Goal: Task Accomplishment & Management: Complete application form

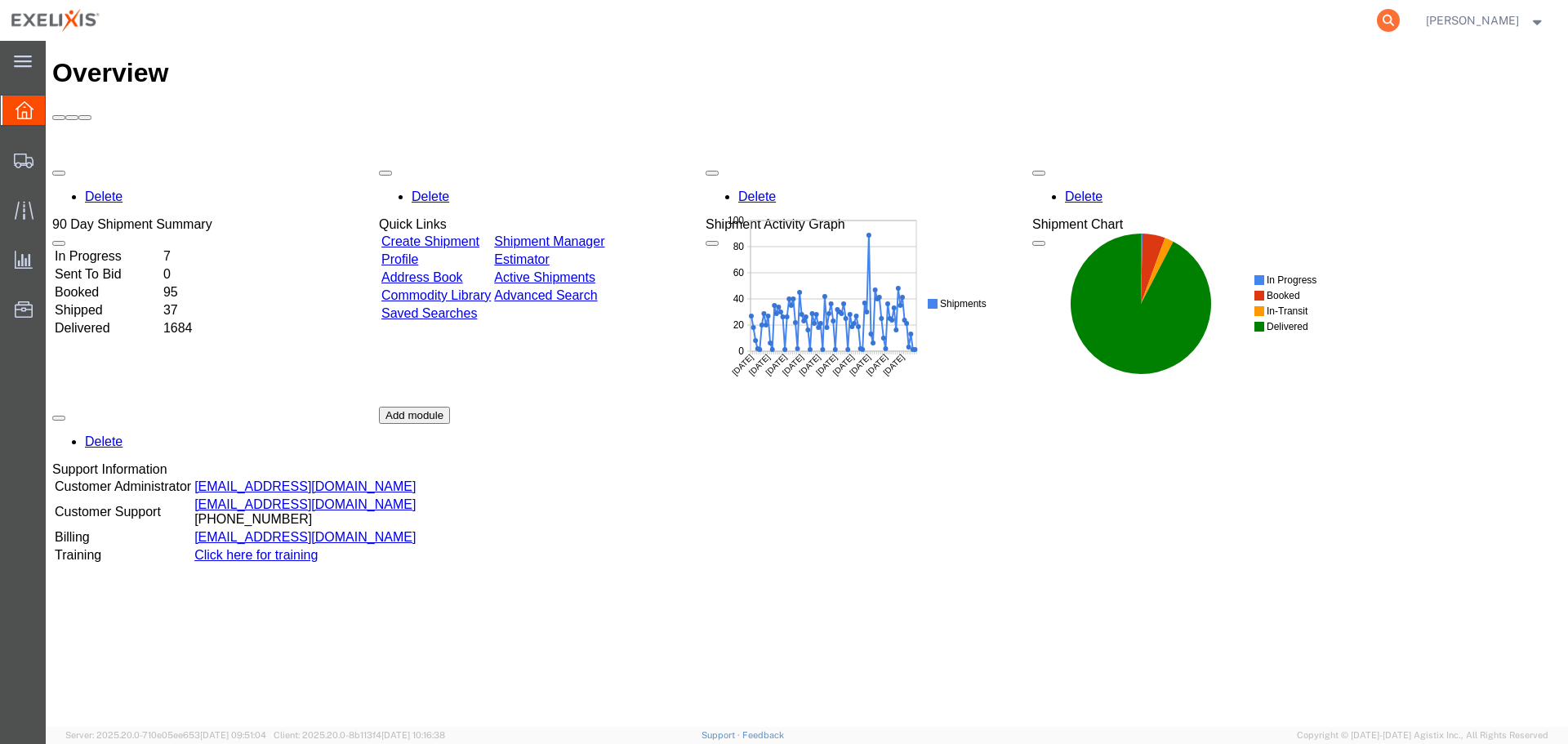
click at [1403, 9] on form at bounding box center [1389, 20] width 27 height 41
click at [1400, 20] on icon at bounding box center [1388, 20] width 23 height 23
click at [1183, 23] on input "search" at bounding box center [1128, 20] width 496 height 39
paste input "S1091488"
type input "S1091488"
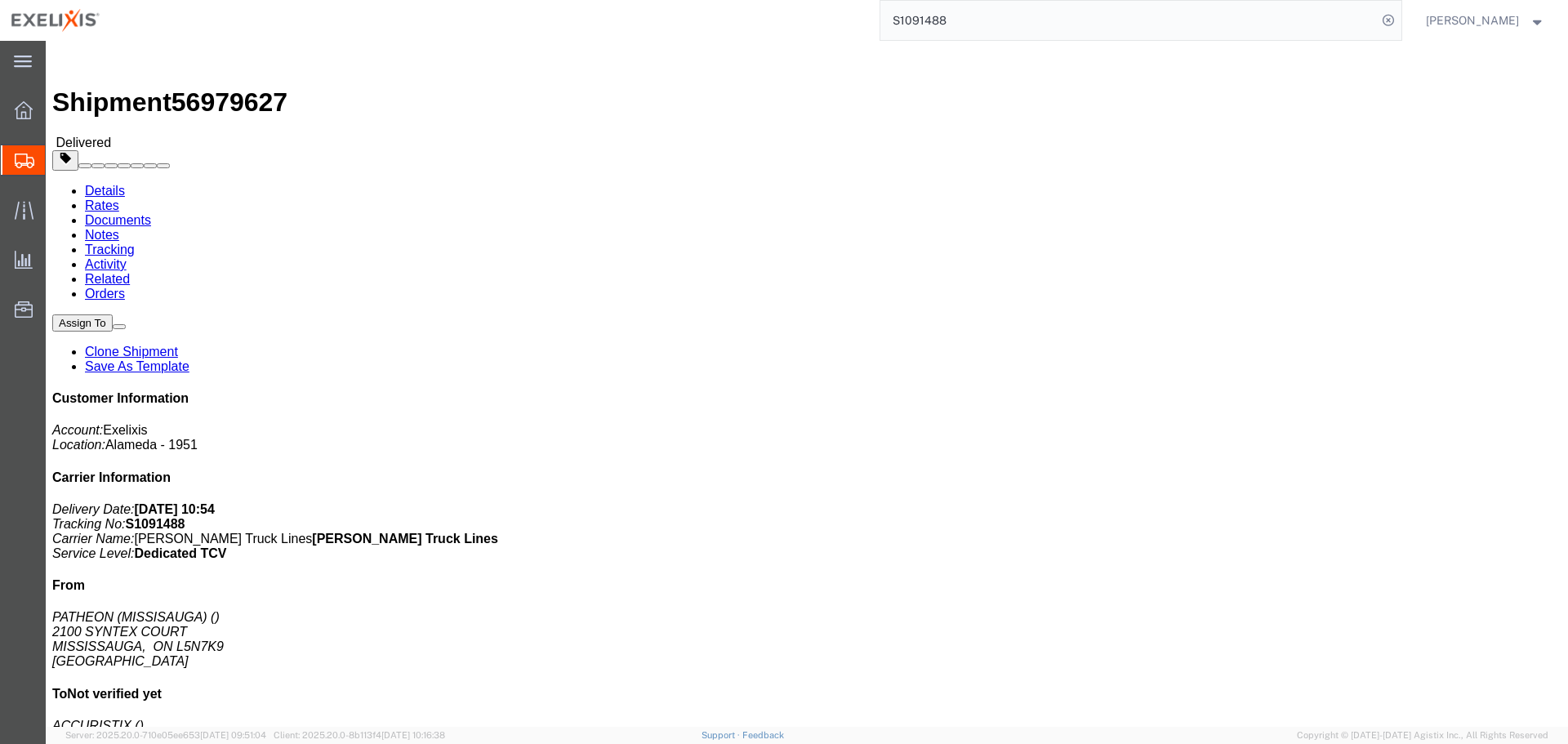
click div "Shipment Detail Ship From PATHEON (MISSISAUGA) 2100 SYNTEX COURT MISSISSAUGA, O…"
click span "button"
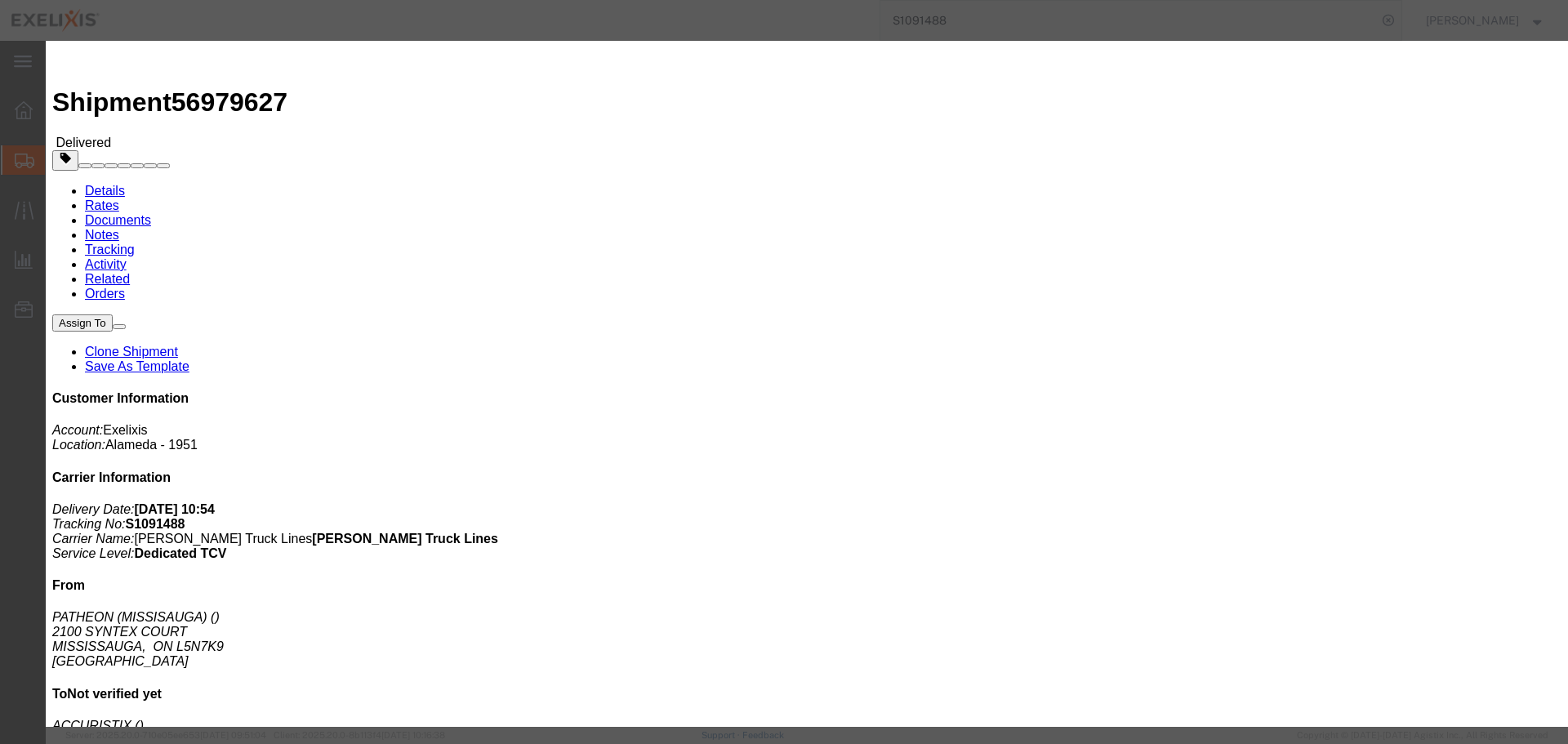
click input "UNKNOWN"
paste input "S1091488"
type input "S1091488"
click select "Select Account Type Activity ID Airline Appointment Number ASN Batch Request # …"
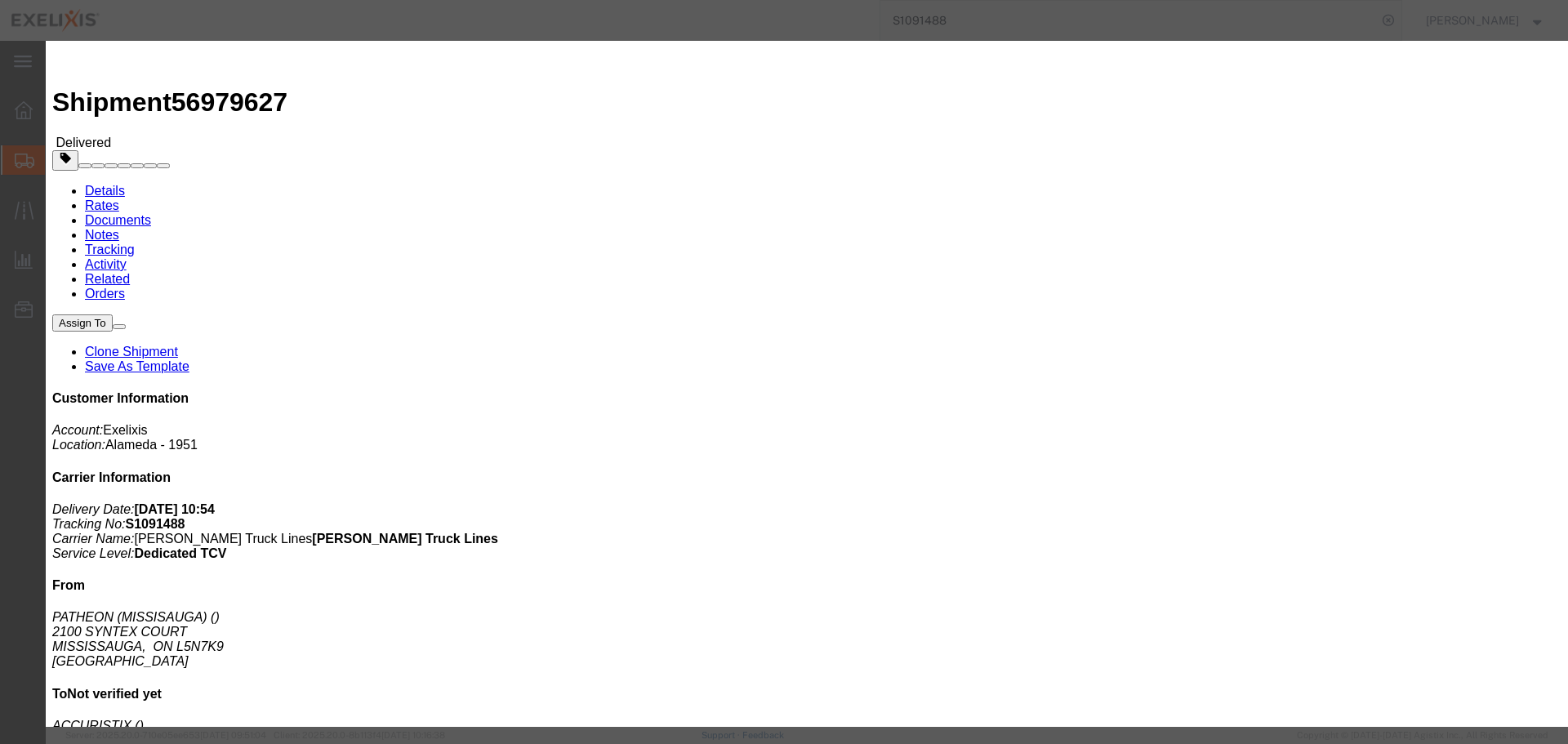
click select "Select Account Type Activity ID Airline Appointment Number ASN Batch Request # …"
select select "ACTYP"
click select "Select Account Type Activity ID Airline Appointment Number ASN Batch Request # …"
click div "Select Account Type Activity ID Airline Appointment Number ASN Batch Request # …"
click input "text"
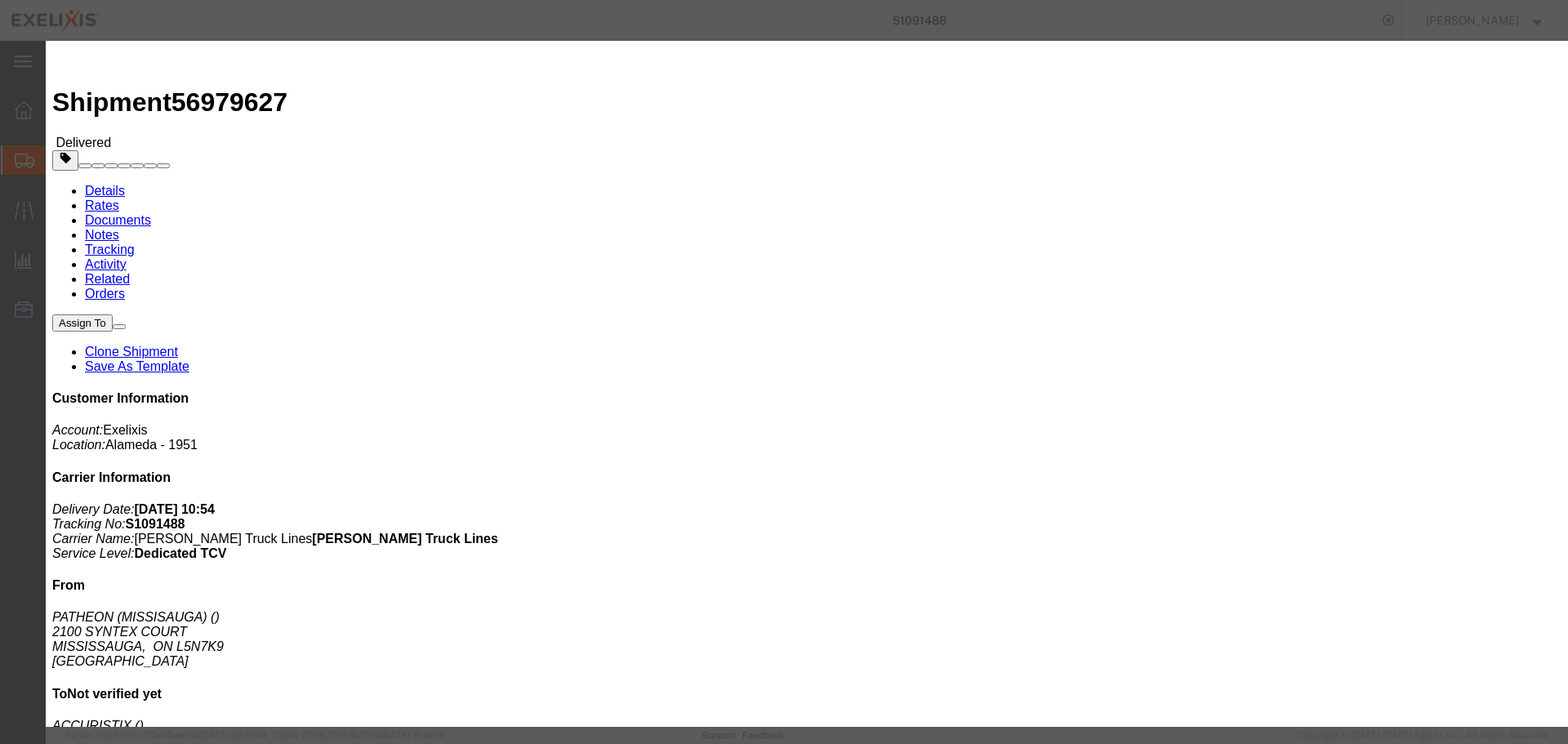
type input "Purchase Order"
click select "Select Account Type Activity ID Airline Appointment Number ASN Batch Request # …"
select select "DEPT"
click select "Select Account Type Activity ID Airline Appointment Number ASN Batch Request # …"
click div "Select Account Type Activity ID Airline Appointment Number ASN Batch Request # …"
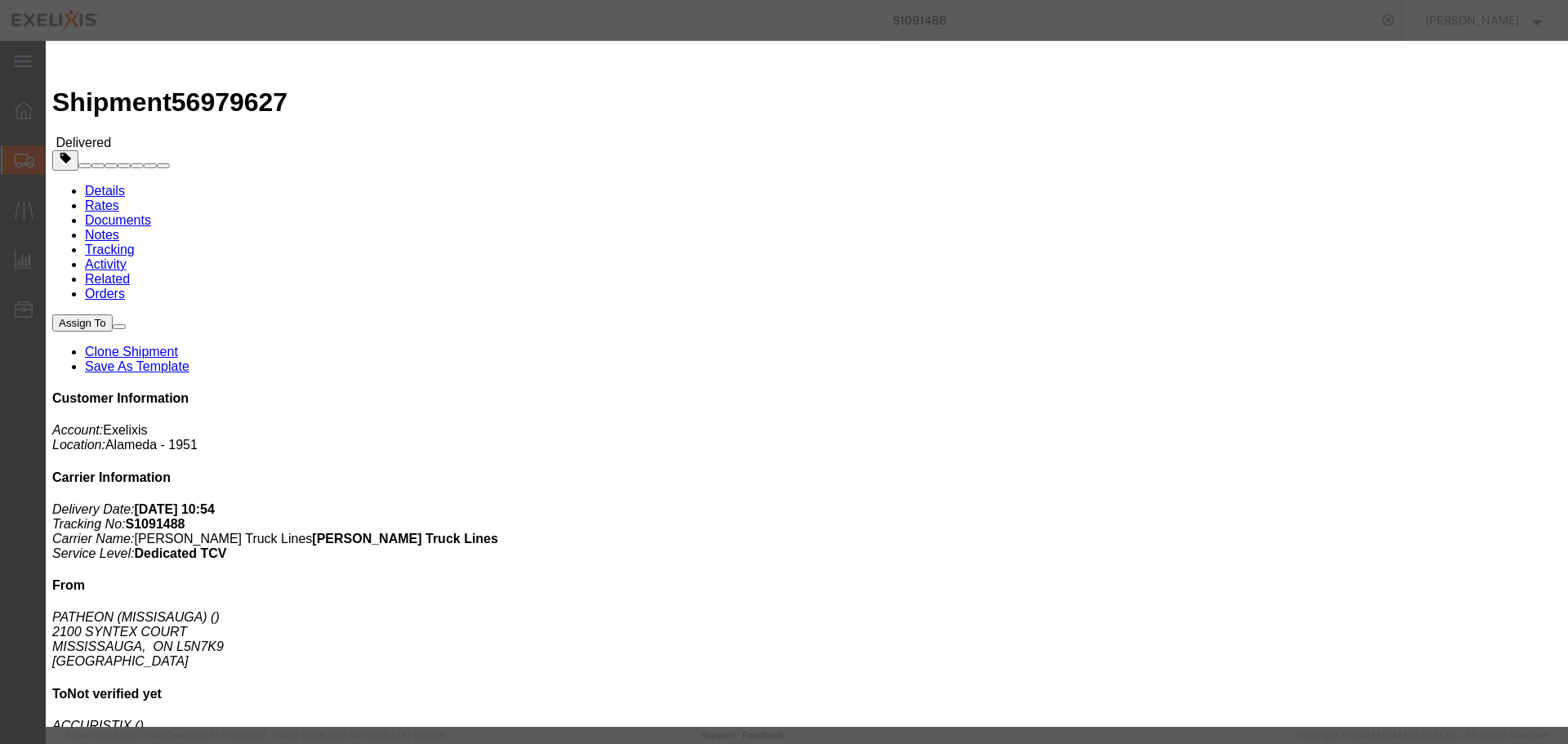
click input "text"
type input "Commercial"
click button "Add another reference"
drag, startPoint x: 561, startPoint y: 179, endPoint x: 577, endPoint y: 192, distance: 20.6
click select "Select Account Type Activity ID Airline Appointment Number ASN Batch Request # …"
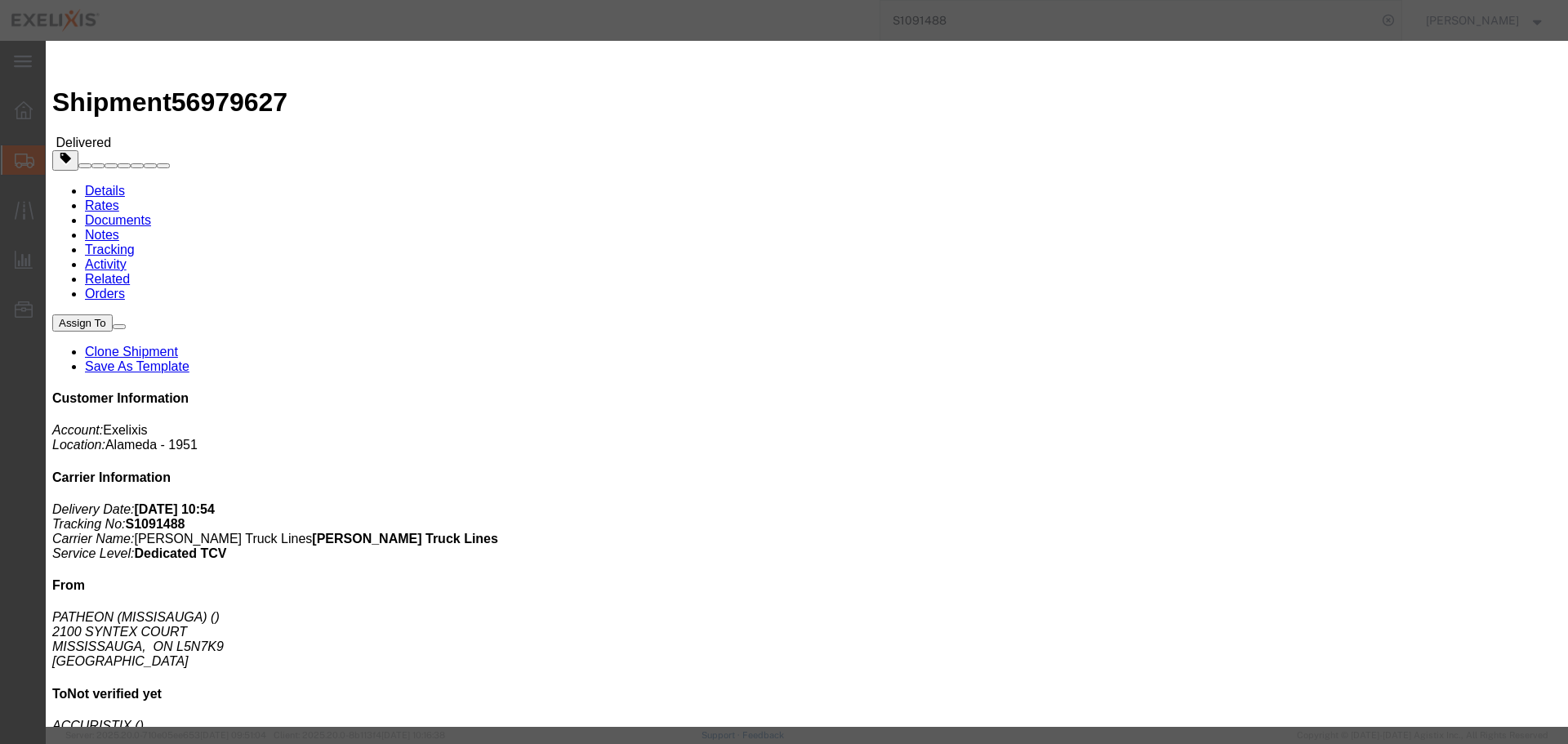
select select "LOT"
click select "Select Account Type Activity ID Airline Appointment Number ASN Batch Request # …"
click input "text"
paste input "CWWXG"
type input "CWWXG"
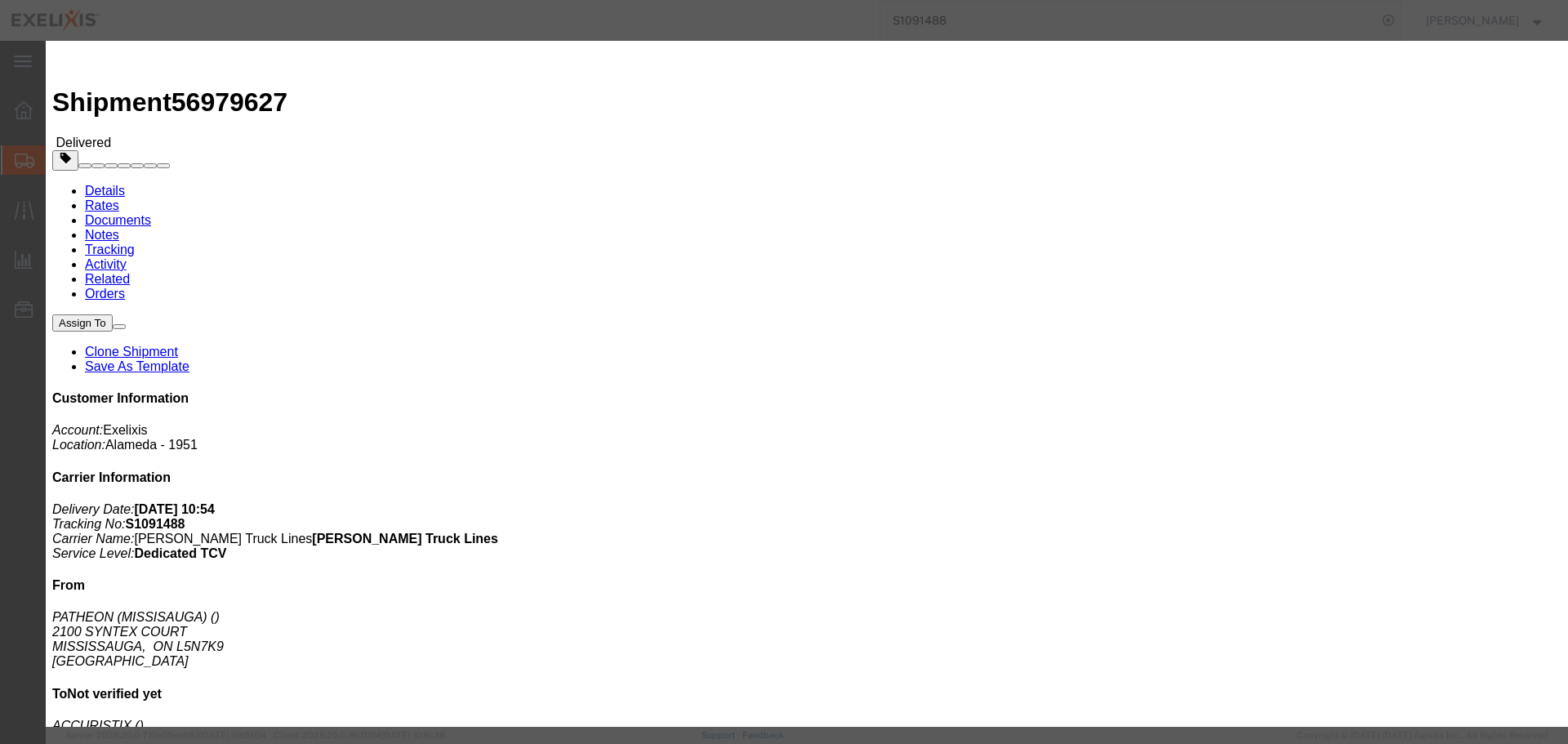
click button "Add another reference"
click div "Select Account Type Activity ID Airline Appointment Number ASN Batch Request # …"
click select "Select Account Type Activity ID Airline Appointment Number ASN Batch Request # …"
select select "LOT"
click select "Select Account Type Activity ID Airline Appointment Number ASN Batch Request # …"
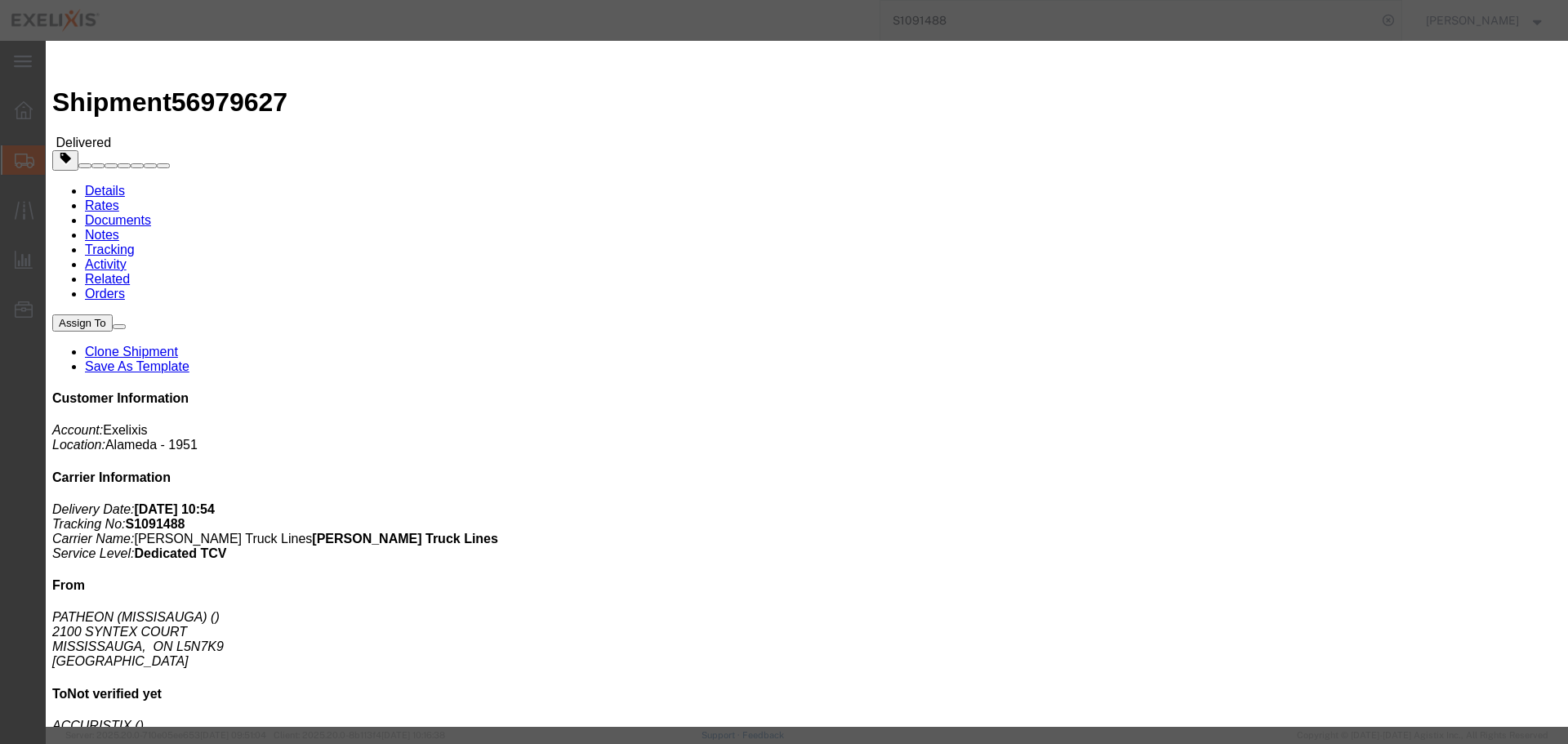
drag, startPoint x: 809, startPoint y: 229, endPoint x: 819, endPoint y: 207, distance: 24.2
click div "Select Account Type Activity ID Airline Appointment Number ASN Batch Request # …"
click input "text"
paste input "CWWZX"
type input "CWWZX"
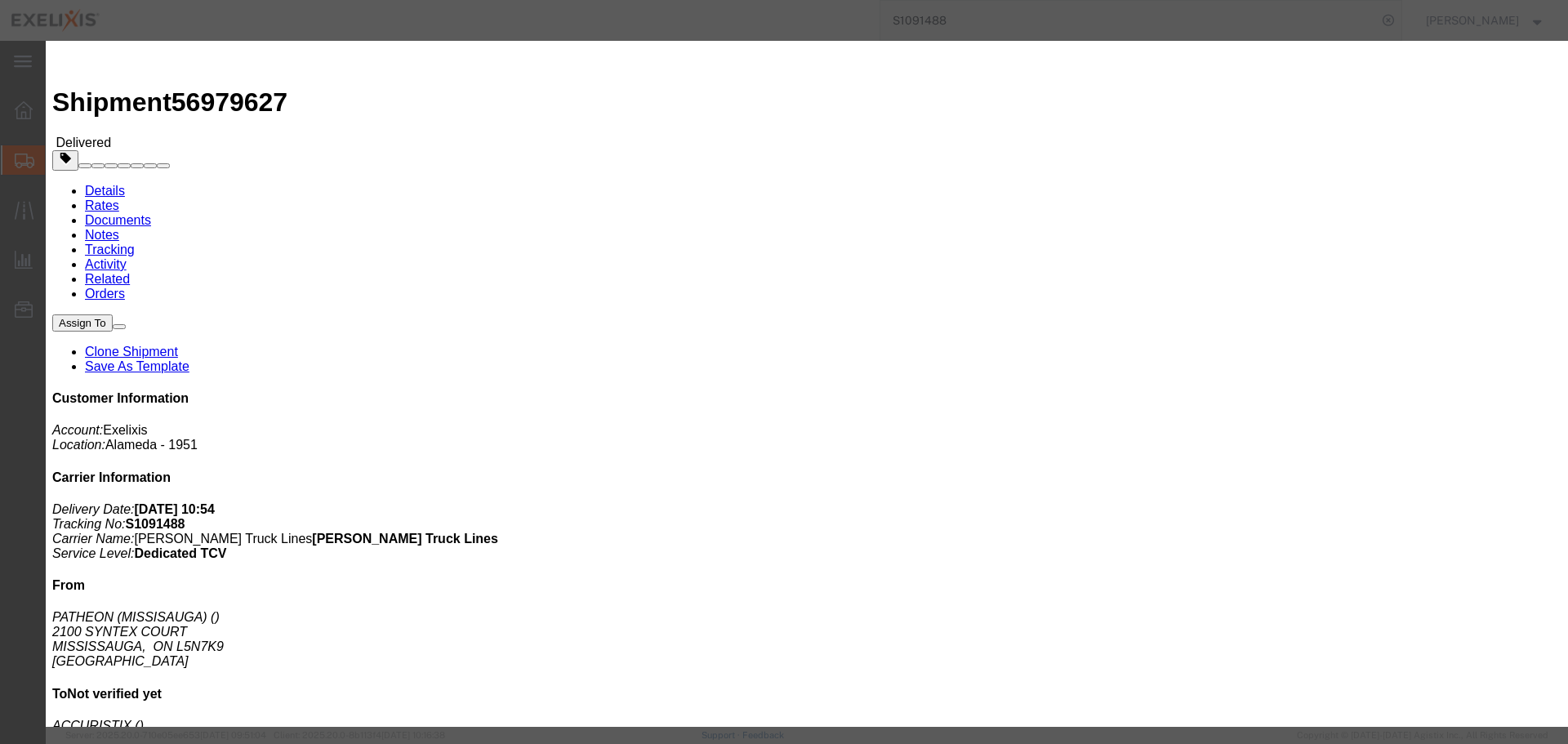
click button "Add another reference"
click div "Select Account Type Activity ID Airline Appointment Number ASN Batch Request # …"
click select "Select Account Type Activity ID Airline Appointment Number ASN Batch Request # …"
select select "LOT"
click select "Select Account Type Activity ID Airline Appointment Number ASN Batch Request # …"
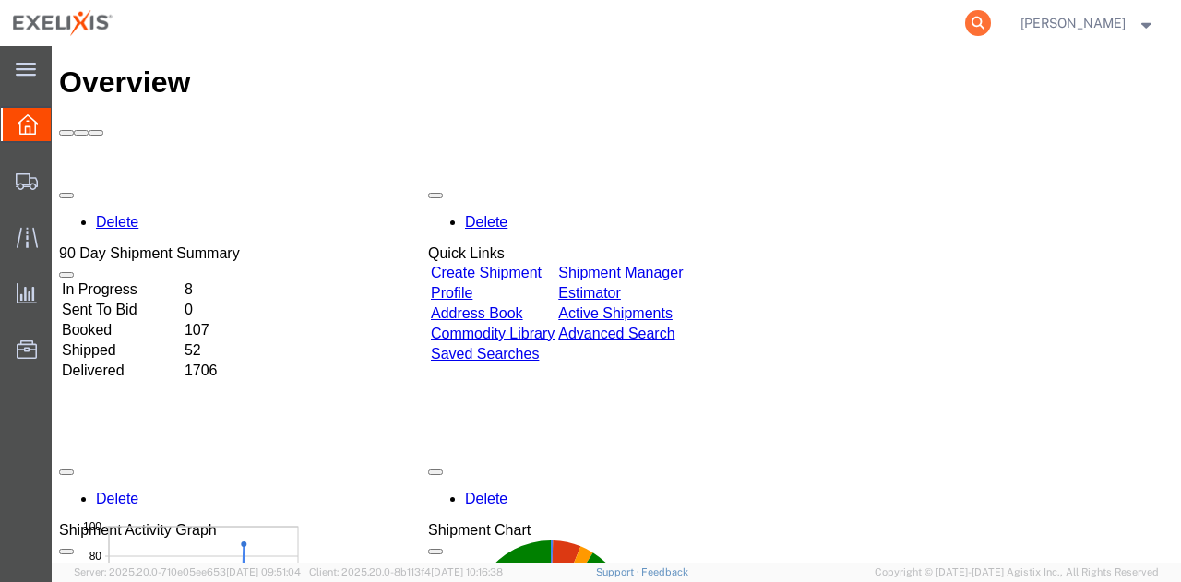
click at [991, 17] on icon at bounding box center [978, 23] width 26 height 26
click at [845, 25] on input "search" at bounding box center [684, 23] width 561 height 44
type input "H137480"
click at [715, 22] on input "H137480" at bounding box center [684, 23] width 561 height 44
click at [991, 17] on icon at bounding box center [978, 23] width 26 height 26
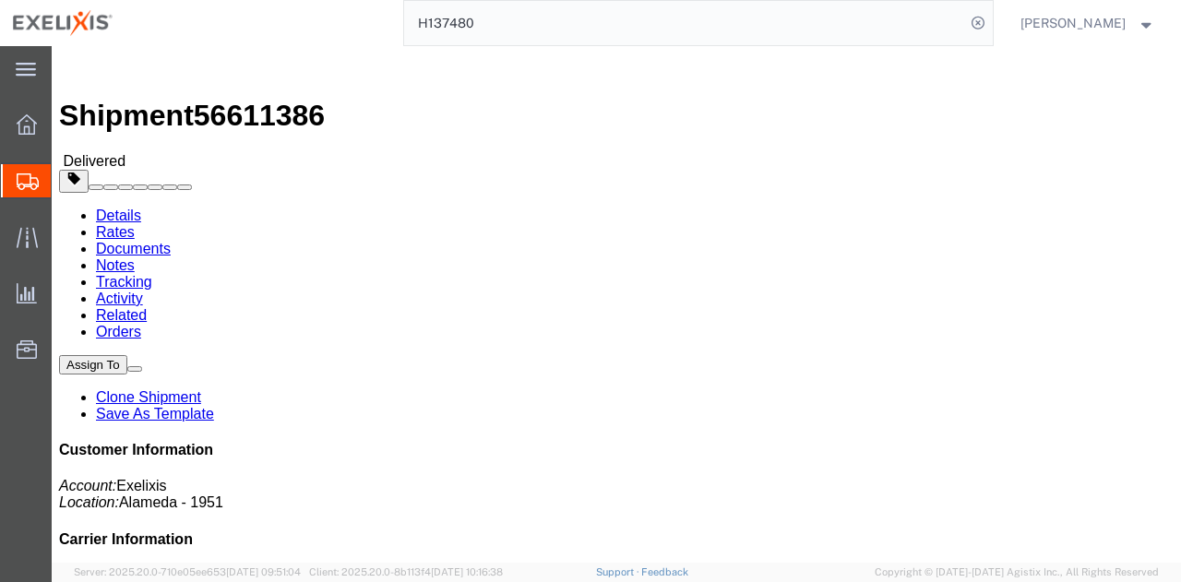
click link "Clone Shipment"
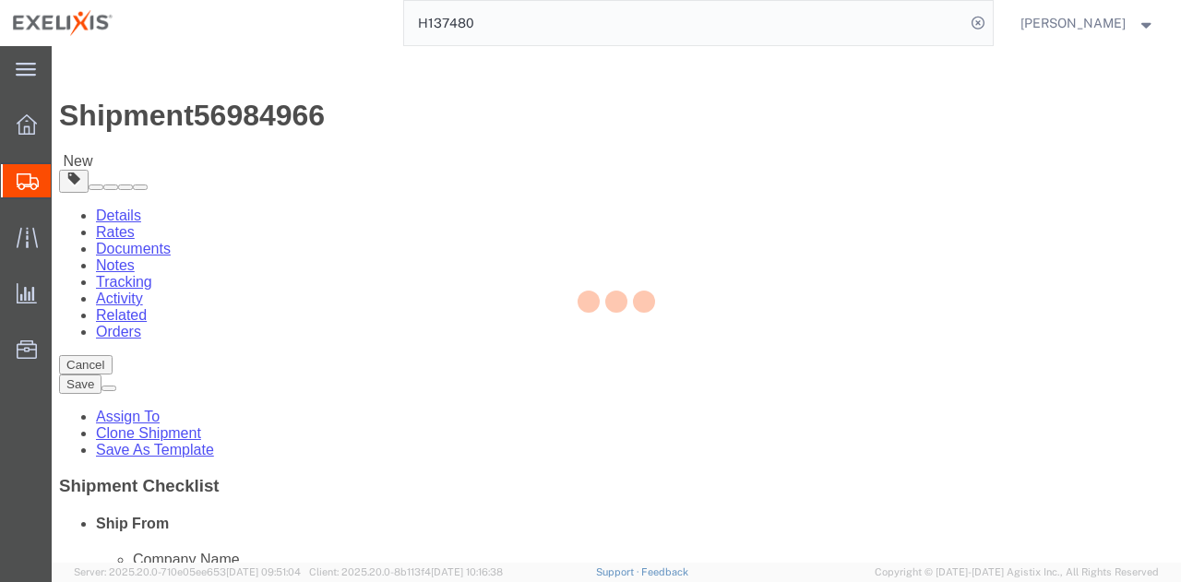
select select
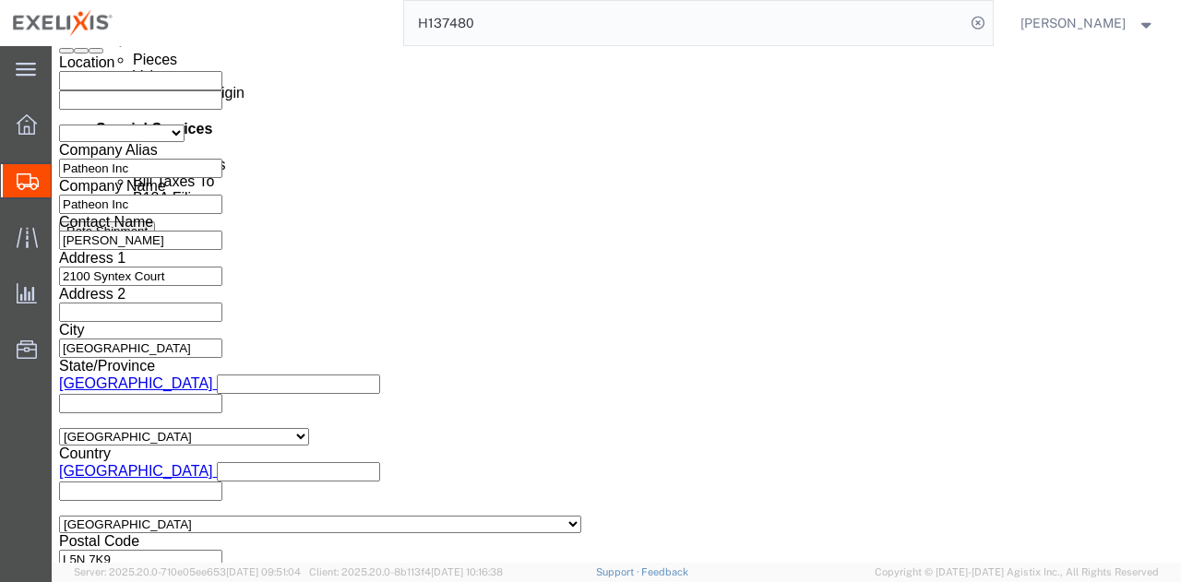
scroll to position [1108, 0]
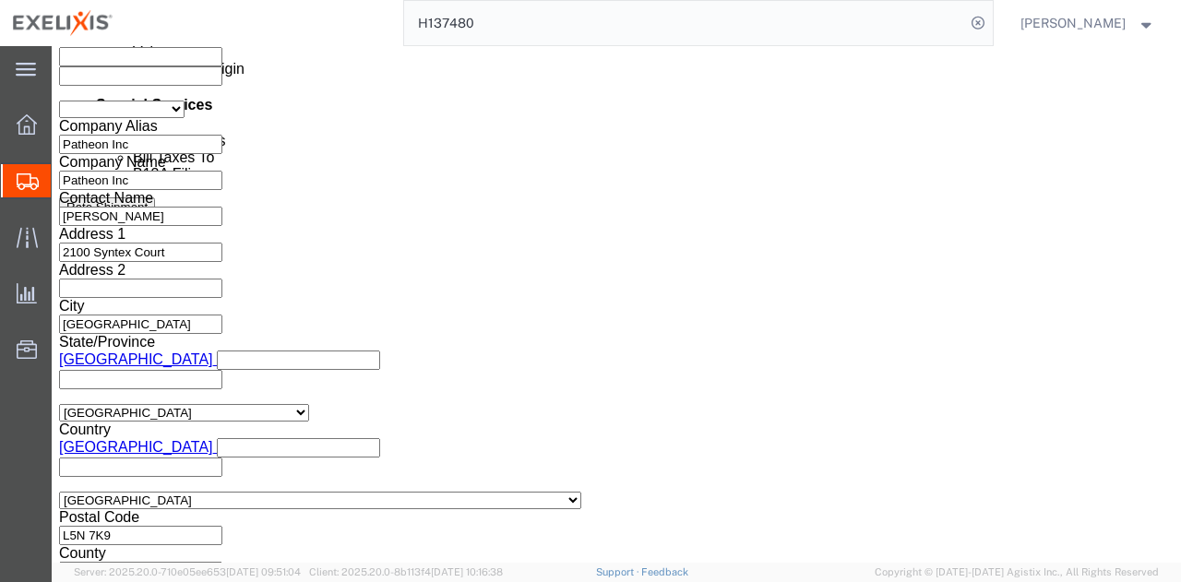
click div "Sep 30 2025 2:05 PM"
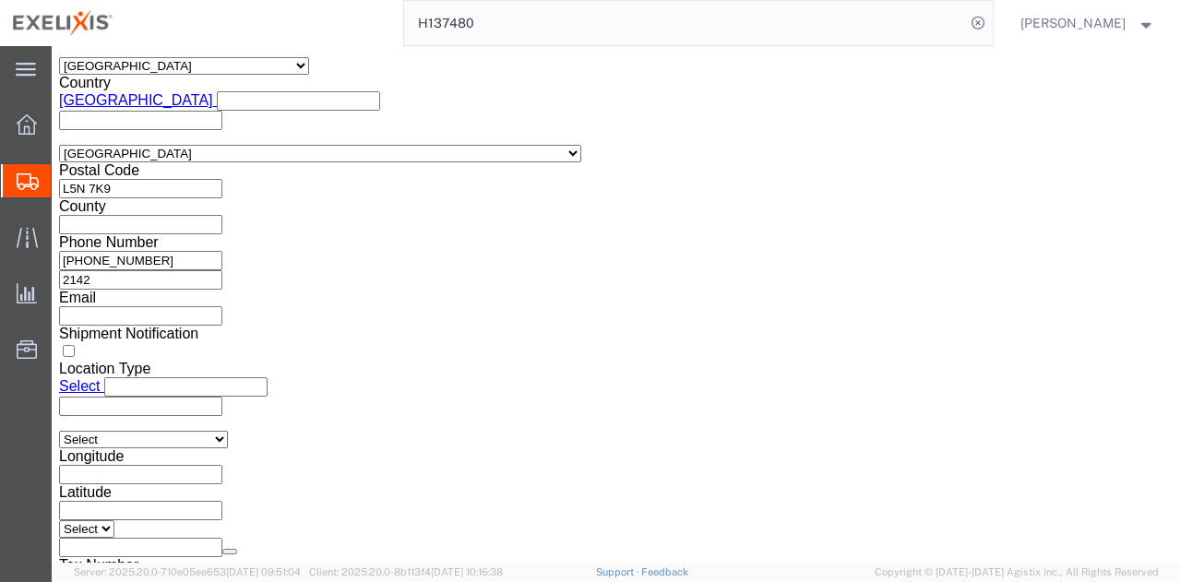
click input "2:05 PM"
click button "Apply"
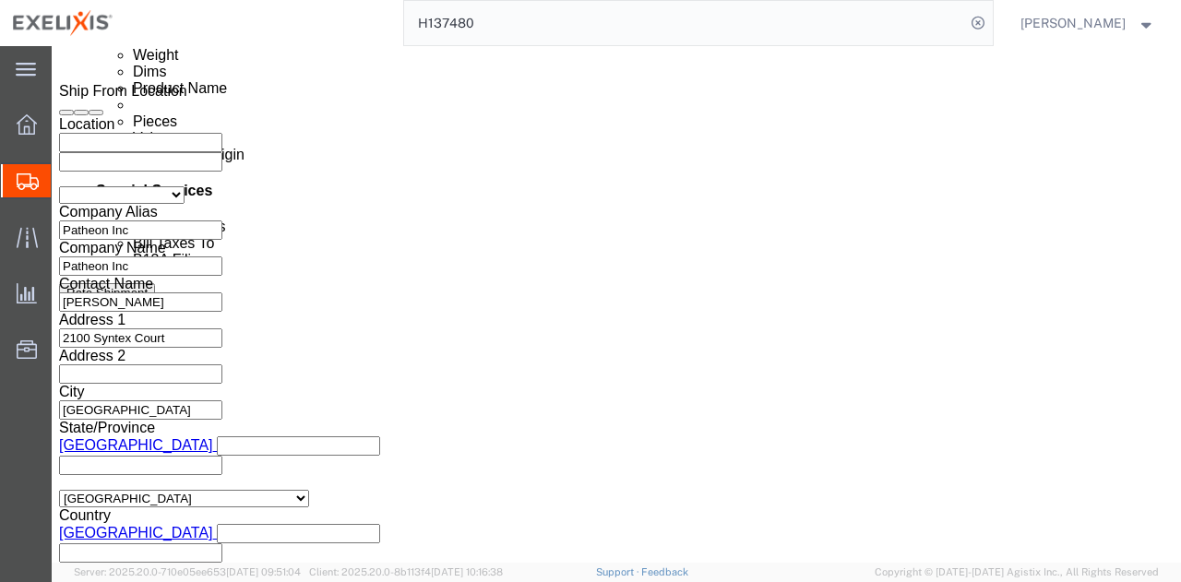
scroll to position [993, 0]
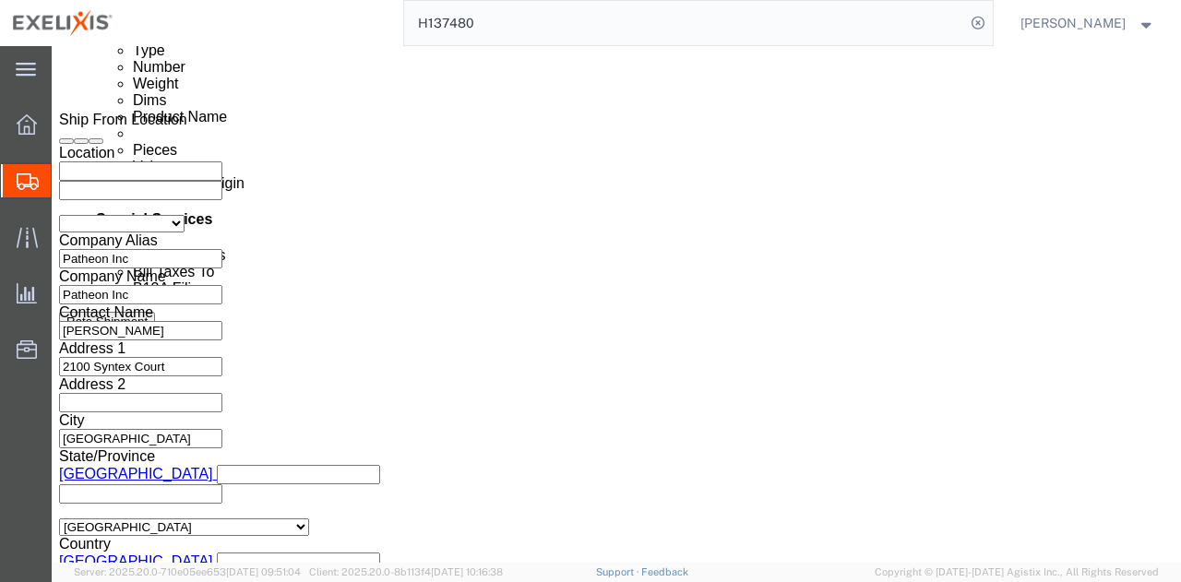
click div "Oct 06 2025 2:05 PM"
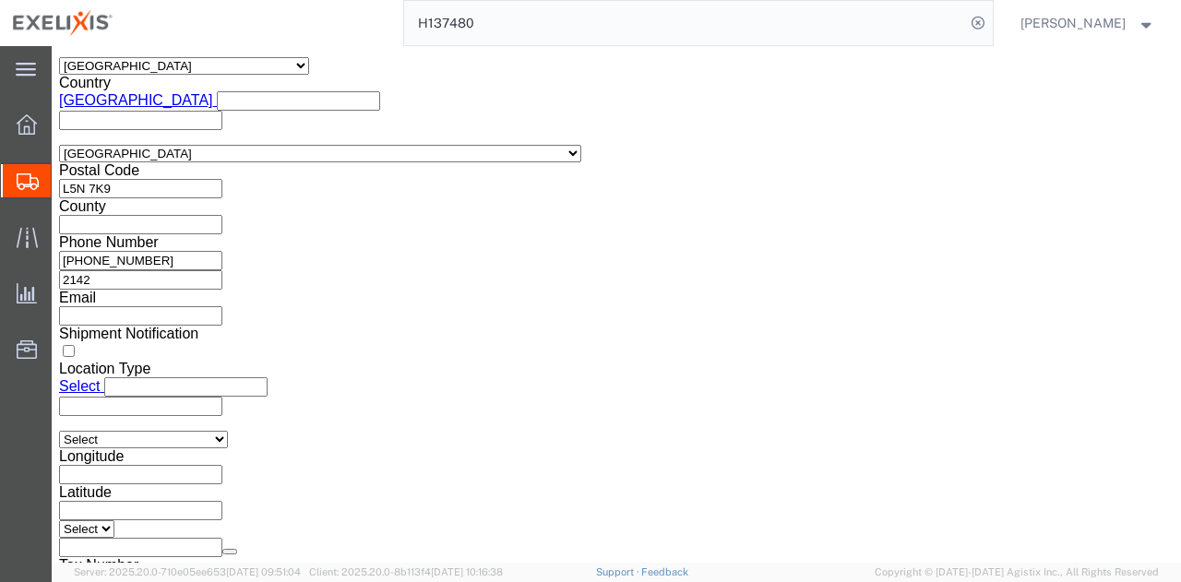
drag, startPoint x: 127, startPoint y: 261, endPoint x: 174, endPoint y: 265, distance: 47.2
click input "10:05 PM"
drag, startPoint x: 168, startPoint y: 259, endPoint x: 81, endPoint y: 254, distance: 86.9
click input "10:05 PM"
click icon
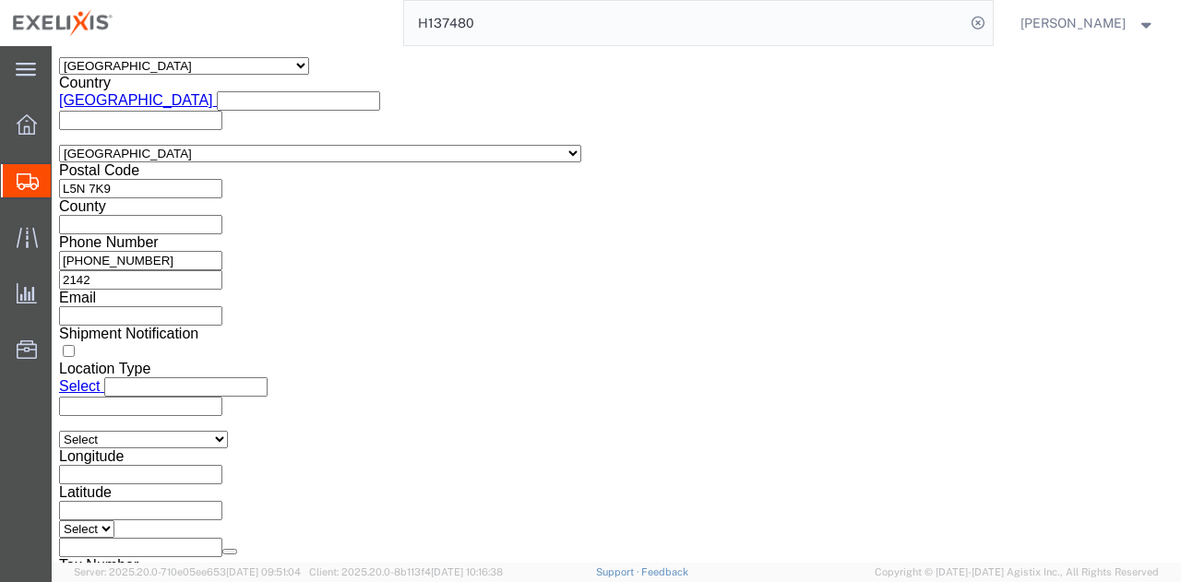
click input "10:05 PM"
click input ":05 PM"
click input ":05aM"
type input "10:00 AM"
click button "Apply"
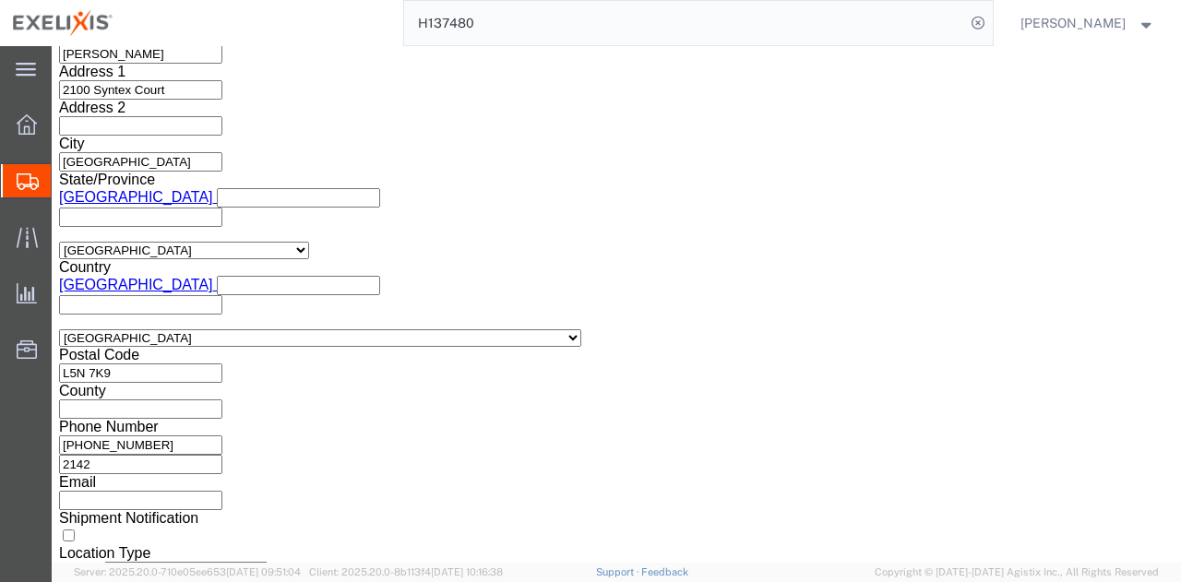
scroll to position [1362, 0]
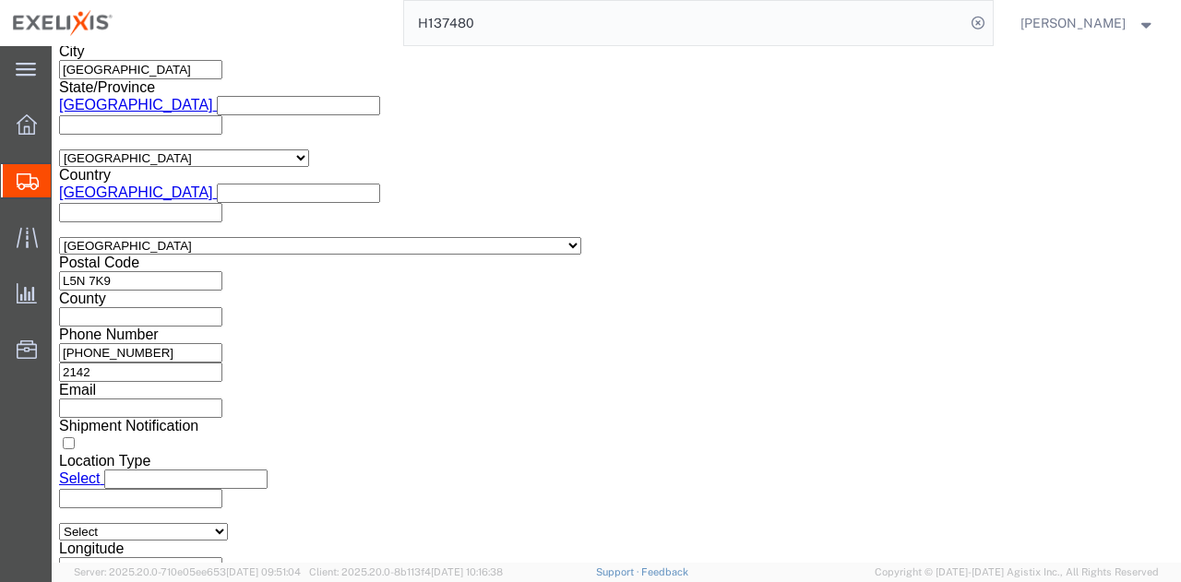
click input "H137480"
paste input "363374"
type input "H363374"
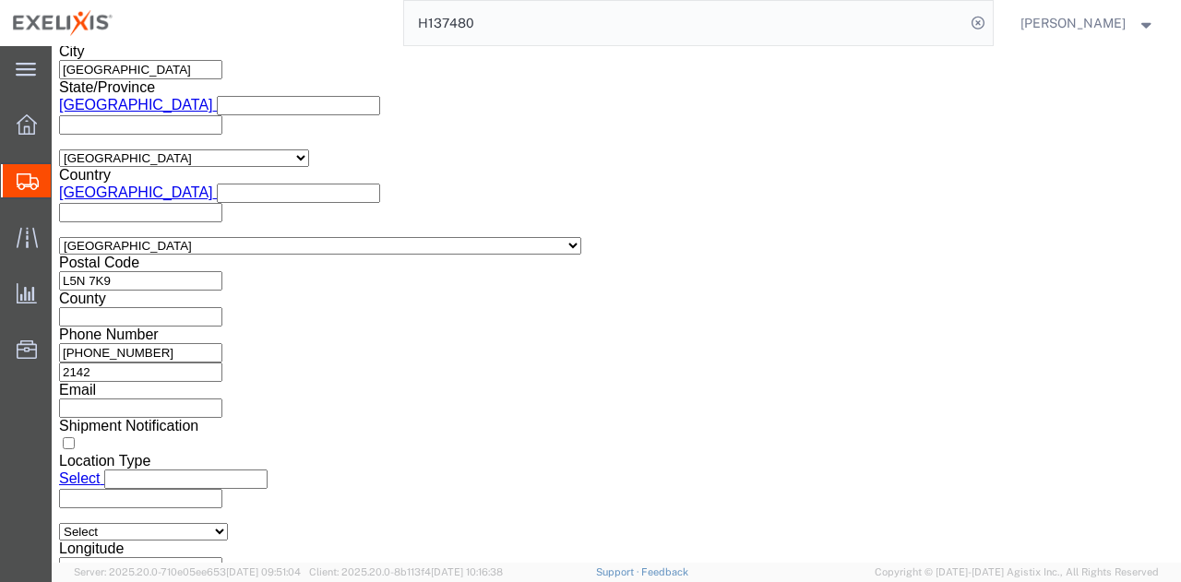
click icon "button"
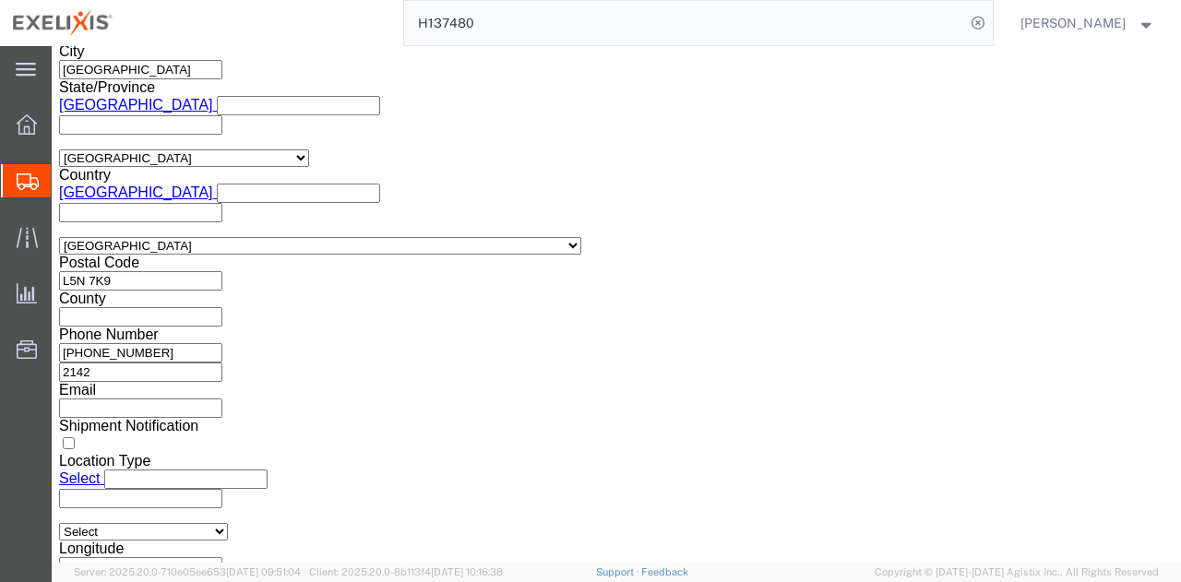
drag, startPoint x: 471, startPoint y: 365, endPoint x: 674, endPoint y: 416, distance: 209.5
click div "057-45562440 Remove this reference"
type input "057-45562683"
click button "Add reference"
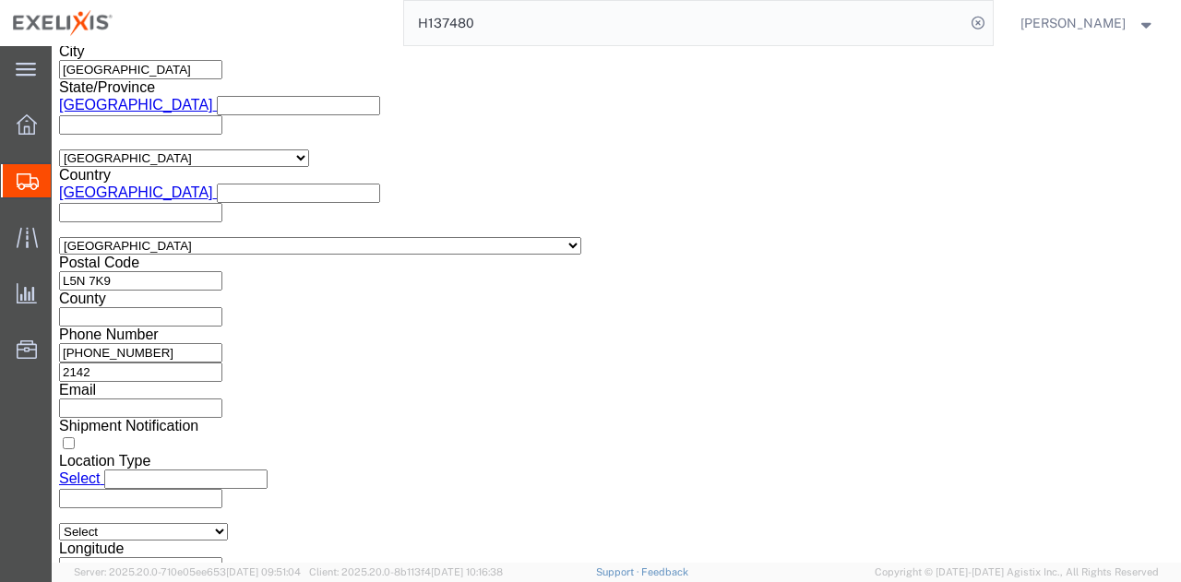
click select "Select Account Type Activity ID Airline Appointment Number ASN Batch Request # …"
select select "LOT"
click select "Select Account Type Activity ID Airline Appointment Number ASN Batch Request # …"
type input "CXBWW"
click button "Add reference"
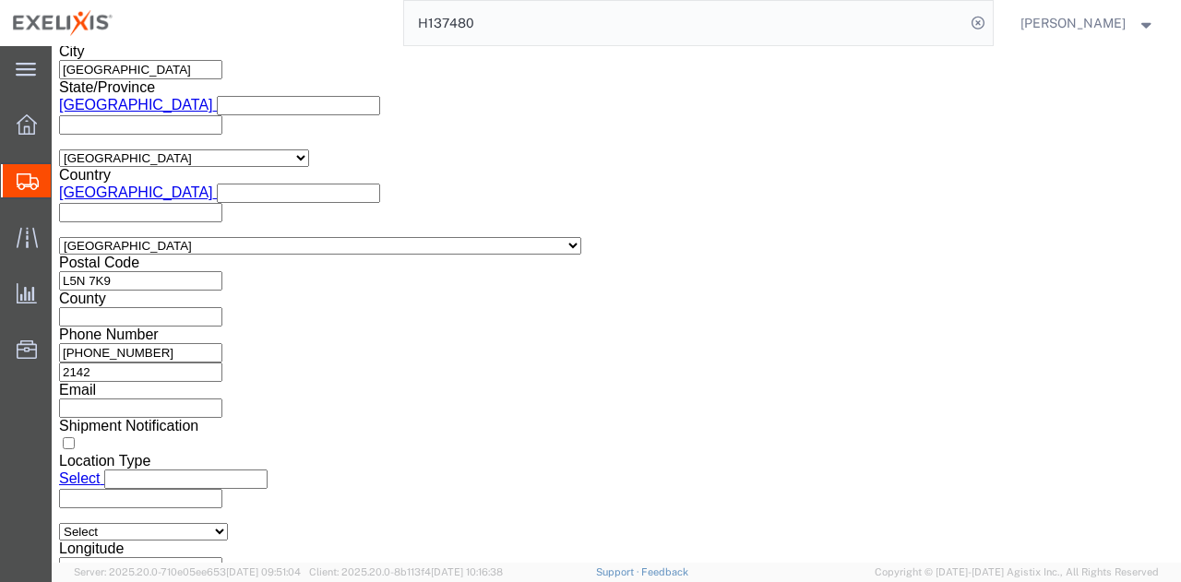
click input "text"
click select "Select Account Type Activity ID Airline Appointment Number ASN Batch Request # …"
select select "LOT"
click select "Select Account Type Activity ID Airline Appointment Number ASN Batch Request # …"
type input "CXBWX"
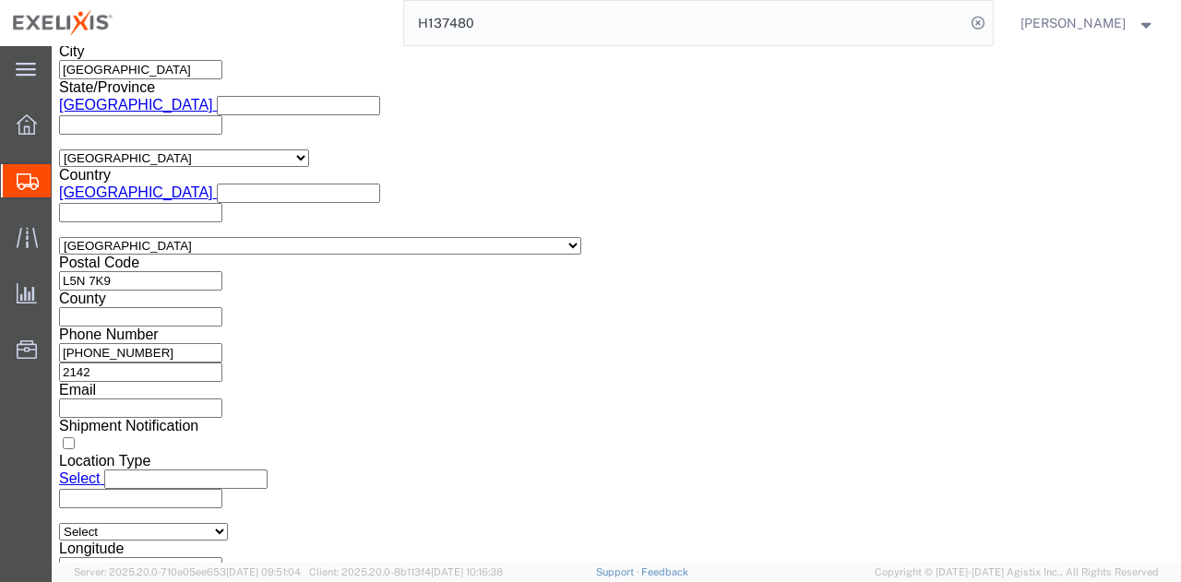
click button "Add reference"
click select "Select Account Type Activity ID Airline Appointment Number ASN Batch Request # …"
select select "PURCHORD"
click select "Select Account Type Activity ID Airline Appointment Number ASN Batch Request # …"
click input "text"
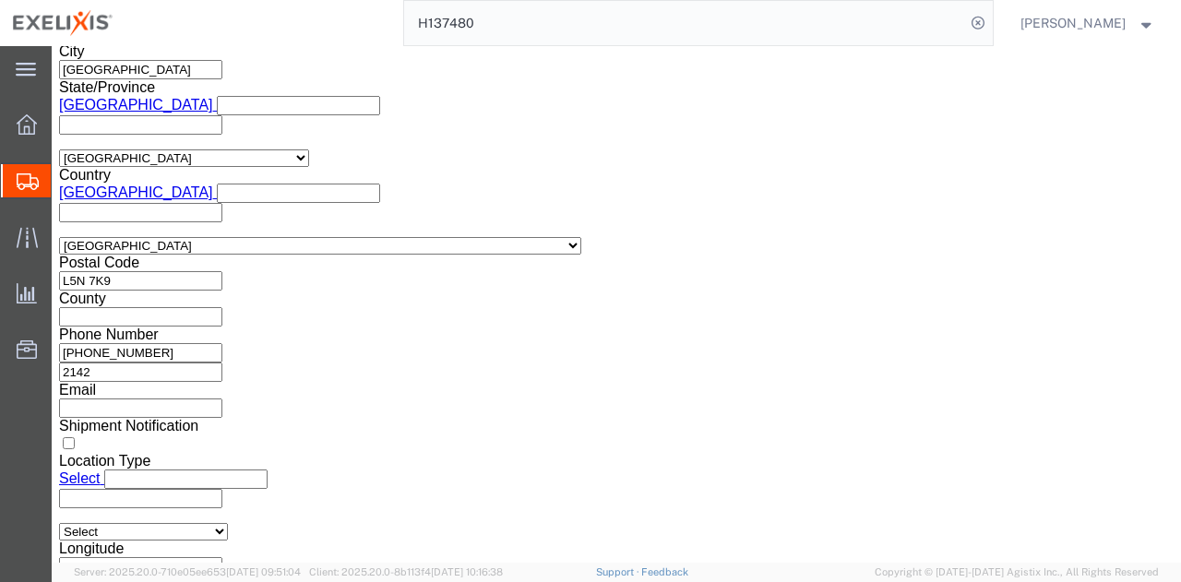
type input "4100003164"
click button "Add reference"
click select "Select Account Type Activity ID Airline Appointment Number ASN Batch Request # …"
select select "PURCHORD"
click select "Select Account Type Activity ID Airline Appointment Number ASN Batch Request # …"
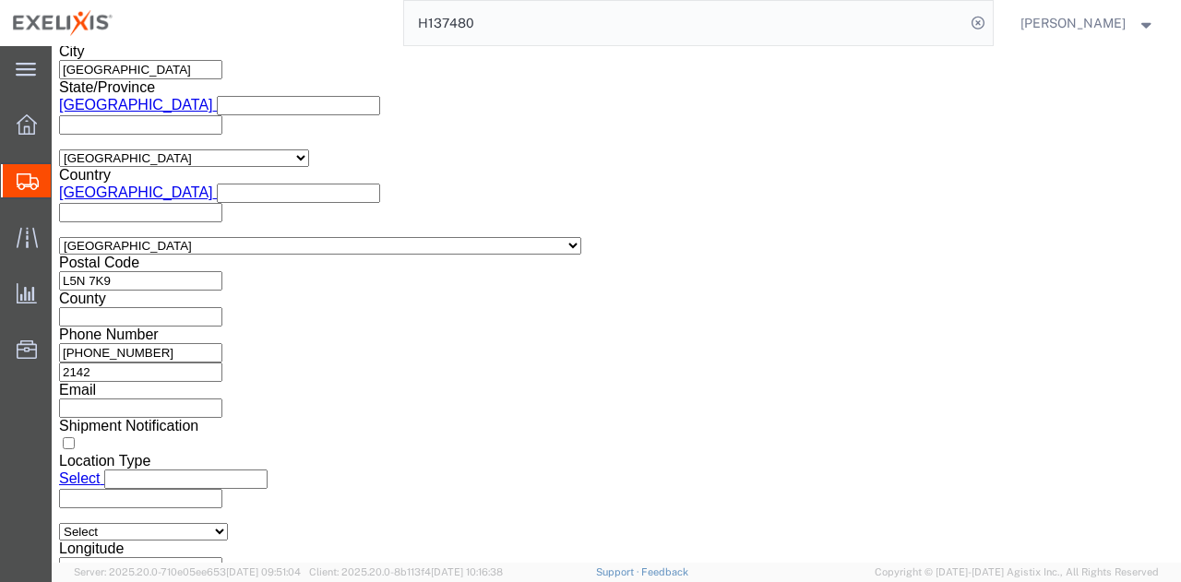
drag, startPoint x: 517, startPoint y: 396, endPoint x: 402, endPoint y: 398, distance: 114.5
click div "Select Account Type Activity ID Airline Appointment Number ASN Batch Request # …"
click input "text"
paste input "4100003164"
type input "4100003165"
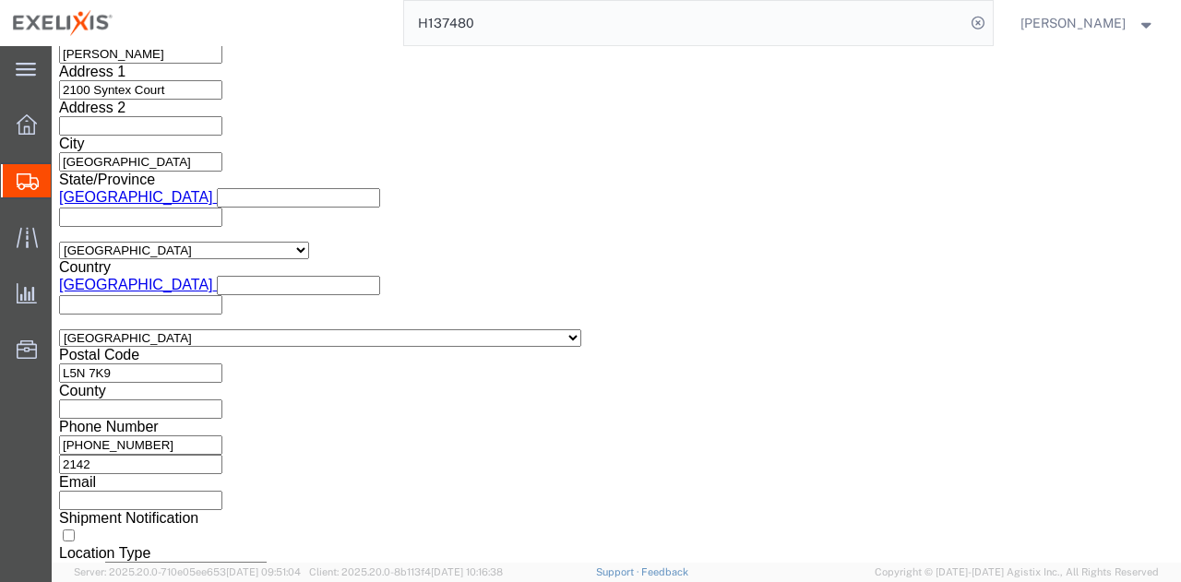
scroll to position [1362, 0]
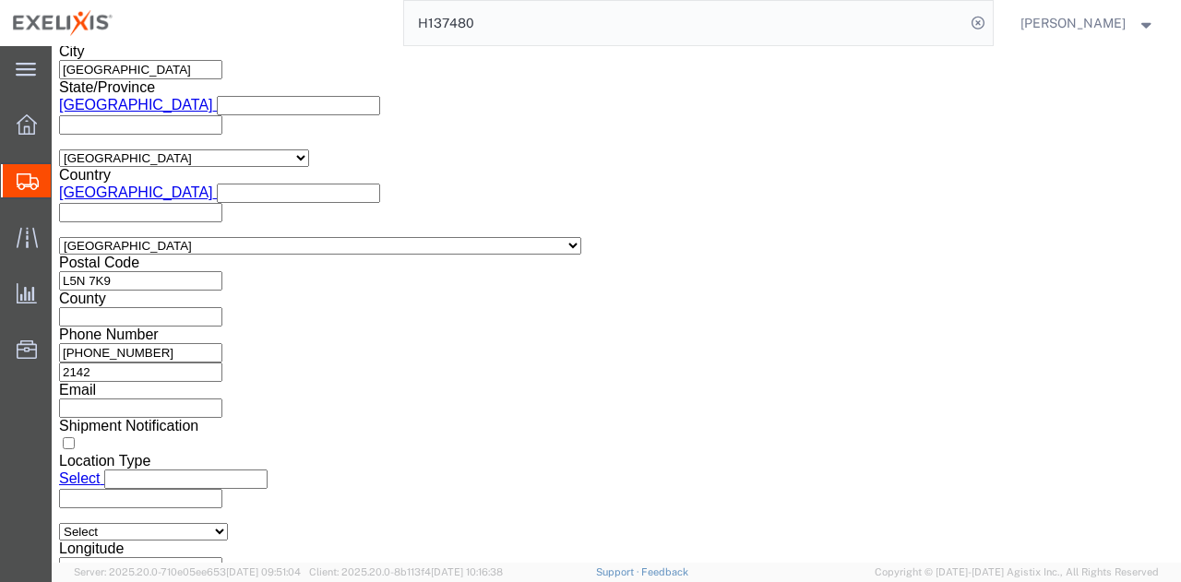
drag, startPoint x: 445, startPoint y: 361, endPoint x: 467, endPoint y: 365, distance: 22.5
click input "057-45562683"
click div "References Add reference"
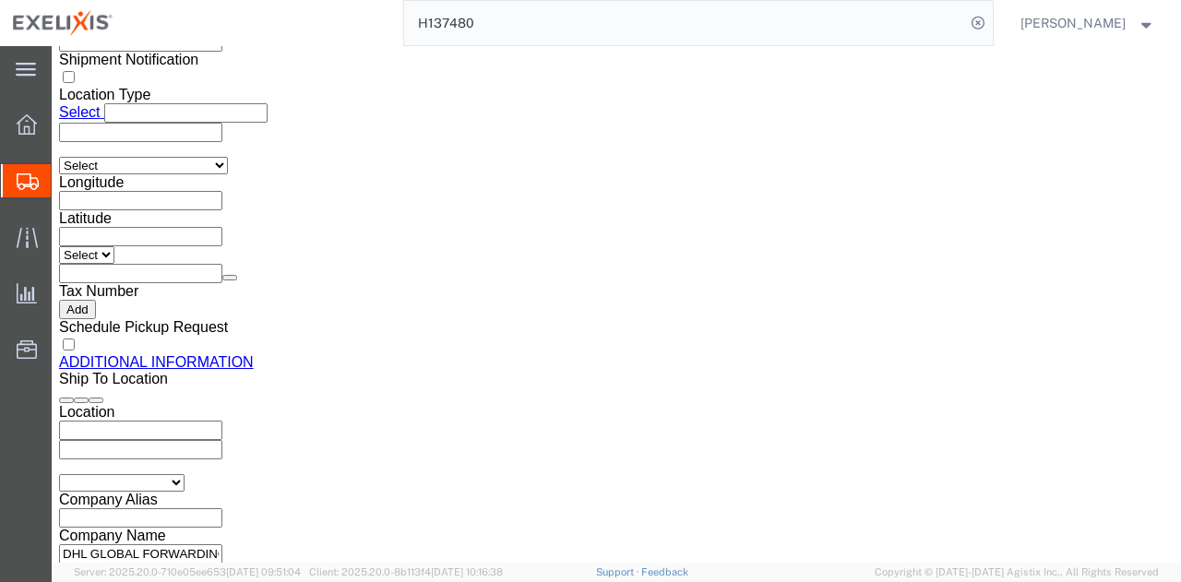
scroll to position [1732, 0]
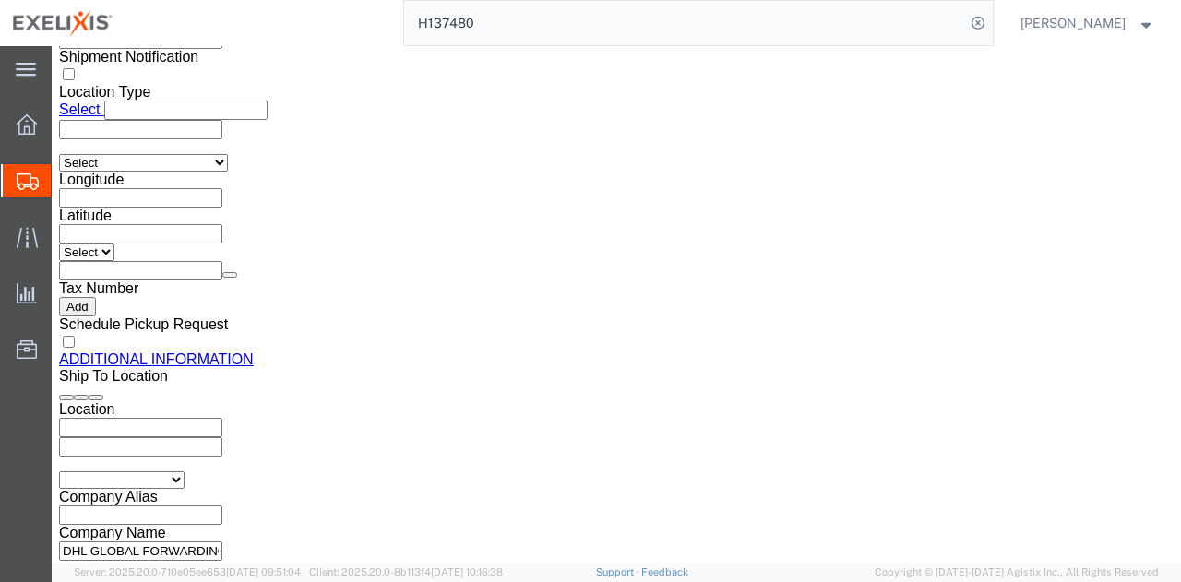
click button "Continue"
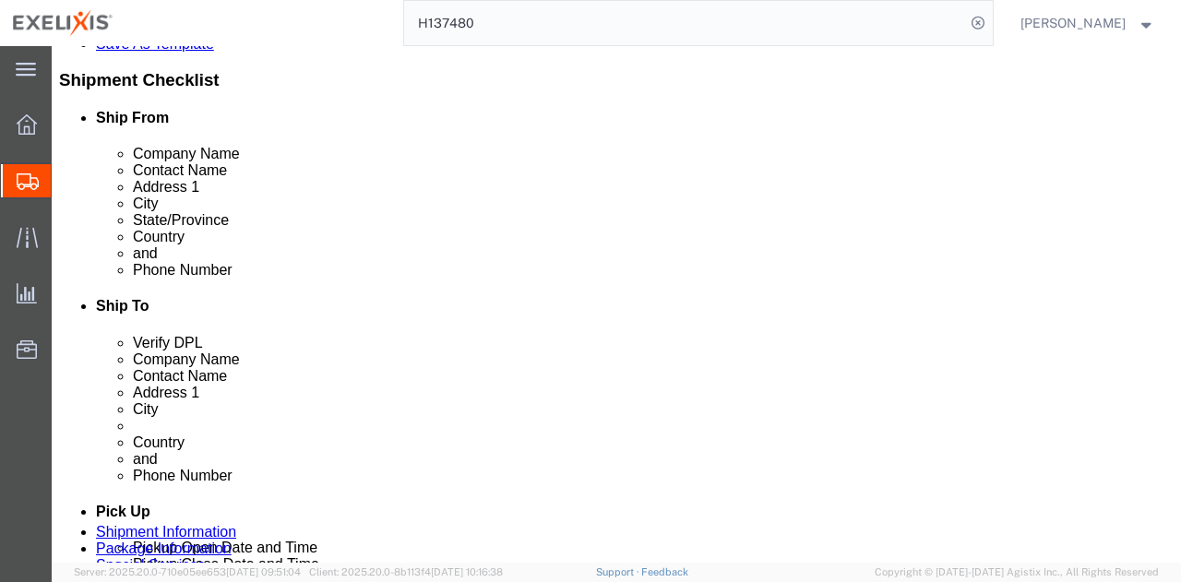
scroll to position [399, 0]
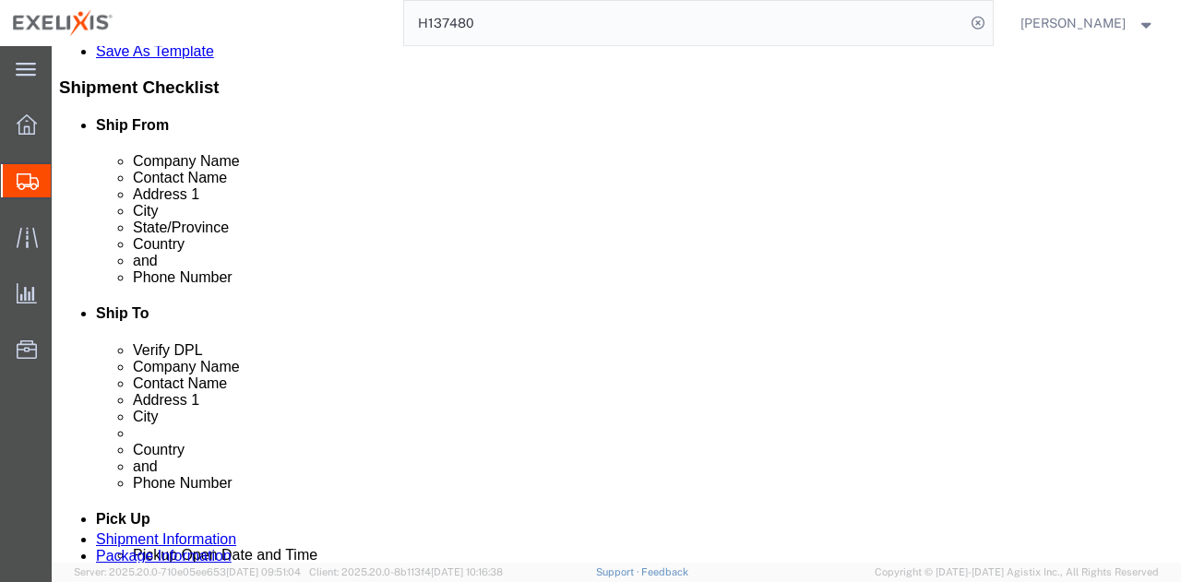
click link "Delete this content"
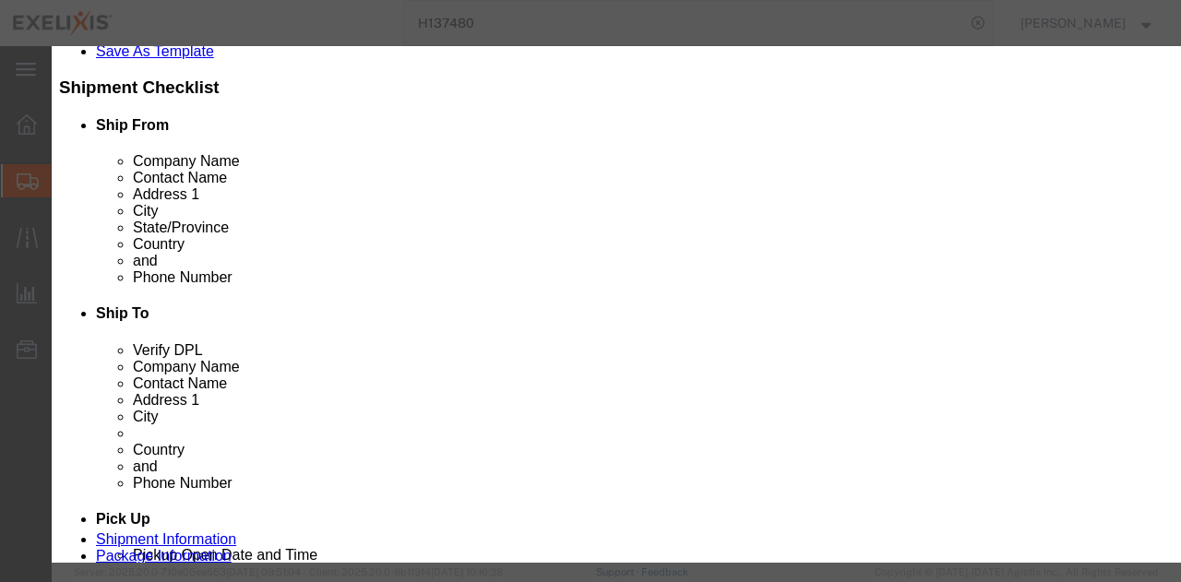
click button "Yes"
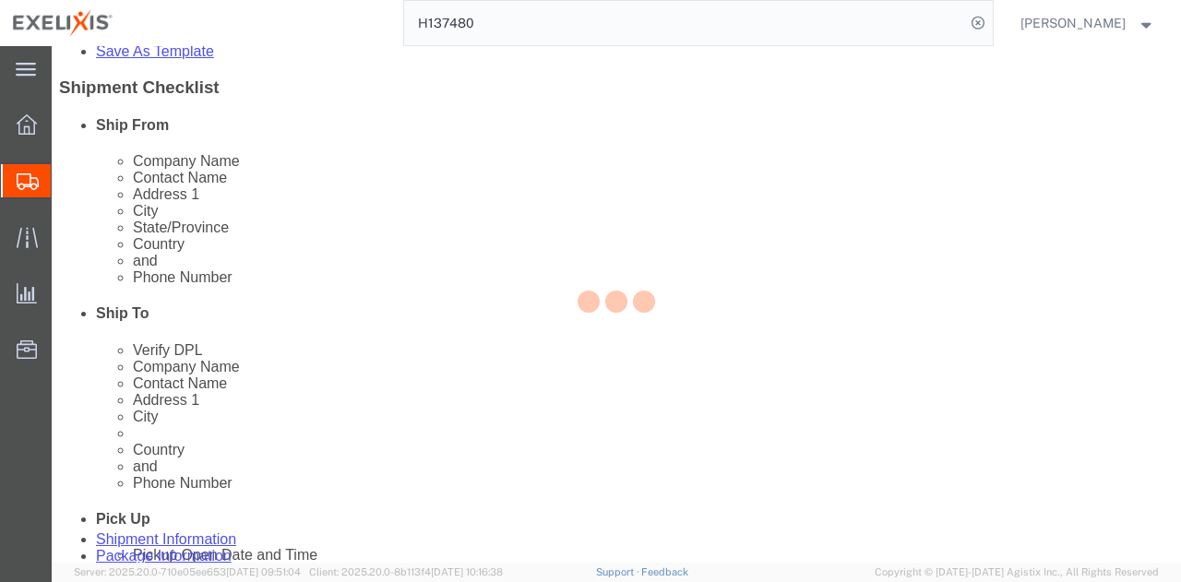
select select "PSNS"
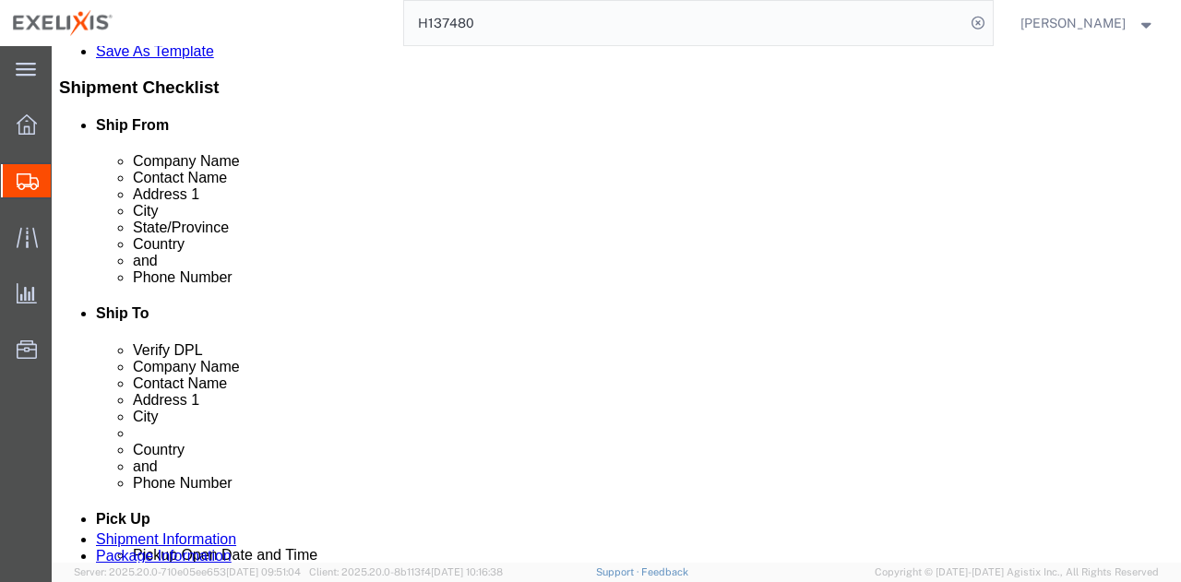
click link "Delete this content"
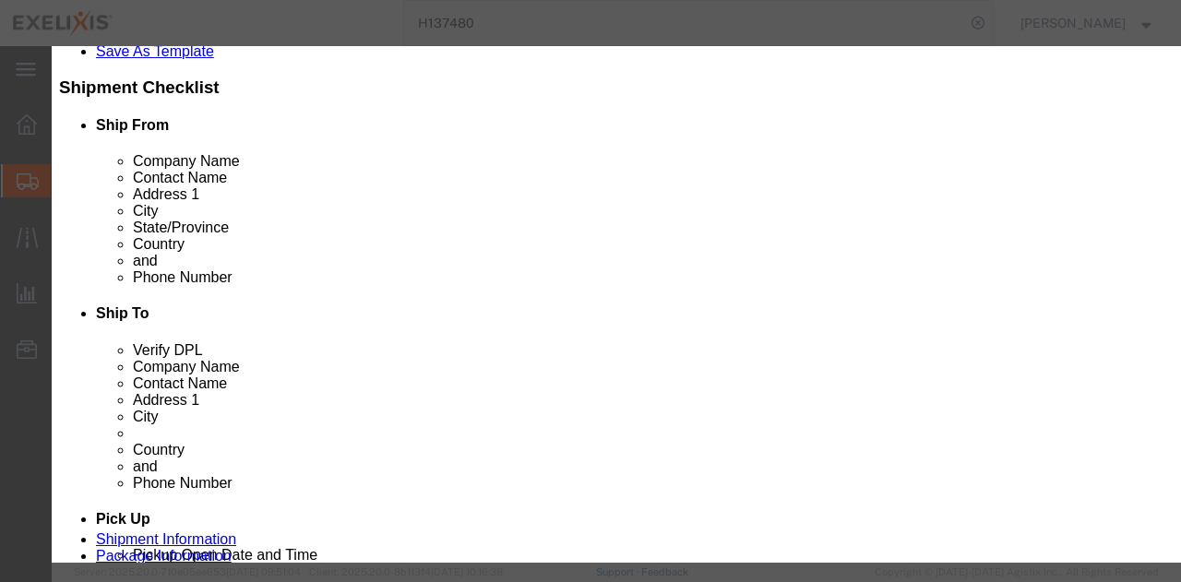
click button "Yes"
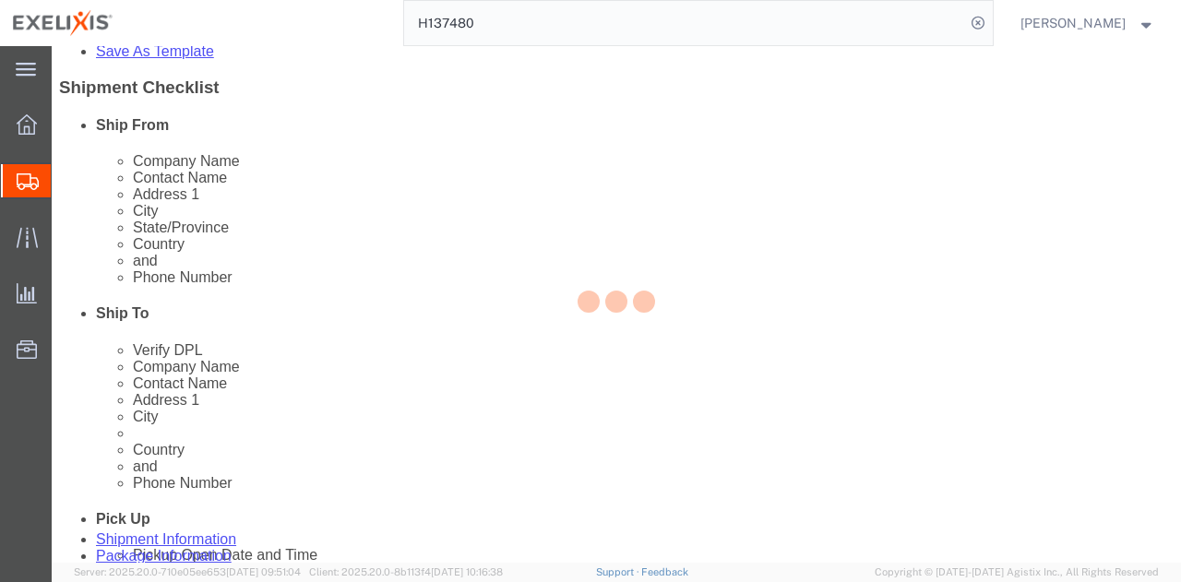
scroll to position [268, 0]
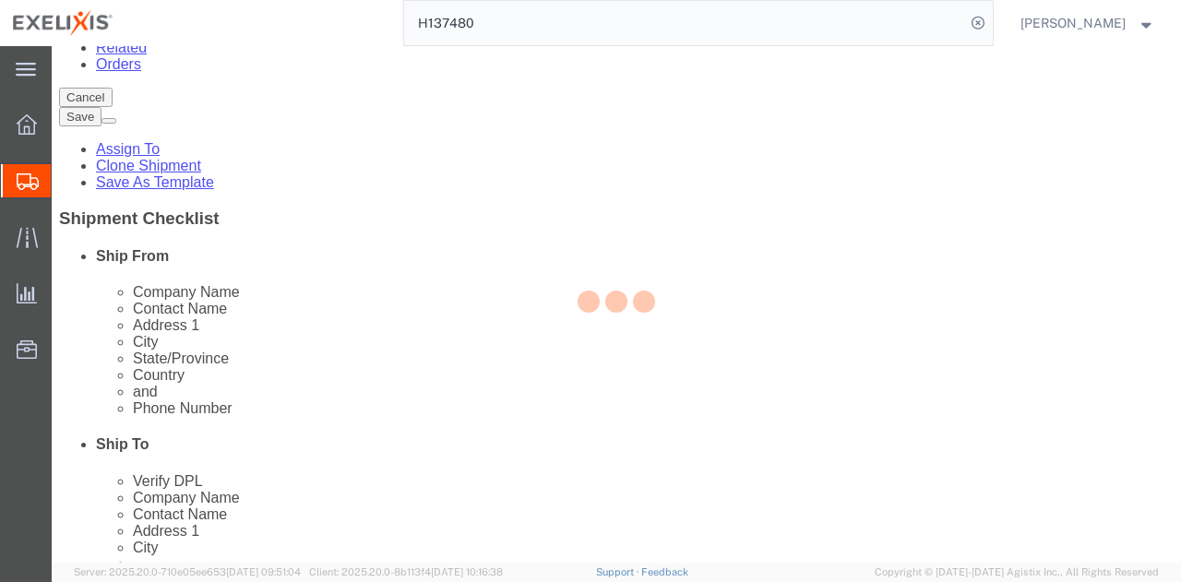
select select "PSNS"
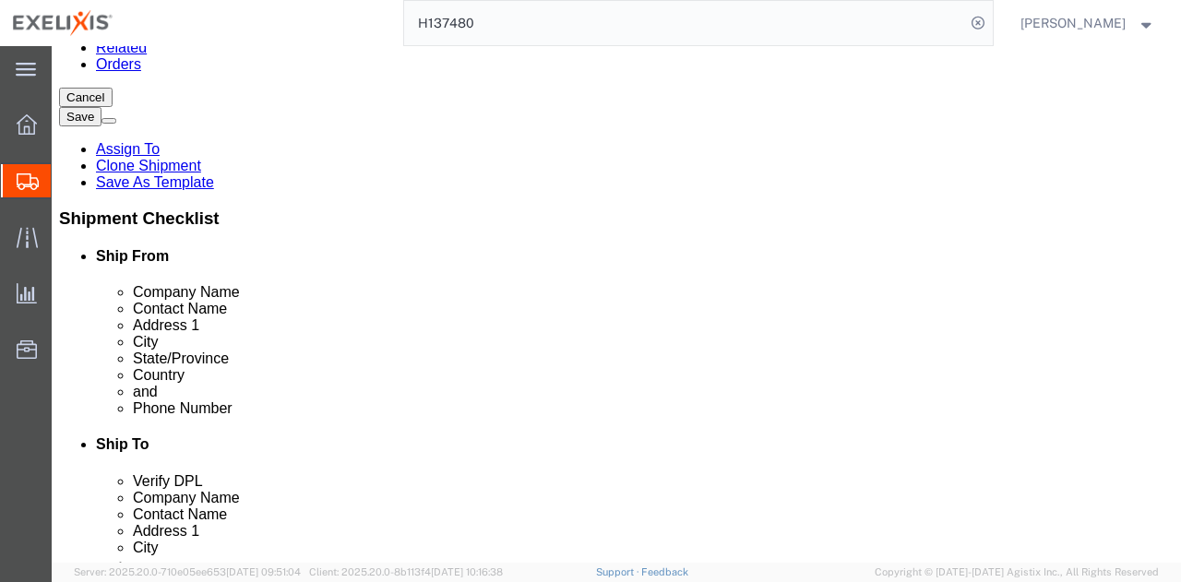
click link "Delete this content"
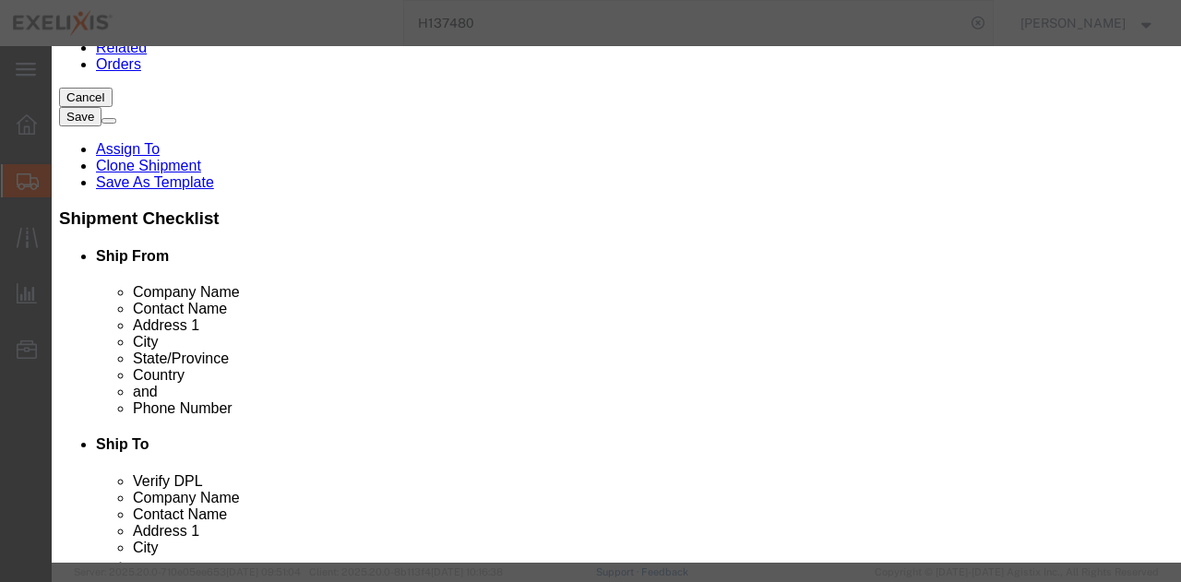
click button "Close"
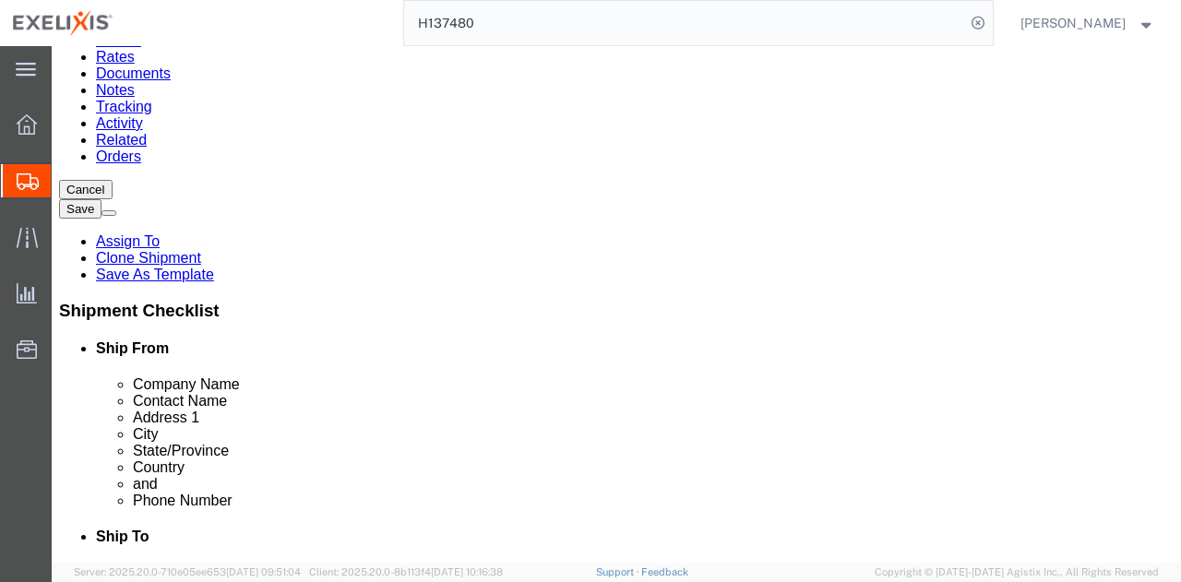
scroll to position [83, 0]
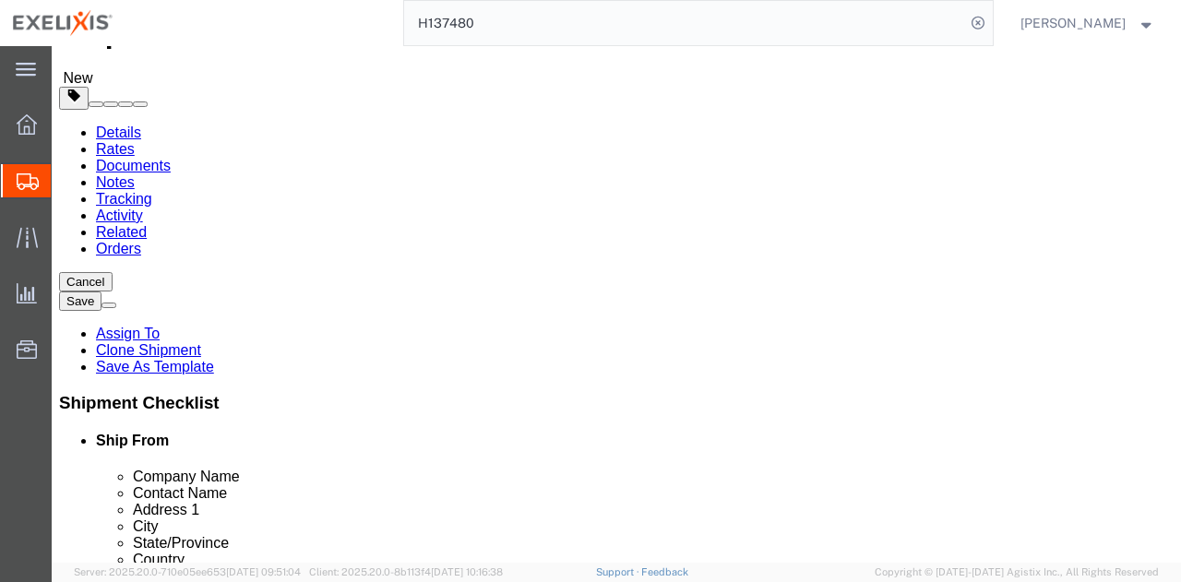
drag, startPoint x: 203, startPoint y: 302, endPoint x: 169, endPoint y: 304, distance: 34.2
click div "87"
type input "4"
click div "2 x Pallet(s) Standard (Not Stackable) Package Type Select BCK Boxes BIOSYSTEM …"
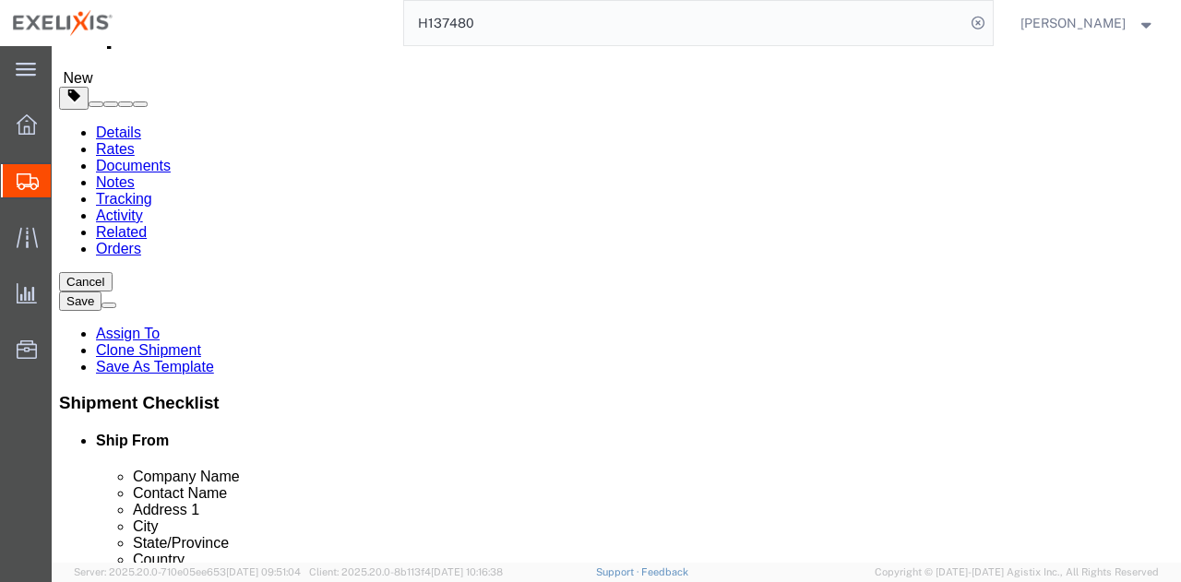
drag, startPoint x: 195, startPoint y: 335, endPoint x: 138, endPoint y: 344, distance: 57.1
click div "Number 2"
type input "1"
drag, startPoint x: 210, startPoint y: 371, endPoint x: 177, endPoint y: 384, distance: 35.7
click div "Length 48.00 x Width 40.00 x Height 40.00 Select cm ft in"
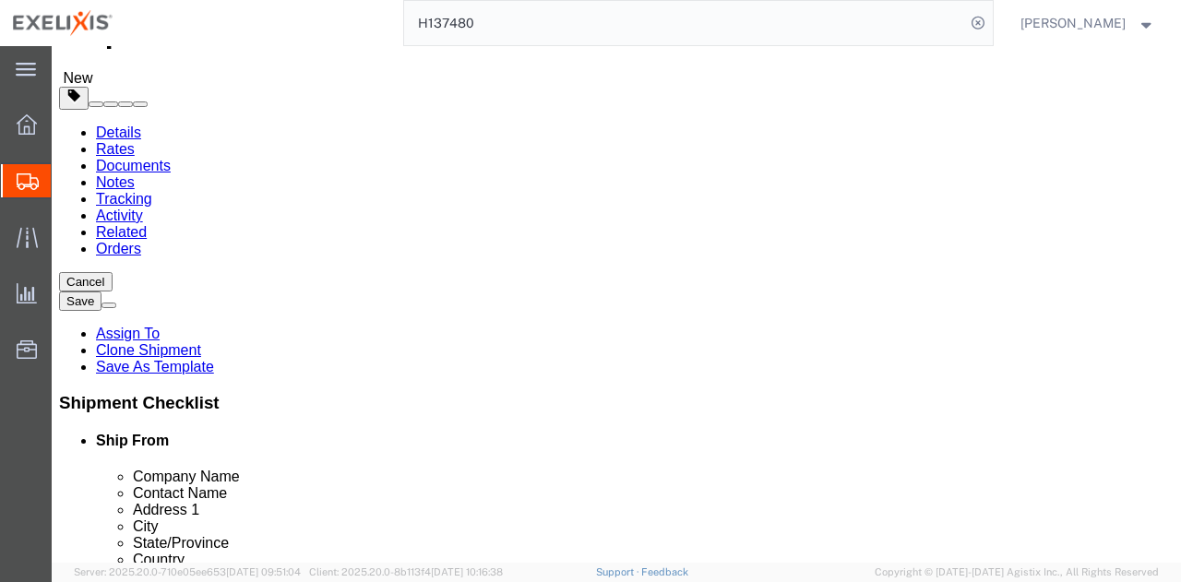
type input "48"
type input "10"
drag, startPoint x: 216, startPoint y: 407, endPoint x: 146, endPoint y: 408, distance: 70.2
click div "Weight 268.00 Select kgs lbs Ship. t°"
type input "23"
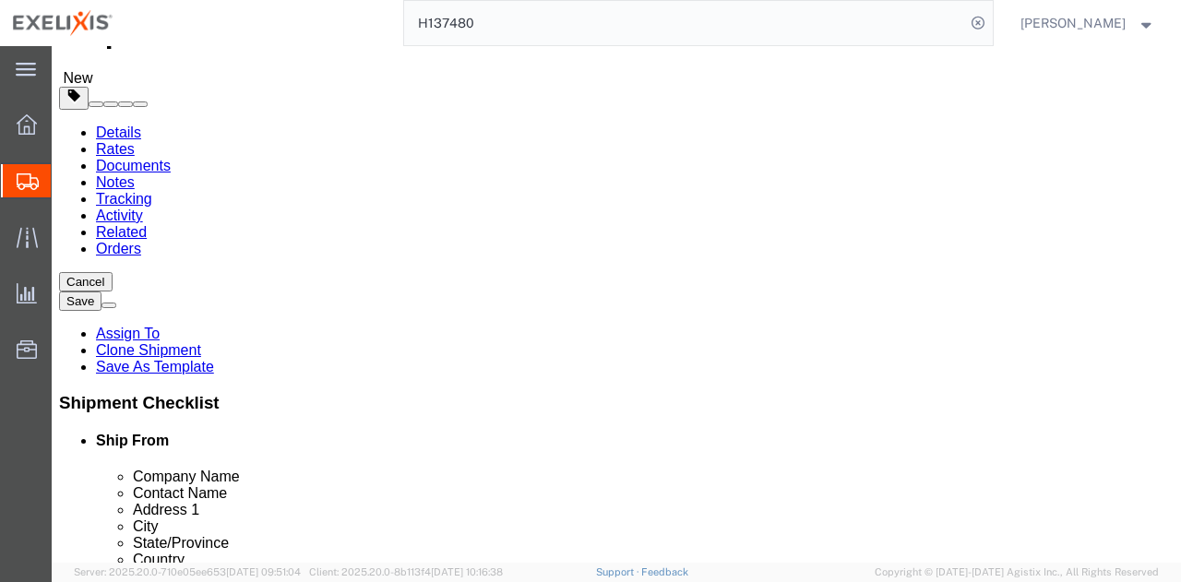
click div "1 x Pallet(s) Standard (Not Stackable) Package Type Select BCK Boxes BIOSYSTEM …"
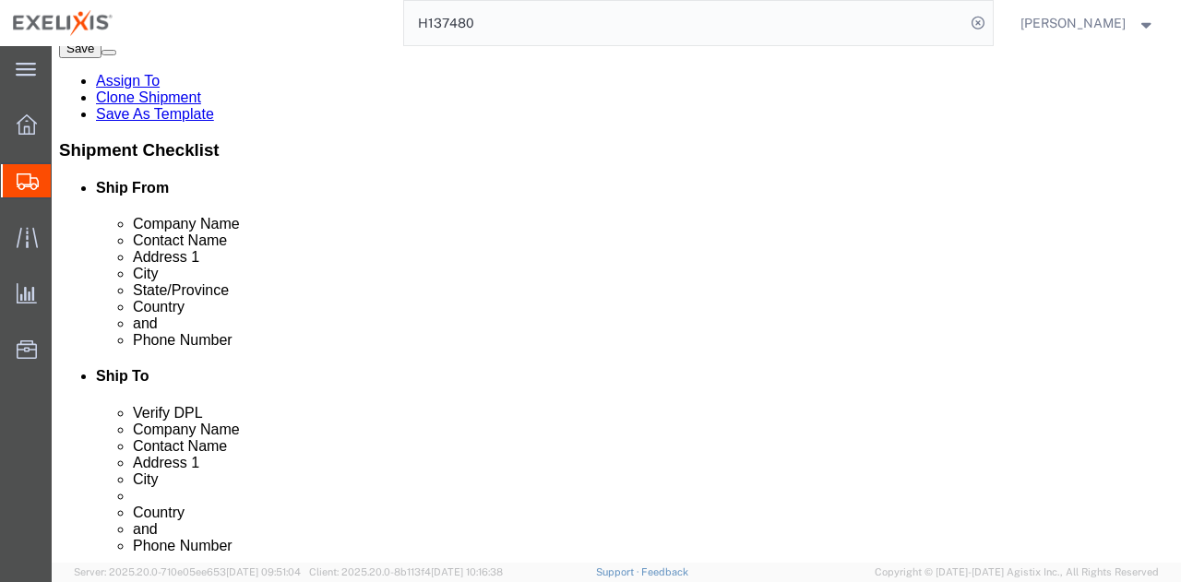
scroll to position [360, 0]
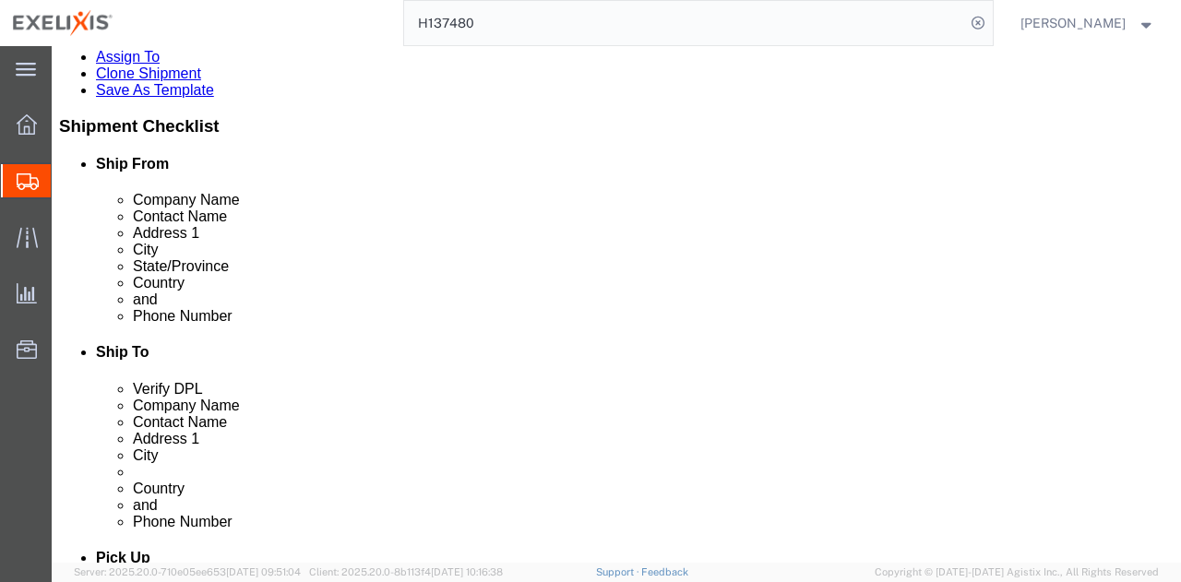
click link "Delete this content"
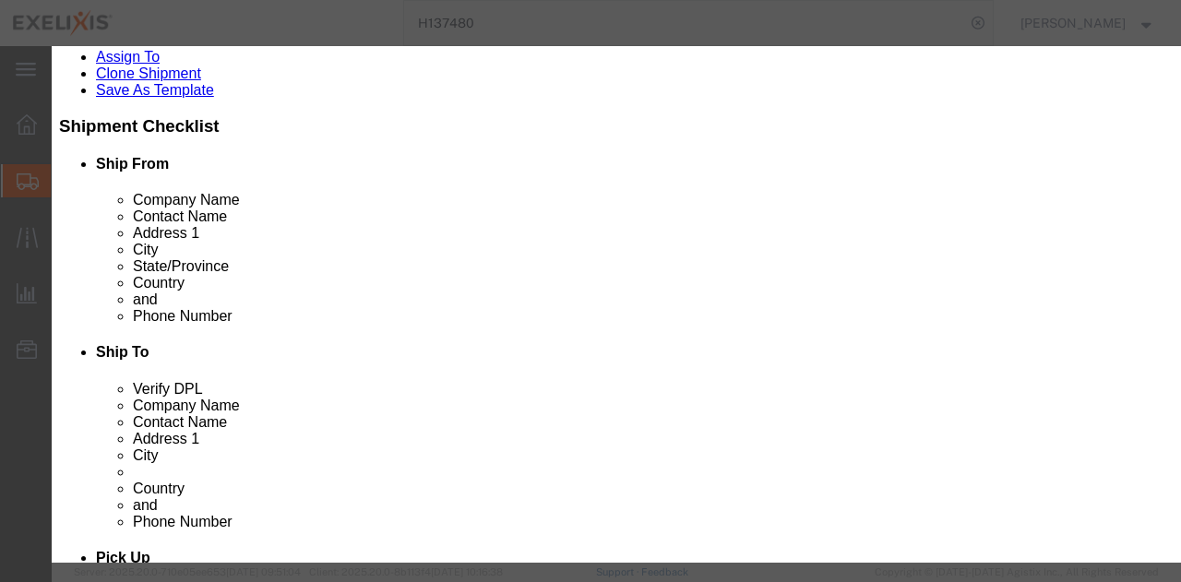
click button "Close"
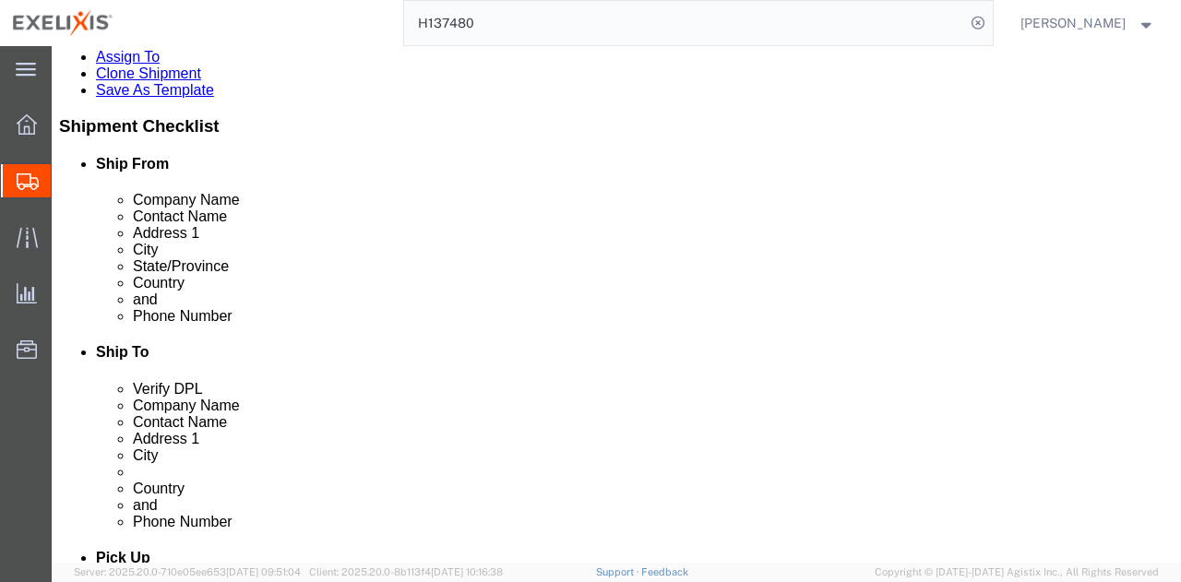
click dt "Pieces:"
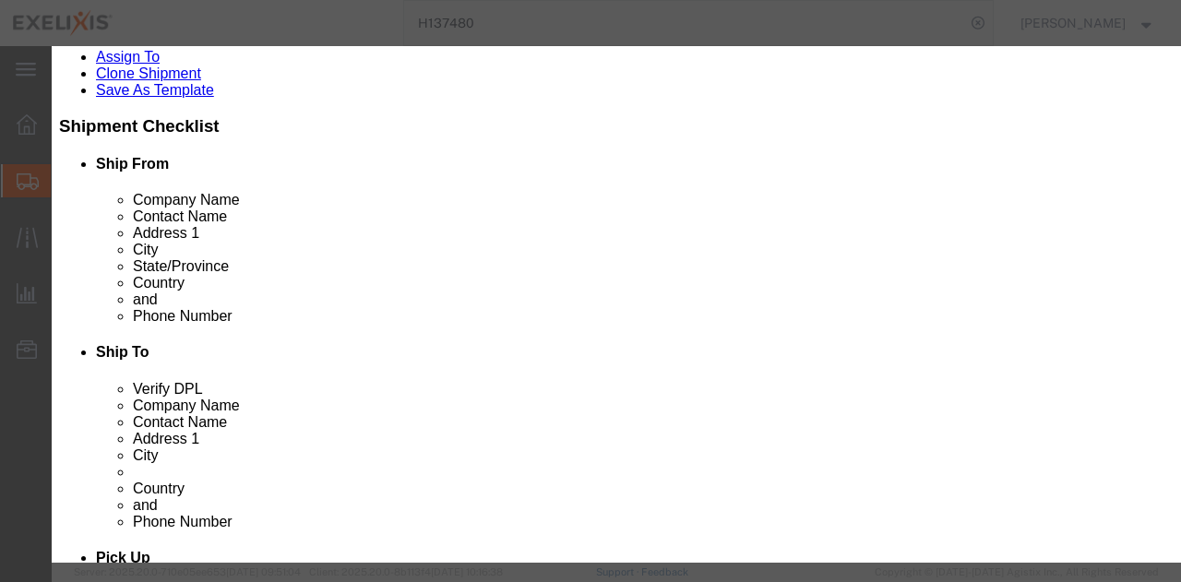
drag, startPoint x: 442, startPoint y: 134, endPoint x: 150, endPoint y: 138, distance: 292.6
click div "Product Name Cabometyx BR 40mg 30 Tab Btl"
drag, startPoint x: 390, startPoint y: 145, endPoint x: 212, endPoint y: 142, distance: 177.2
click div "Product Name cabo cabo Name: Cabo metyx 20mg 15ct NFS Sku: XL-50151 Model: Desc…"
type input "XL-80353"
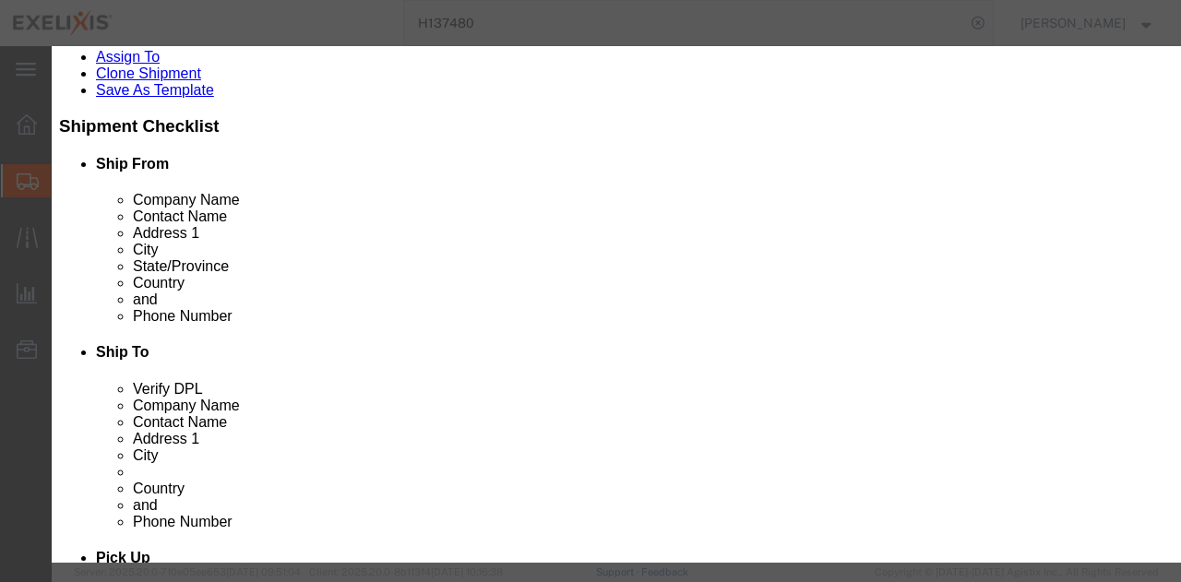
click td "Name: Cabometyx ZA 20mg 30 Tab Btl"
type input "83"
select select "USD"
select select
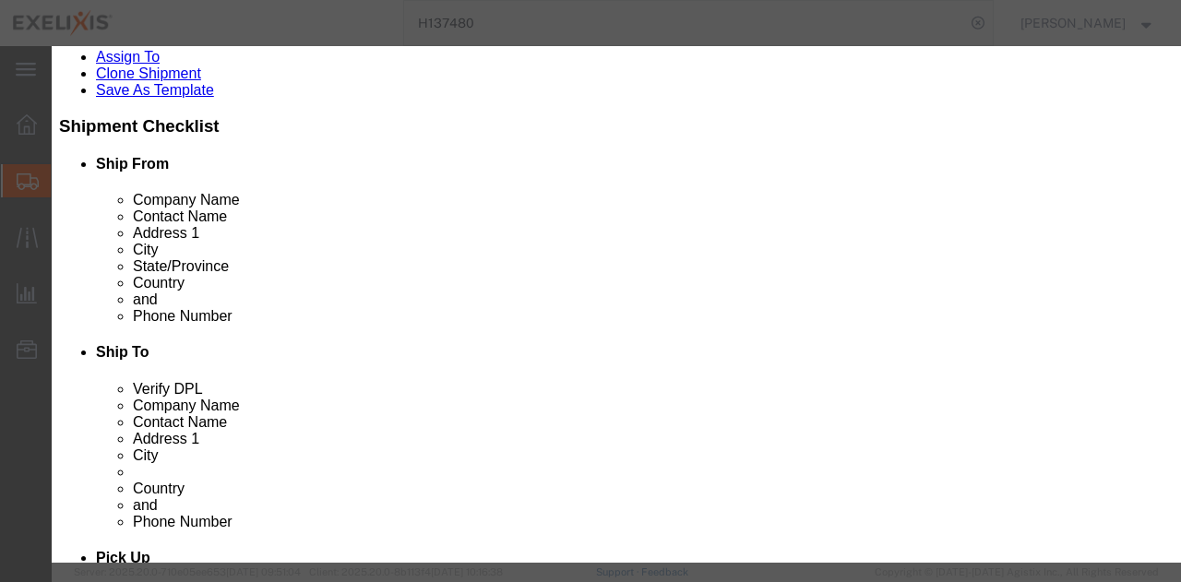
type input "Cabometyx ZA 20mg 30 Tab Btl"
type input "XL-80353"
drag, startPoint x: 443, startPoint y: 136, endPoint x: 164, endPoint y: 122, distance: 279.1
click div "Commodity library Product Name Cabometyx ZA 20mg 30 Tab Btl XL-80353 Pieces Sel…"
type input "Cabometyx ZA 20mg 30 Tab Btl"
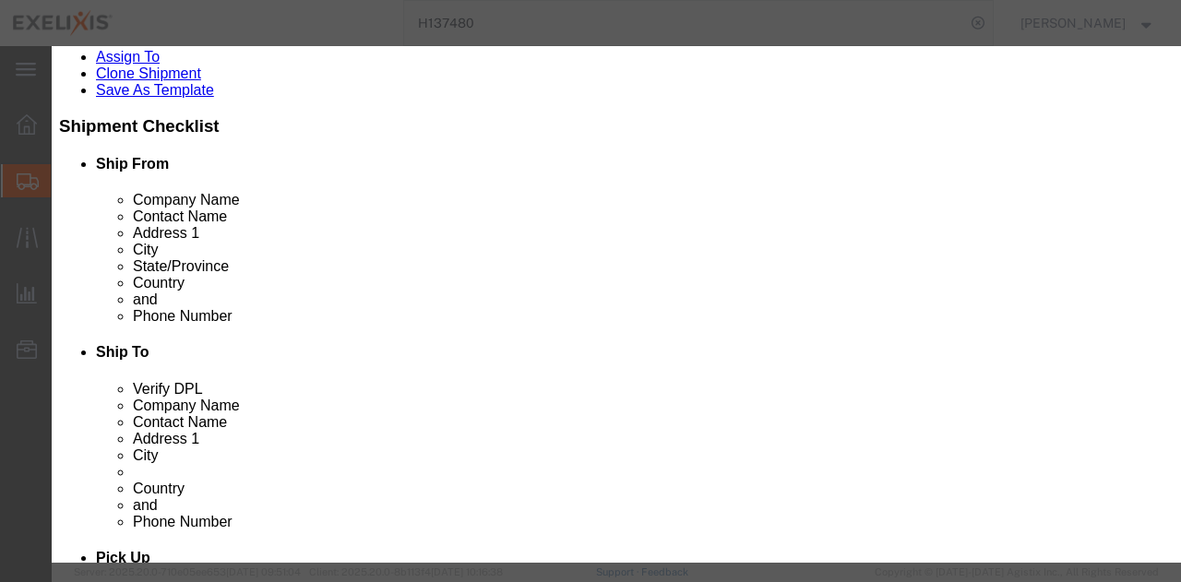
click textarea
paste textarea "Cabometyx ZA 20mg 30 Tab Btl"
type textarea "Cabometyx ZA 20mg 30 Tab Btl"
drag, startPoint x: 851, startPoint y: 193, endPoint x: 570, endPoint y: 49, distance: 316.2
click strong "Cabometyx ZA 20mg 30 Tab Btl"
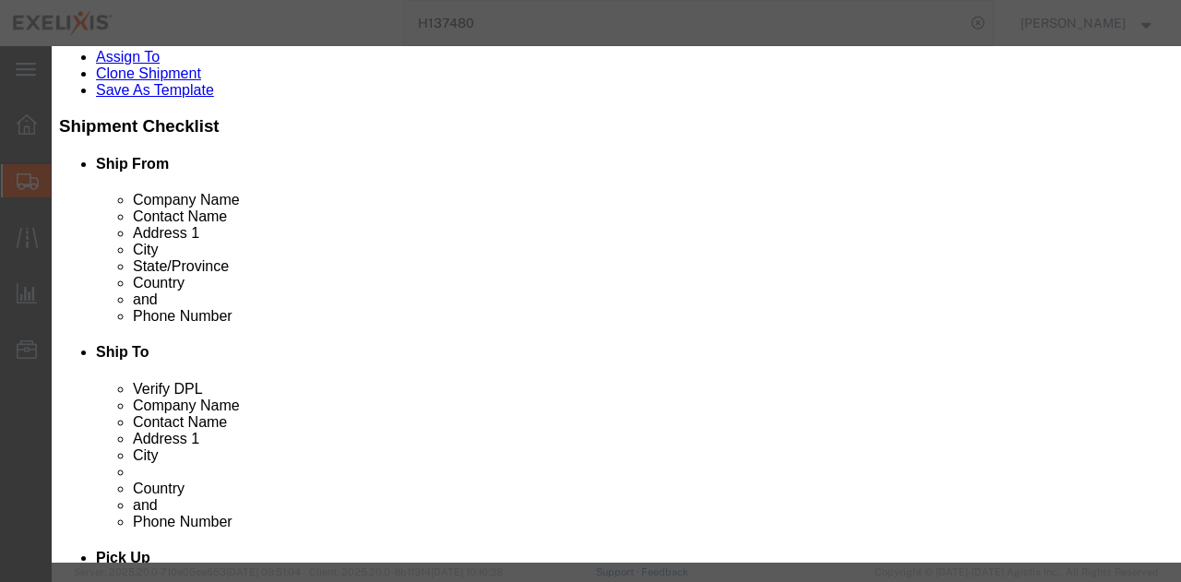
select select
click textarea
click input "text"
type input "50"
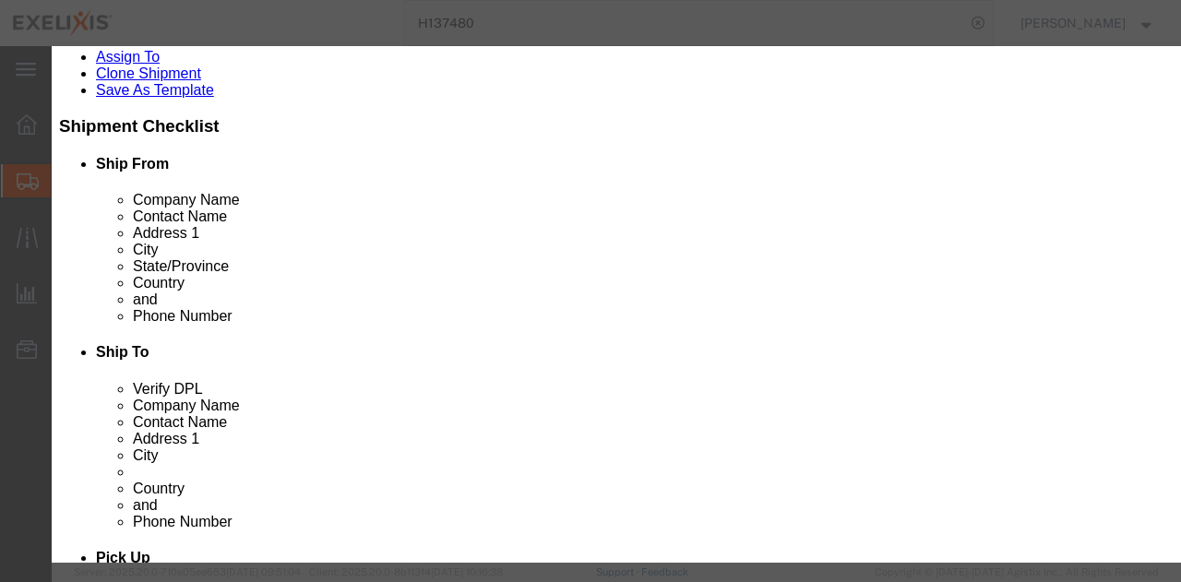
type input "4150"
click select "Select Bag Barrels 100Board Feet Bottle Box Blister Pack Carats Can Capsule Car…"
click div "Commodity library"
click textarea
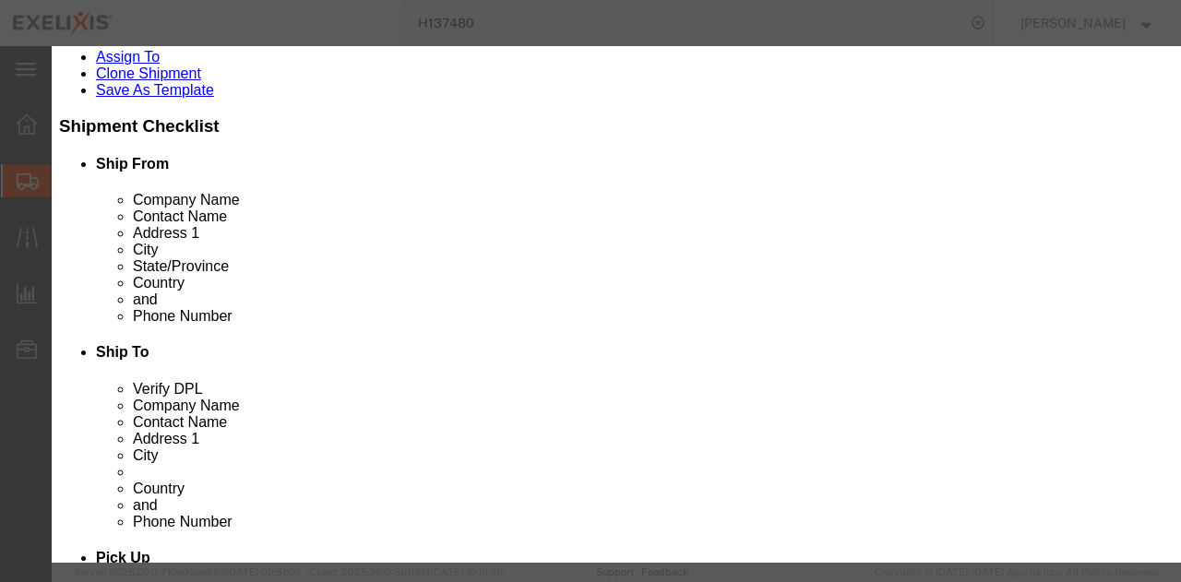
drag, startPoint x: 452, startPoint y: 136, endPoint x: 229, endPoint y: 134, distance: 223.4
click div "Cabometyx ZA 20mg 30 Tab Btl XL-80353"
click textarea
paste textarea "Cabometyx ZA 20mg 30 Tab Btl"
type textarea "Cabometyx ZA 20mg 30 Tab Btl"
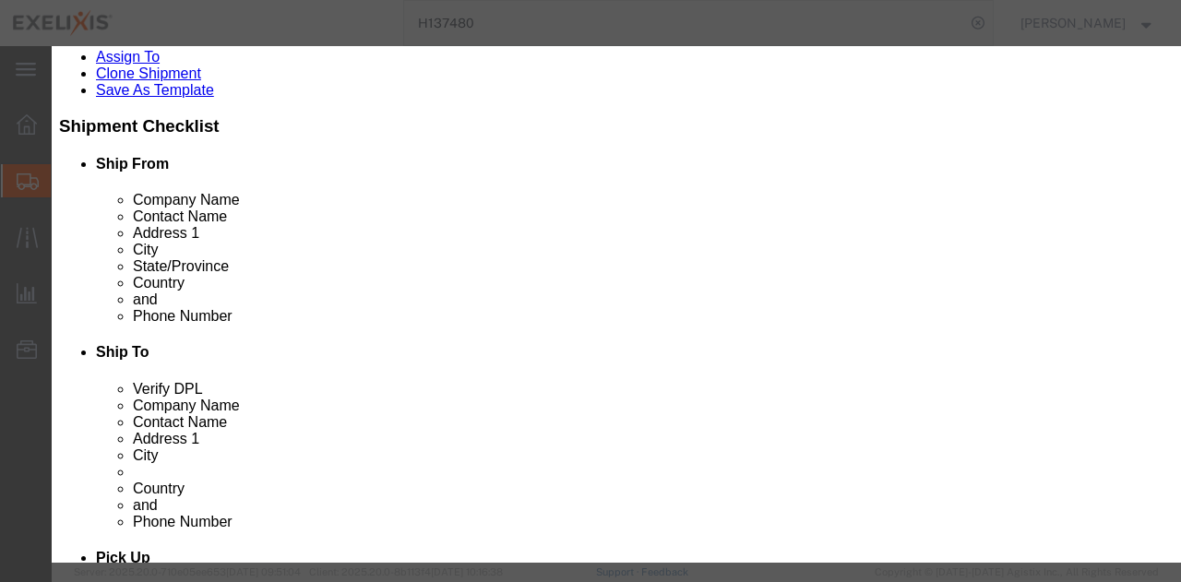
click td "Name: Cabometyx ZA 20mg 30 Tab Btl"
type input "83"
select select
click textarea
type textarea "ca"
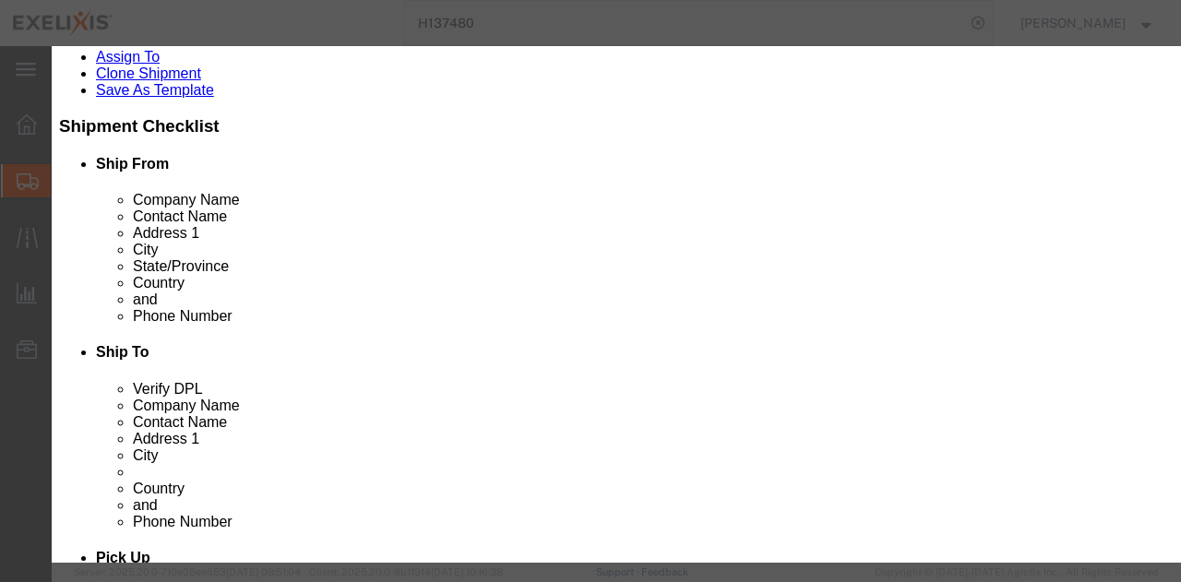
click textarea "ca"
type textarea "xl-80353"
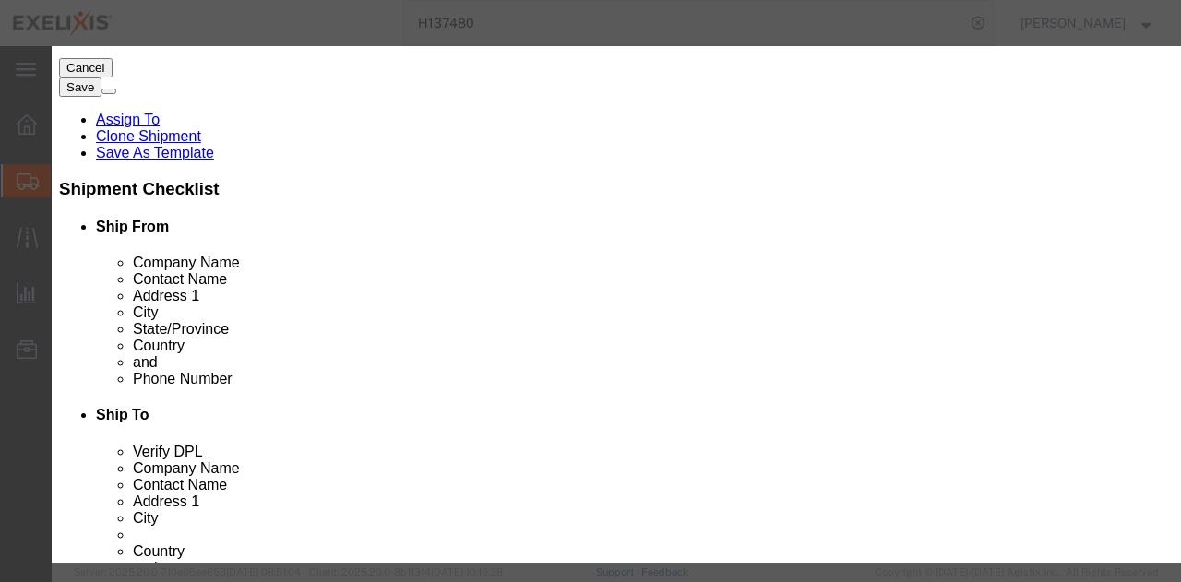
scroll to position [268, 0]
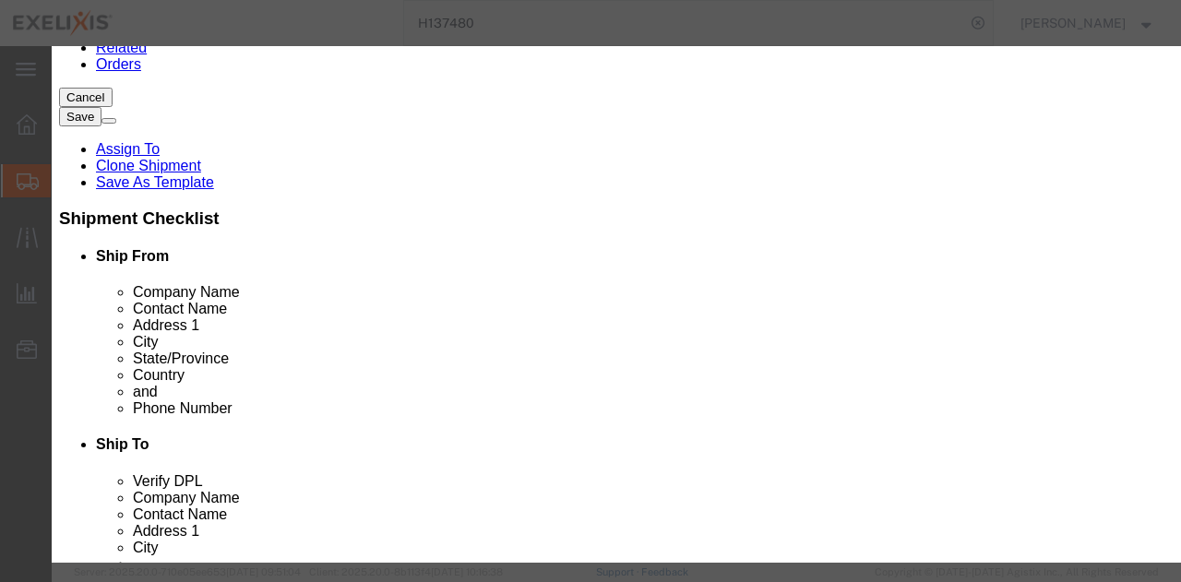
click span "Description:"
select select
click input "83"
click input "text"
type input "50"
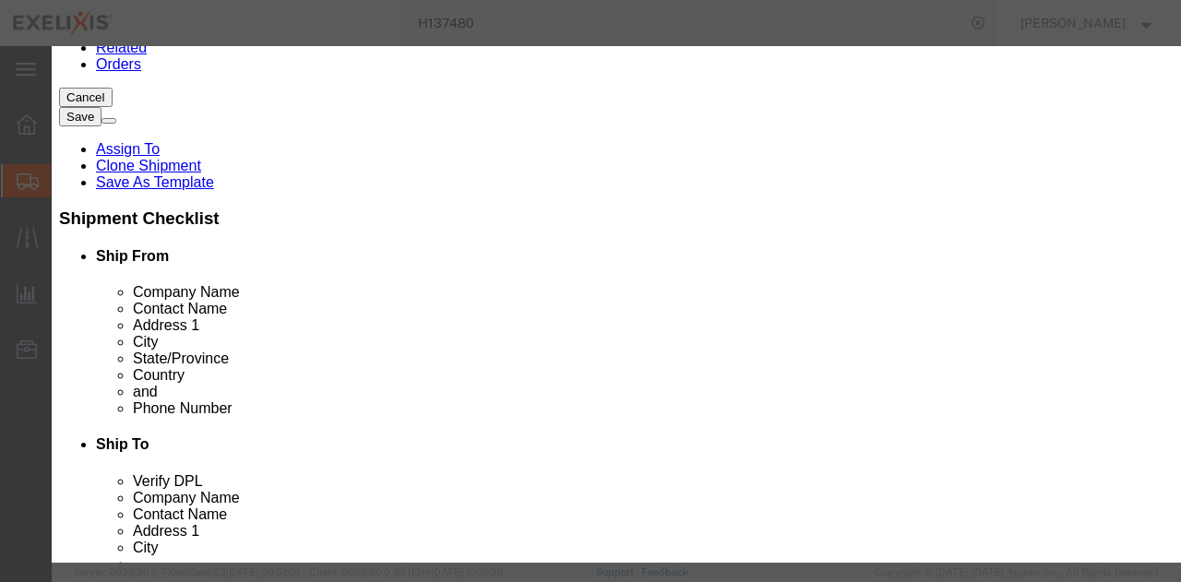
type input "4150"
click div "Commodity library"
click input "50"
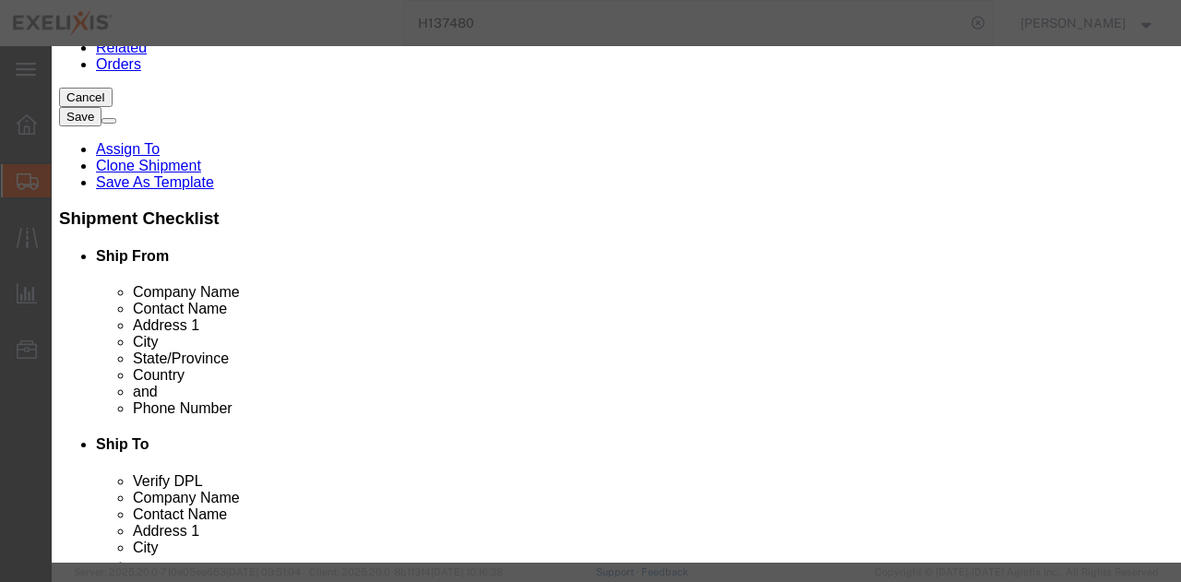
type input "1"
type input "83"
click div "Commodity library"
drag, startPoint x: 266, startPoint y: 178, endPoint x: 198, endPoint y: 181, distance: 67.4
click div "Pieces Number of pieces inside all the packages 1 Select Bag Barrels 100Board F…"
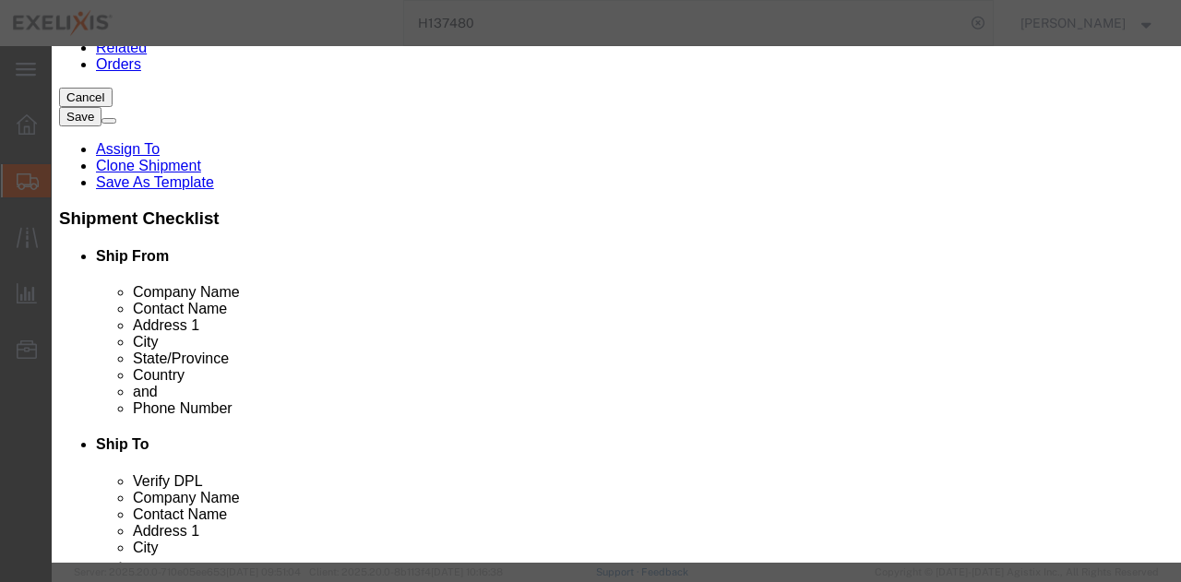
type input "50"
type input "4150"
click div "Commodity library"
click textarea
type textarea "Finished Goods"
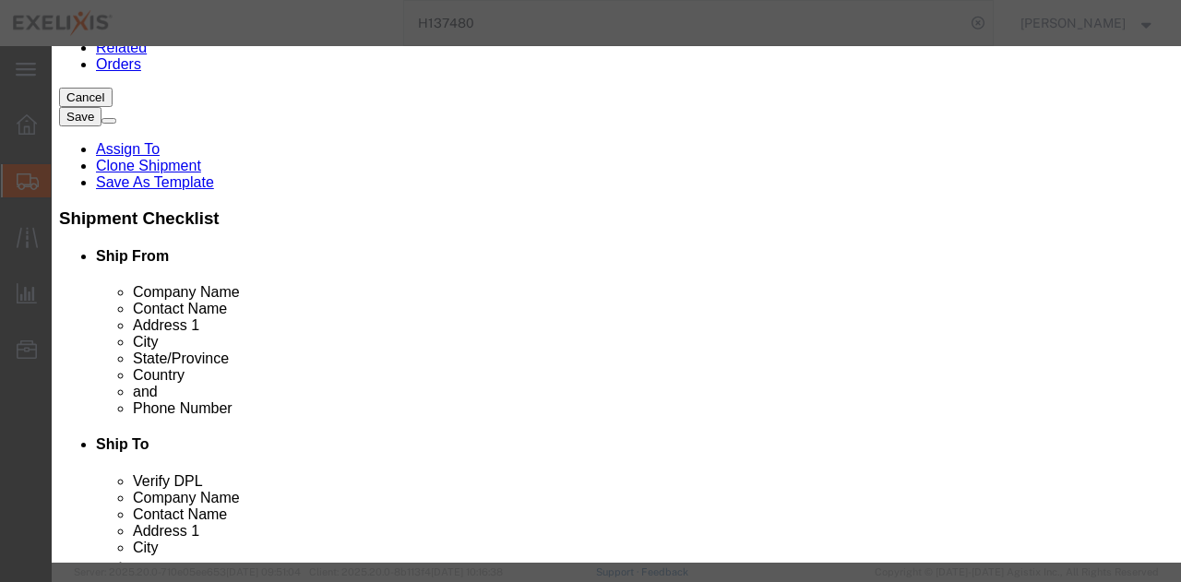
click div "Commodity library"
click input "50"
type input "1"
type input "83"
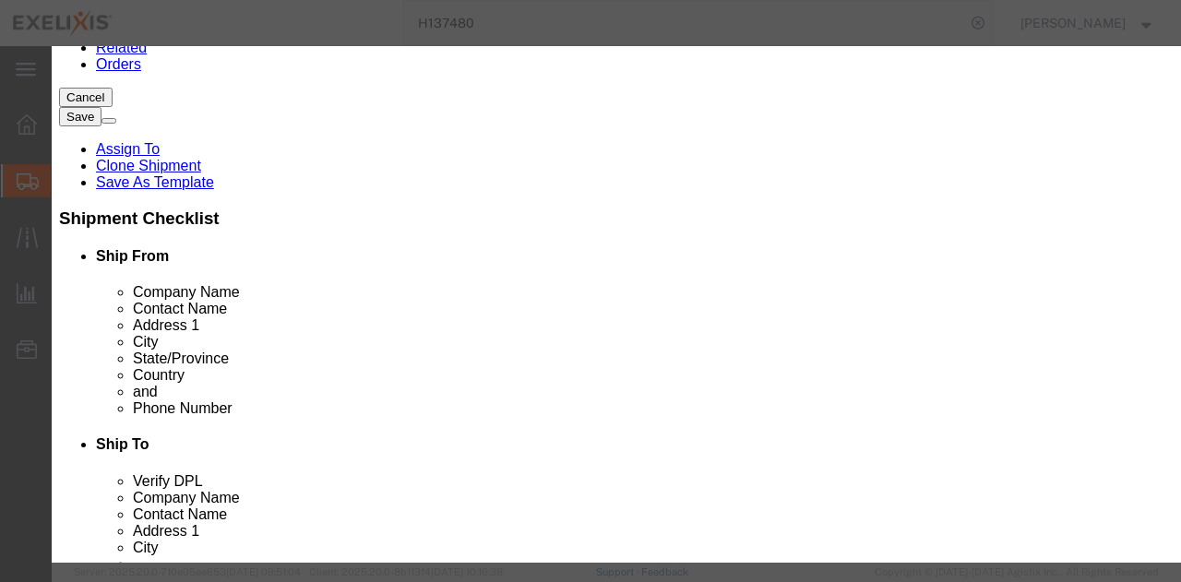
click div "Serial"
click input "1"
type input "50"
type input "4150"
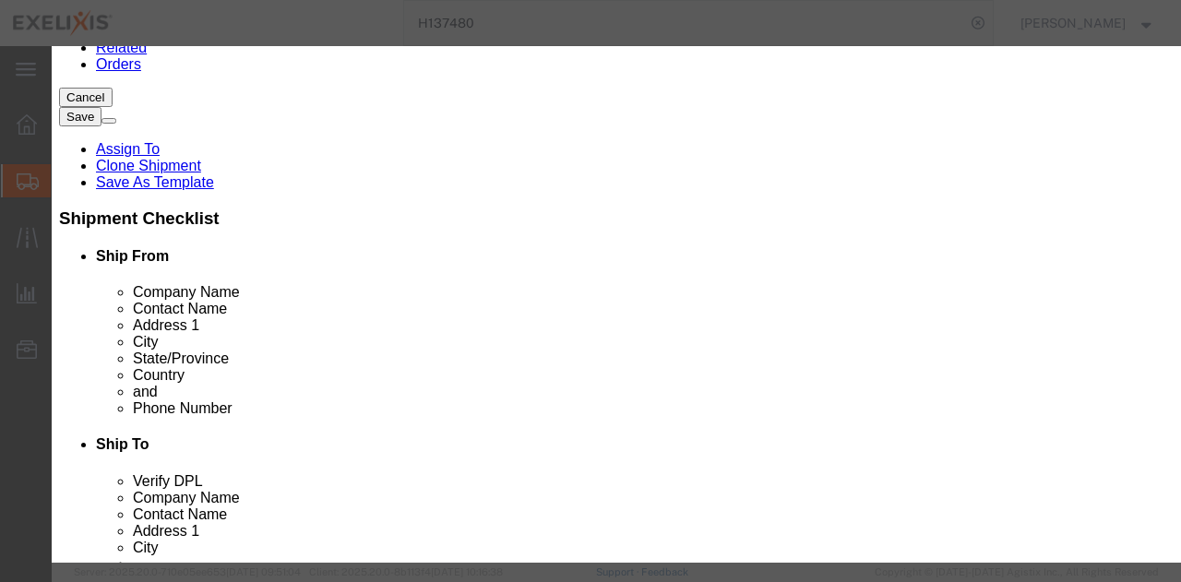
click label "Serial"
click input "50"
type input "1"
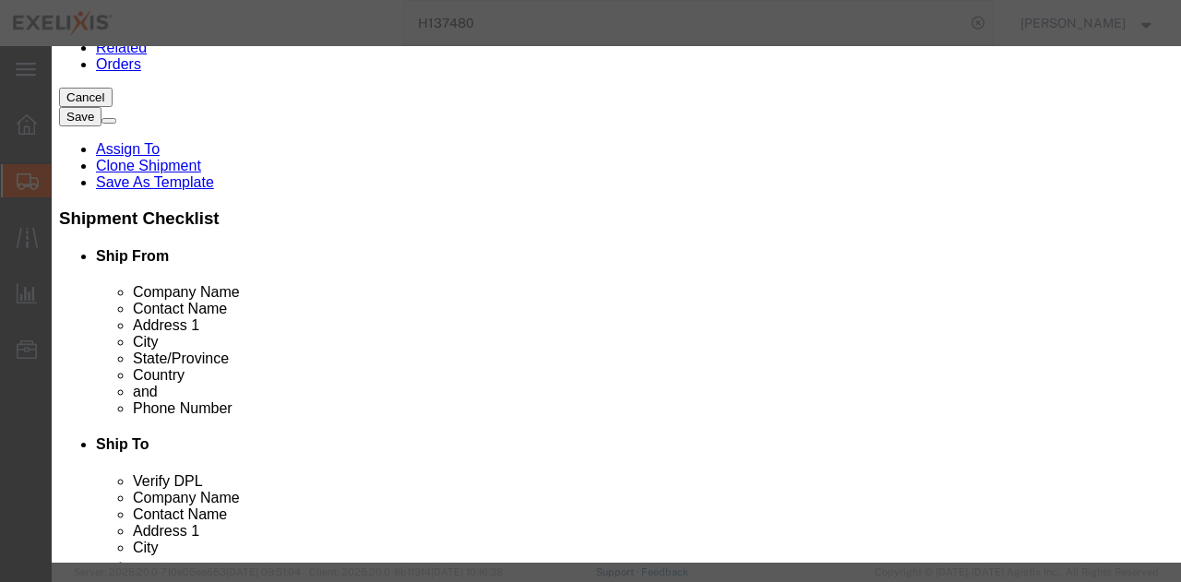
click input "83"
drag, startPoint x: 290, startPoint y: 209, endPoint x: 108, endPoint y: 208, distance: 181.8
click div "Total Value 83 Select ADP AED AFN ALL AMD AOA ARS ATS AUD AWG AZN BAM BBD BDT B…"
type input "164.07"
drag, startPoint x: 339, startPoint y: 179, endPoint x: 174, endPoint y: 176, distance: 165.2
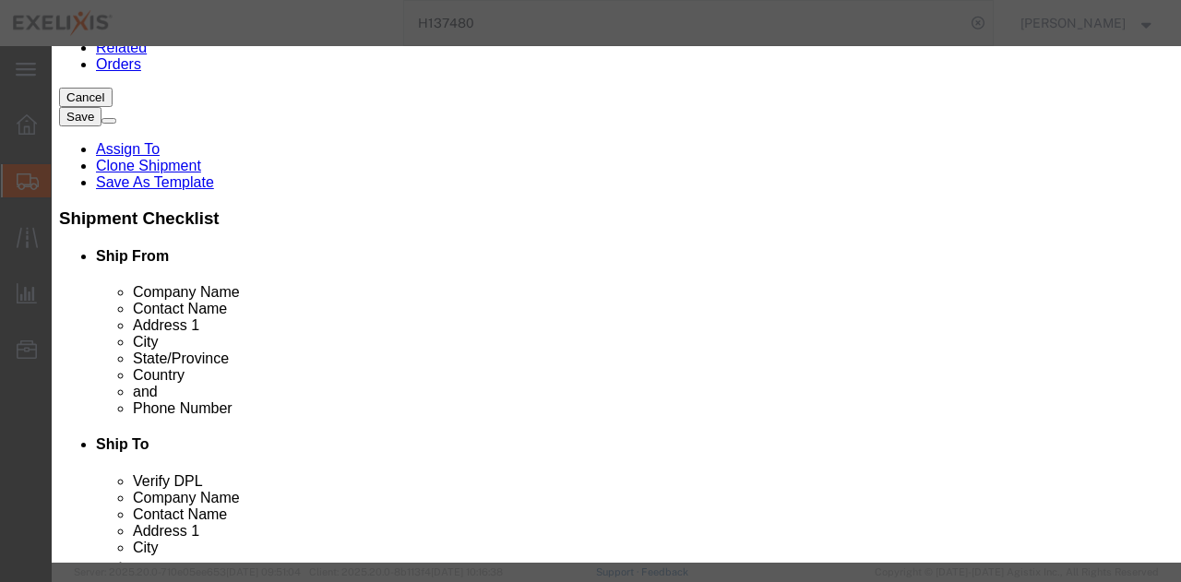
click div "Pieces 1 Select Bag Barrels 100Board Feet Bottle Box Blister Pack Carats Can Ca…"
type input "50"
click div "Select 50 55 60 65 70 85 92.5 100 125 175 250 300 400"
drag, startPoint x: 318, startPoint y: 208, endPoint x: 127, endPoint y: 210, distance: 190.2
click div "Total Value Total value of all the pieces 8203.5 Select ADP AED AFN ALL AMD AOA…"
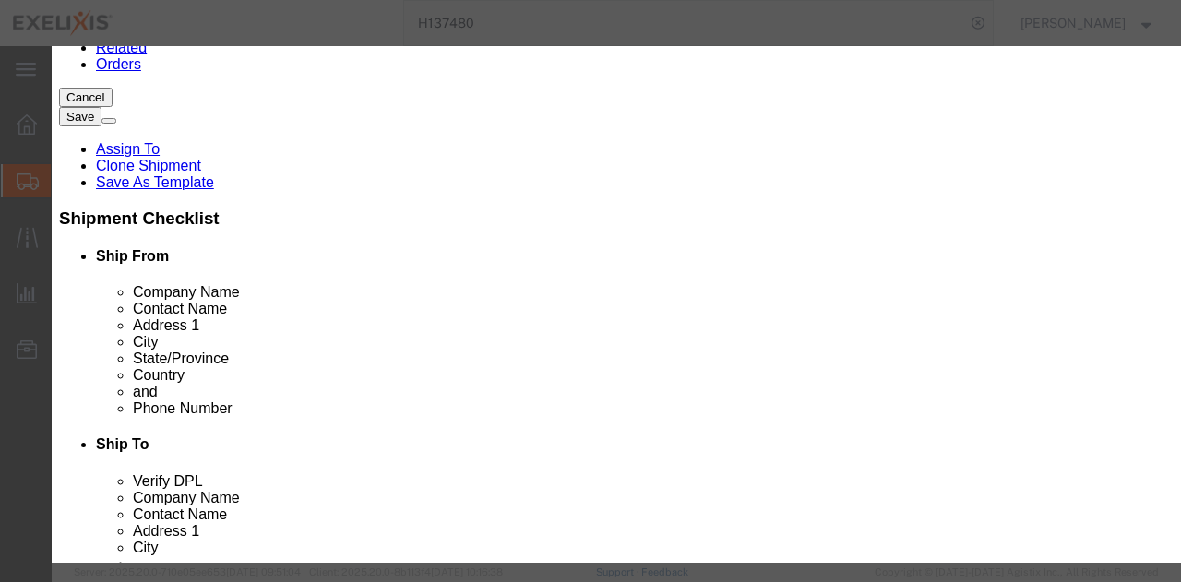
click input "8203.5"
drag, startPoint x: 310, startPoint y: 208, endPoint x: 114, endPoint y: 205, distance: 196.6
click div "Total Value 8203.5 Select ADP AED AFN ALL AMD AOA ARS ATS AUD AWG AZN BAM BBD B…"
type input "83"
click div "Commodity library"
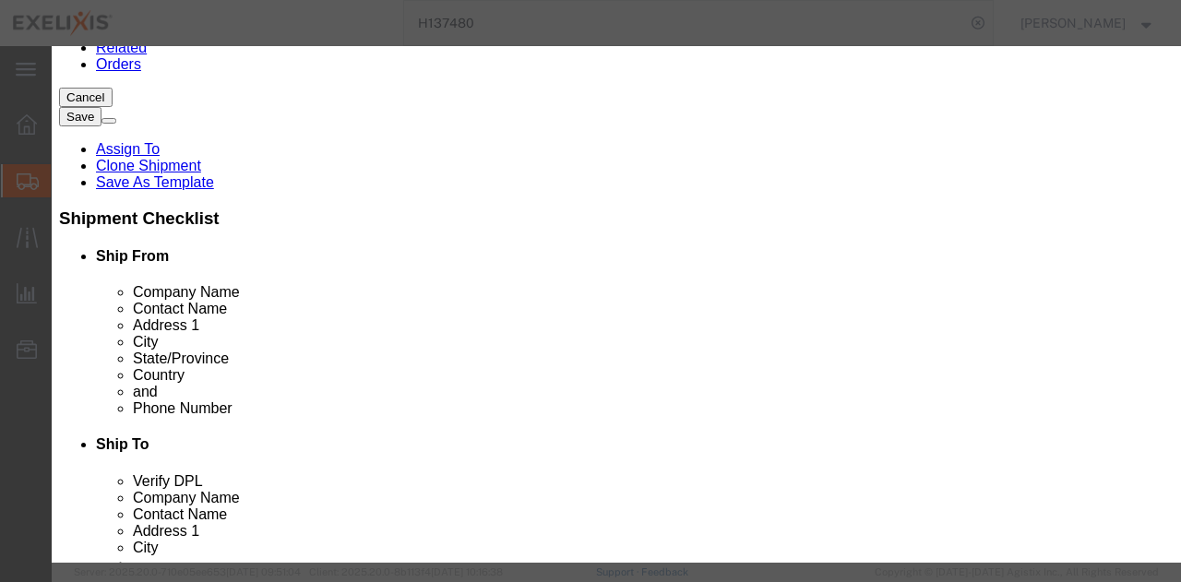
drag, startPoint x: 561, startPoint y: 234, endPoint x: 540, endPoint y: 226, distance: 22.5
click label "Country Of Origin"
click input "50"
type input "50"
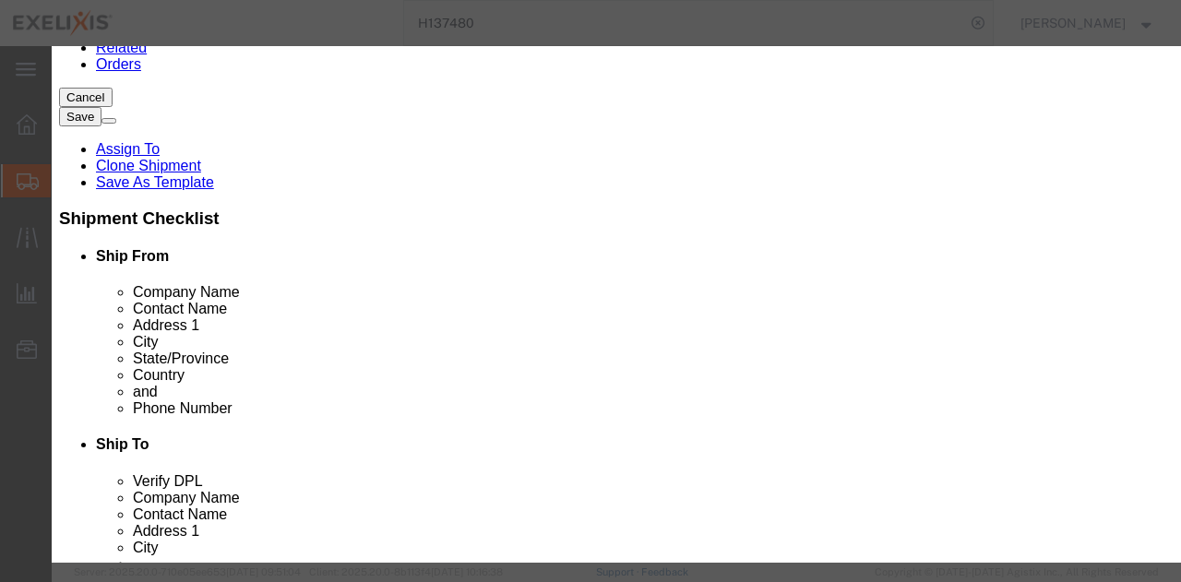
click div "Commodity library"
click input "83"
click input "Cabometyx ZA 20mg 30 Tab Btl"
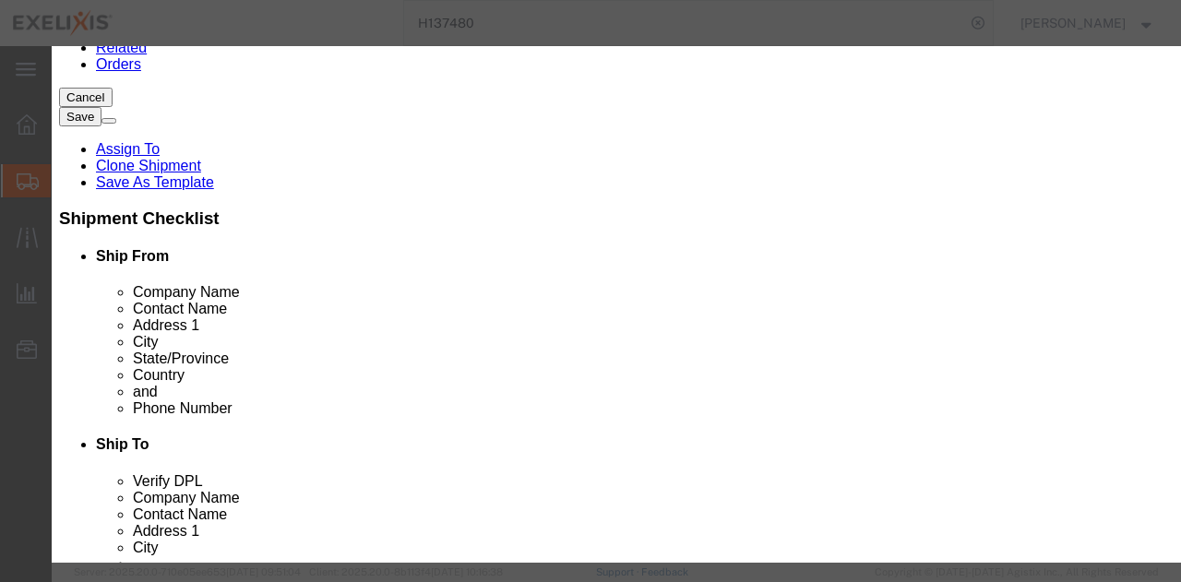
type input "xl-80353"
click body "Shipment 56984966 New Details Rates Documents Notes Tracking Activity Related O…"
click input "50"
type input "1"
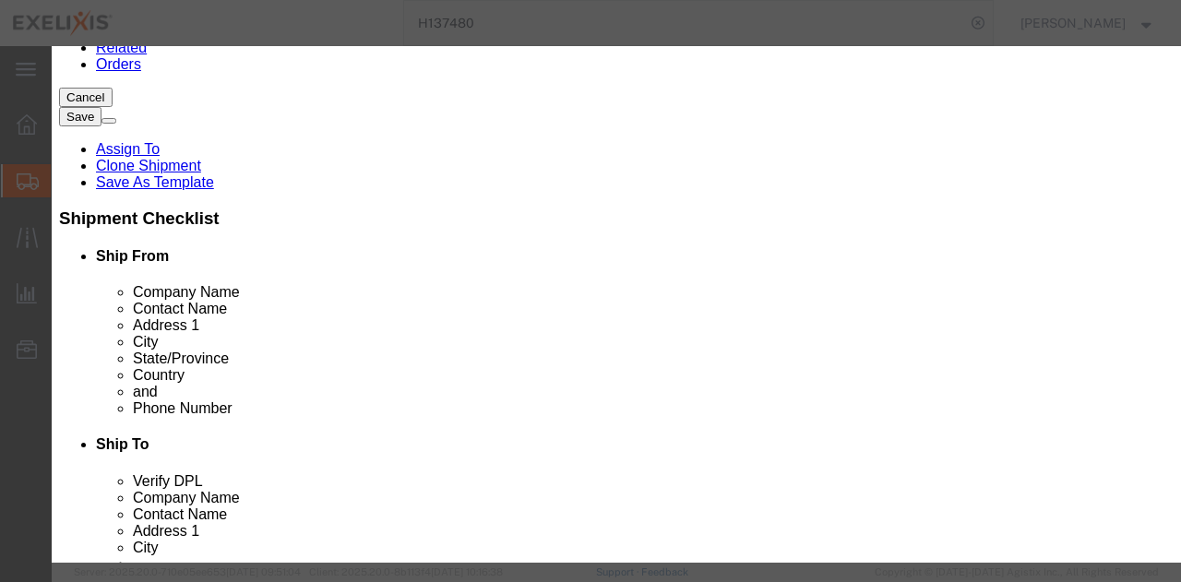
click div "GL Reference Select Account Type Activity ID Airline Appointment Number ASN Bat…"
drag, startPoint x: 322, startPoint y: 211, endPoint x: 98, endPoint y: 201, distance: 224.5
click div "Total Value 1.66 Select ADP AED AFN ALL AMD AOA ARS ATS AUD AWG AZN BAM BBD BDT…"
type input "83"
click label "GL Reference"
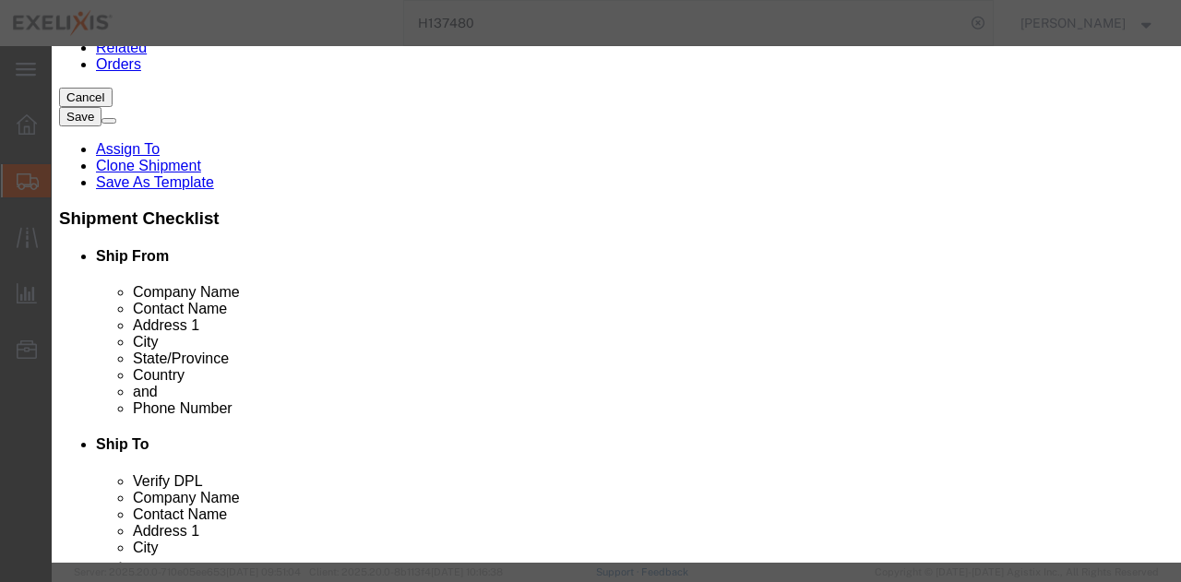
drag, startPoint x: 272, startPoint y: 174, endPoint x: 126, endPoint y: 183, distance: 147.0
click div "Pieces 1 Select Bag Barrels 100Board Feet Bottle Box Blister Pack Carats Can Ca…"
click div "Commodity library"
click input "xl-80353"
type input "xl-80353"
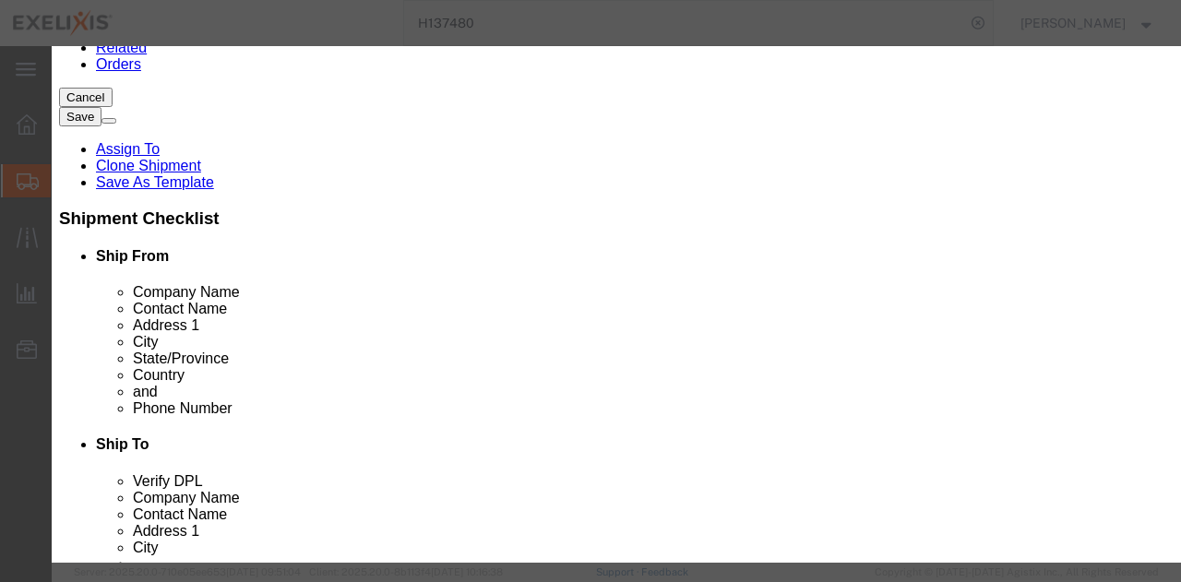
click strong "XL-80353"
select select
type input "Cabometyx ZA 20mg 30 Tab Btl"
click input "Pieces : This field is required."
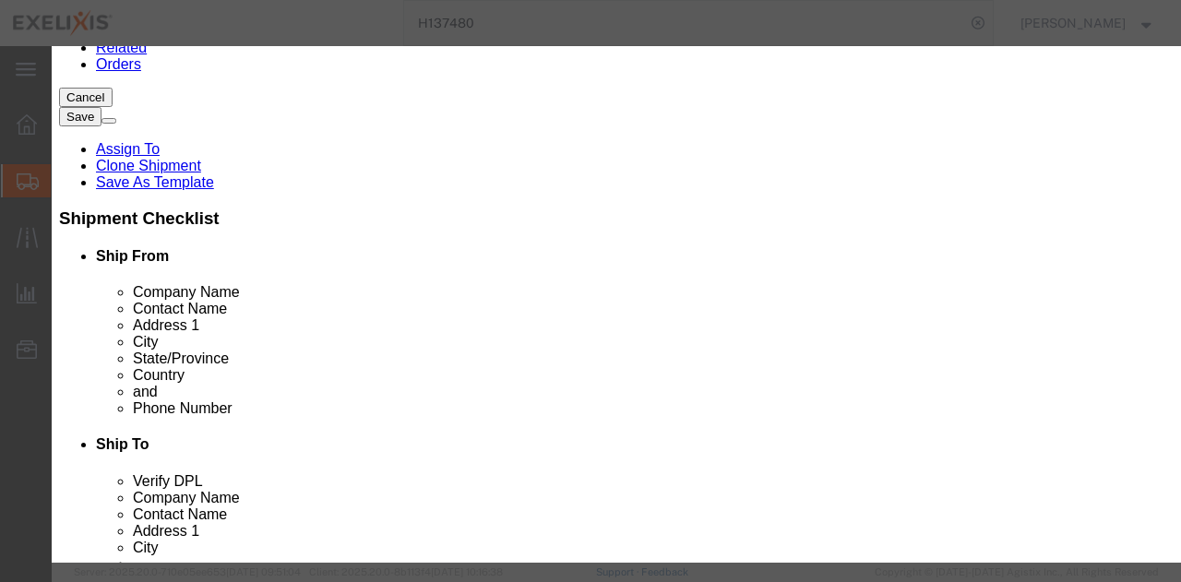
click select "Select Bag Barrels 100Board Feet Bottle Box Blister Pack Carats Can Capsule Car…"
select select "CRTN"
click select "Select Bag Barrels 100Board Feet Bottle Box Blister Pack Carats Can Capsule Car…"
click div "Commodity library"
click input "Pieces : This field is required."
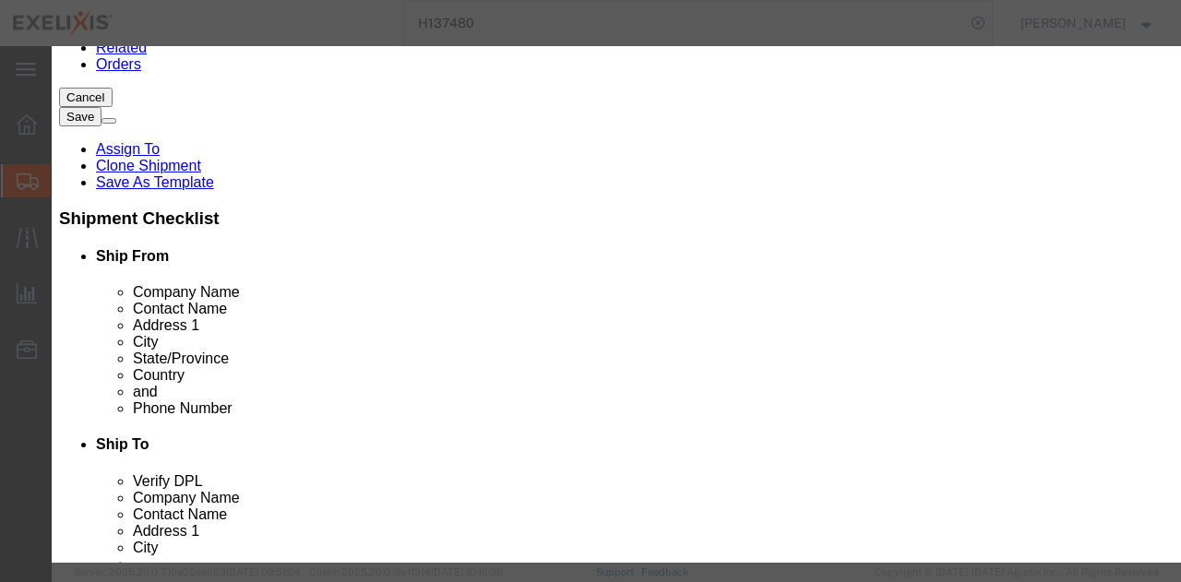
scroll to position [42, 0]
type input "1"
click input "Cabometyx ZA 20mg 30 Tab Btl"
click input "1"
type input "50"
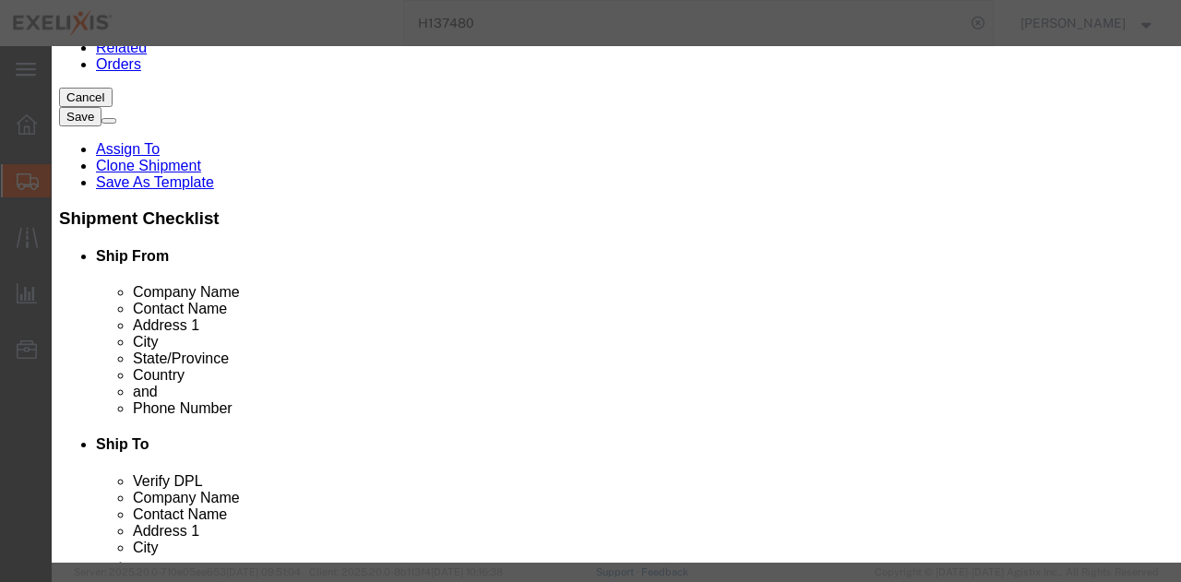
type input "4150"
drag, startPoint x: 288, startPoint y: 136, endPoint x: 220, endPoint y: 132, distance: 68.4
click div "Pieces 50 Select Bag Barrels 100Board Feet Bottle Box Blister Pack Carats Can C…"
type input "1"
type input "83"
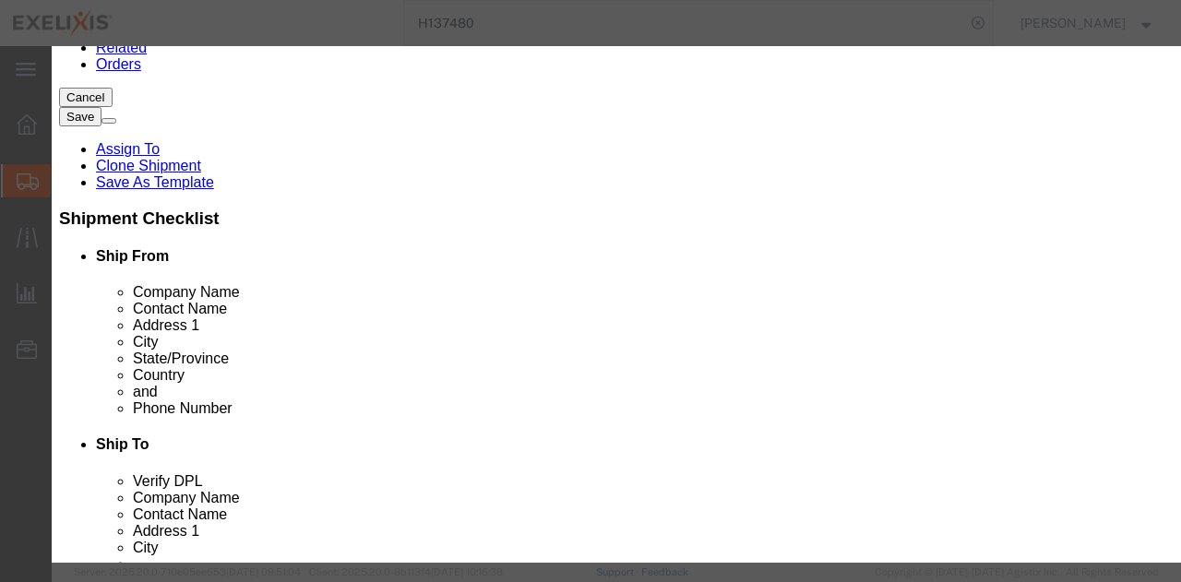
click div "Commodity library"
click input "83"
drag, startPoint x: 305, startPoint y: 125, endPoint x: 234, endPoint y: 121, distance: 70.2
click div "1"
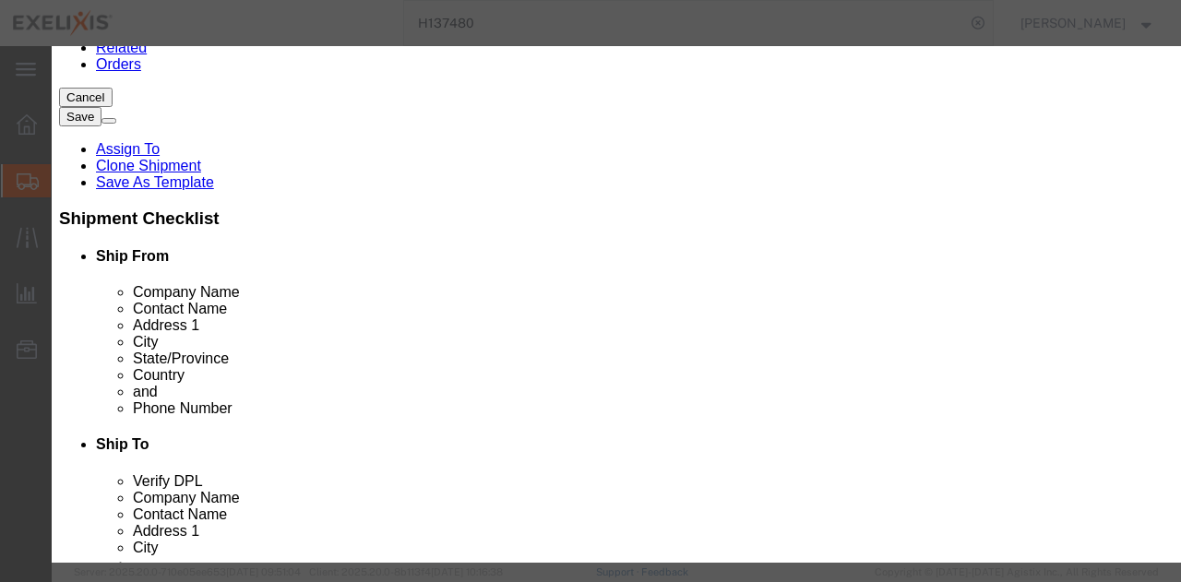
type input "50"
click h3 "Edit content"
type input "4150"
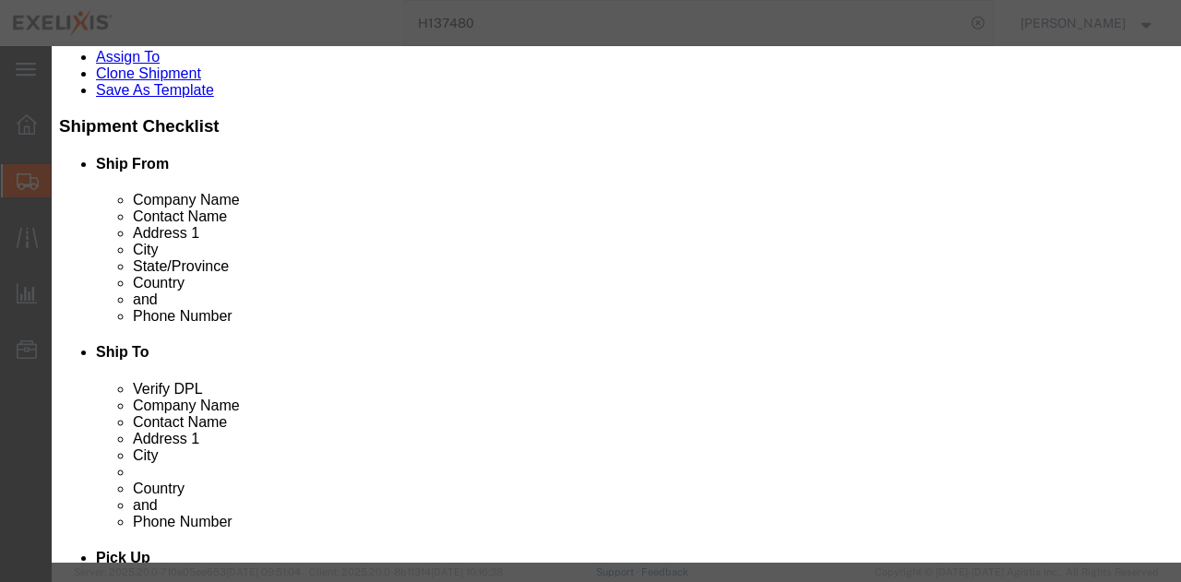
scroll to position [0, 0]
click textarea
type textarea "f"
type textarea "Finished Goods"
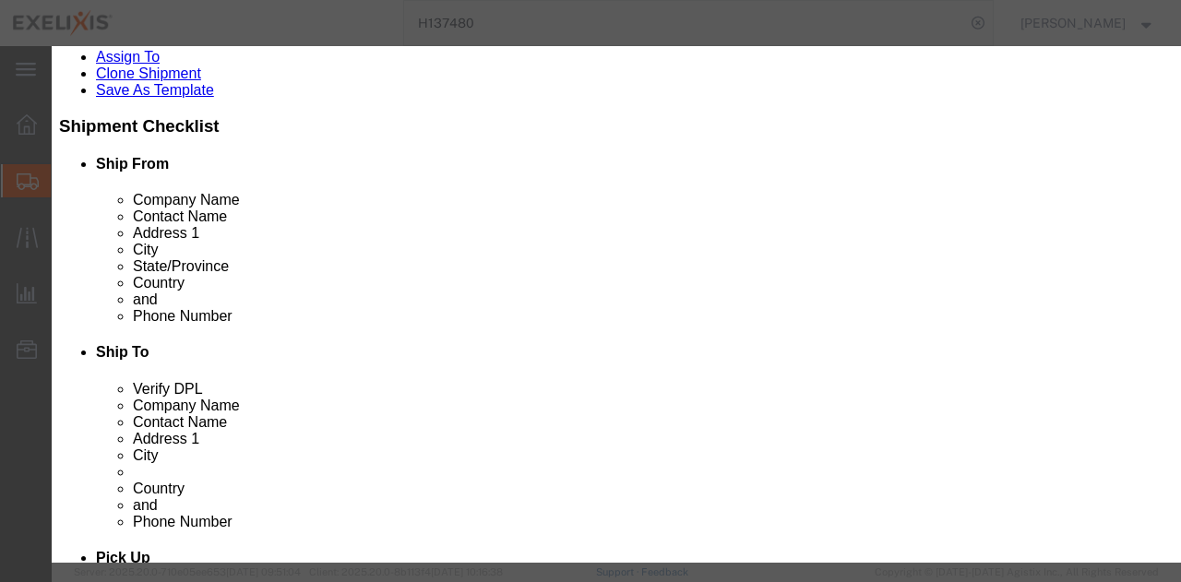
click button "Save & Close"
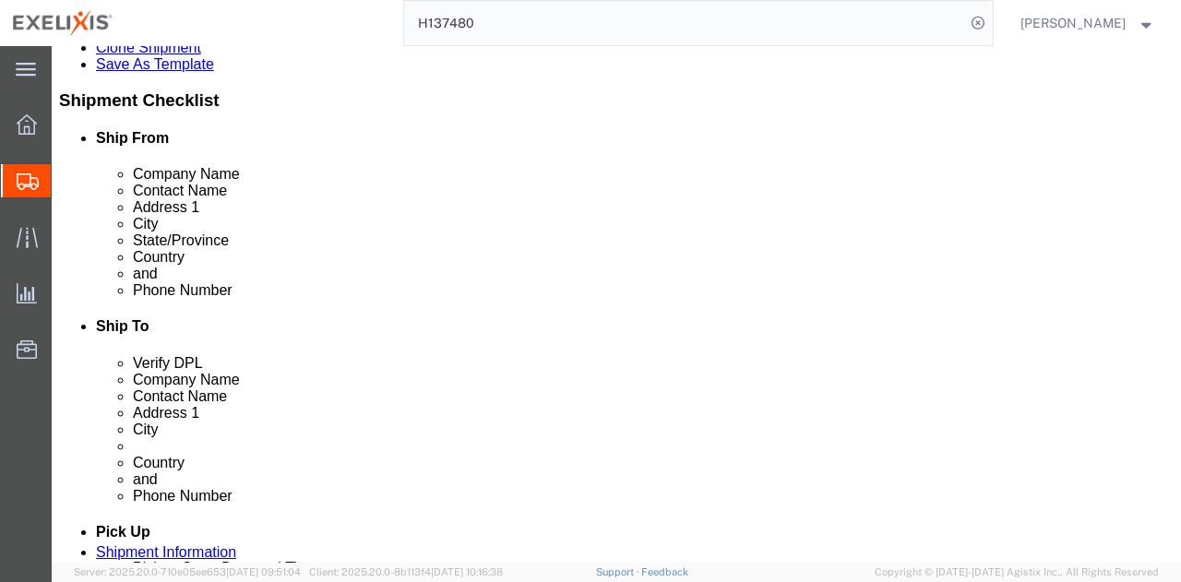
scroll to position [411, 0]
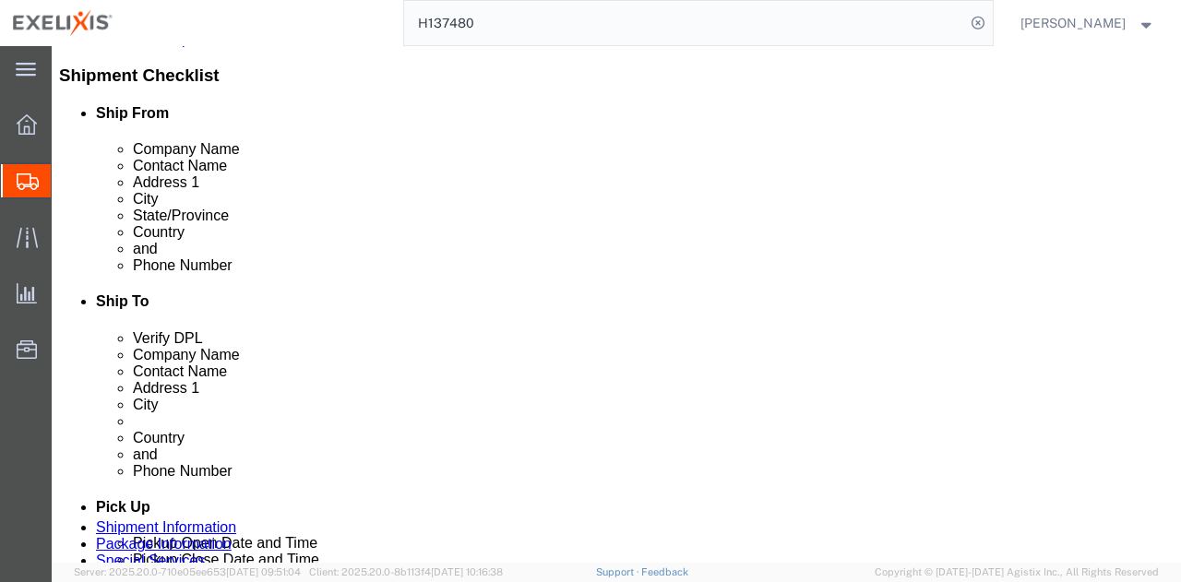
click div "1 x Pallet(s) Standard (Not Stackable) Package Type Select BCK Boxes BIOSYSTEM …"
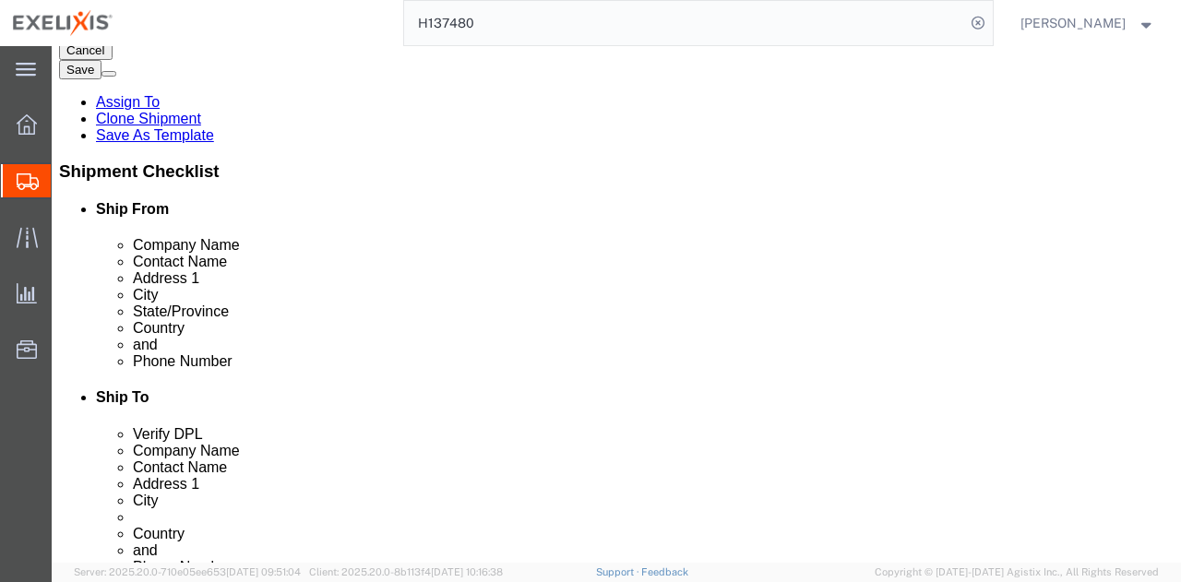
scroll to position [318, 0]
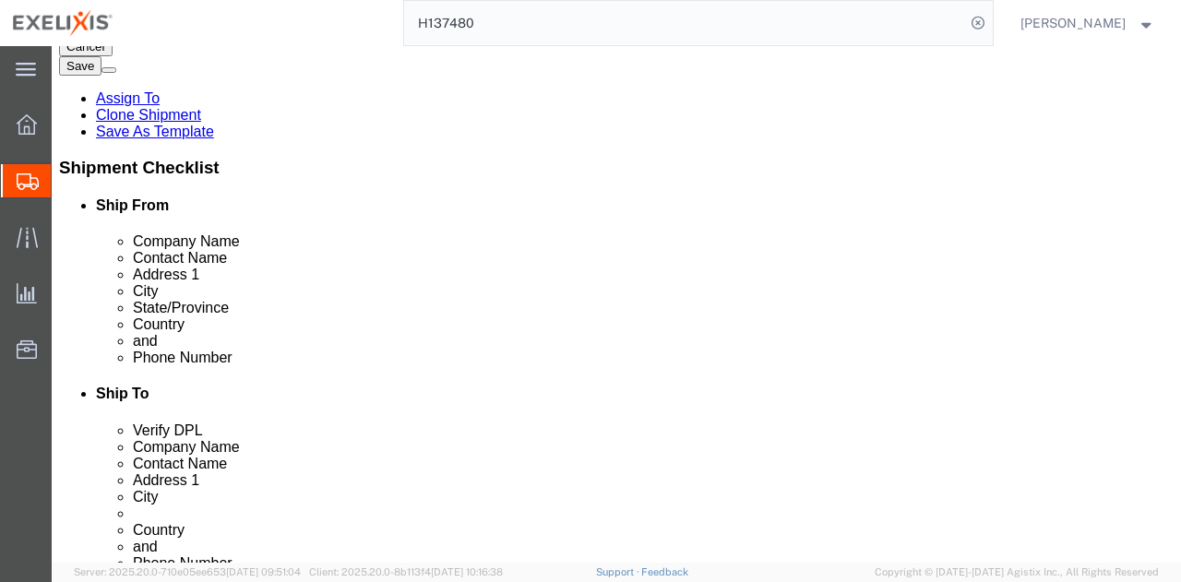
click span
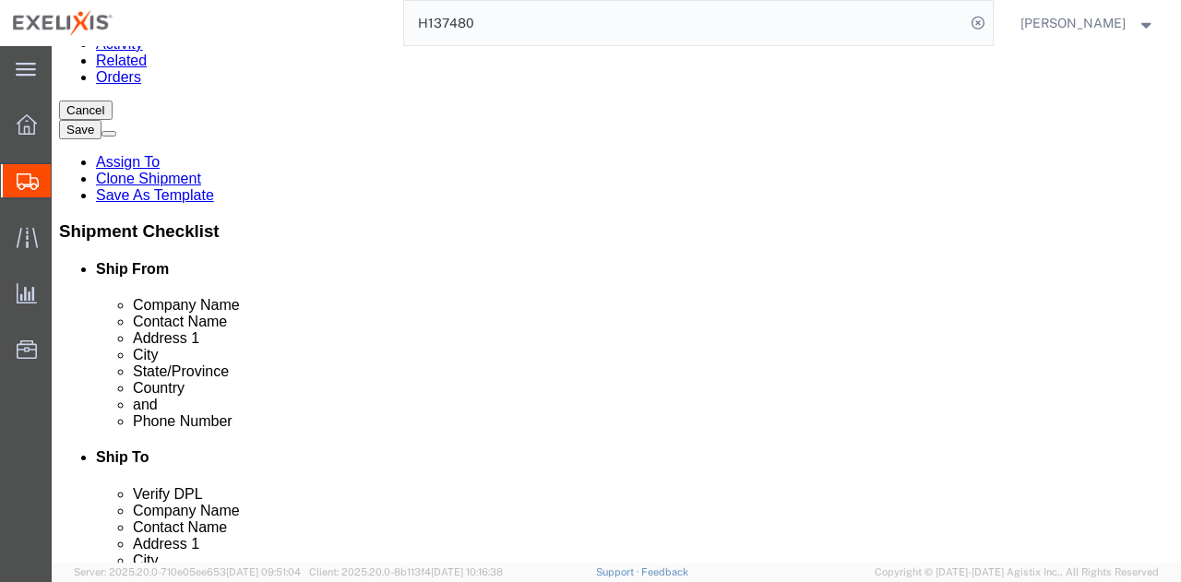
scroll to position [411, 0]
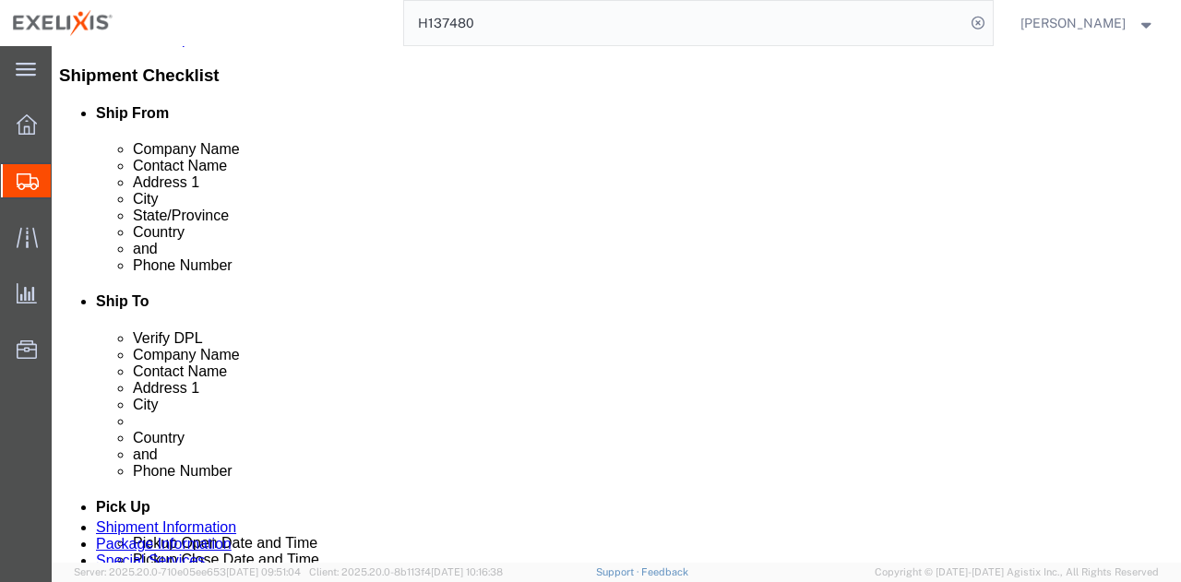
click link "Add Content"
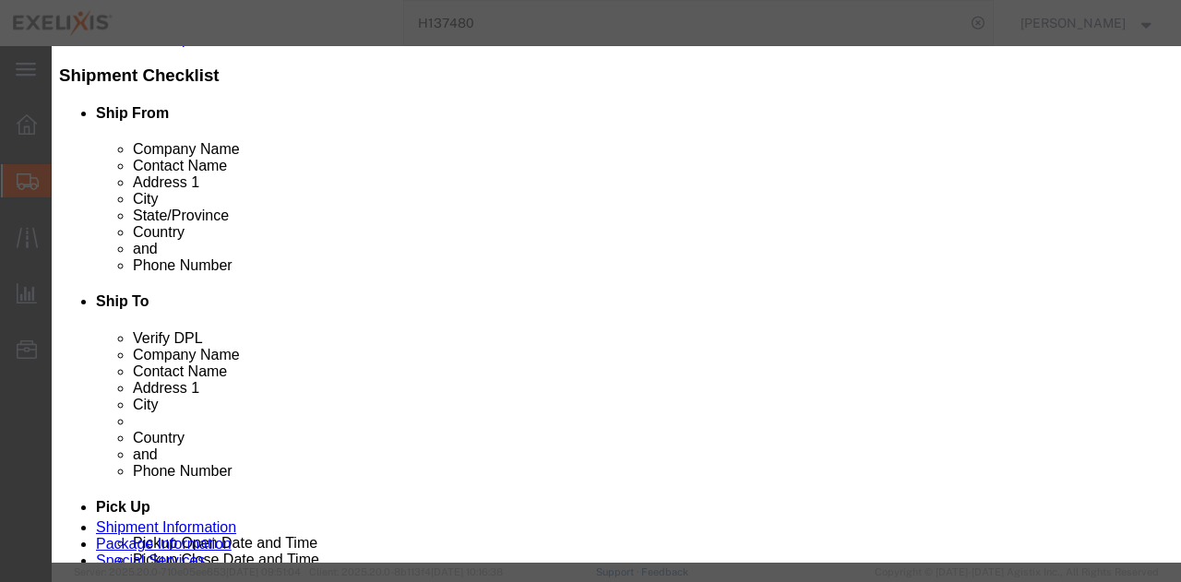
click input "text"
type input "x"
type input "XL-80354"
click td "Model:"
select select "CRTN"
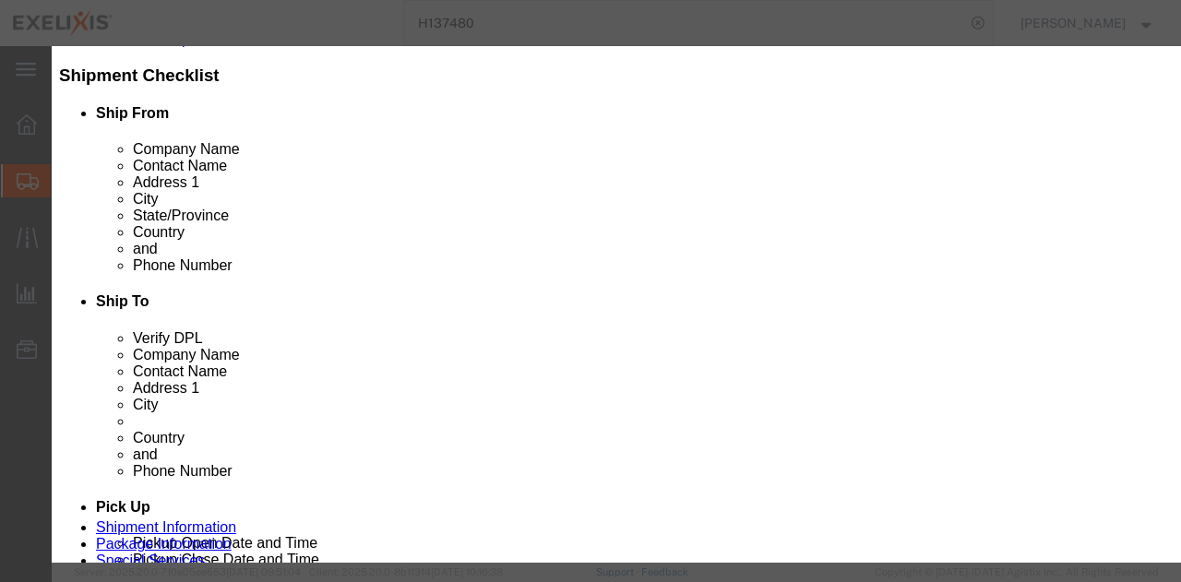
type input "101"
select select "USD"
select select "CA"
select select "ORGN"
select select "GLCD"
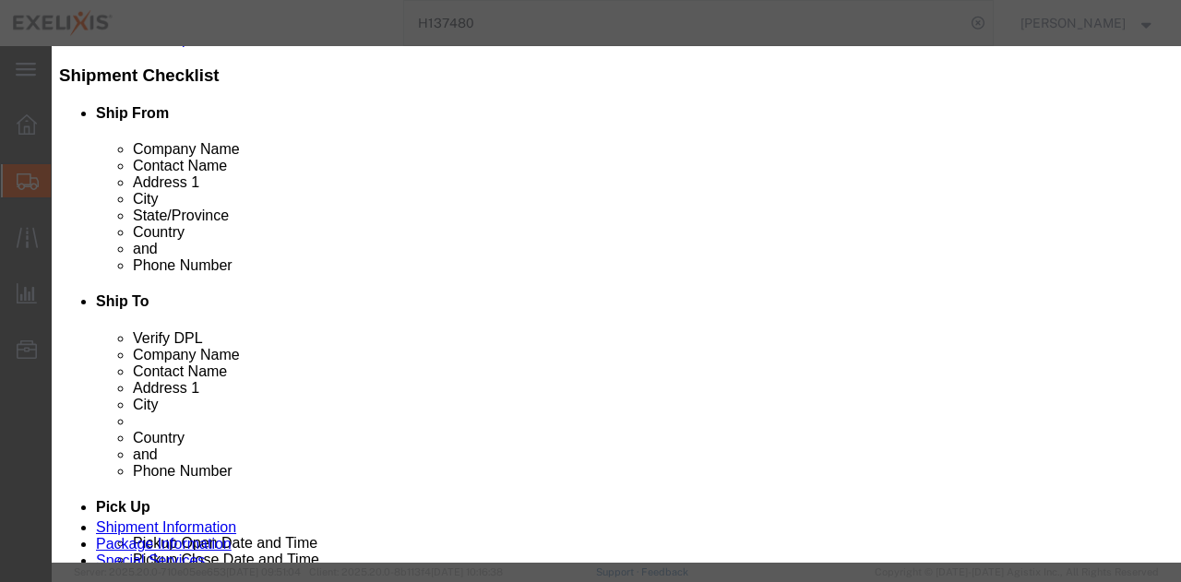
type input "502003"
type input "3004.90.9125"
select select
type input "Cabometyx ZA 40mg 30 Tab Btl"
type input "XL-80354"
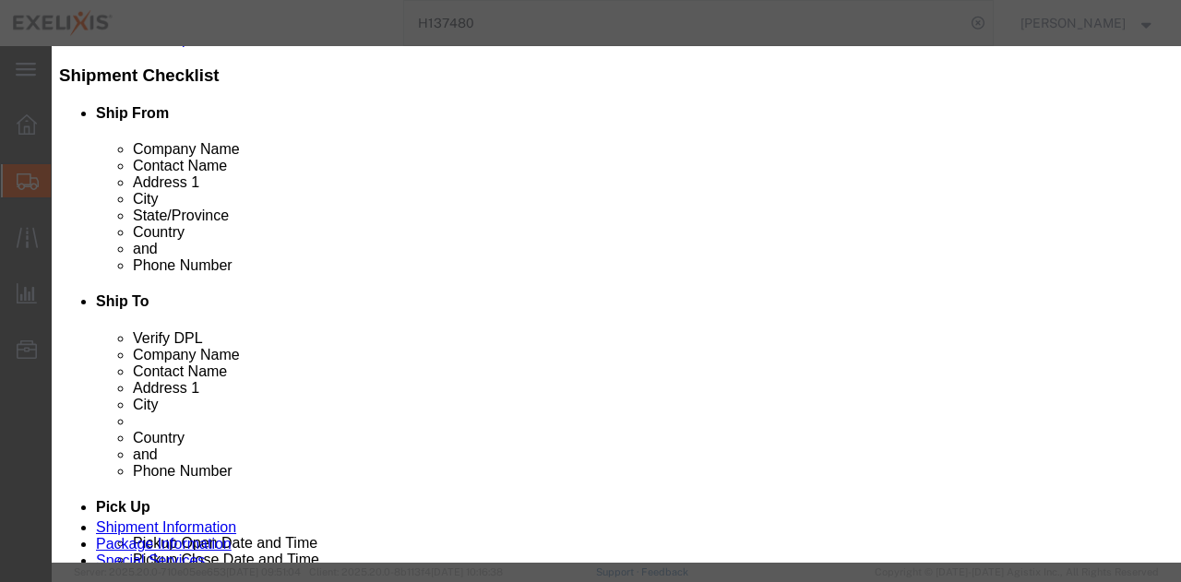
type input "Thermo Fisher (Patheon)"
type input "Cabometyx ZA 40mg 30 Tab Btl"
click input "text"
type input "50"
type input "5050"
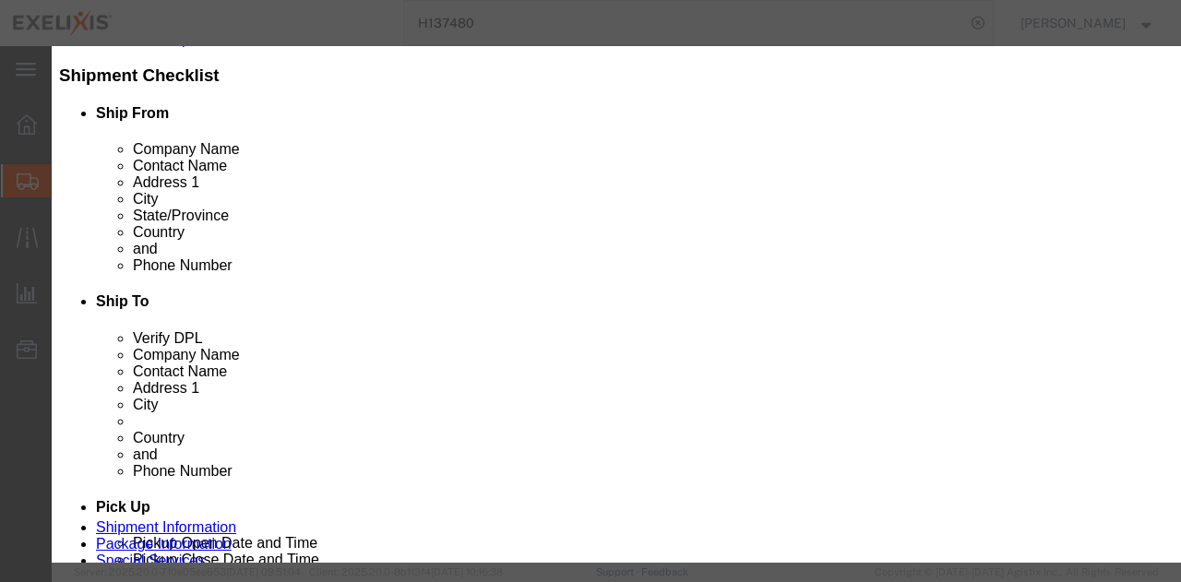
click div "Commodity library Product Name Cabometyx ZA 40mg 30 Tab Btl XL-80354 Pieces 50 …"
click textarea
type textarea "Finished Goods"
click div "Commodity library"
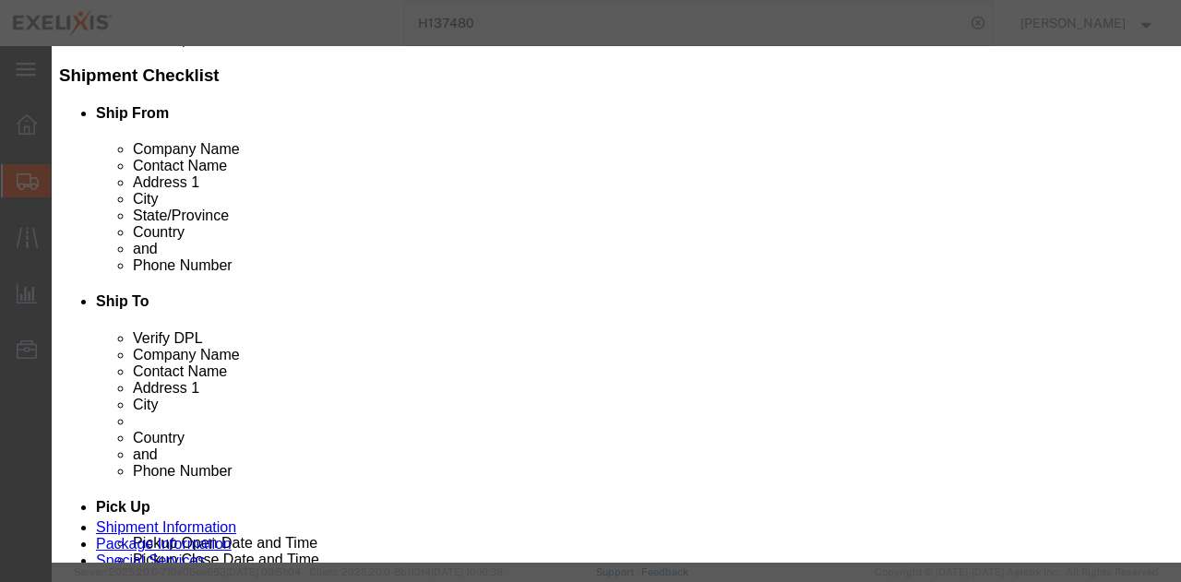
click button "Save & Close"
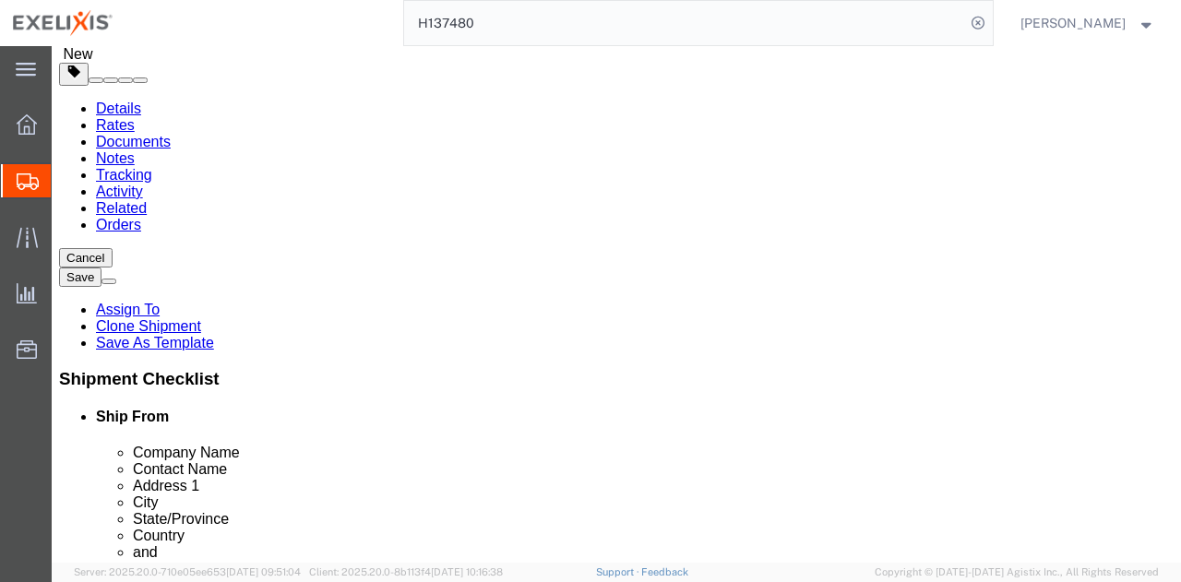
scroll to position [81, 0]
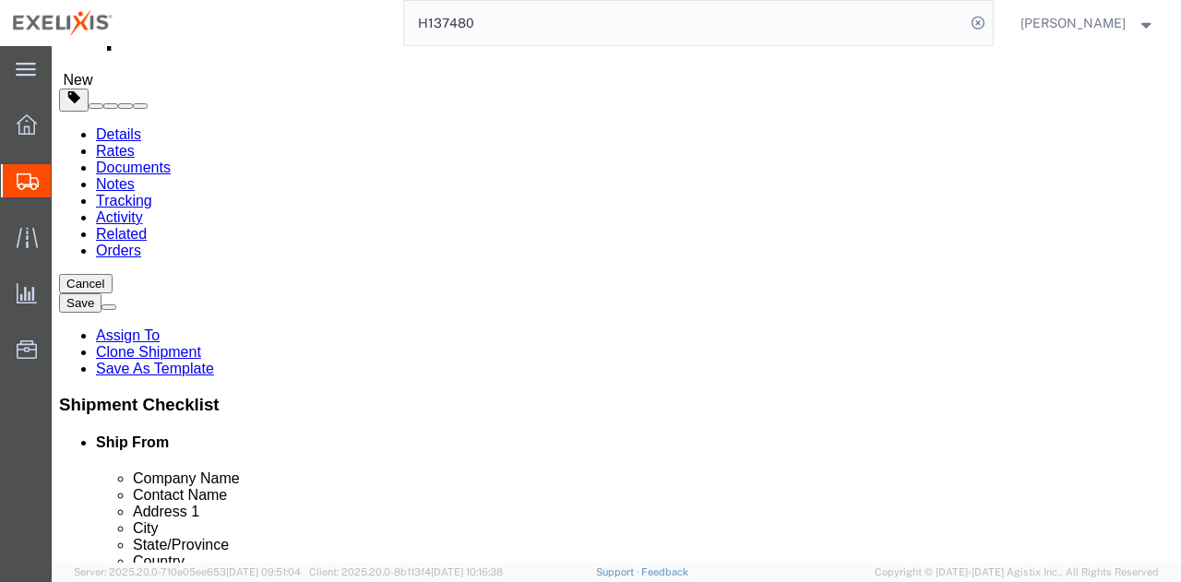
click input "1"
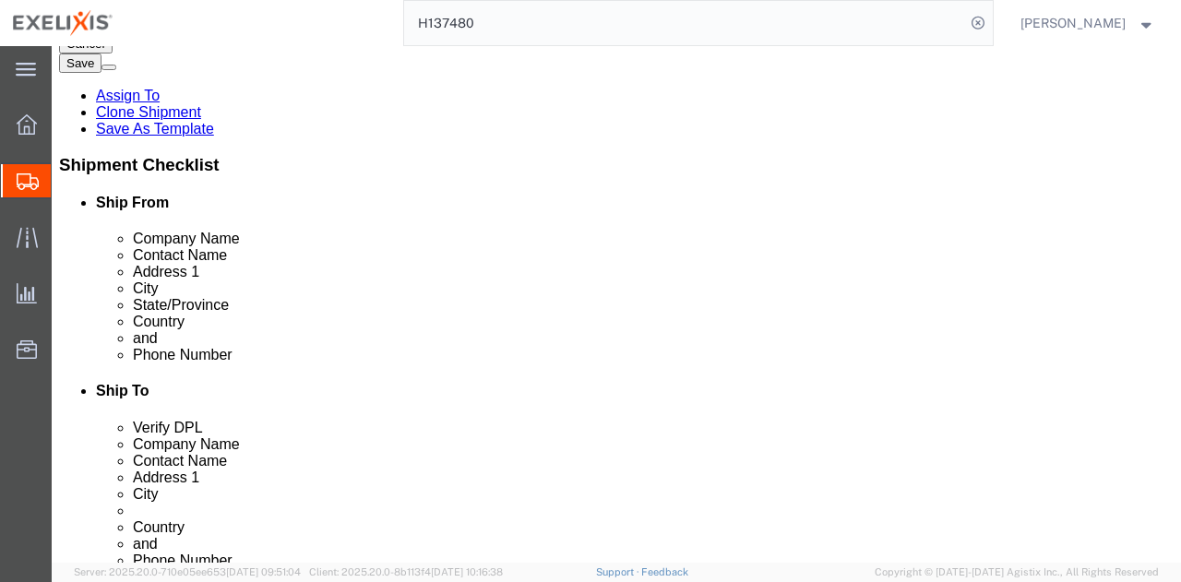
scroll to position [358, 0]
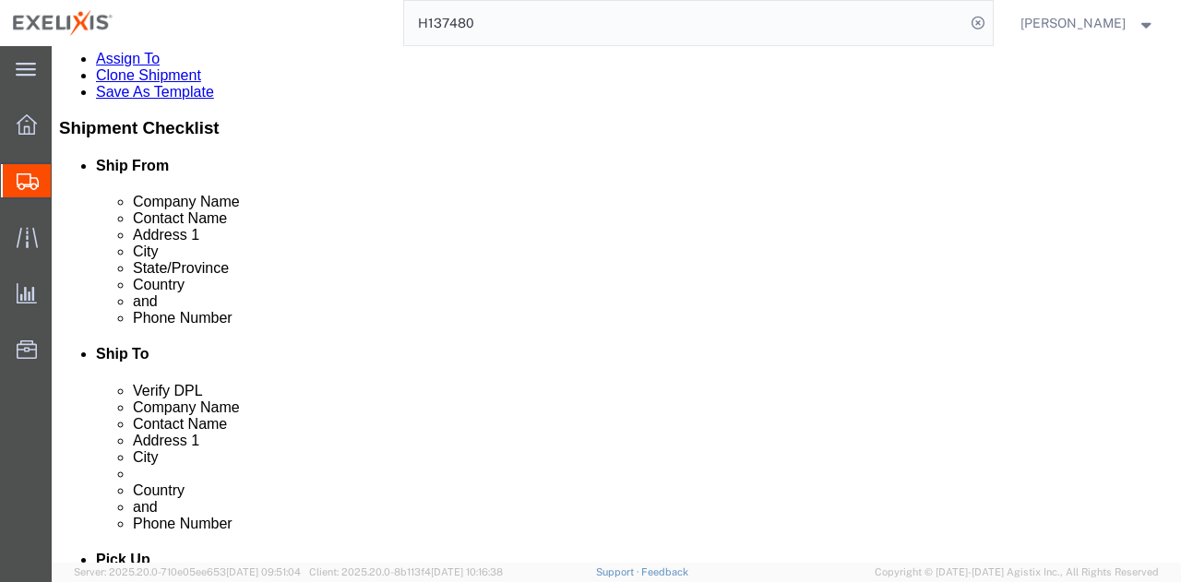
click div "1 x Pallet(s) Standard (Not Stackable) Package Type Select BCK Boxes BIOSYSTEM …"
click dd "50.00 Carton"
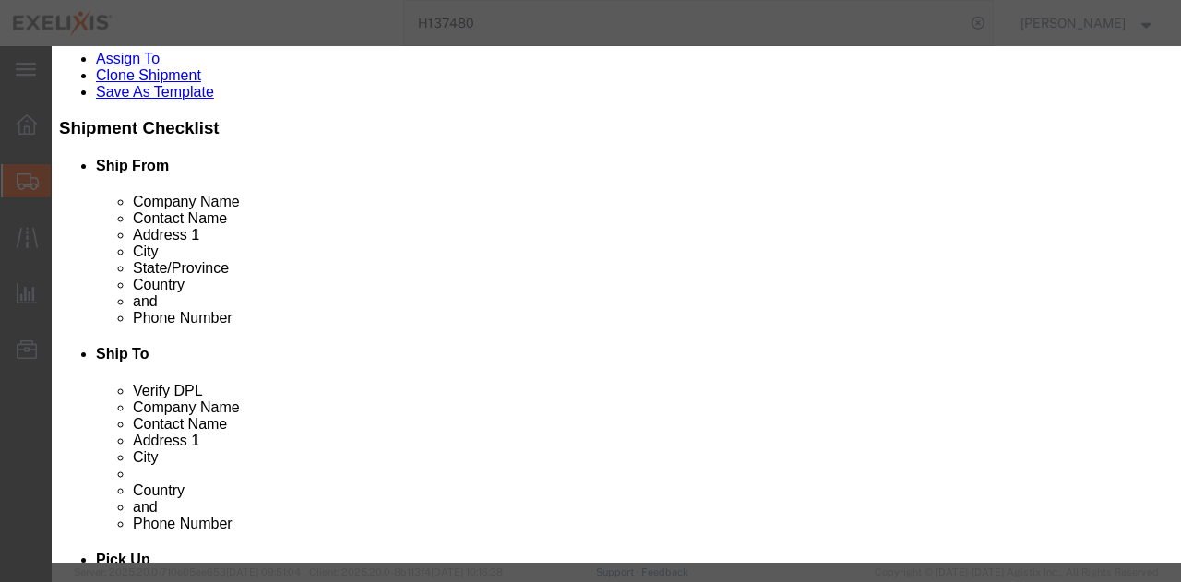
scroll to position [92, 0]
click input "text"
type input "CXBWX"
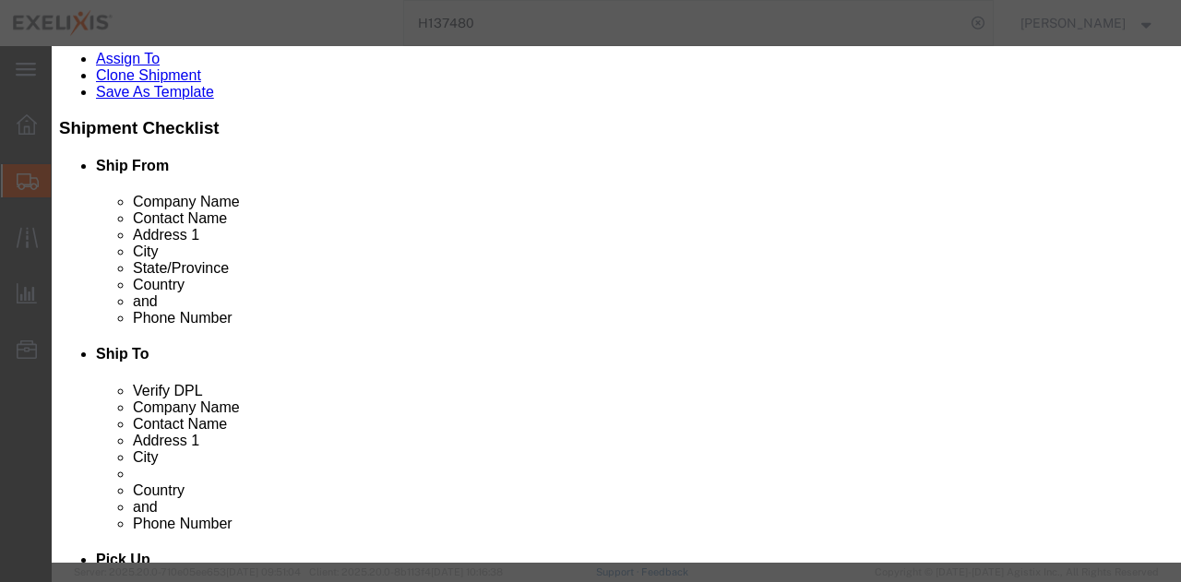
click button "Save & Close"
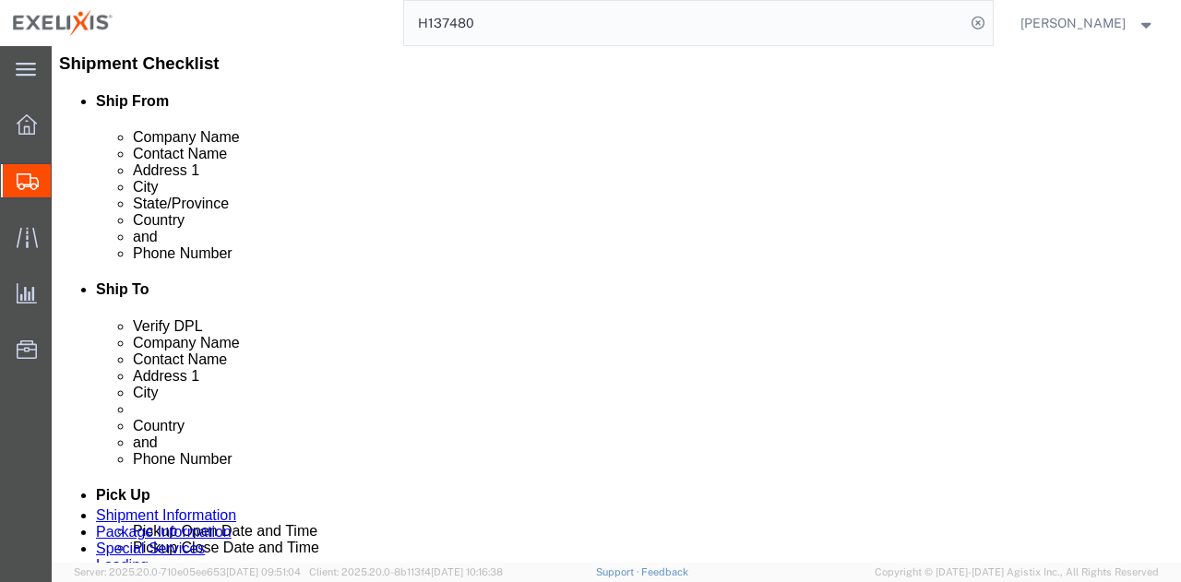
scroll to position [450, 0]
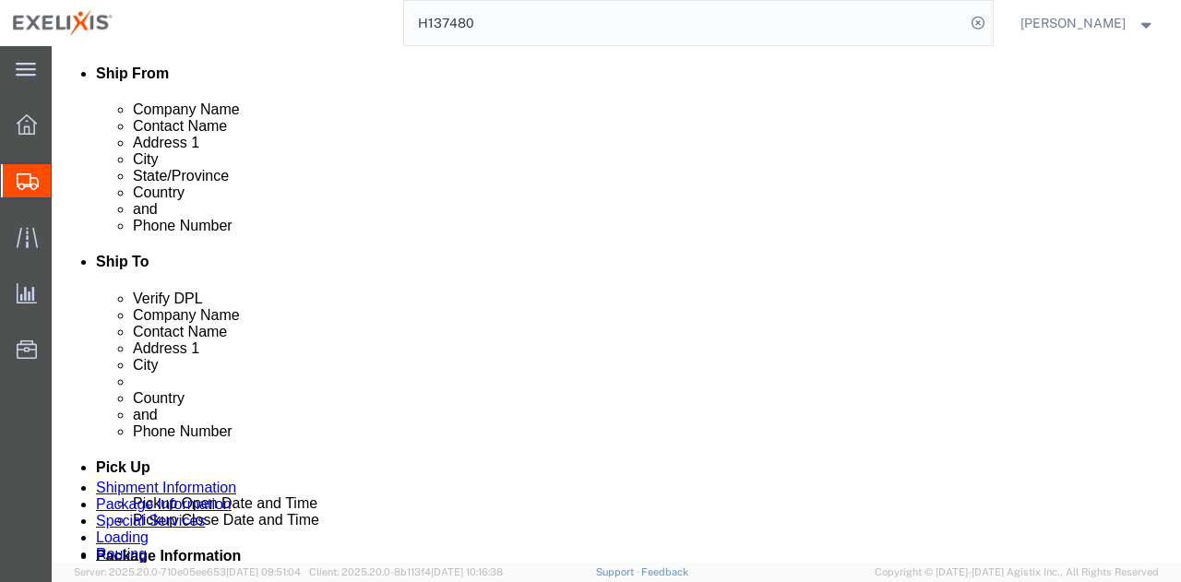
click dd "5050.00 USD"
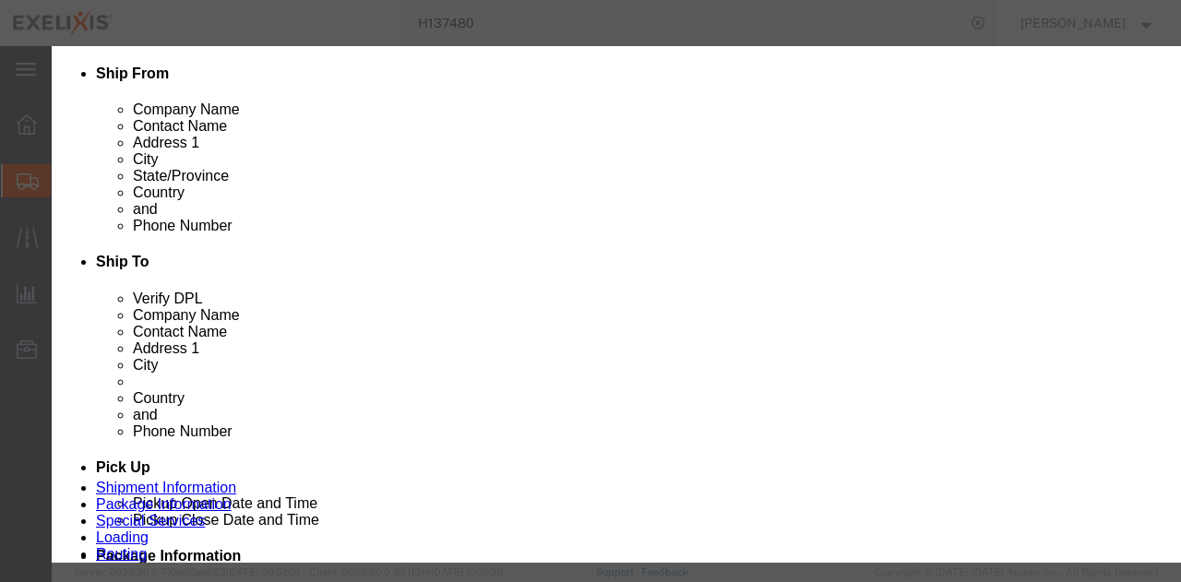
click input "text"
type input "CXBWW"
click button "Save & Close"
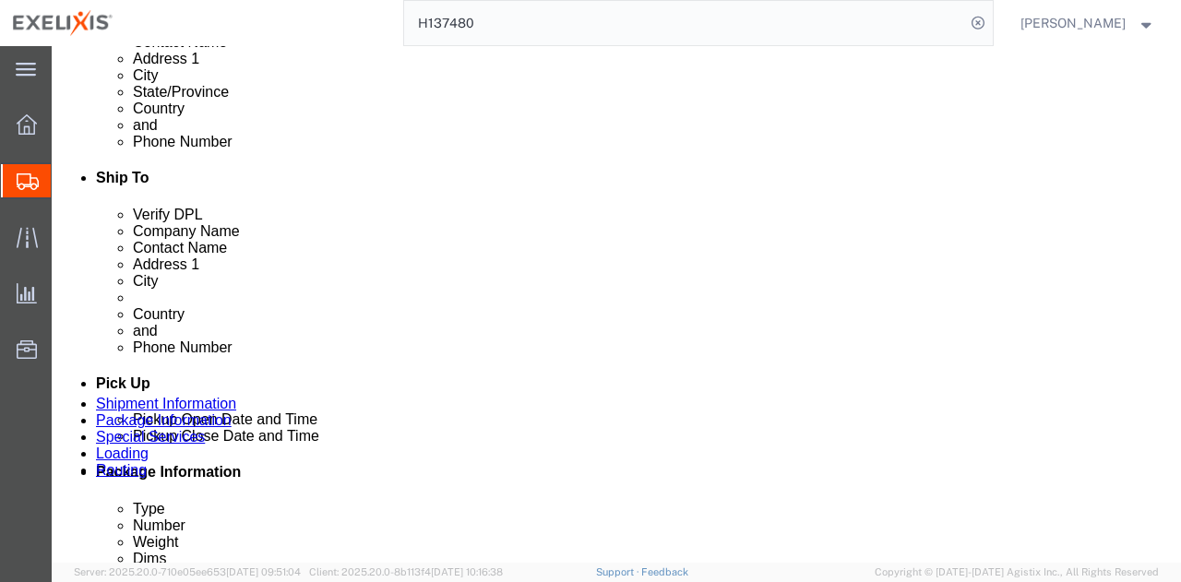
scroll to position [543, 0]
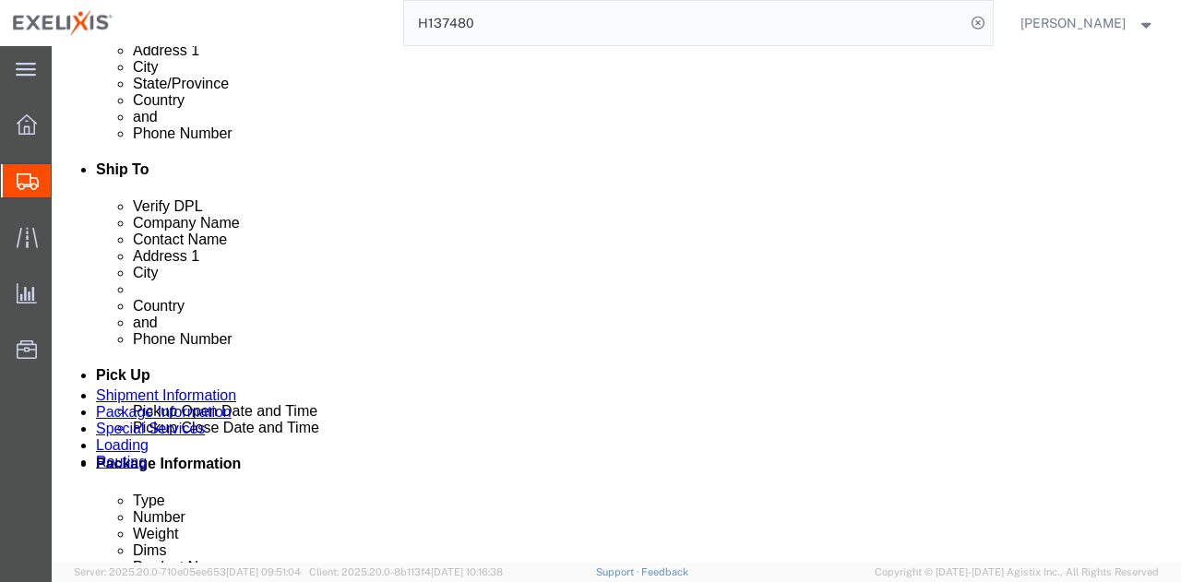
drag, startPoint x: 831, startPoint y: 446, endPoint x: 743, endPoint y: 329, distance: 146.4
click button "Continue"
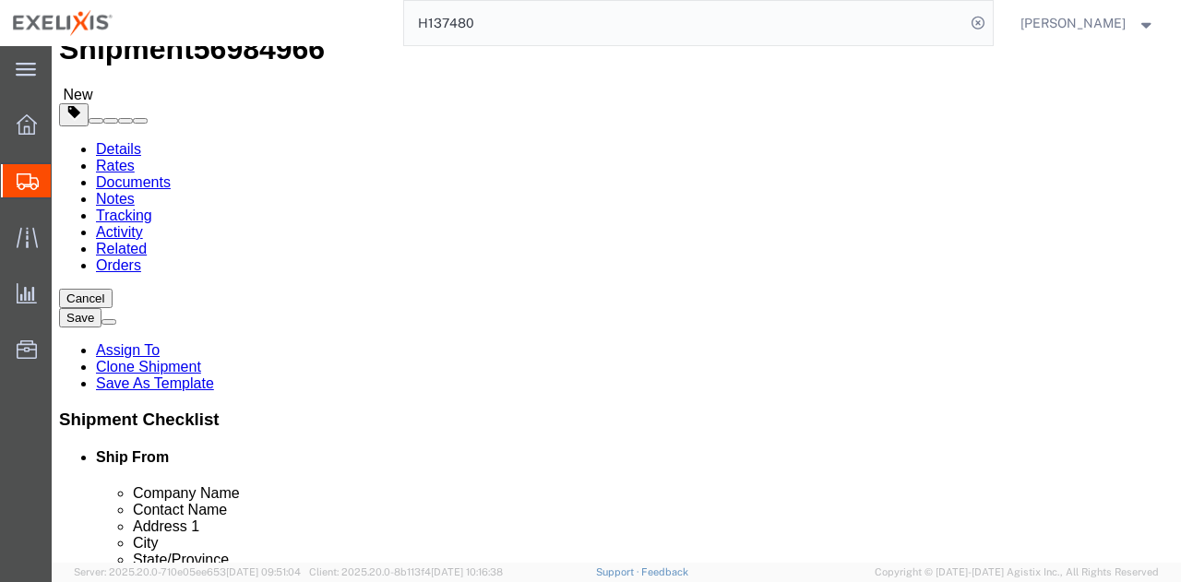
scroll to position [92, 0]
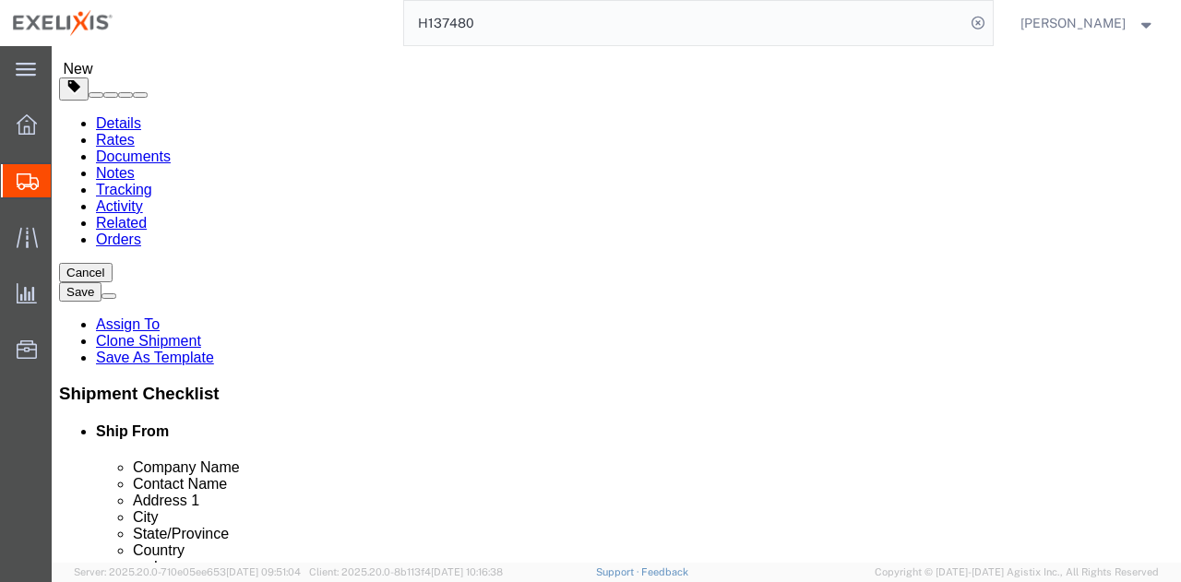
click select "Select ATA DTA DTD"
select select "DTD"
click select "Select ATA DTA DTD"
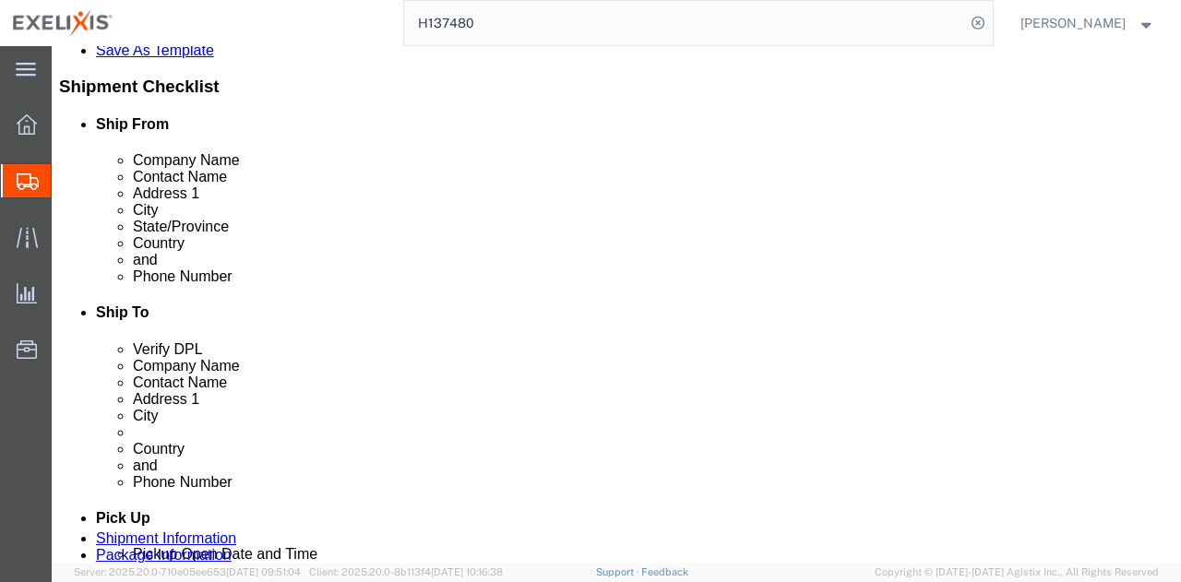
scroll to position [462, 0]
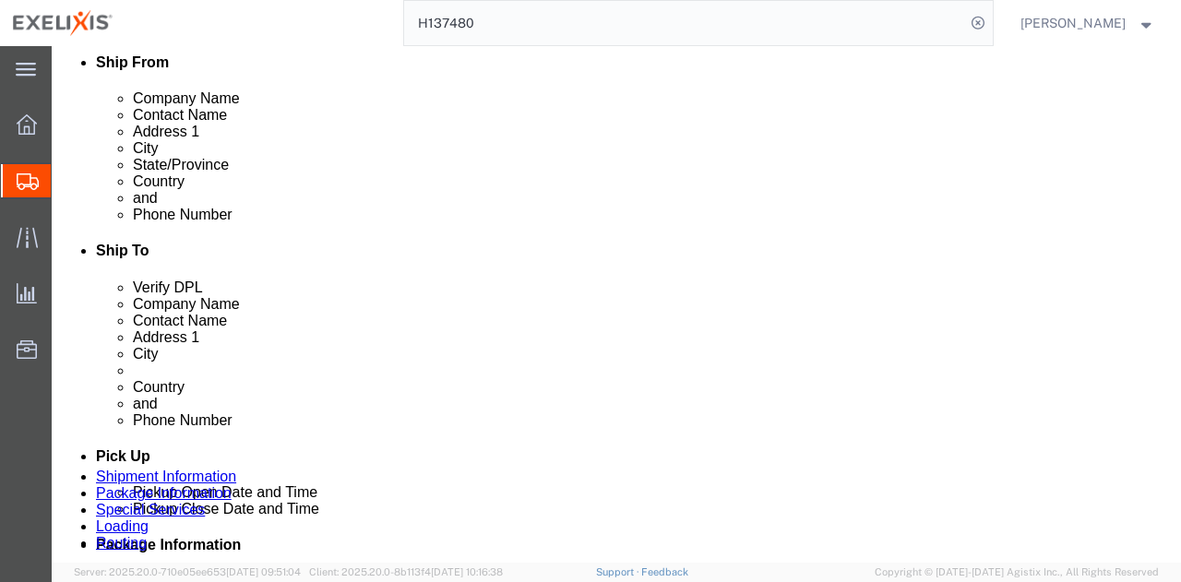
click select "Select Carriage Insurance Paid Carriage Paid To Cost and Freight Cost Insurance…"
select select "DAP"
click select "Select Carriage Insurance Paid Carriage Paid To Cost and Freight Cost Insurance…"
select select "SHIP"
select select "RCPN"
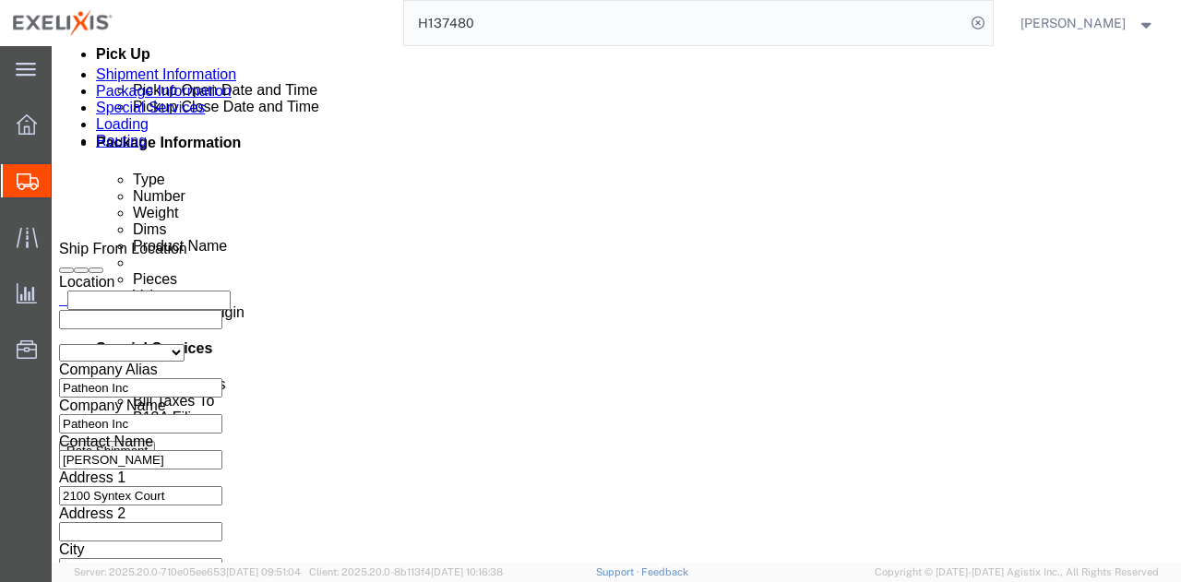
scroll to position [855, 0]
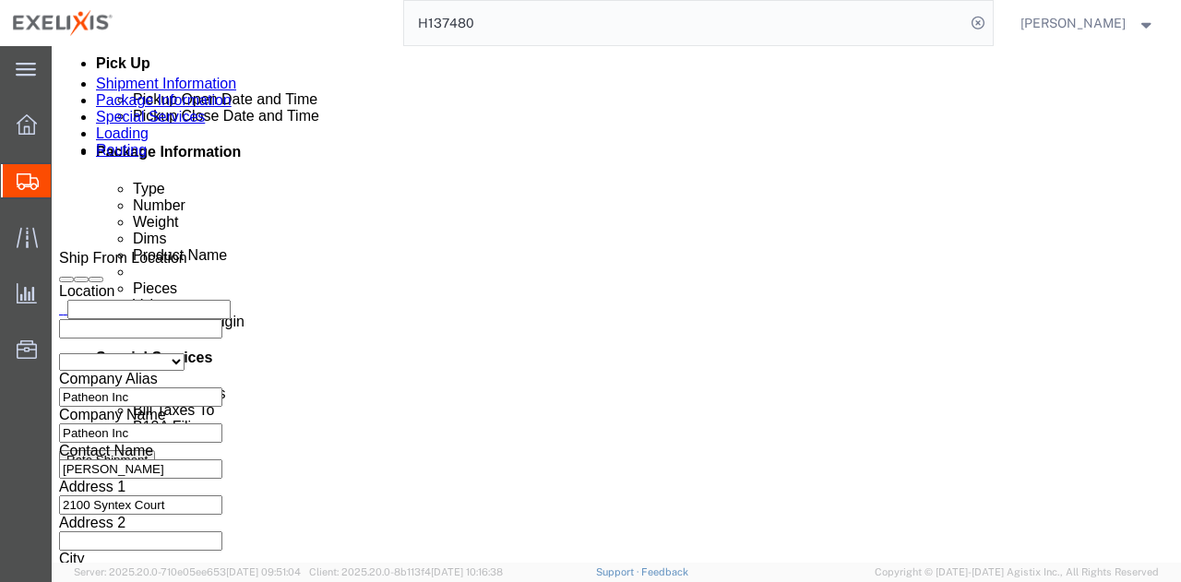
click button "Rate Shipment"
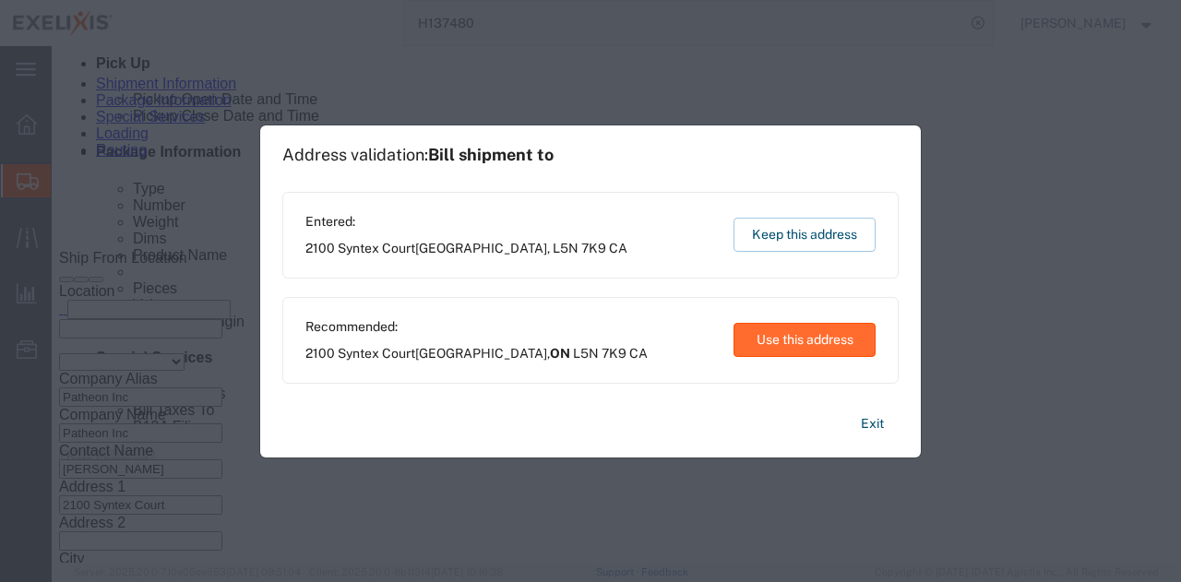
click at [800, 345] on button "Use this address" at bounding box center [805, 340] width 142 height 34
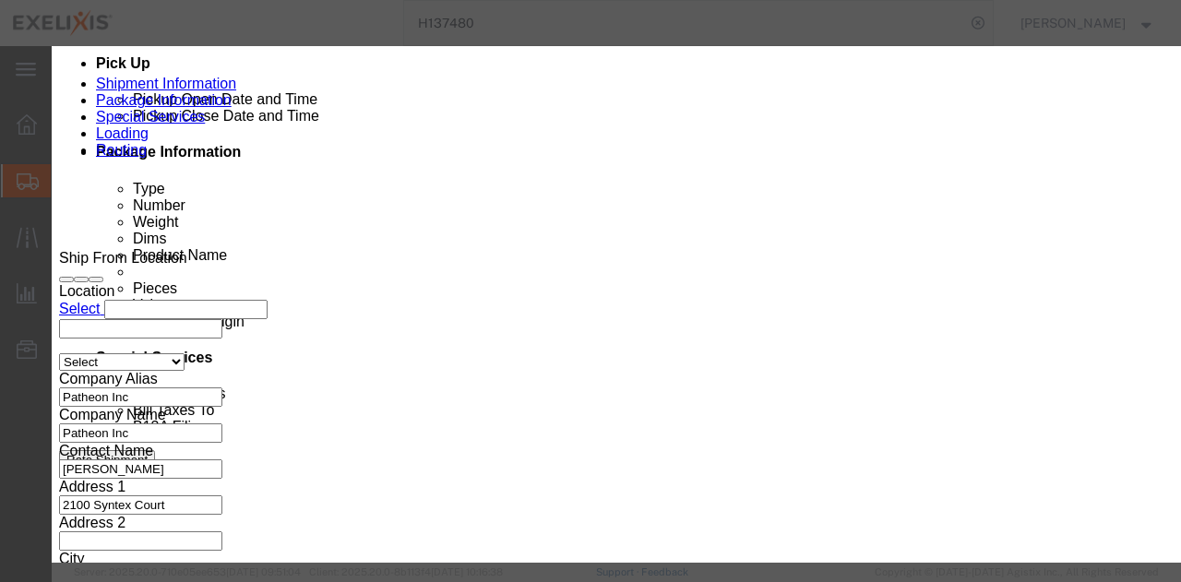
click button "Close"
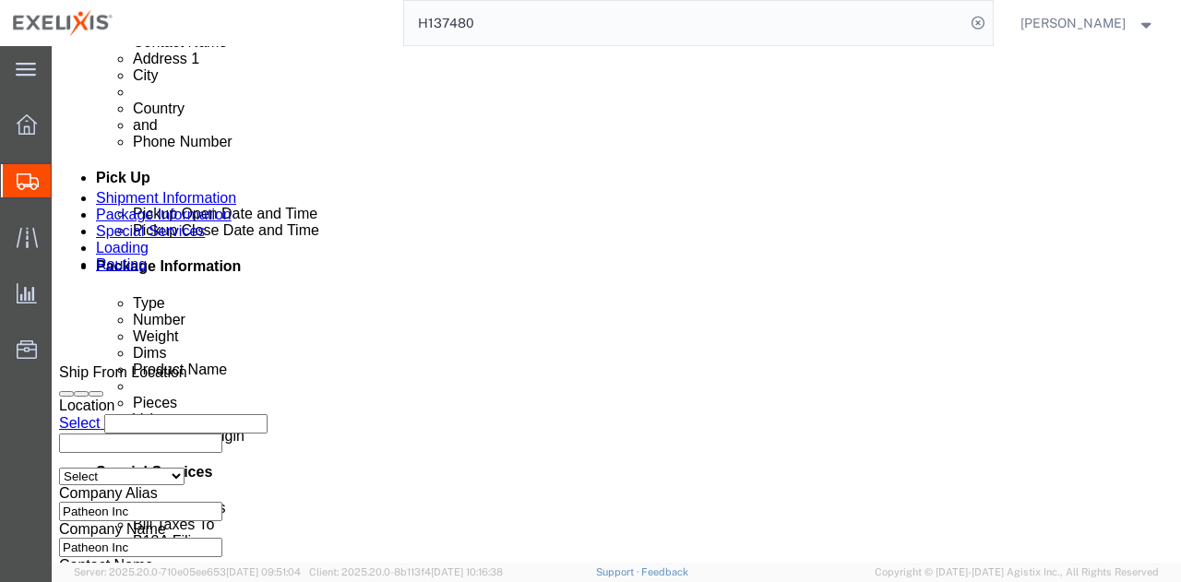
scroll to position [371, 0]
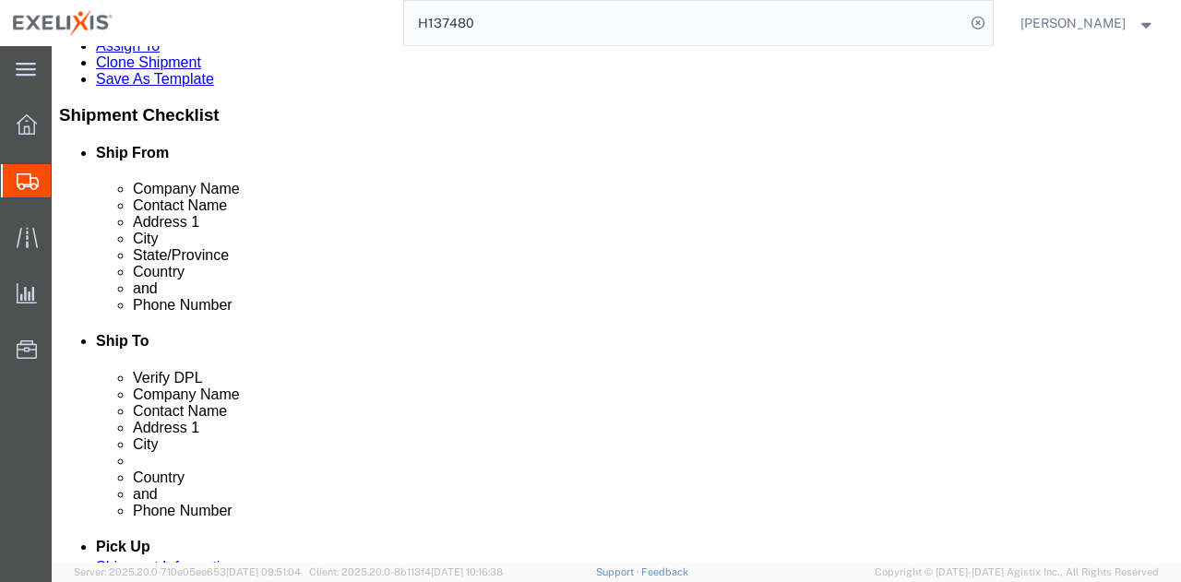
click link "ADDITIONAL INFORMATION"
click button "Add"
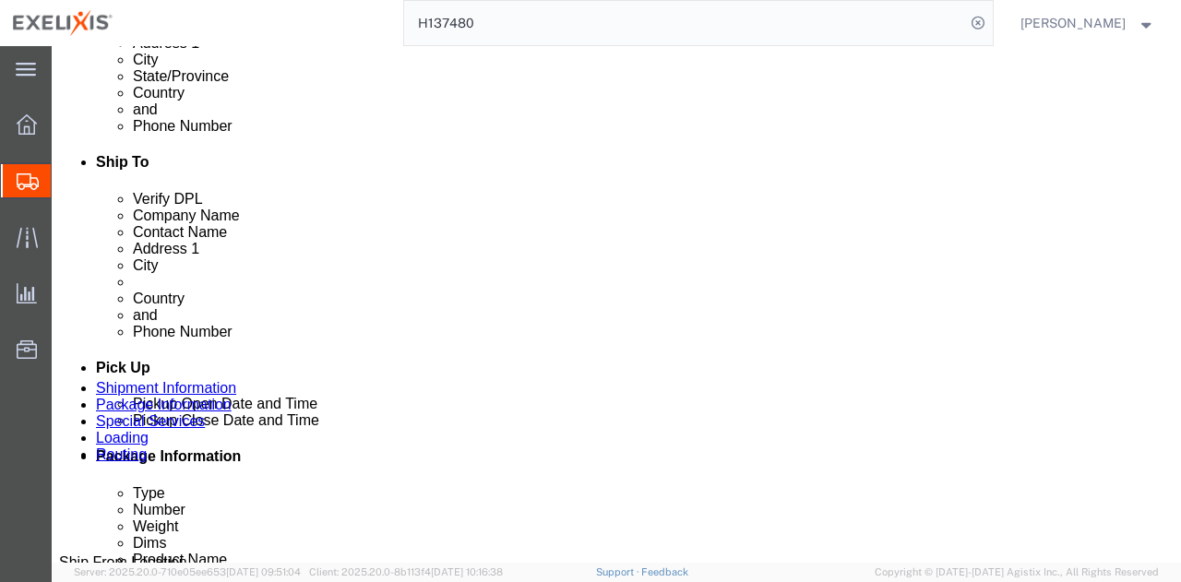
scroll to position [556, 0]
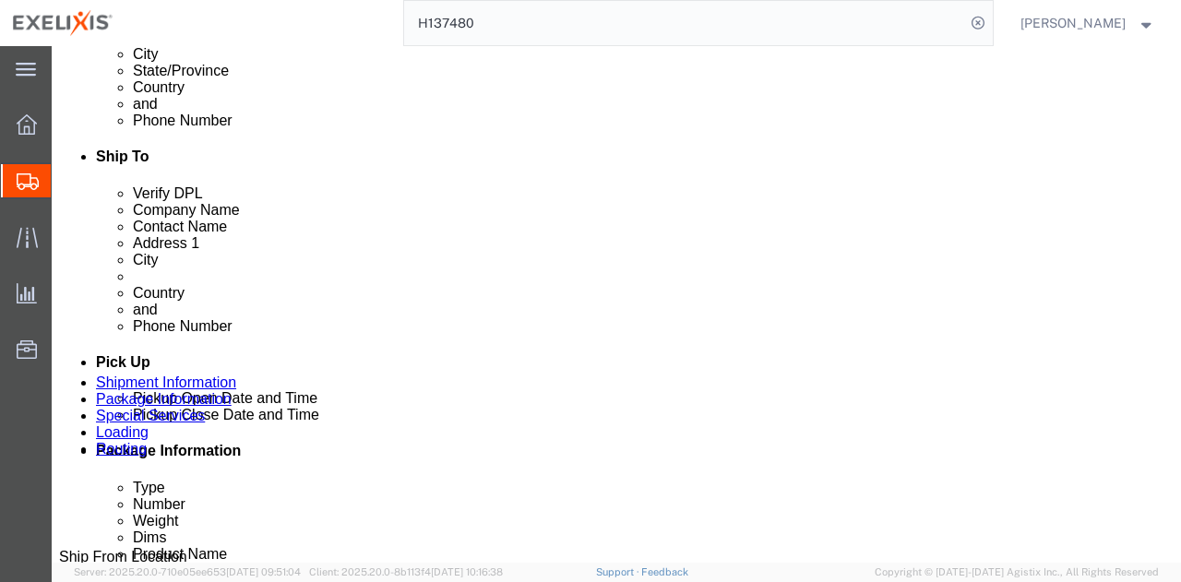
click select "Select EIN EORI TIN VAT Other"
select select "EORI"
click select "Select EIN EORI TIN VAT Other"
click input "text"
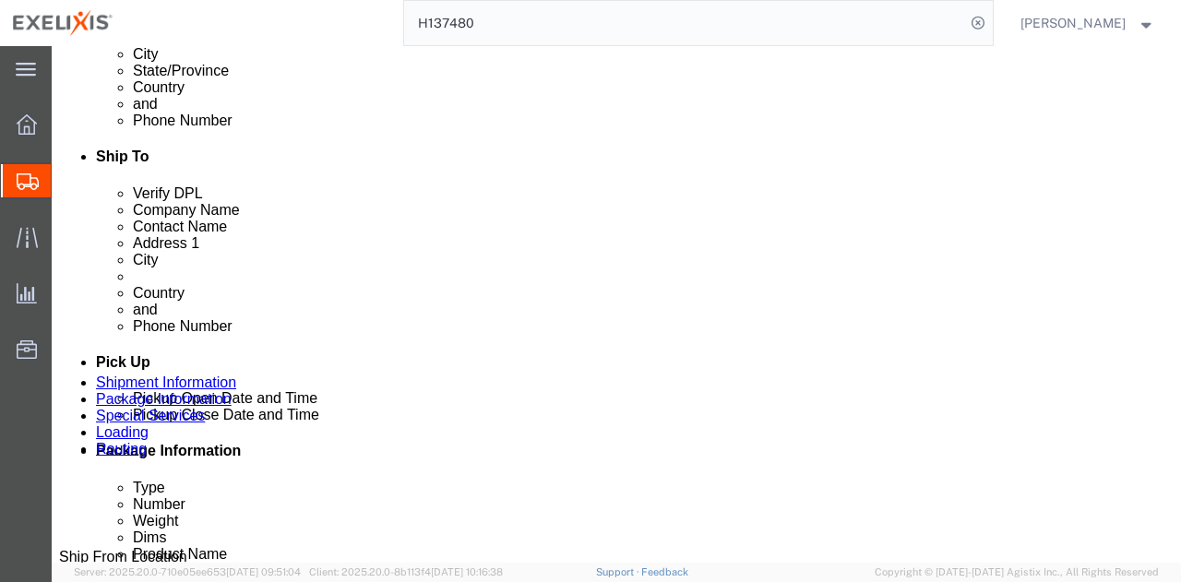
scroll to position [0, 0]
drag, startPoint x: 722, startPoint y: 309, endPoint x: 655, endPoint y: 319, distance: 67.2
click div "Select EIN EORI TIN VAT Other fr30819718500124"
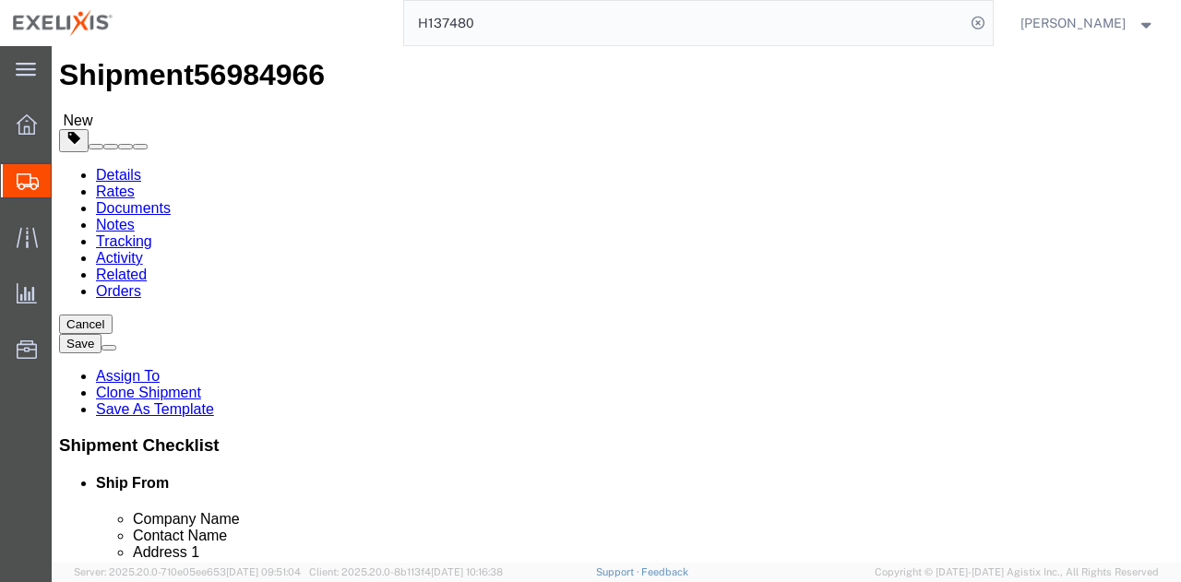
scroll to position [2, 0]
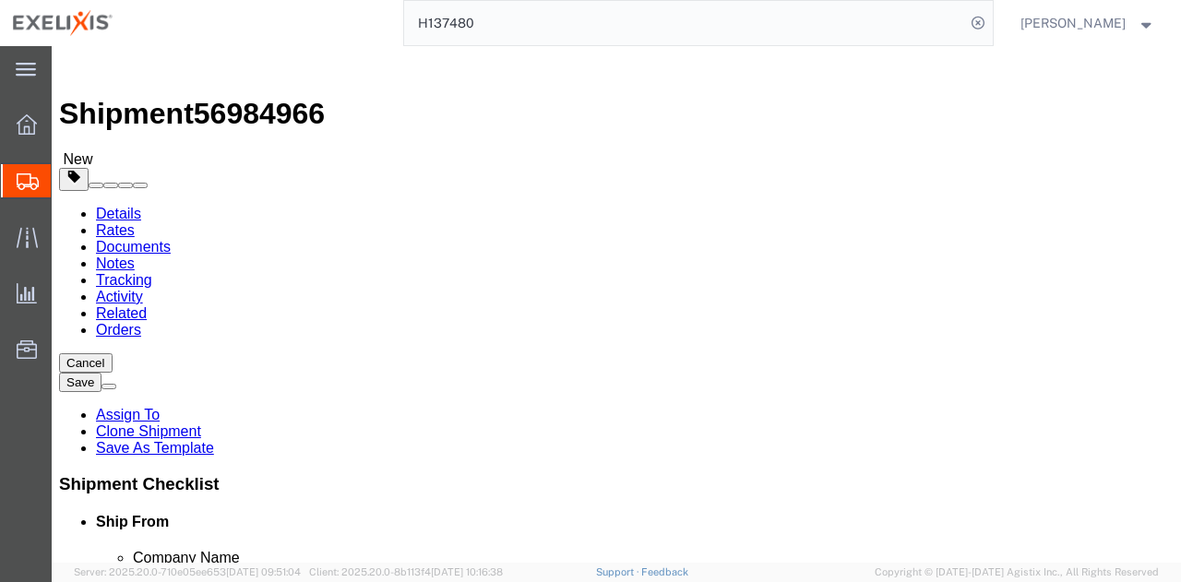
type input "fr30819718500124"
click span
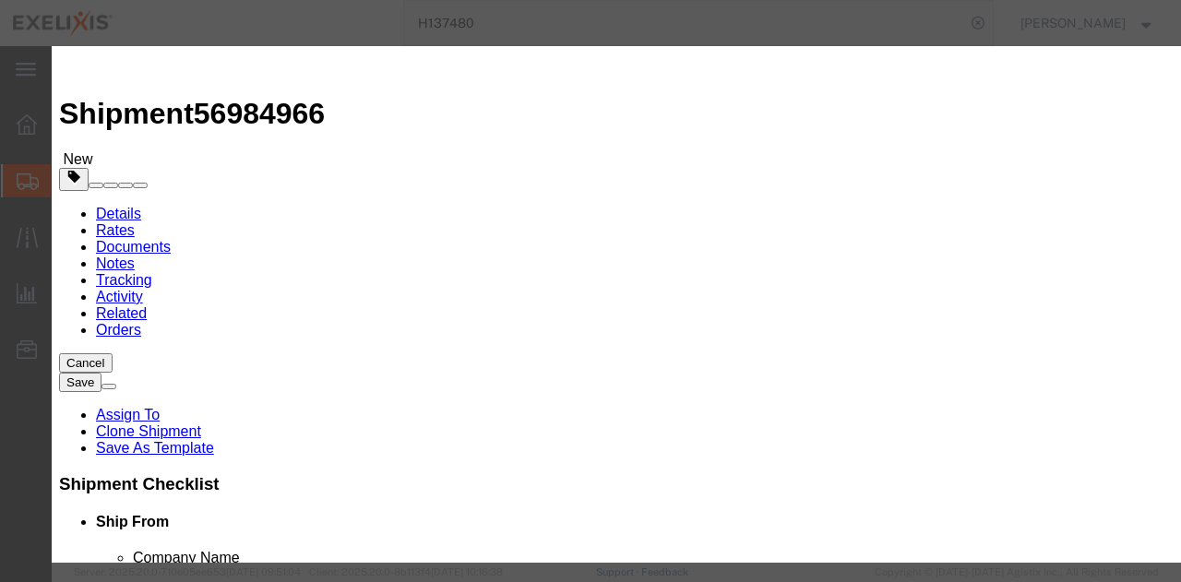
scroll to position [0, 0]
click button "Save"
click div
click input "checkbox"
checkbox input "true"
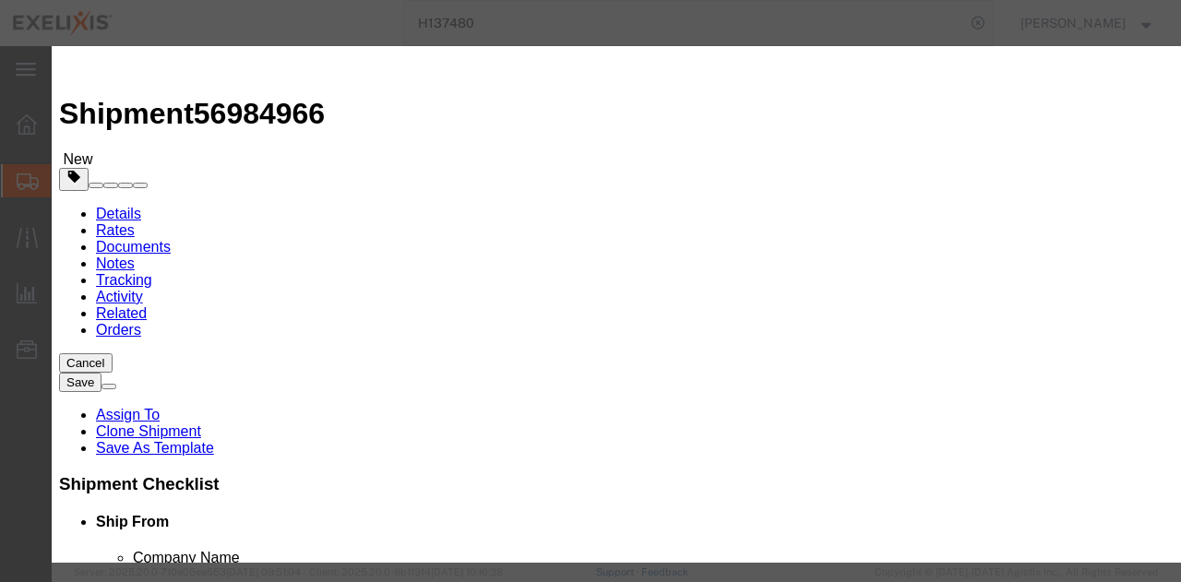
click input "checkbox"
checkbox input "true"
click button "Save"
click td
click input "checkbox"
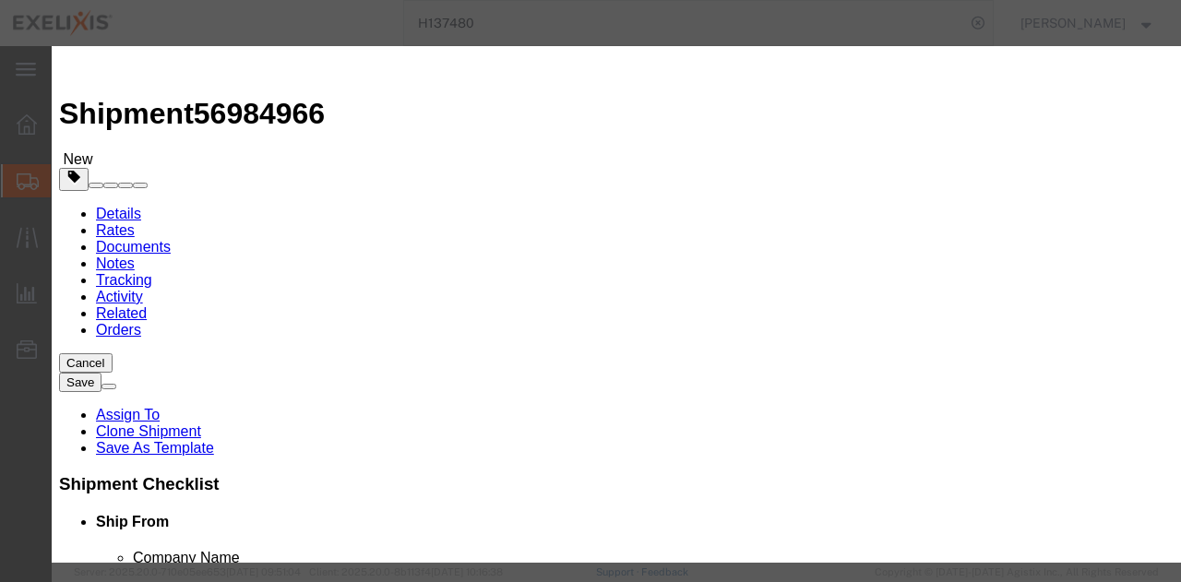
checkbox input "false"
click div "Save Close"
click button "Save"
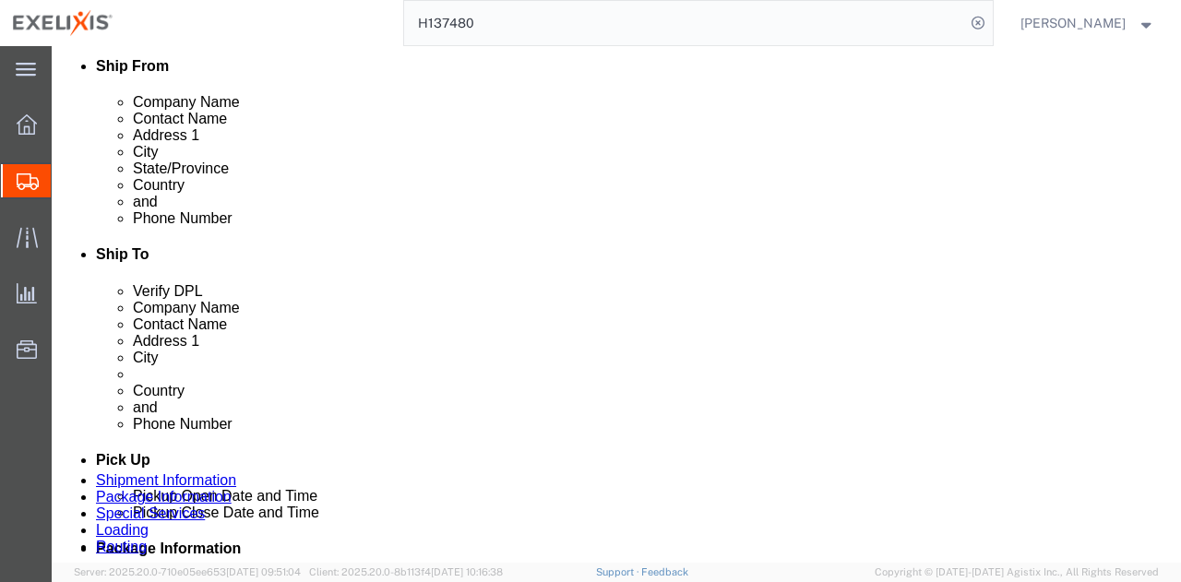
scroll to position [463, 0]
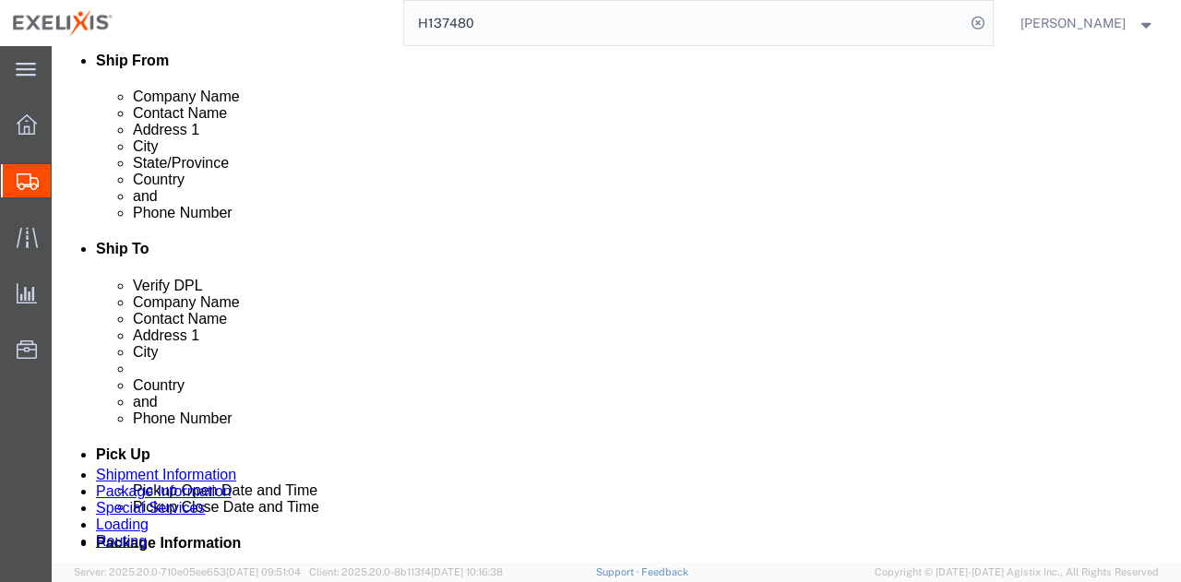
drag, startPoint x: 725, startPoint y: 398, endPoint x: 707, endPoint y: 398, distance: 17.5
click div "fr30819718500124"
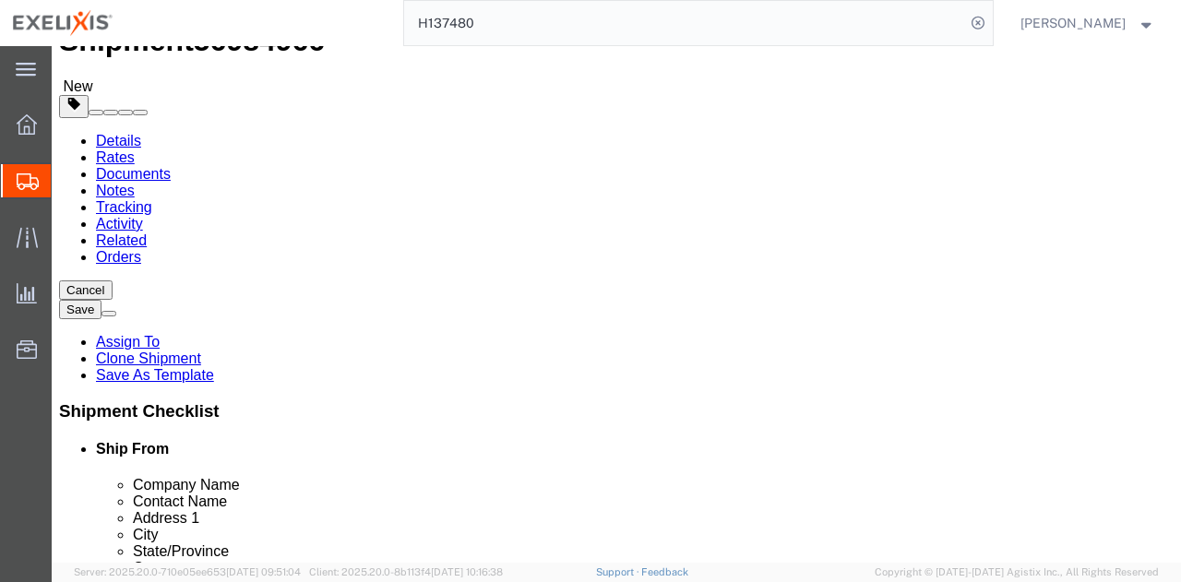
scroll to position [0, 0]
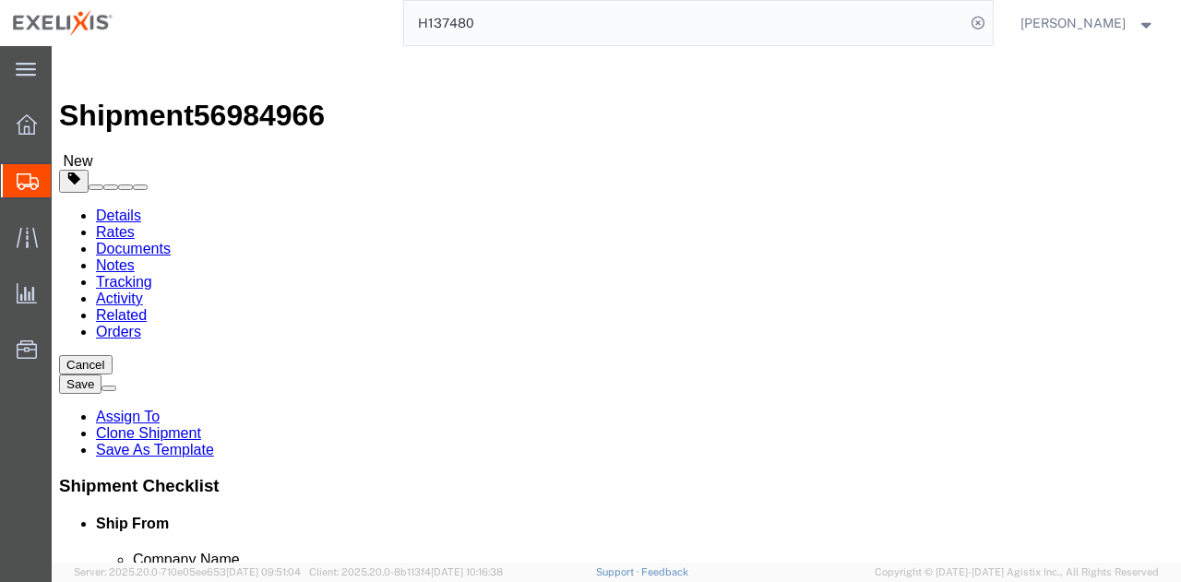
type input "FR30819718500124"
click span
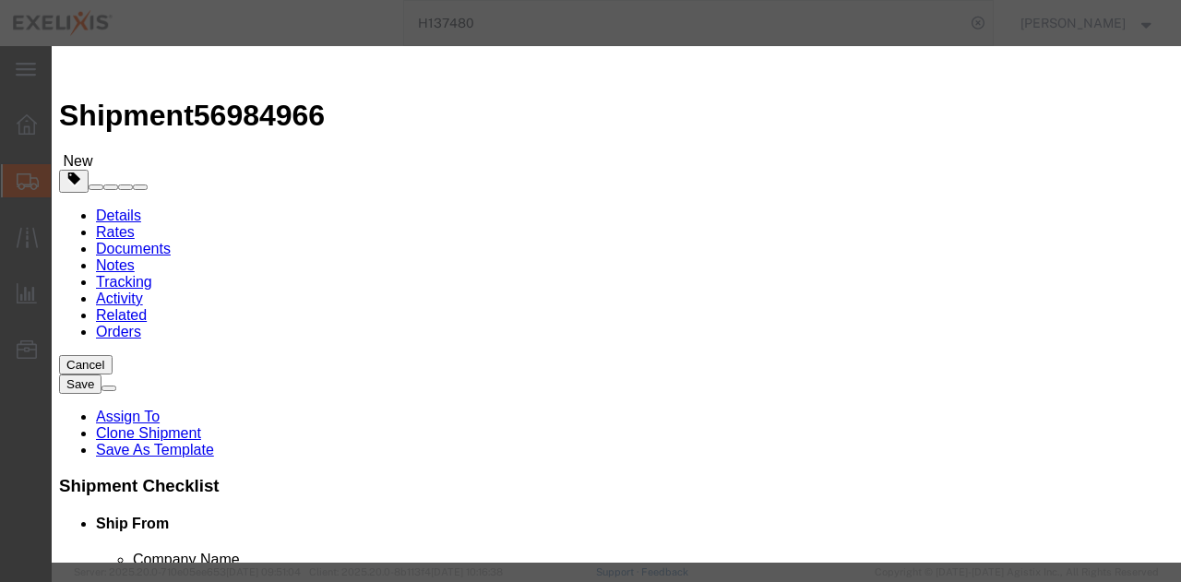
click input "checkbox"
checkbox input "true"
click div "Save Close"
click button "Save"
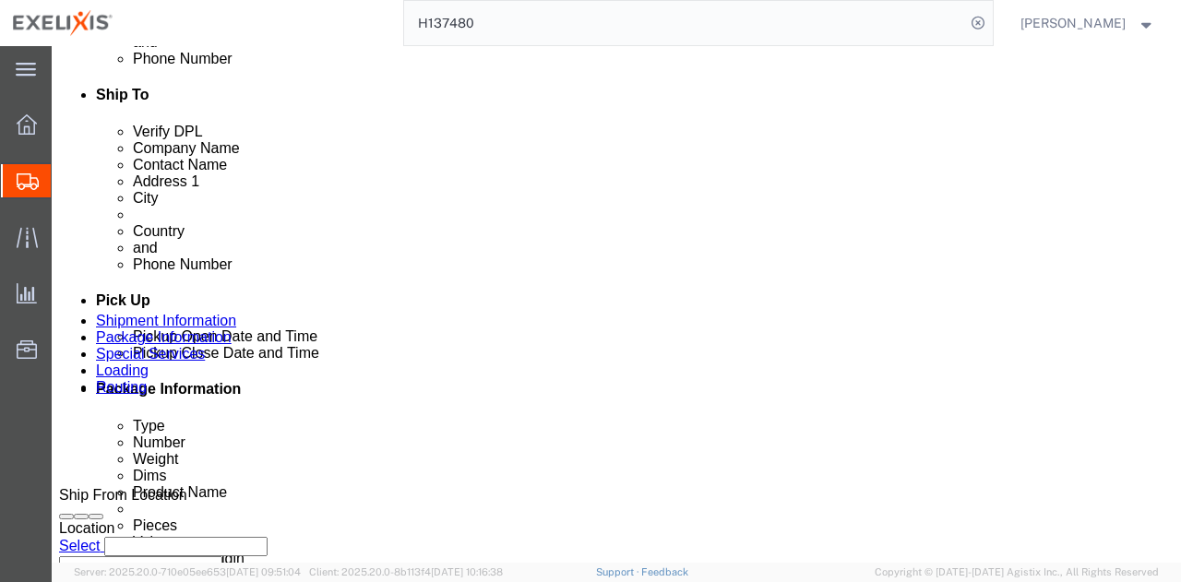
scroll to position [646, 0]
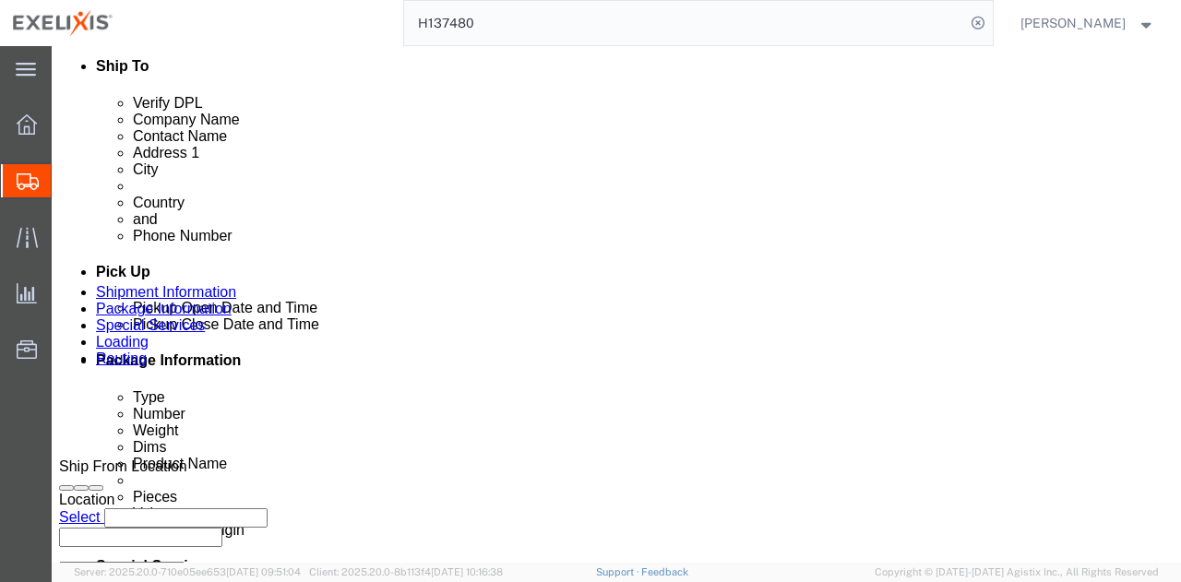
drag, startPoint x: 734, startPoint y: 221, endPoint x: 701, endPoint y: 222, distance: 33.2
click div "FR30819718500124"
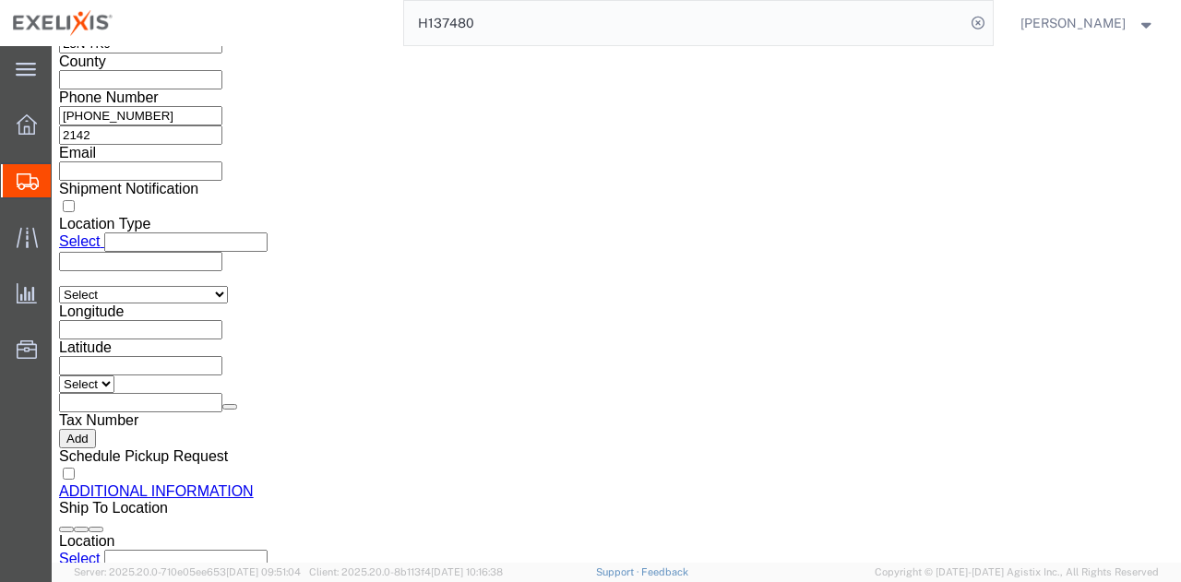
scroll to position [1661, 0]
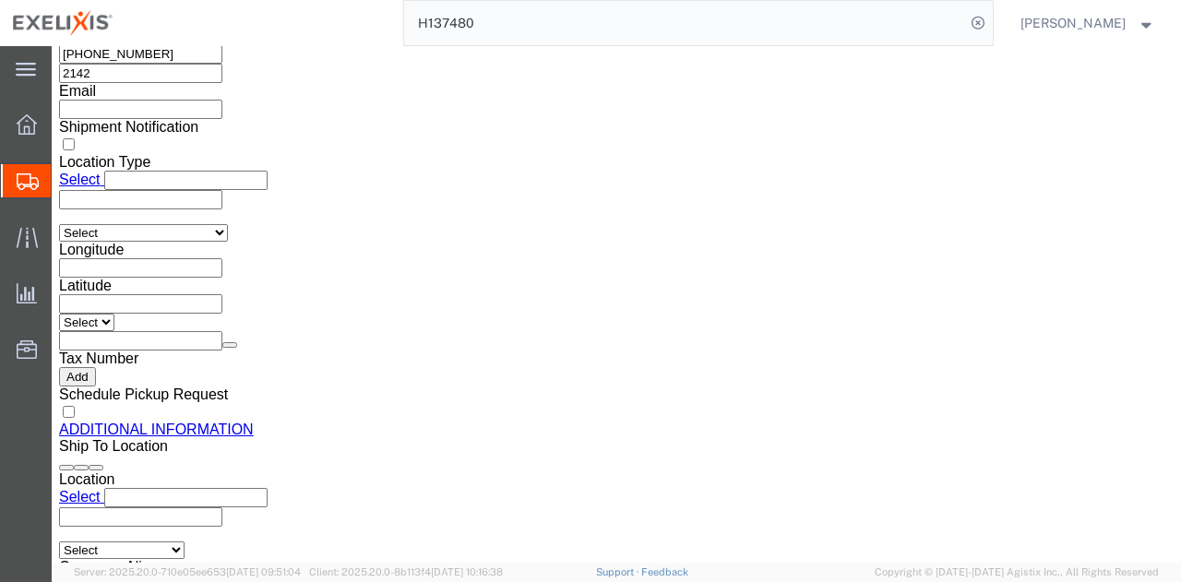
click input "FR80 308 197 185"
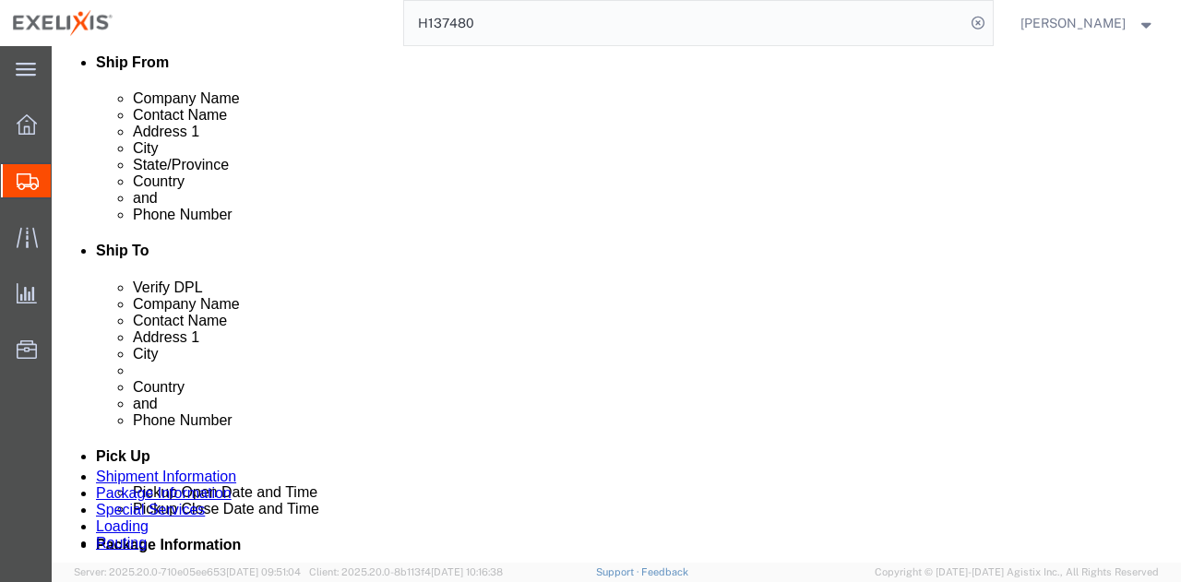
scroll to position [0, 14]
drag, startPoint x: 718, startPoint y: 403, endPoint x: 831, endPoint y: 409, distance: 112.7
click div "FR30819718500124"
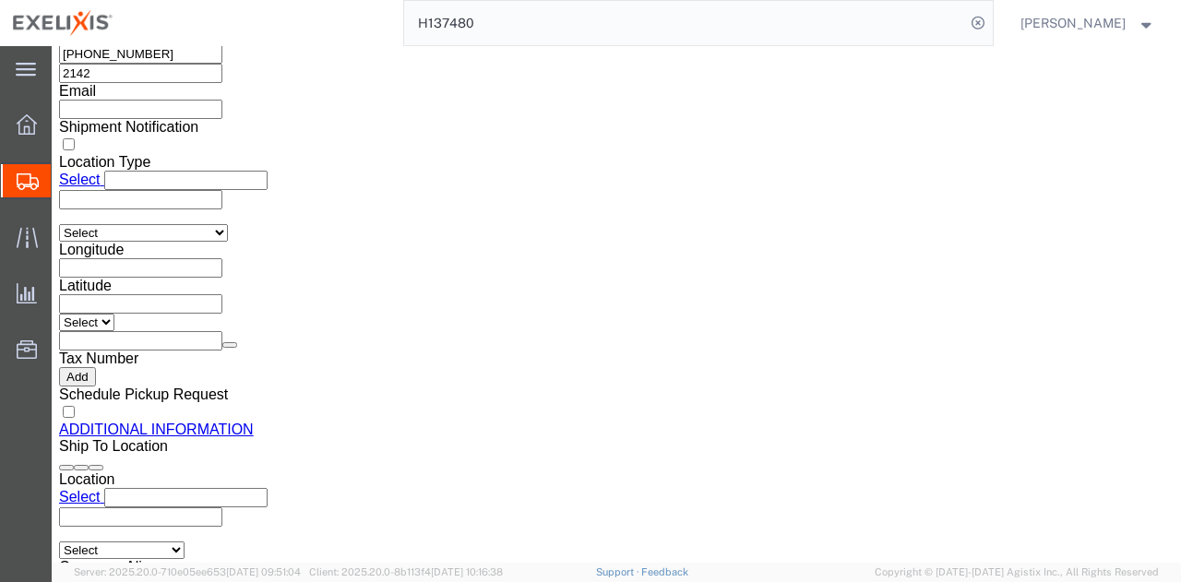
scroll to position [0, 0]
drag, startPoint x: 166, startPoint y: 206, endPoint x: 282, endPoint y: 263, distance: 128.8
click div "Select Account Type Activity ID Airline Appointment Number ASN Batch Request # …"
paste input "30819718500124"
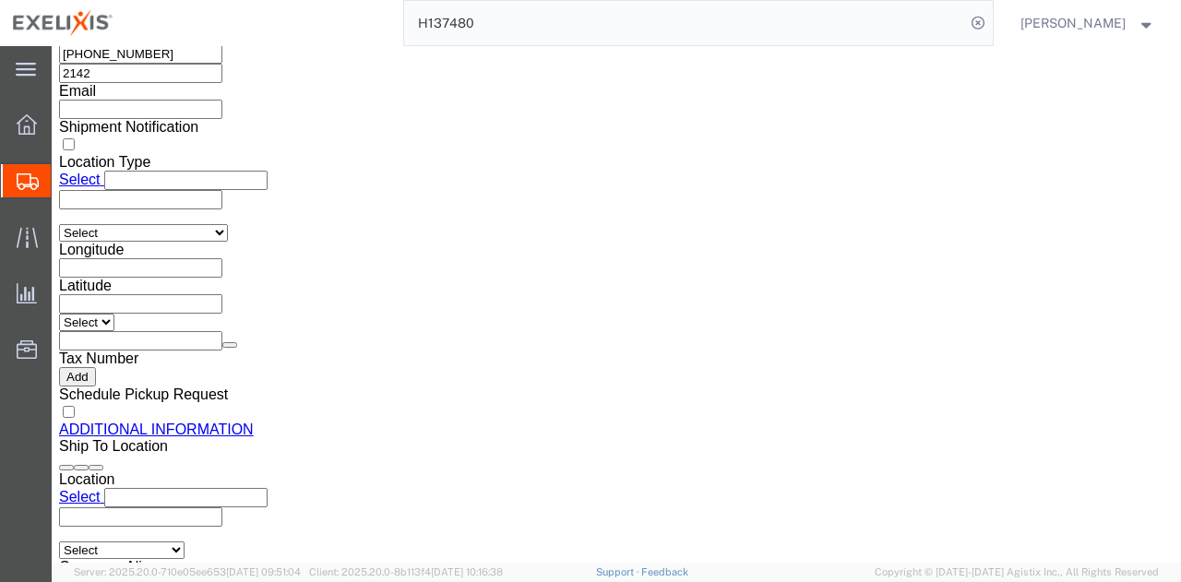
type input "FR30819718500124"
click button "Rate Shipment"
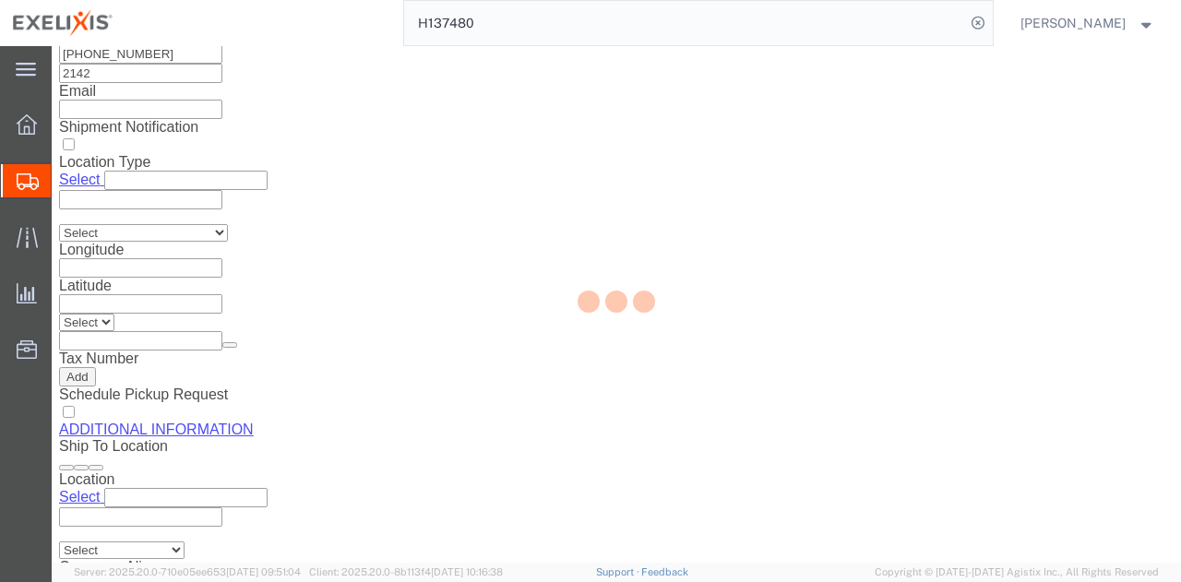
scroll to position [0, 0]
select select "COSTCENTER"
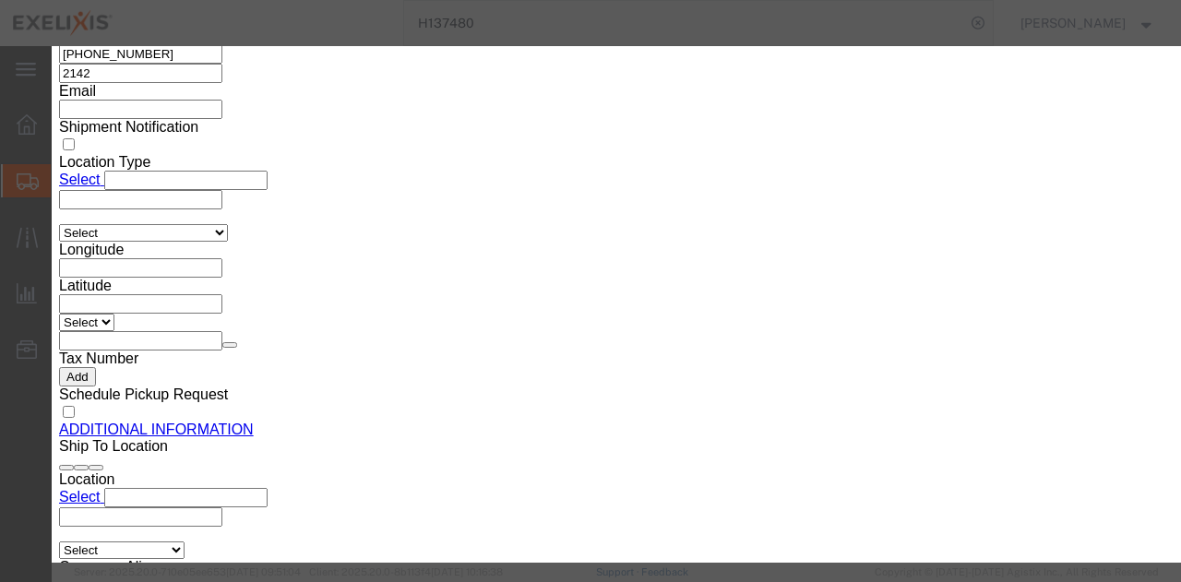
drag, startPoint x: 349, startPoint y: 95, endPoint x: 318, endPoint y: 92, distance: 31.5
click ul "B13a Filing Option is required"
click button "Close"
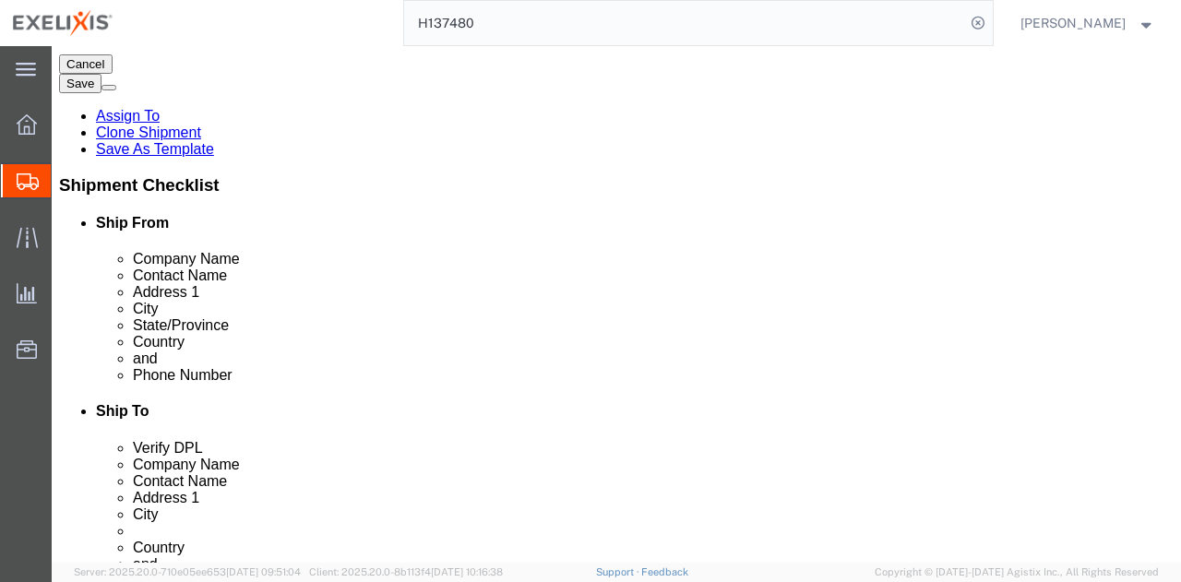
scroll to position [393, 0]
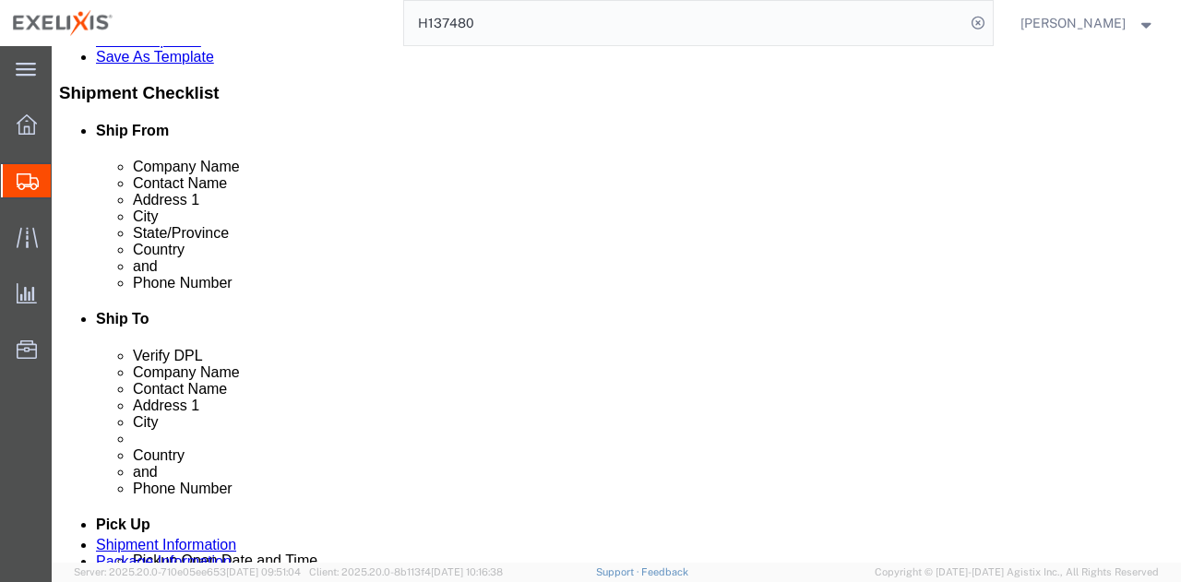
click select "Select Recipient Account Sender/Shipper Third Party Account"
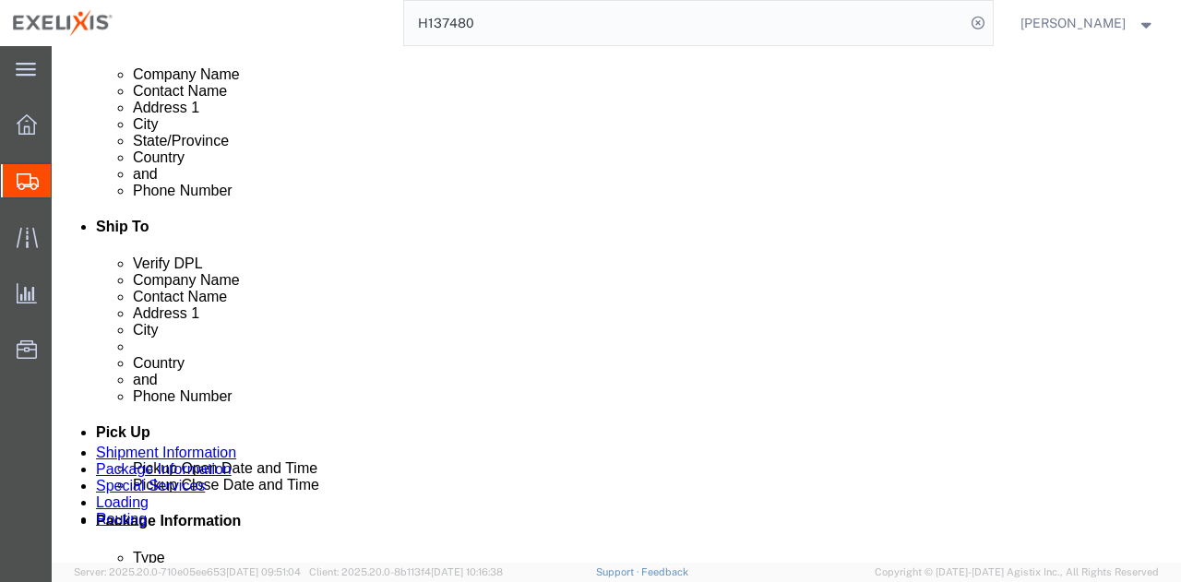
scroll to position [578, 0]
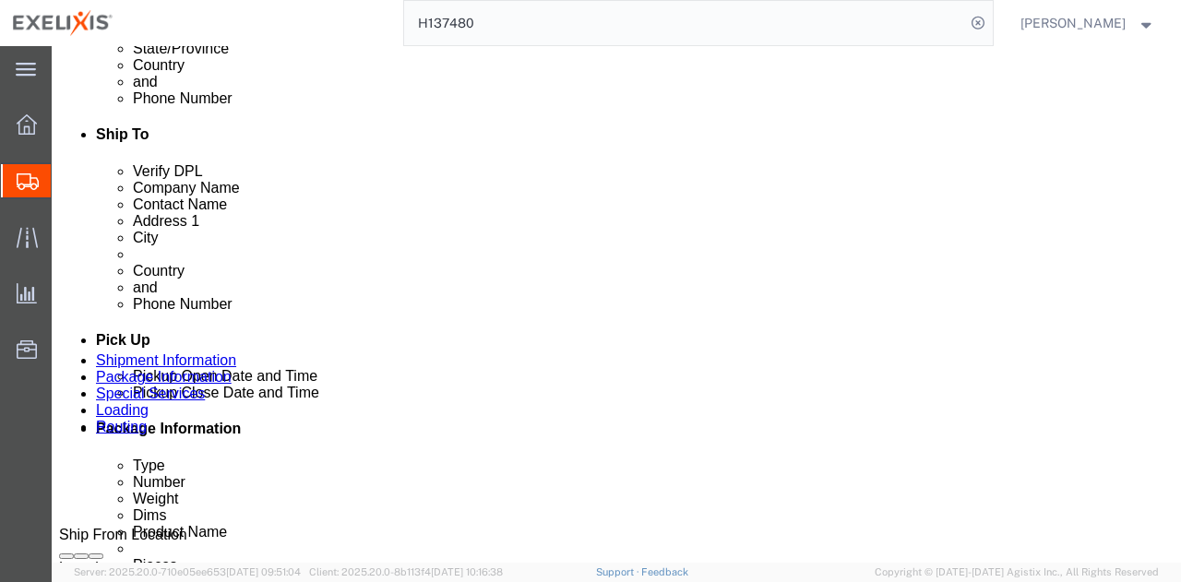
click select "Select Recipient Account Sender/Shipper Third Party Account"
click div "Account #"
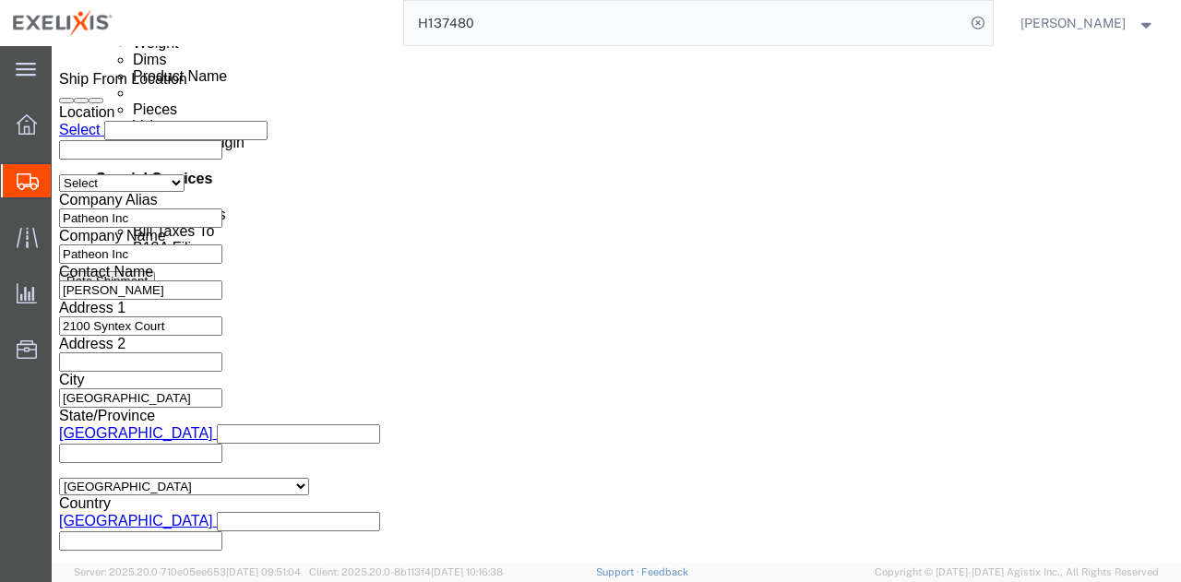
scroll to position [1039, 0]
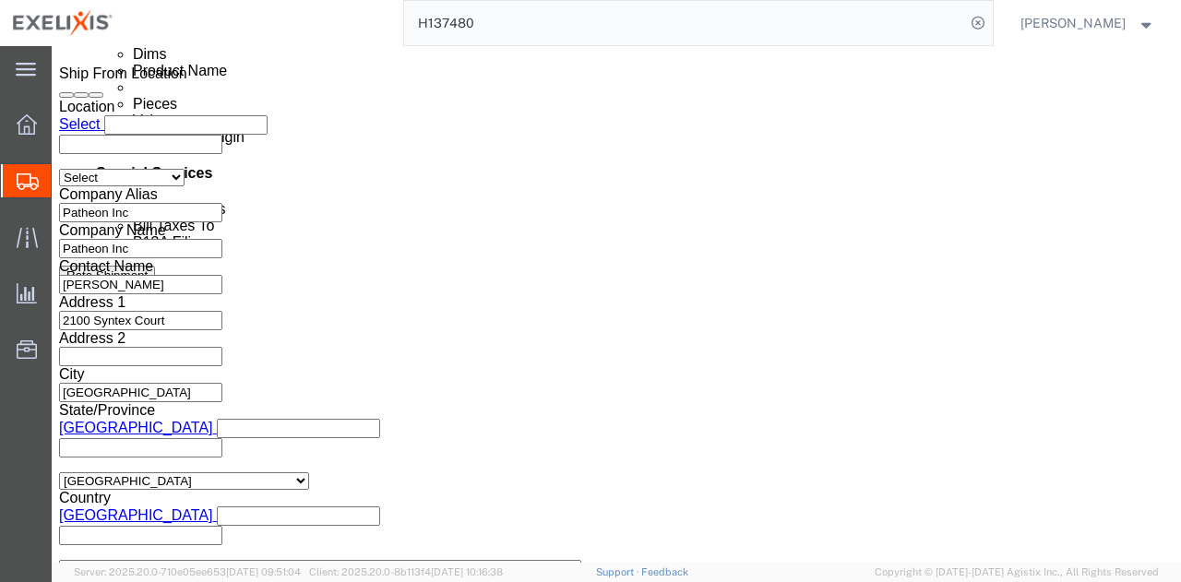
click select "Select Filed Electronically Manually Attached Not Required Summary Reporting"
select select "MANUALLY_ATTACHED"
click select "Select Filed Electronically Manually Attached Not Required Summary Reporting"
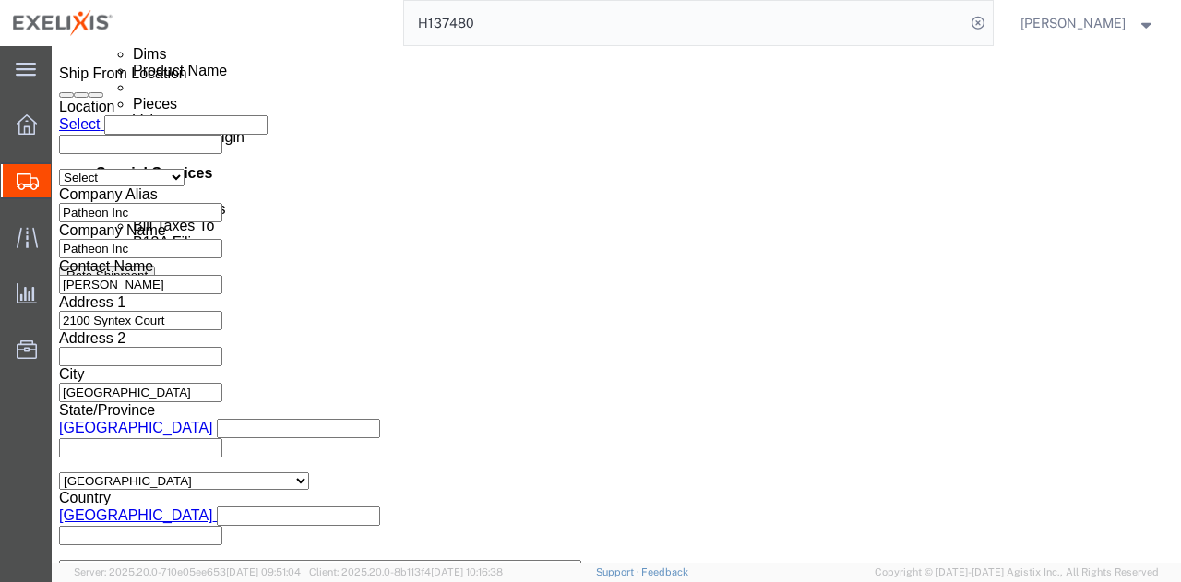
click icon
click label "B13A Filing"
click icon
click div "B13A Filing Select Filed Electronically Manually Attached Not Required Summary …"
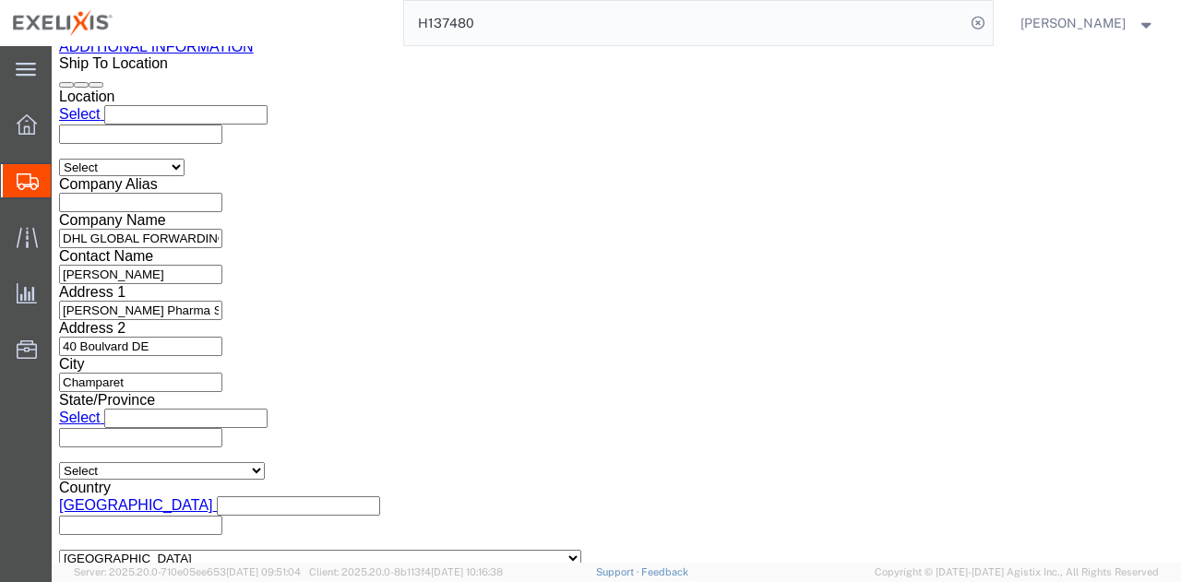
scroll to position [2055, 0]
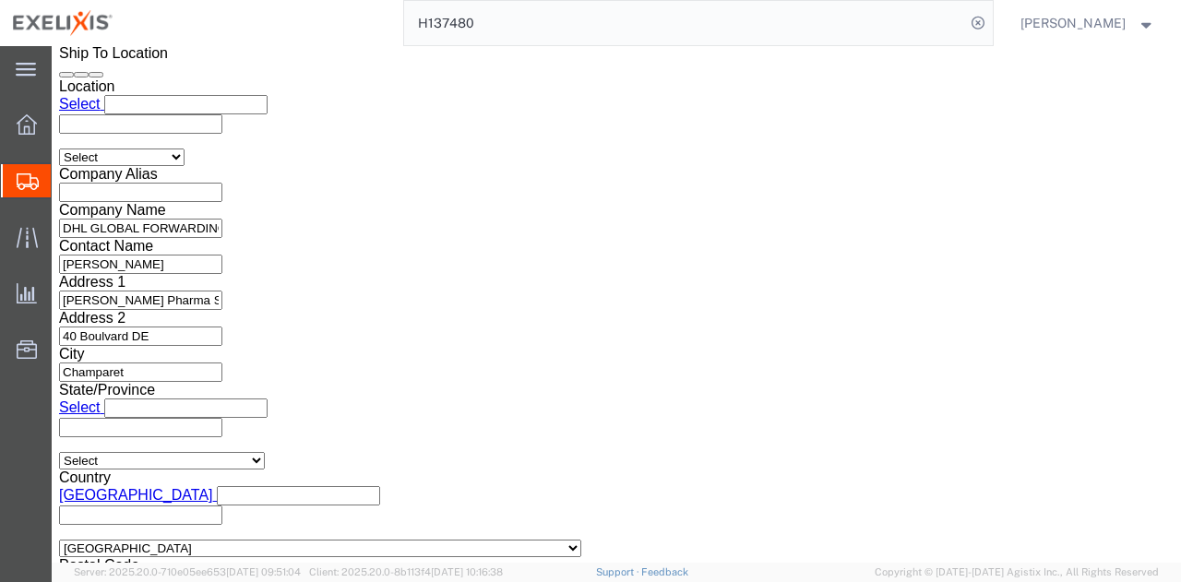
click button "Rate Shipment"
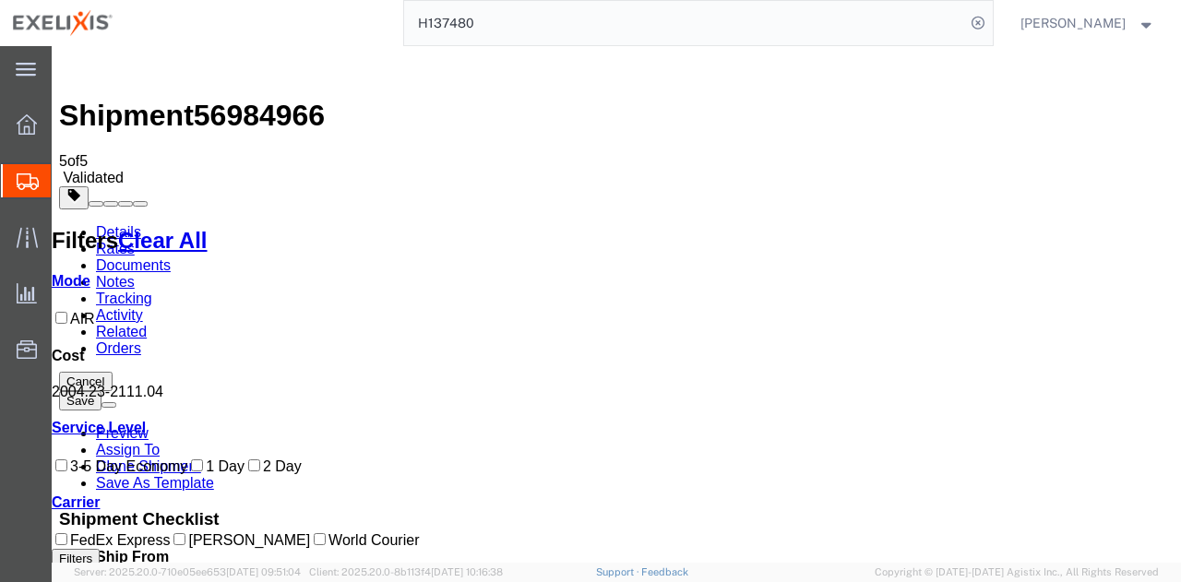
scroll to position [223, 0]
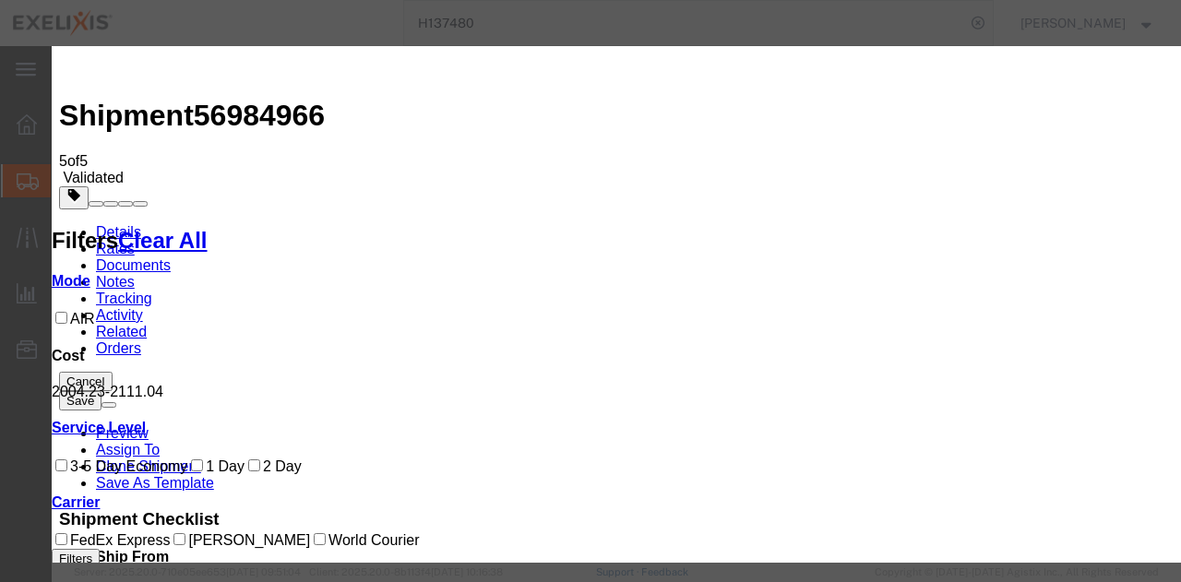
select select "55"
select select "11176"
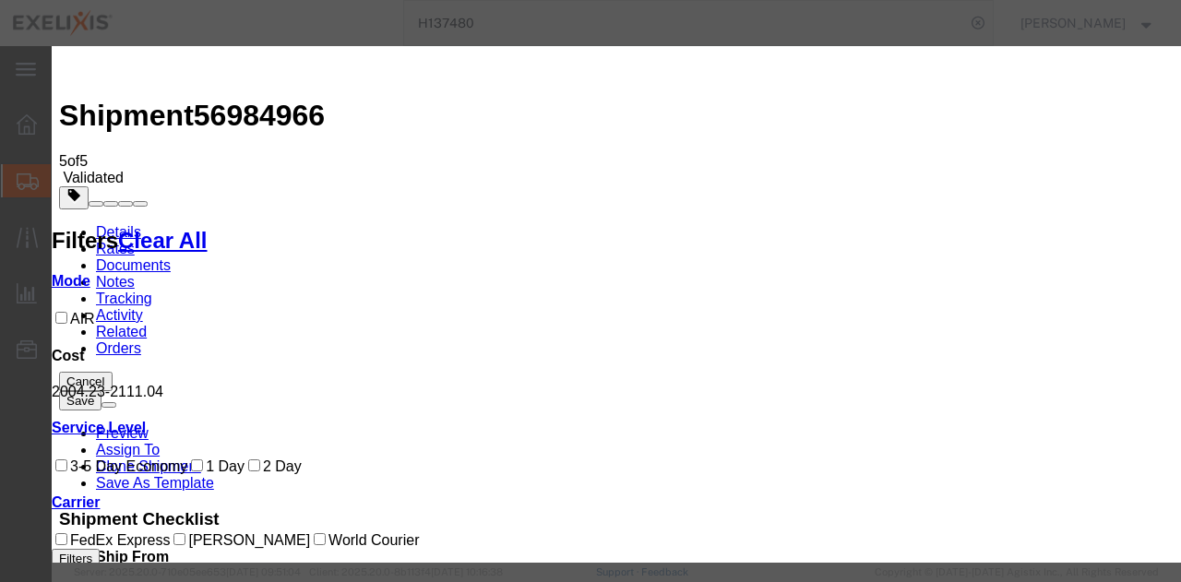
paste input "H363374"
type input "H363374"
paste input "Kate Salih"
type input "Kate Salih"
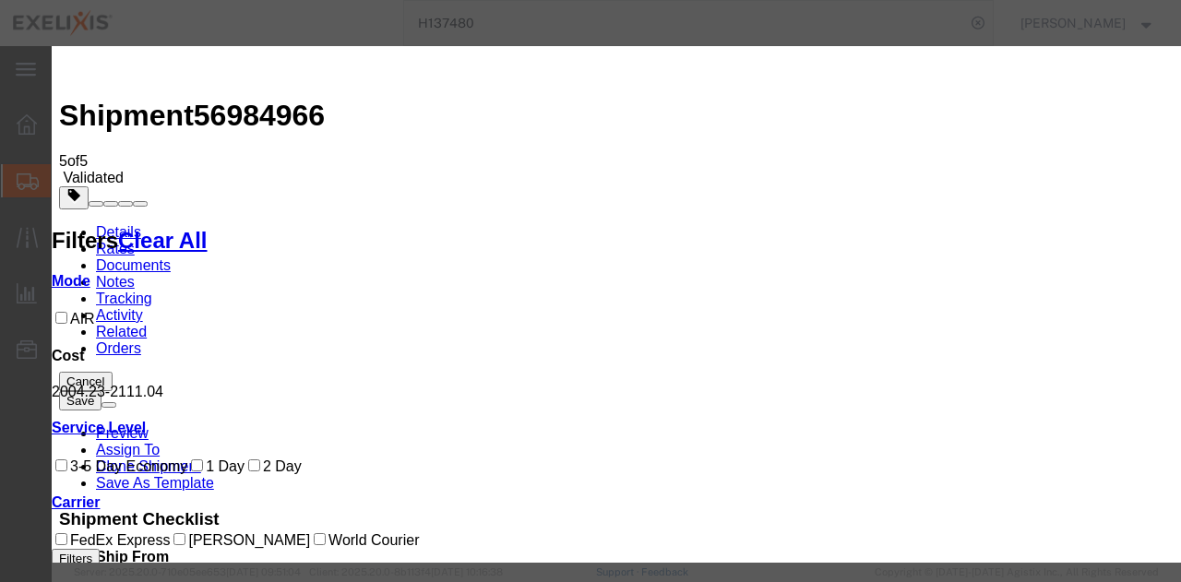
paste input "+1 (289) 562 6625"
drag, startPoint x: 912, startPoint y: 299, endPoint x: 854, endPoint y: 301, distance: 58.2
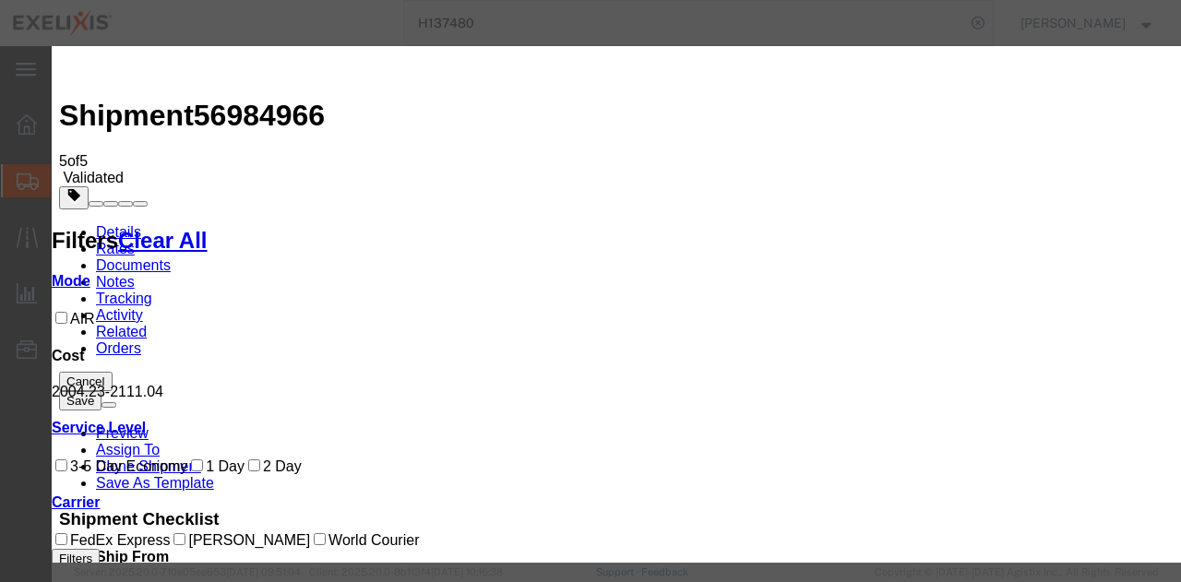
type input "(289) 562 6625"
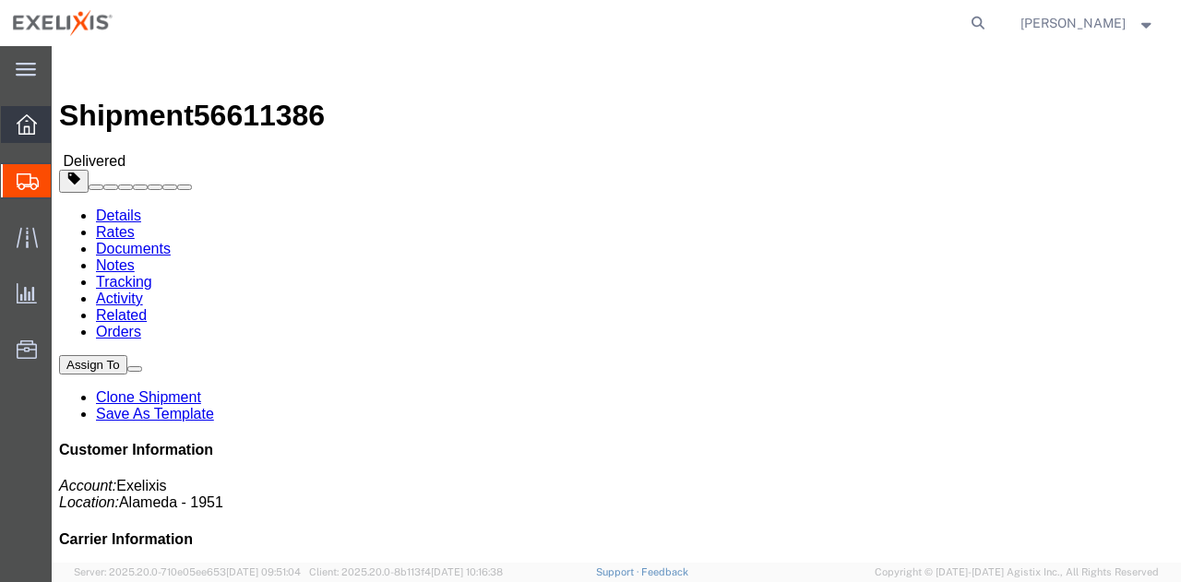
click at [26, 135] on div at bounding box center [27, 124] width 52 height 37
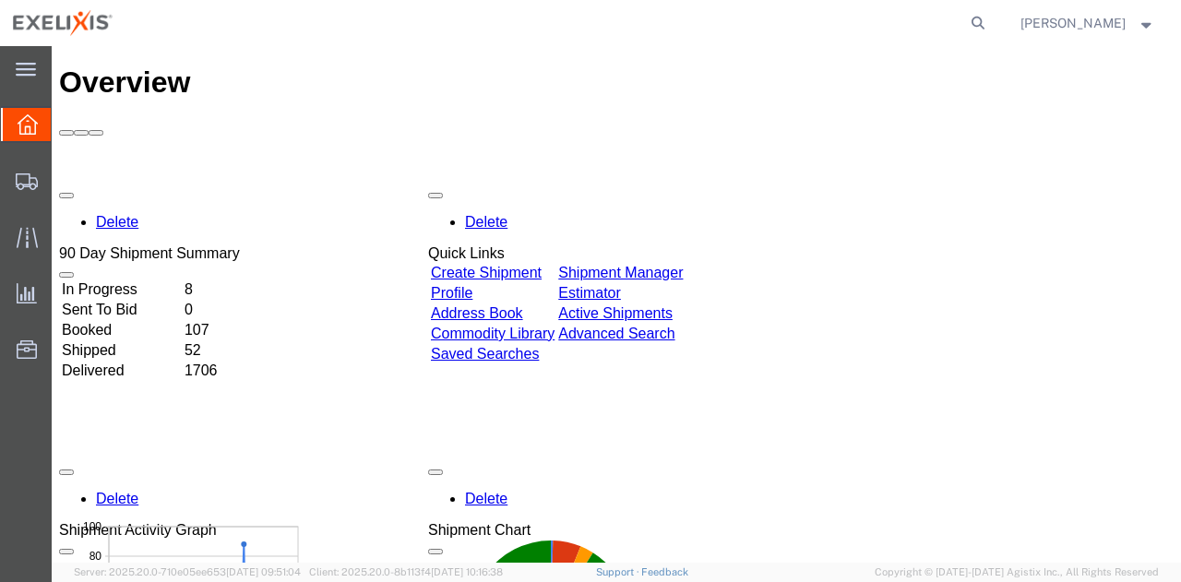
click at [502, 306] on link "Address Book" at bounding box center [477, 314] width 92 height 16
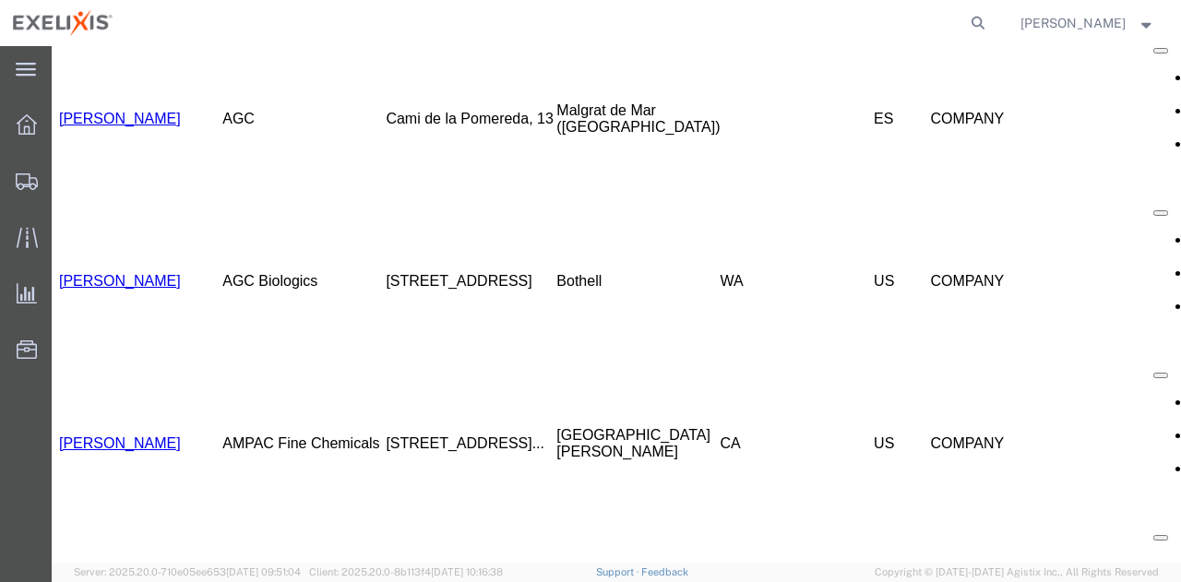
scroll to position [923, 0]
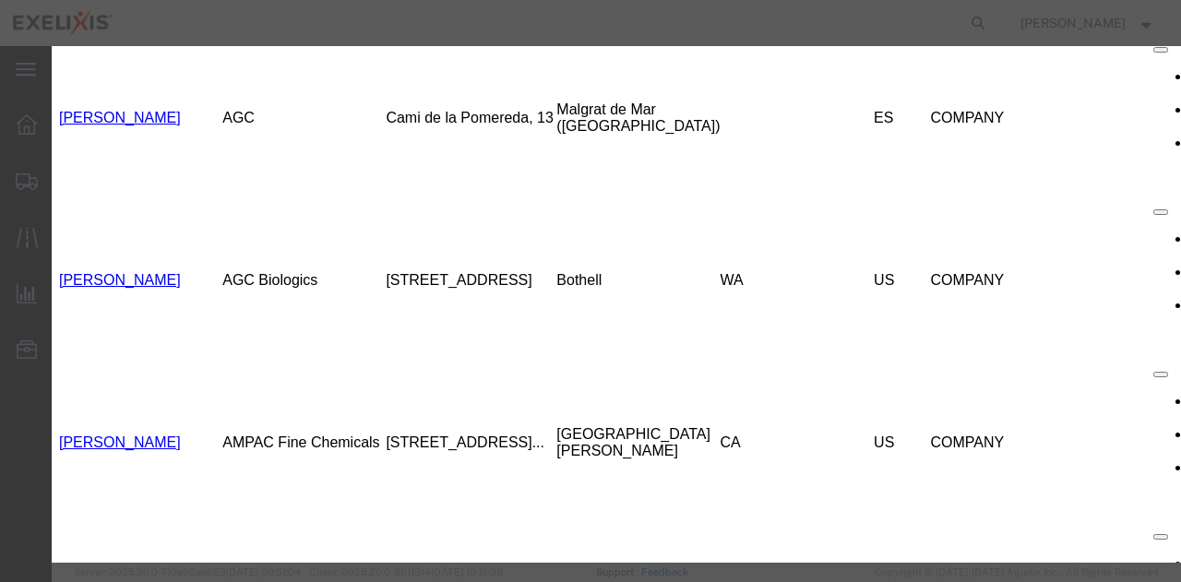
scroll to position [92, 0]
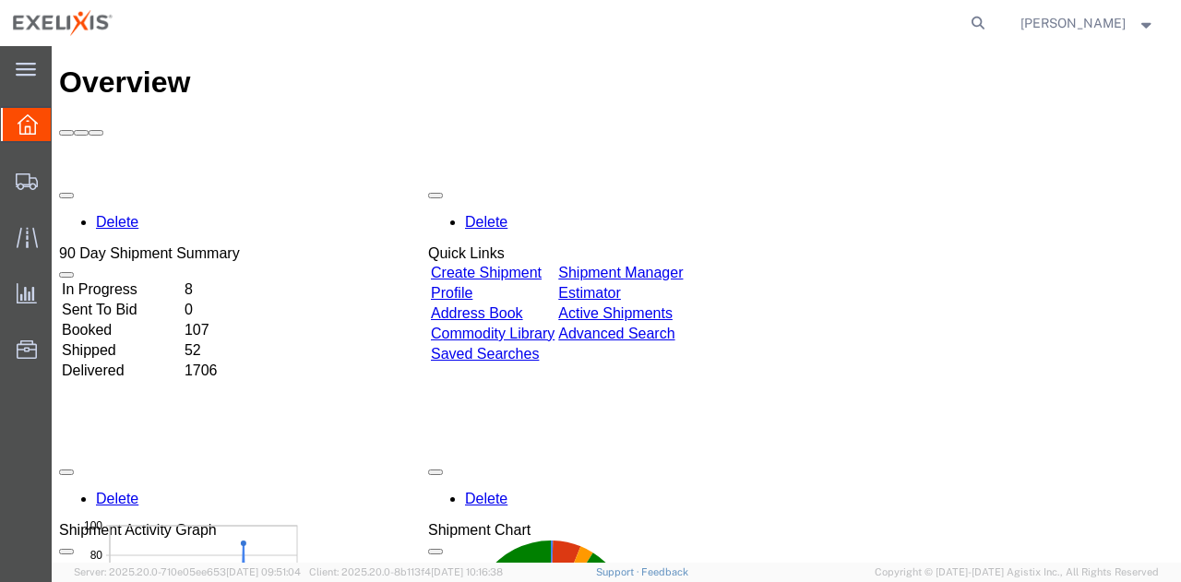
click at [24, 115] on icon at bounding box center [28, 124] width 20 height 20
click at [503, 326] on link "Commodity Library" at bounding box center [493, 334] width 124 height 16
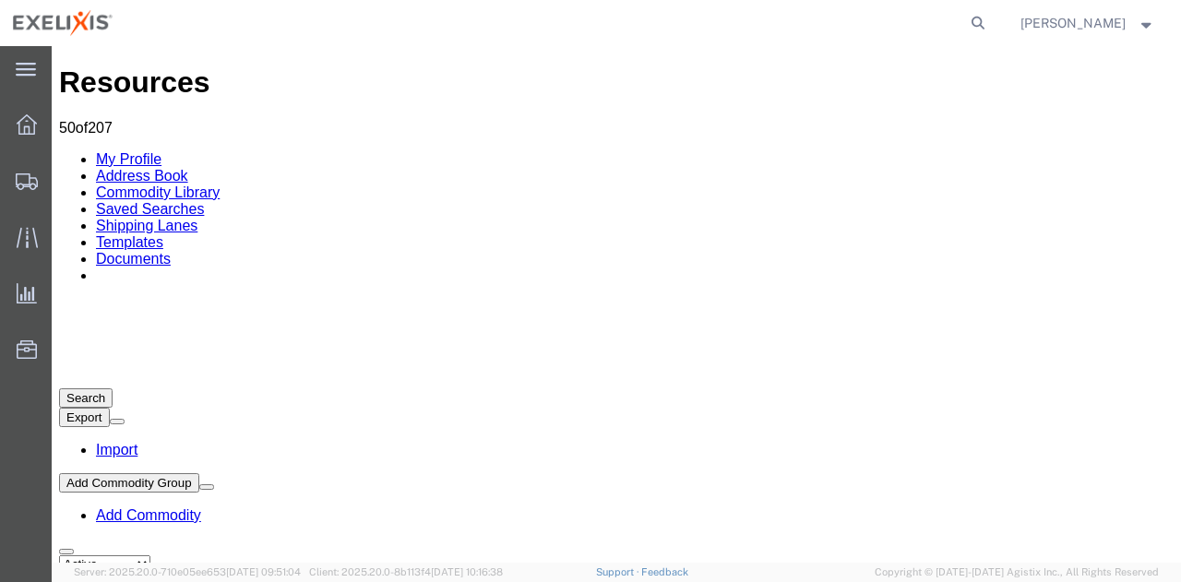
select select "sku"
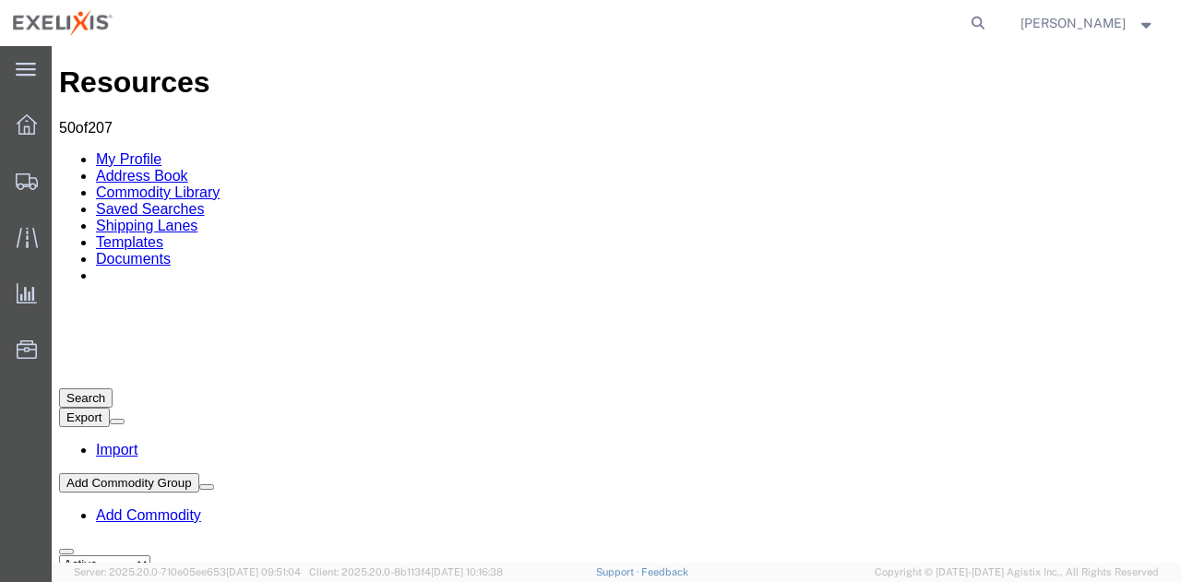
type input "XL-80353"
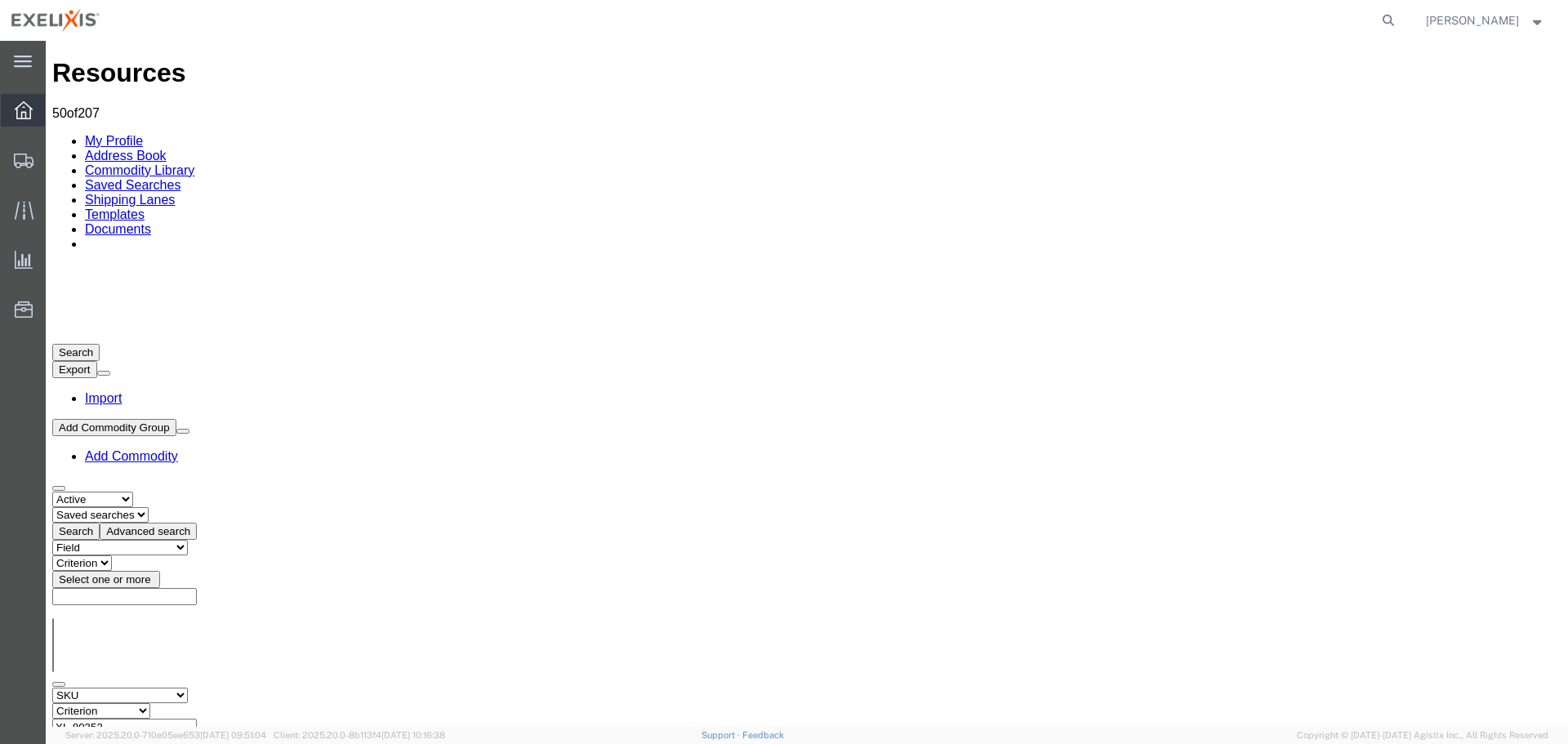
click at [25, 111] on icon at bounding box center [24, 110] width 18 height 18
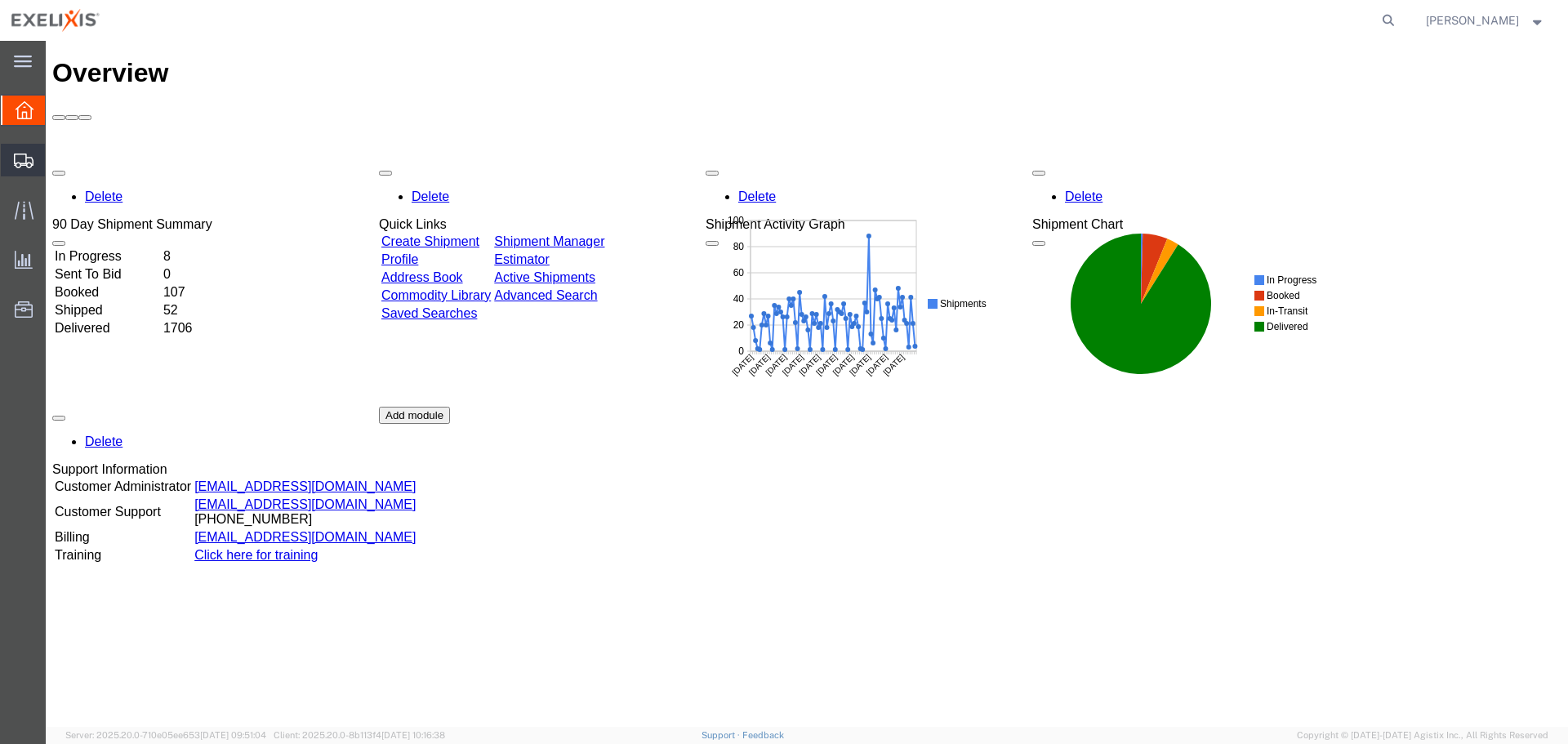
click at [0, 0] on span "Create from Template" at bounding box center [0, 0] width 0 height 0
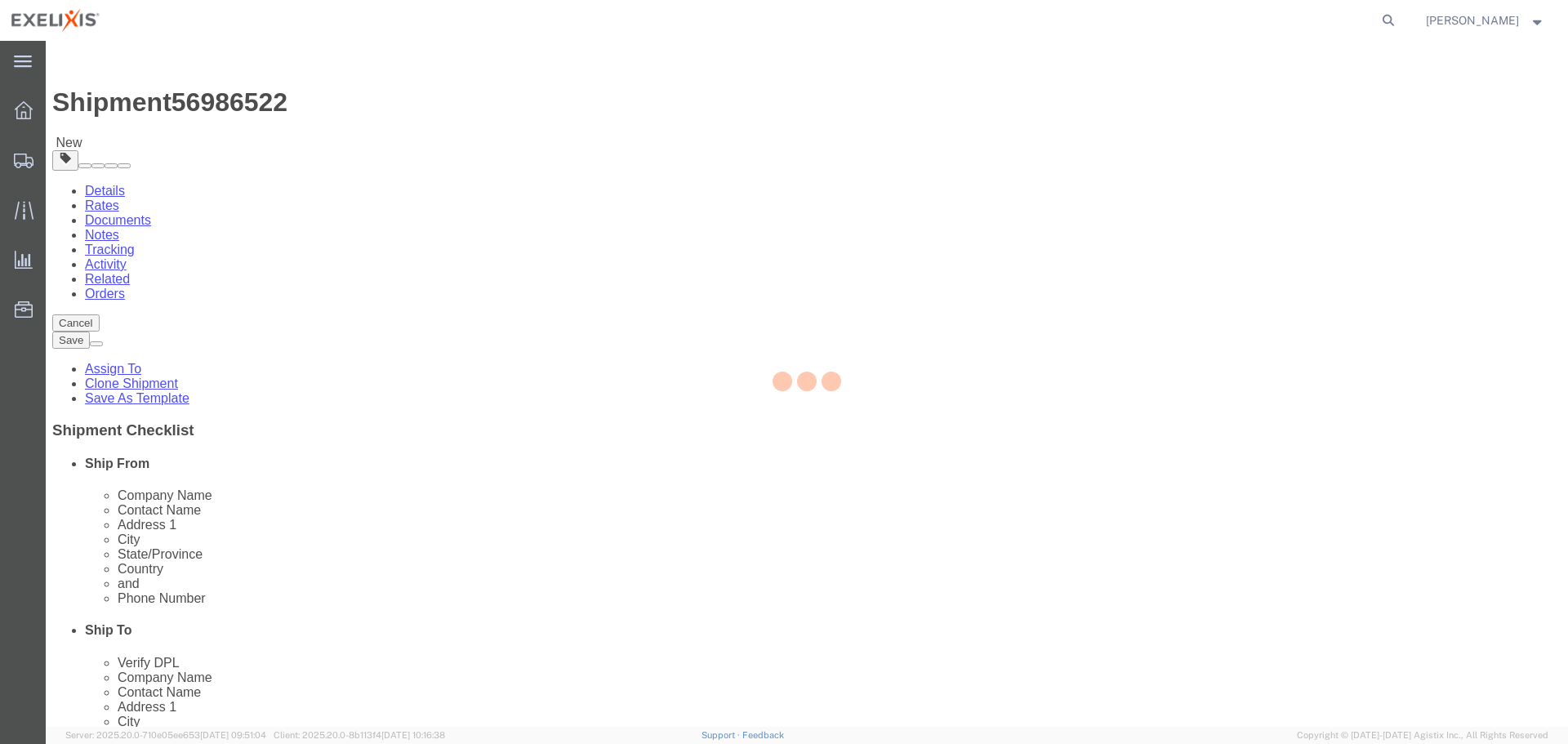
select select
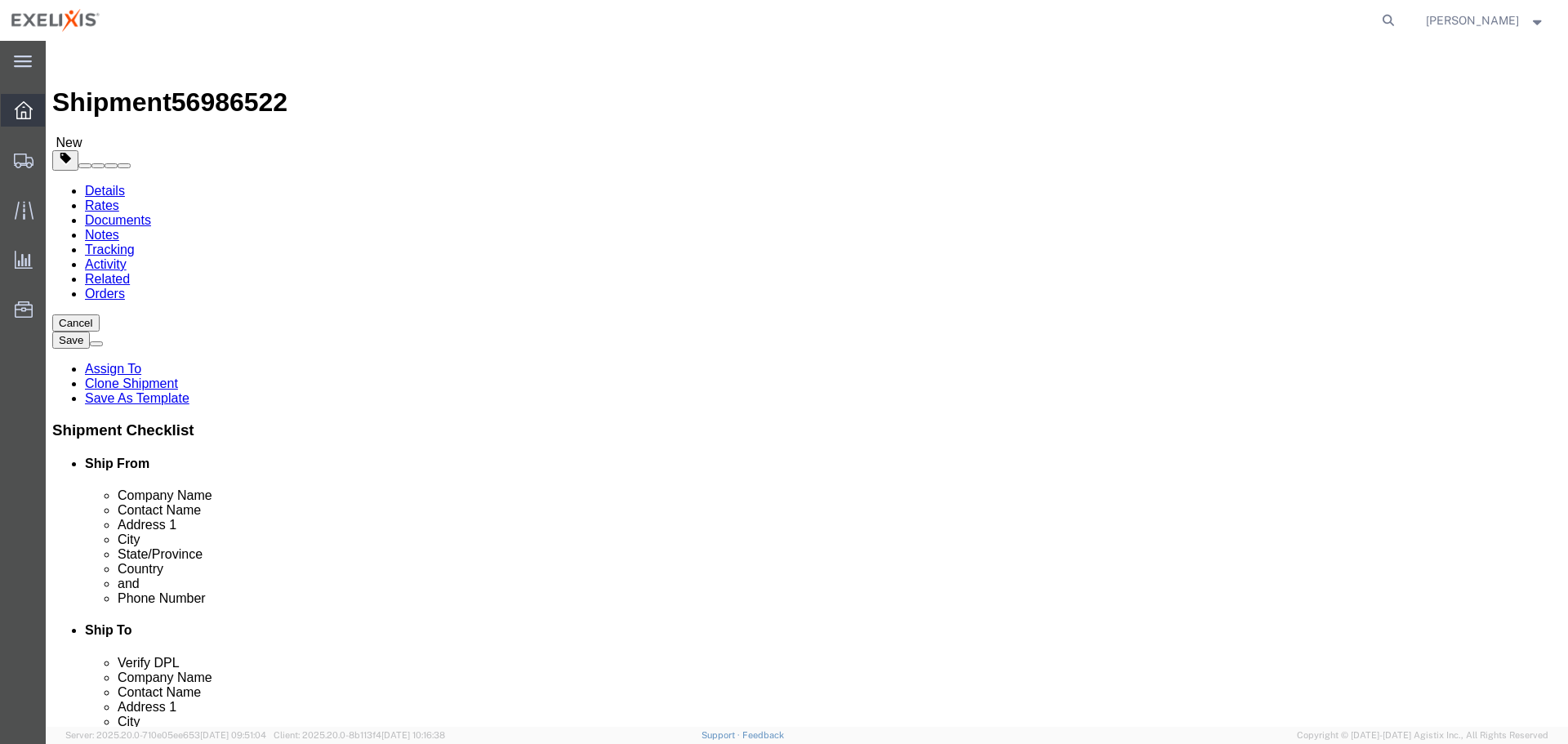
click at [30, 117] on icon at bounding box center [24, 110] width 18 height 18
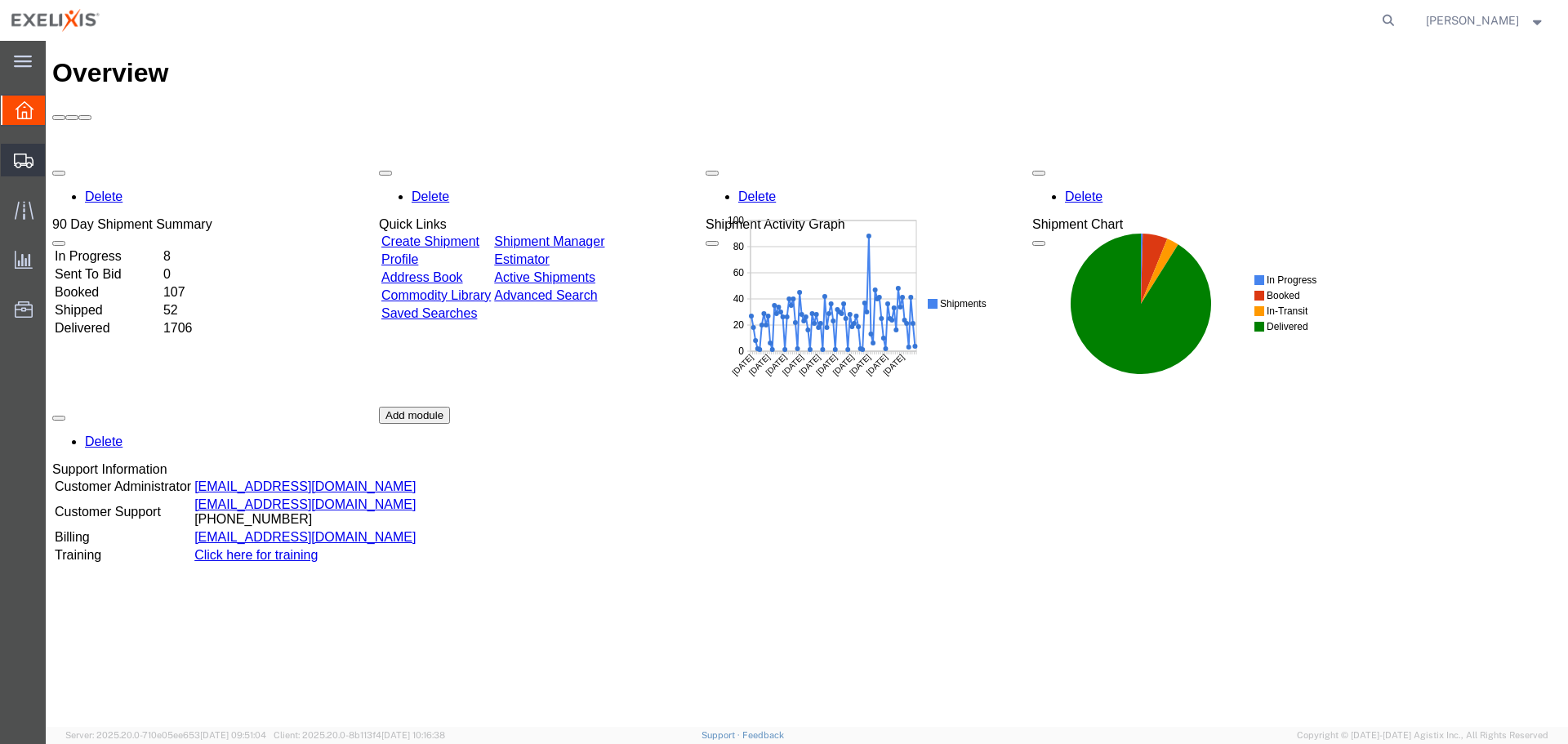
click at [0, 0] on span "Shipment Manager" at bounding box center [0, 0] width 0 height 0
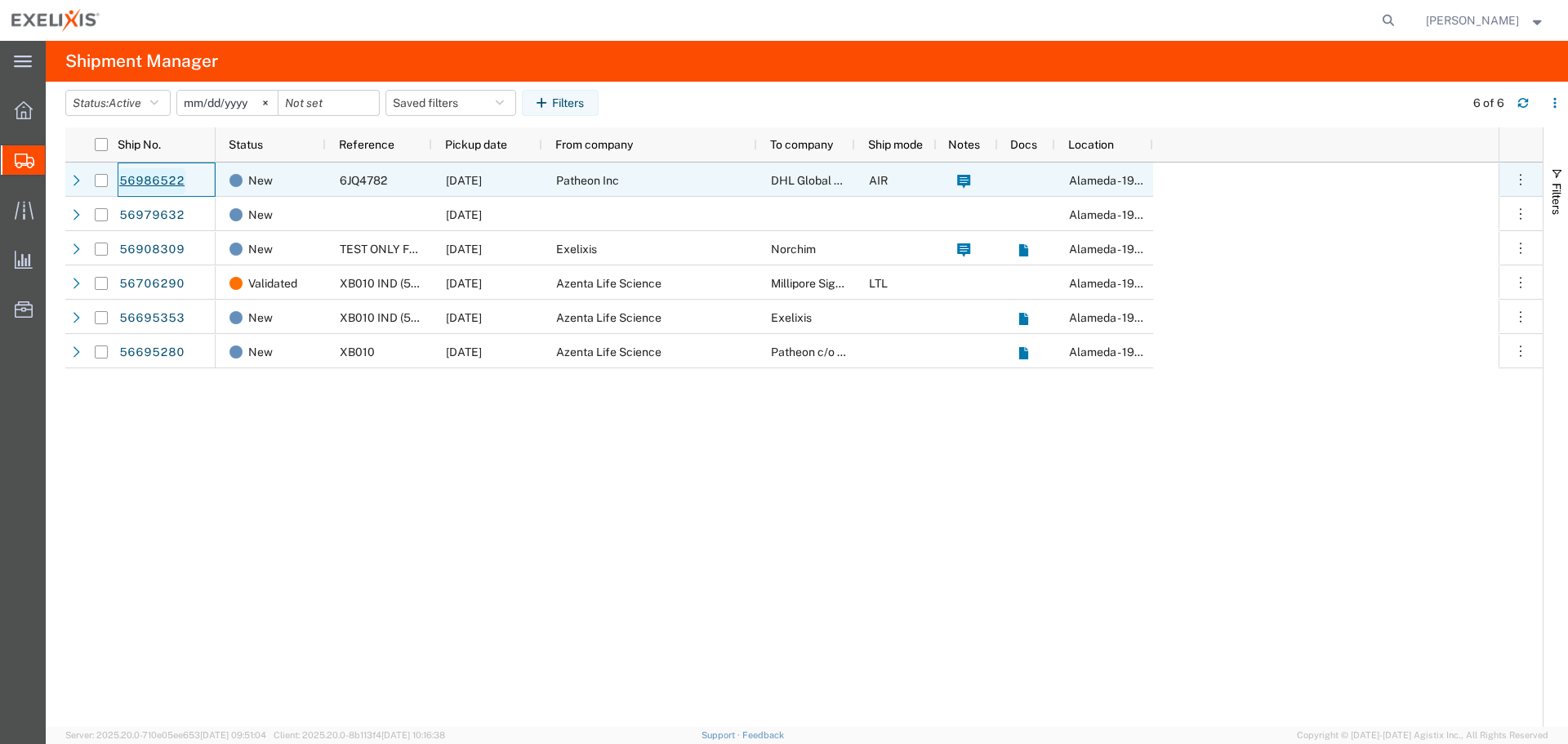
click at [163, 180] on link "56986522" at bounding box center [152, 181] width 67 height 27
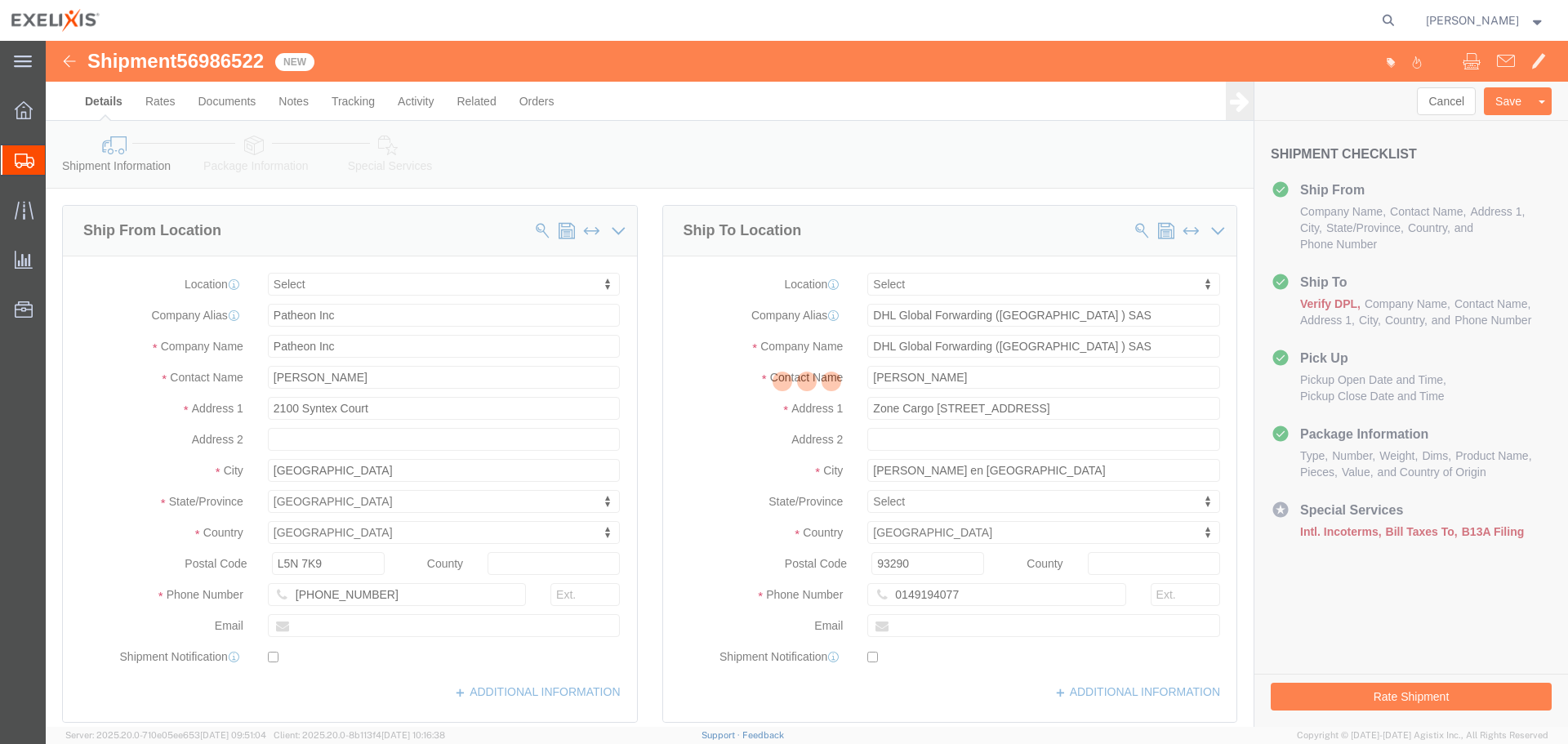
select select
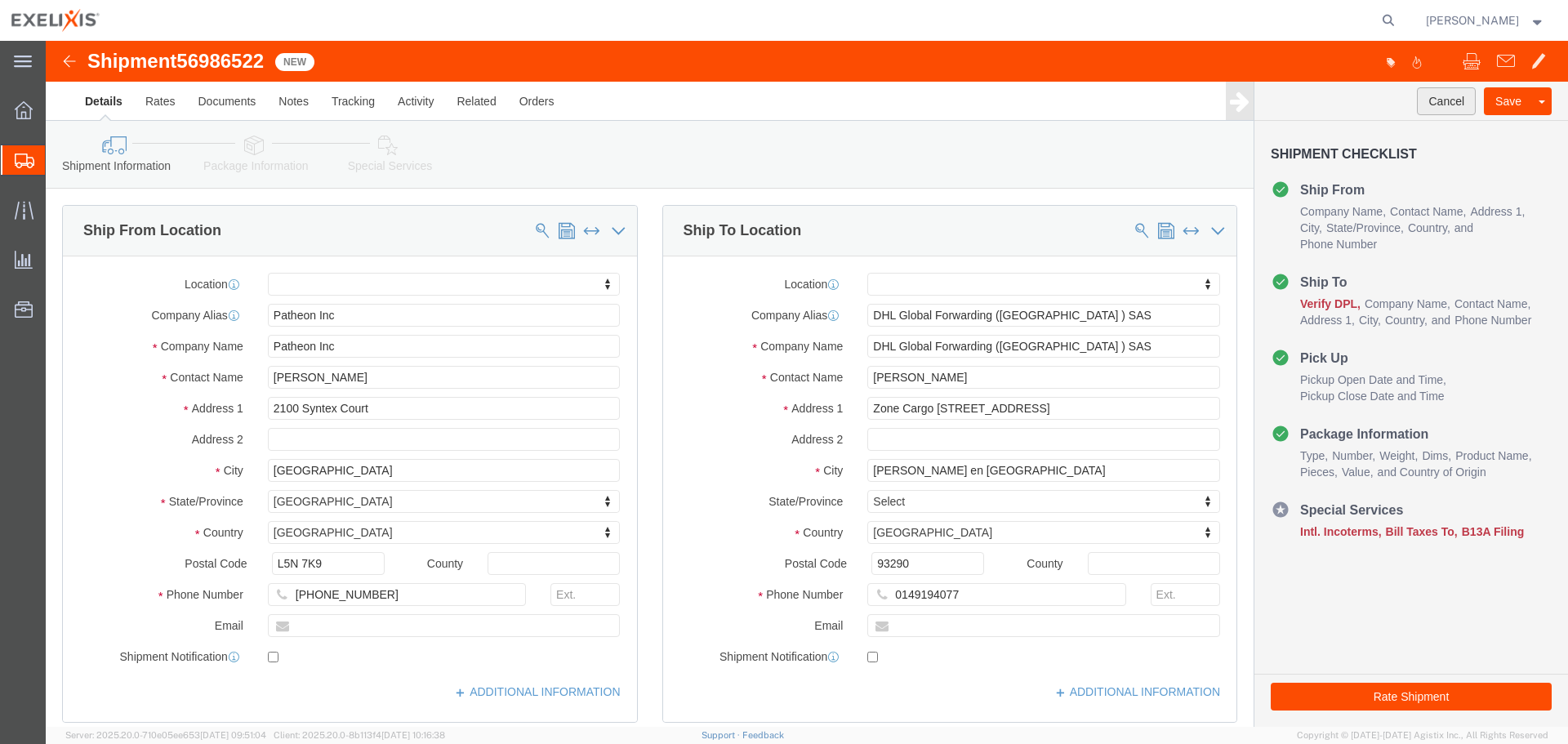
click button "Cancel"
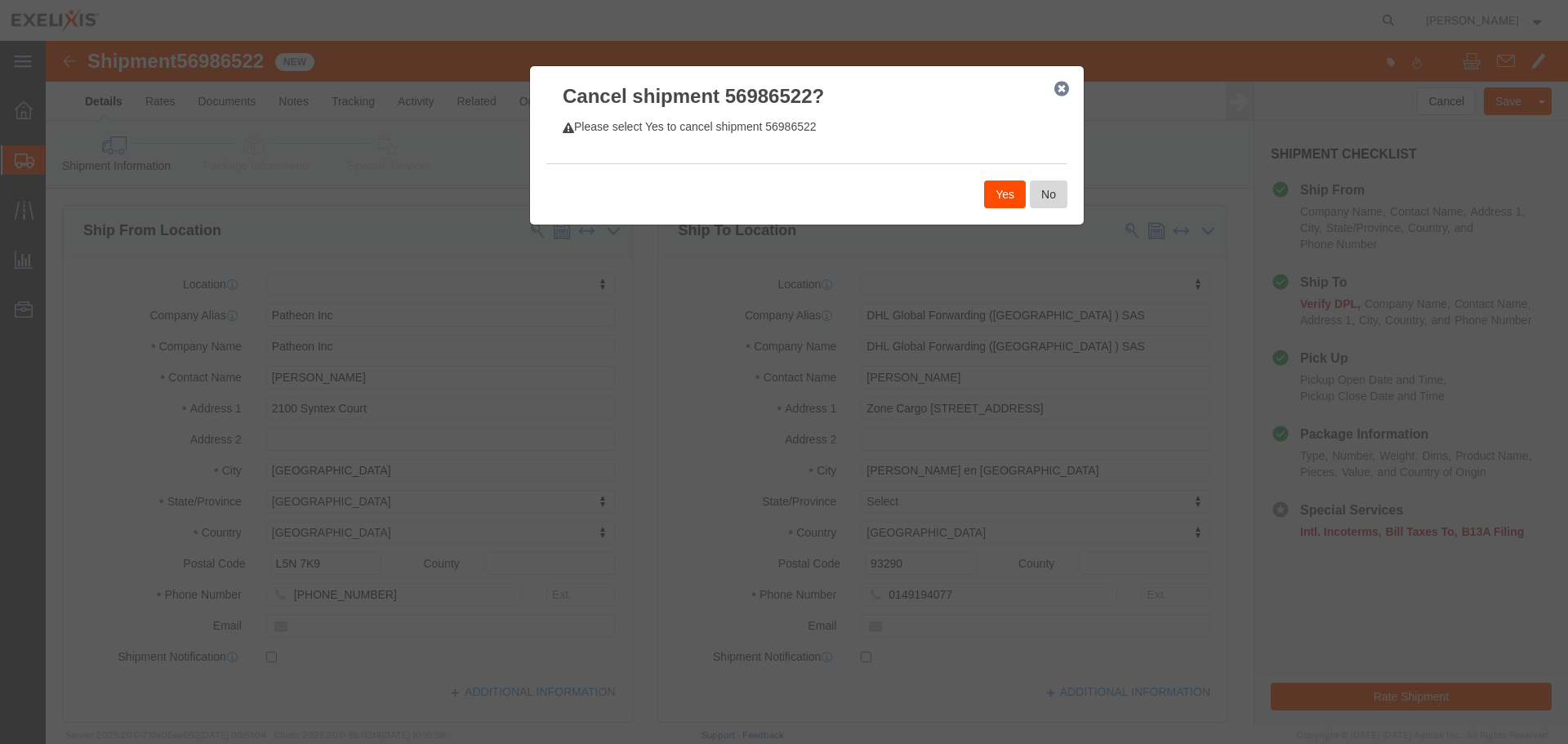
click button "No"
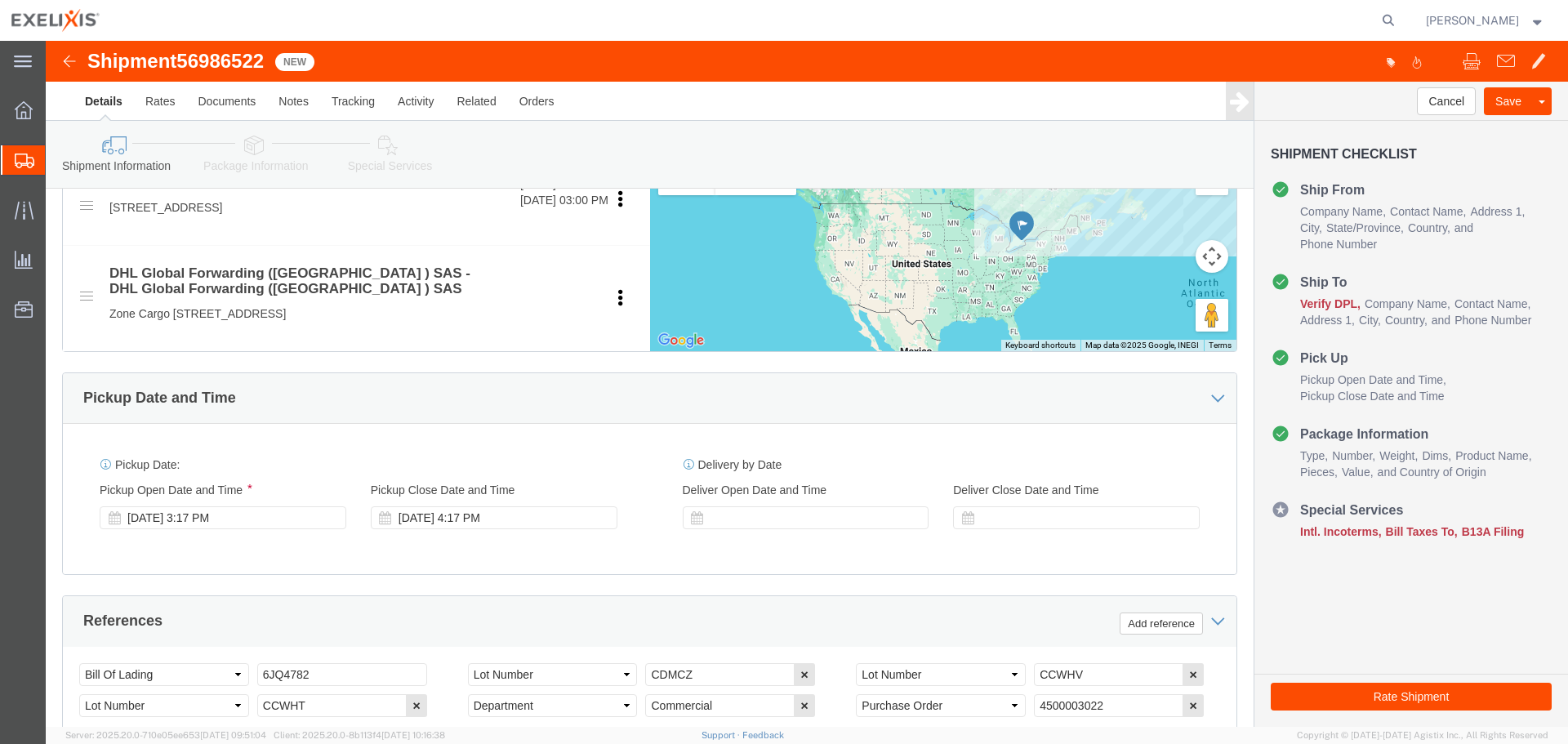
scroll to position [326, 0]
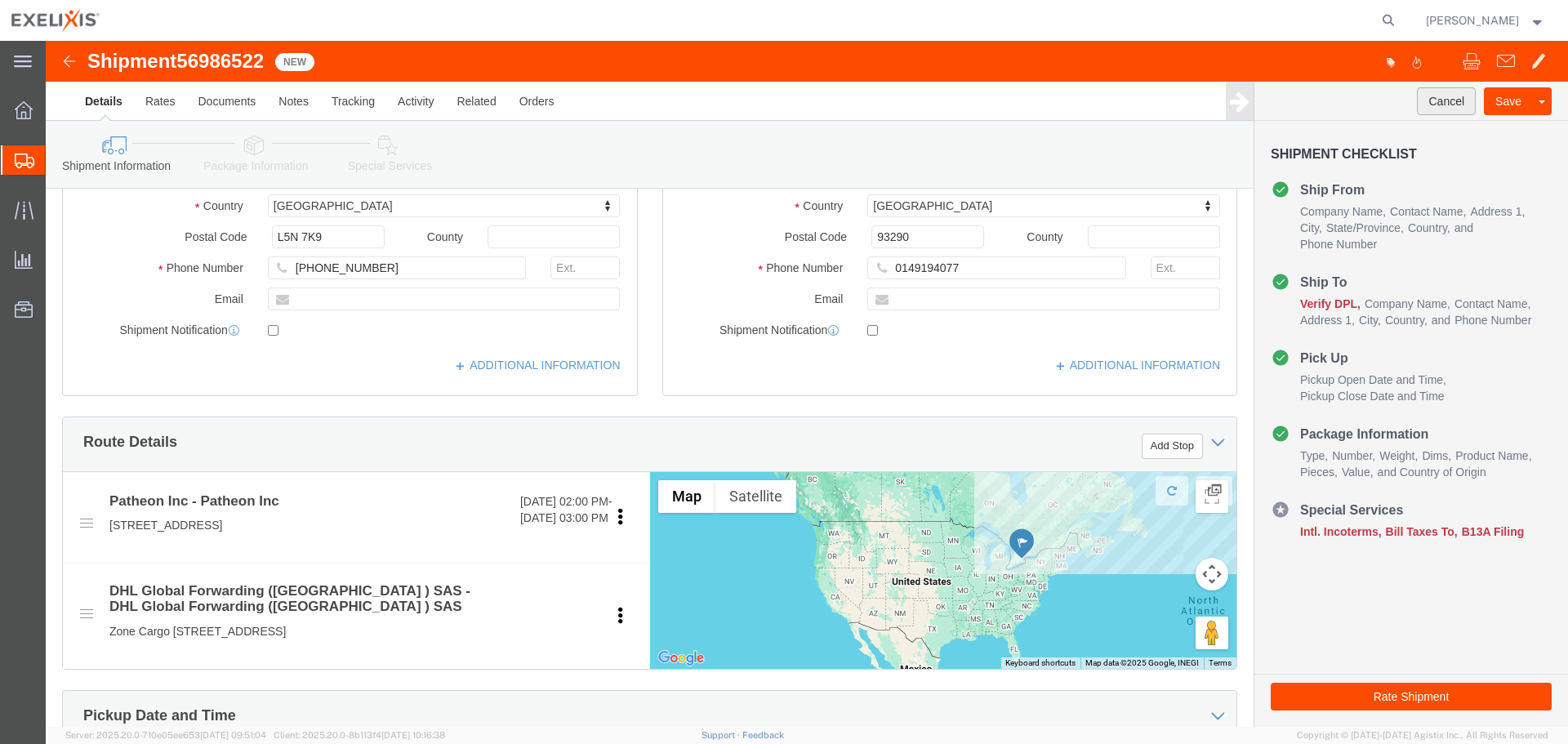
click button "Cancel"
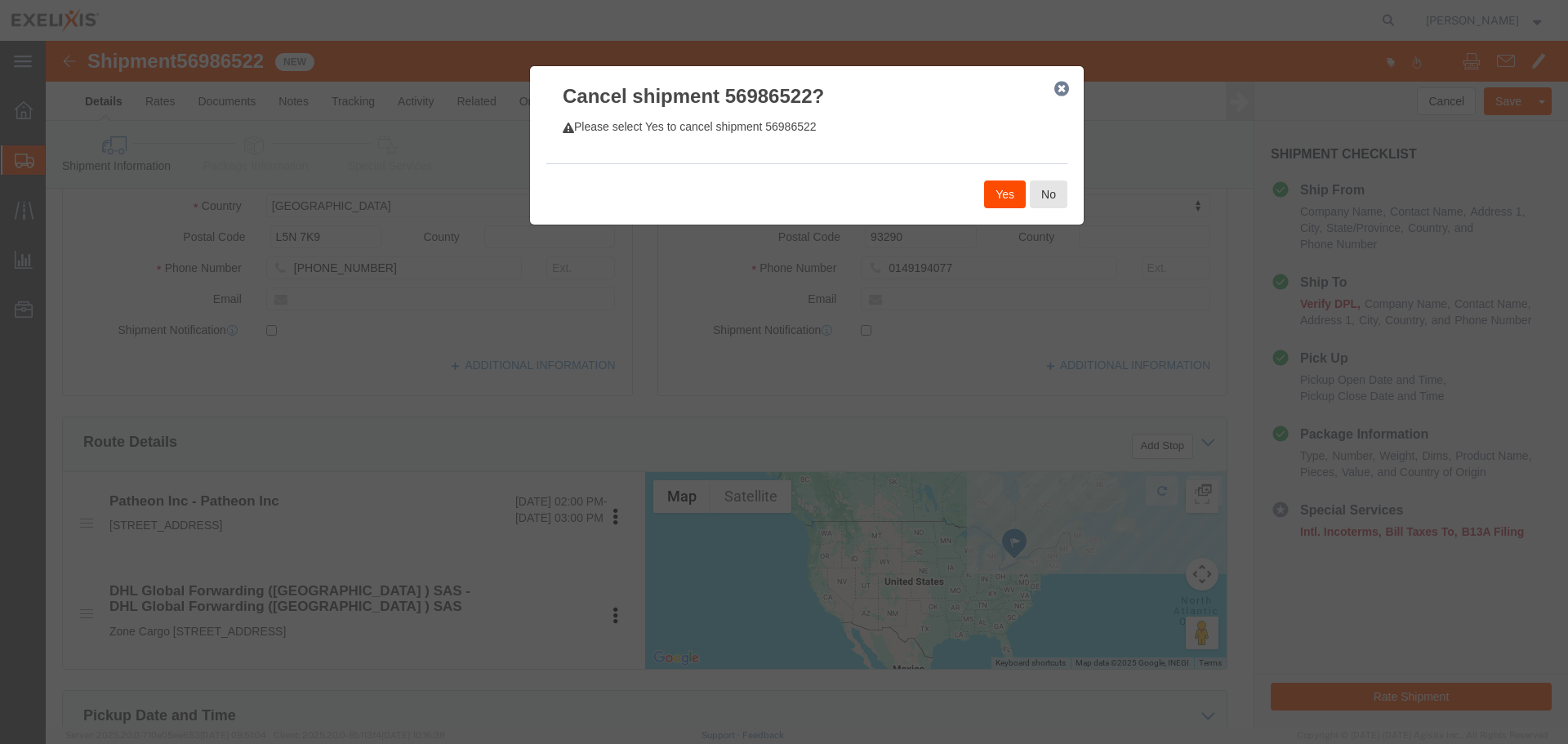
click button "Yes"
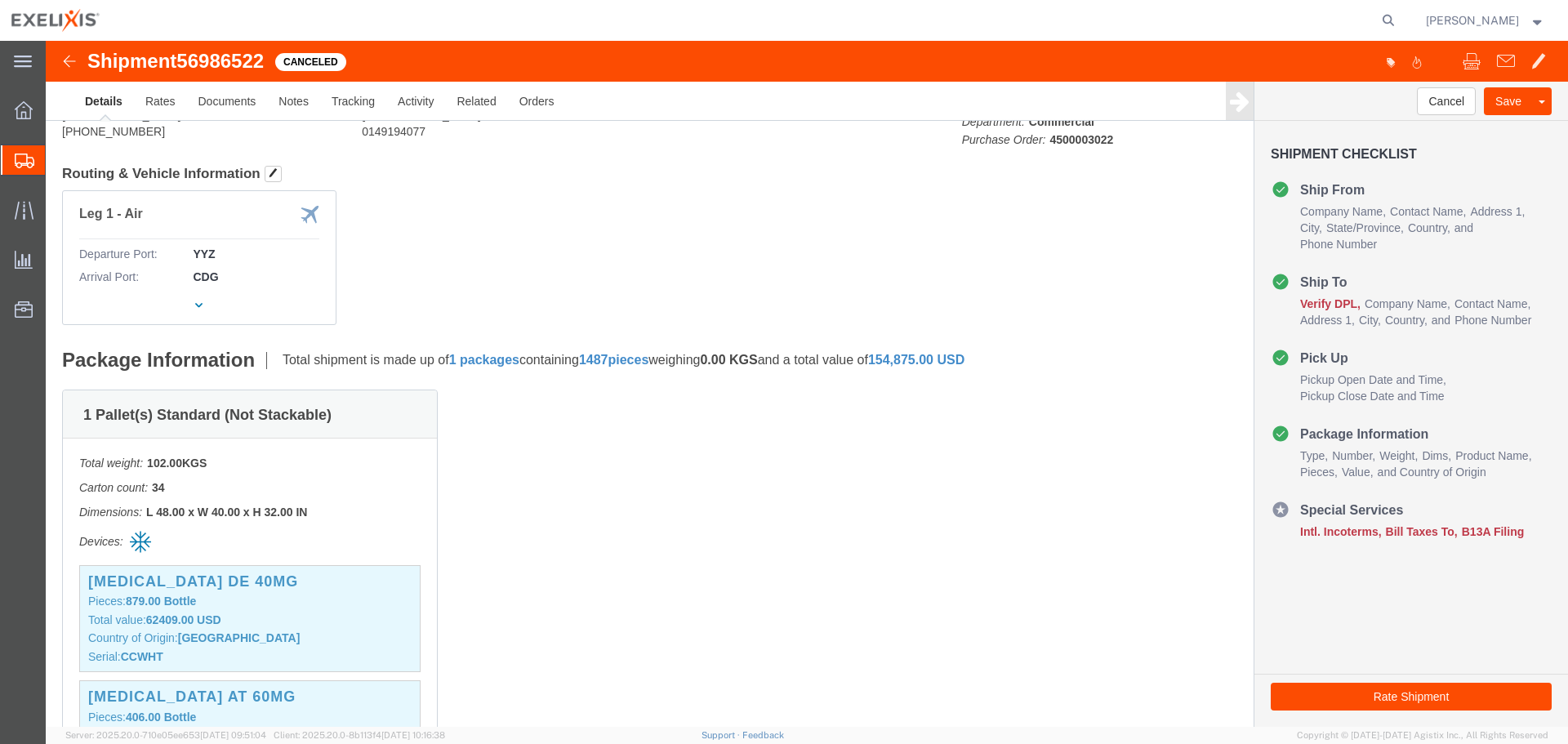
scroll to position [0, 0]
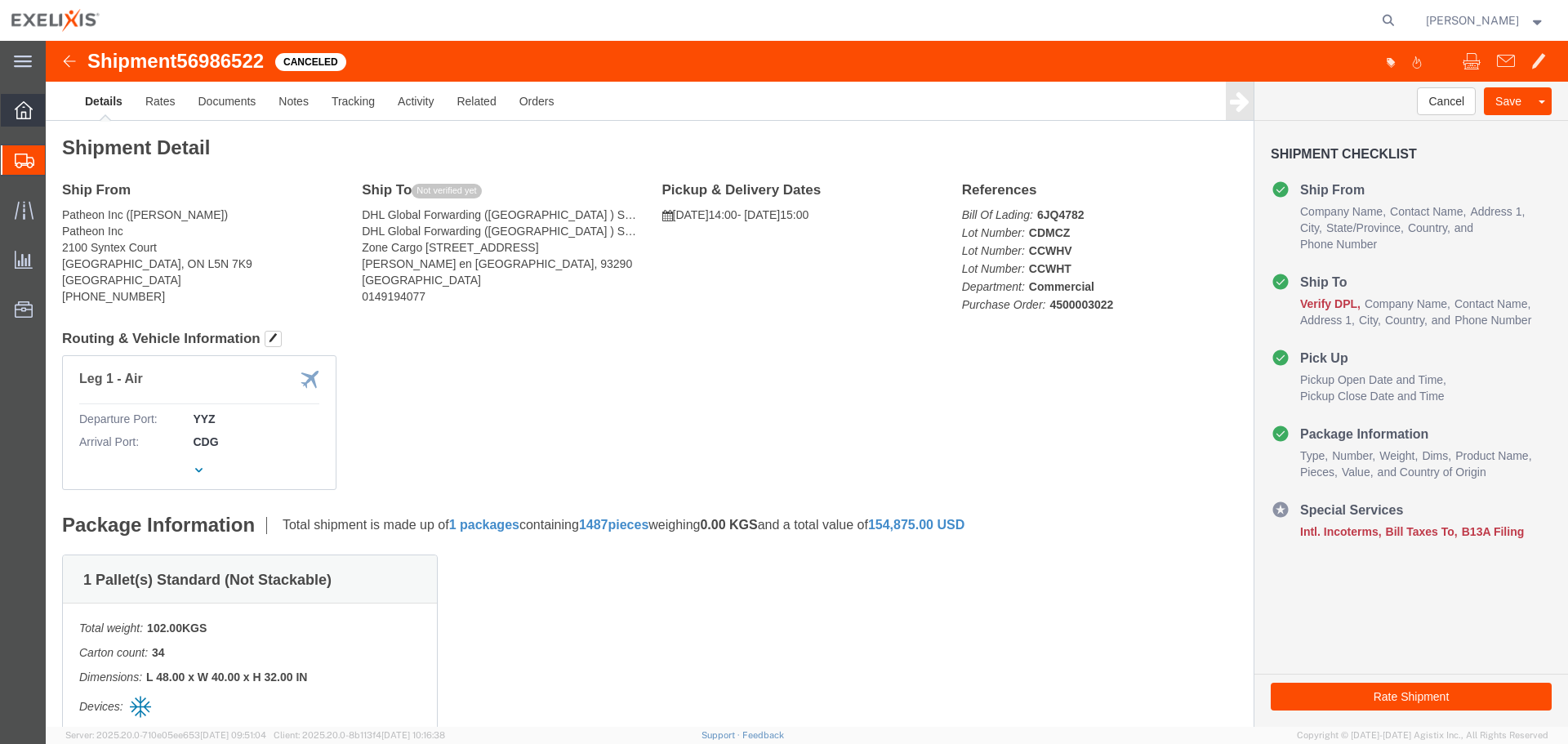
click at [5, 111] on div at bounding box center [24, 110] width 46 height 33
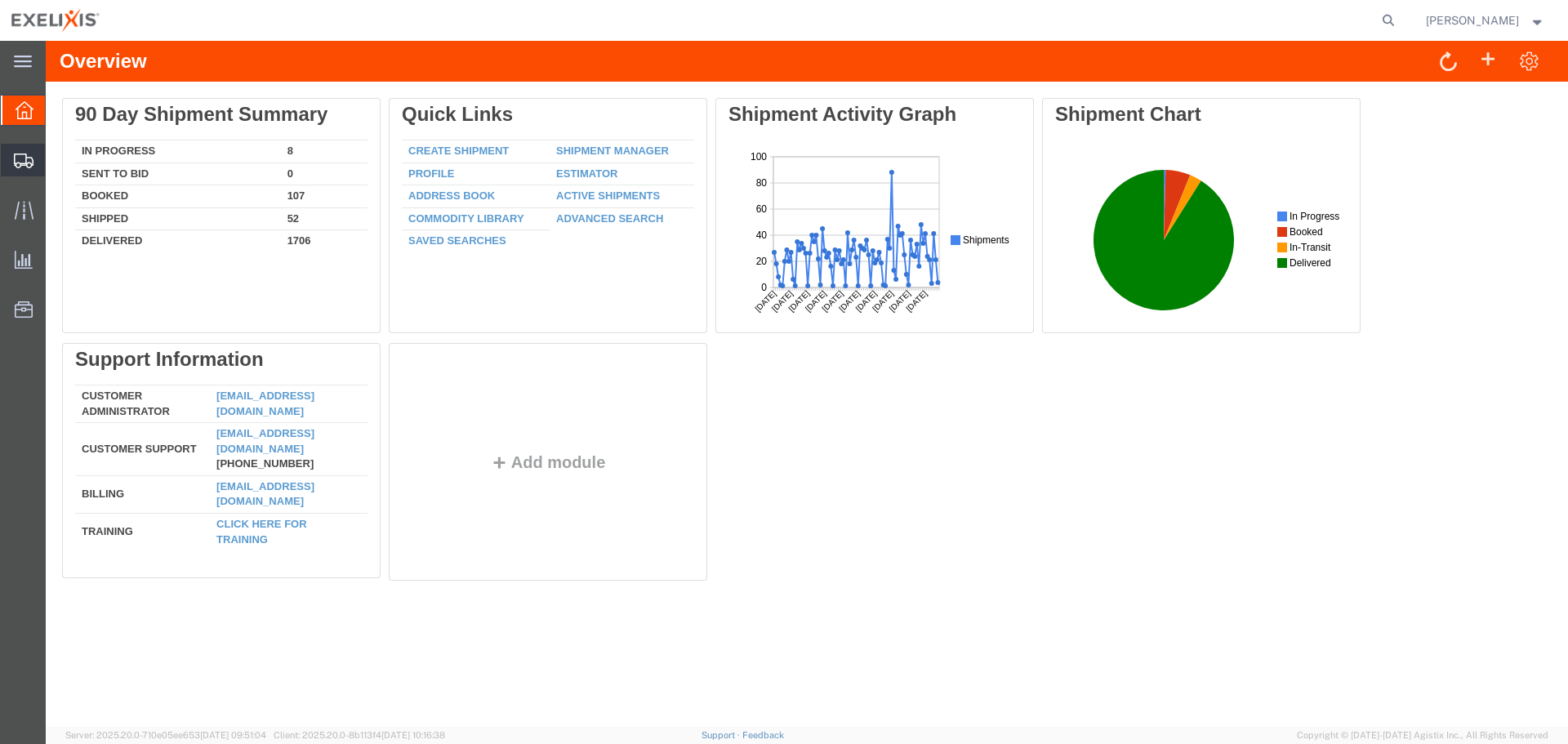
click at [0, 0] on span "Create from Template" at bounding box center [0, 0] width 0 height 0
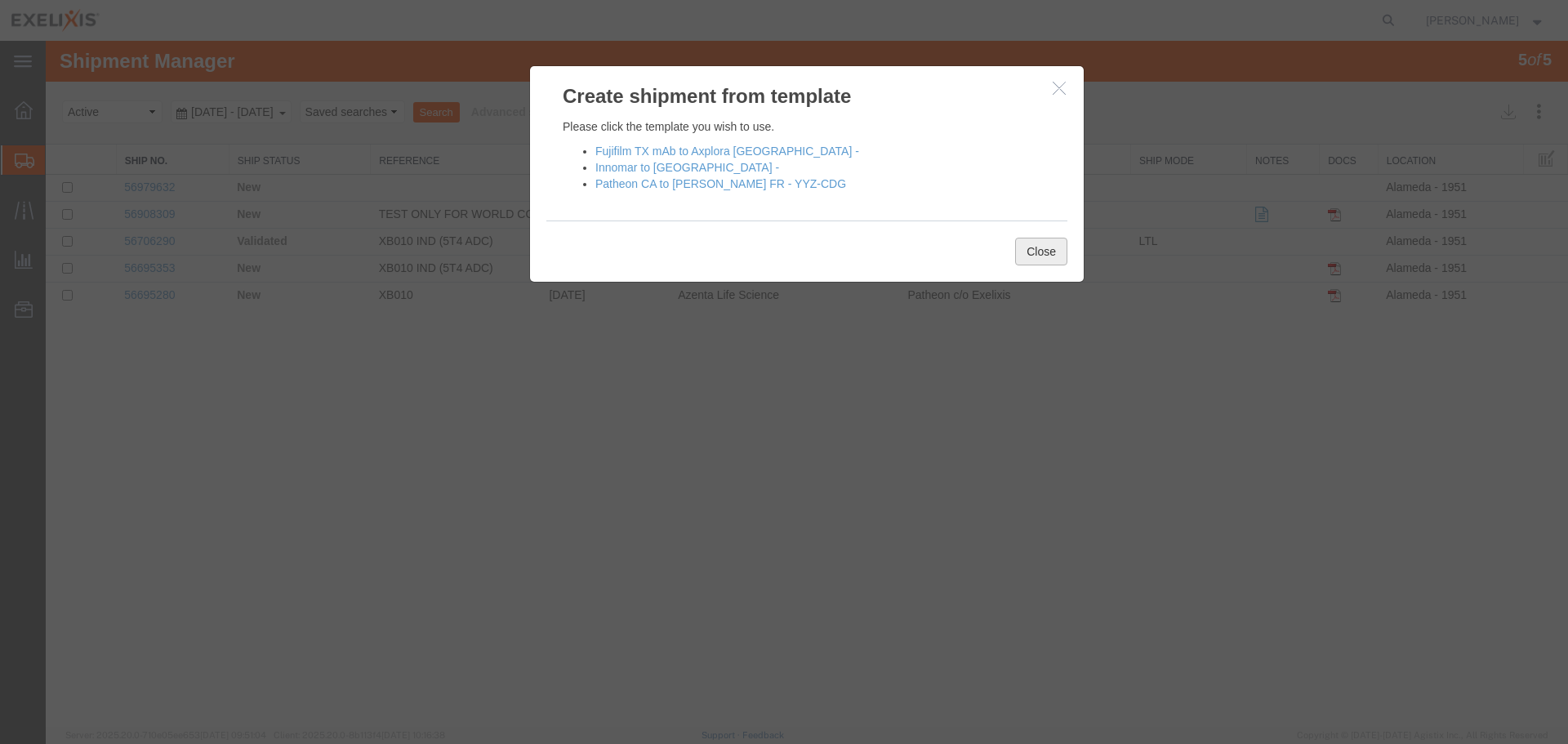
click at [1026, 252] on button "Close" at bounding box center [1041, 251] width 52 height 27
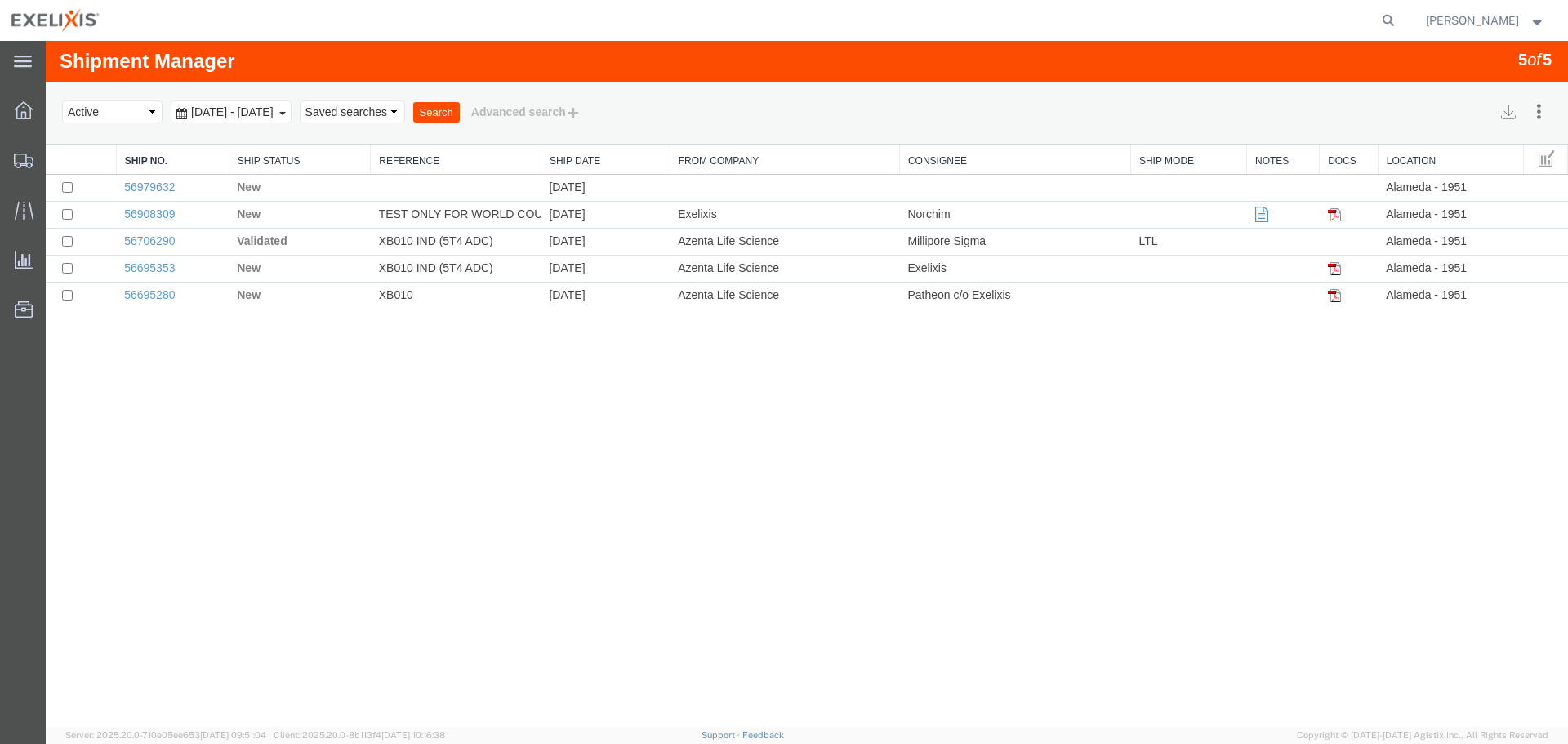
click at [541, 399] on div "Shipment Manager 5 of 5 Search Assign To Batch Processing Cancel Shipments Cons…" at bounding box center [807, 383] width 1523 height 686
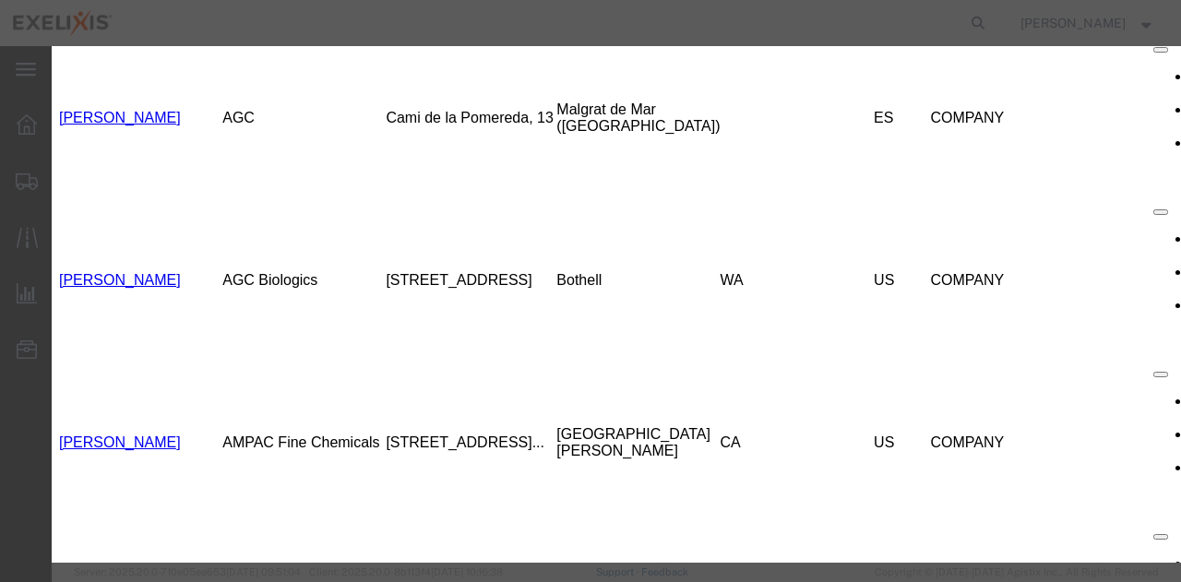
scroll to position [92, 0]
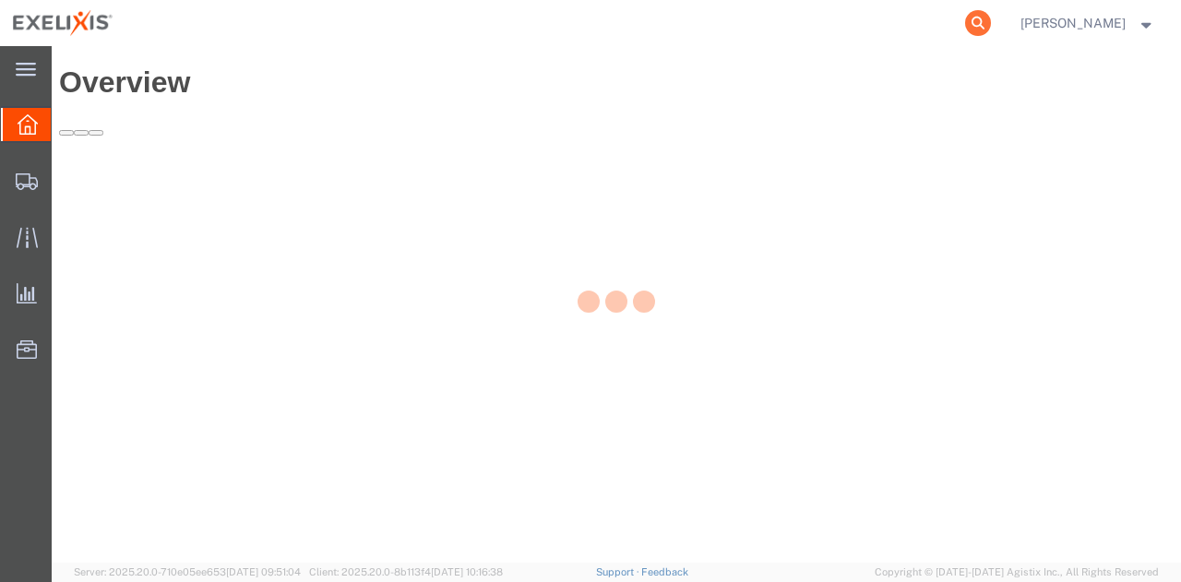
click at [989, 23] on icon at bounding box center [978, 23] width 26 height 26
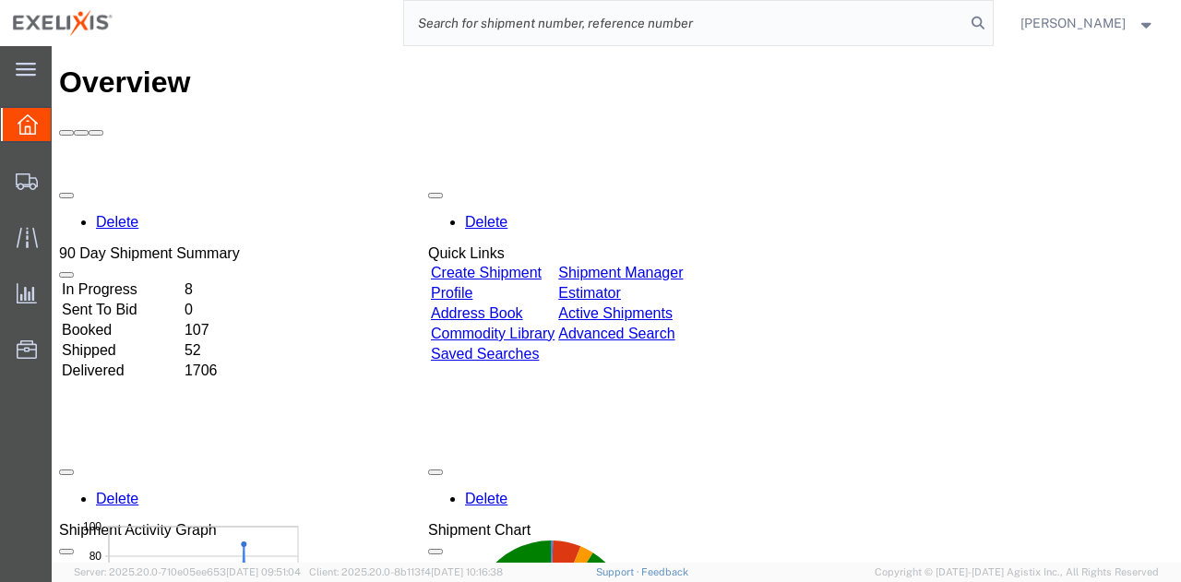
click at [763, 25] on input "search" at bounding box center [684, 23] width 561 height 44
paste input "+1 (289) 562 6625"
drag, startPoint x: 580, startPoint y: 21, endPoint x: 281, endPoint y: 23, distance: 299.1
click at [281, 23] on div "+1 (289) 562 6625" at bounding box center [560, 23] width 869 height 46
paste input "H363374"
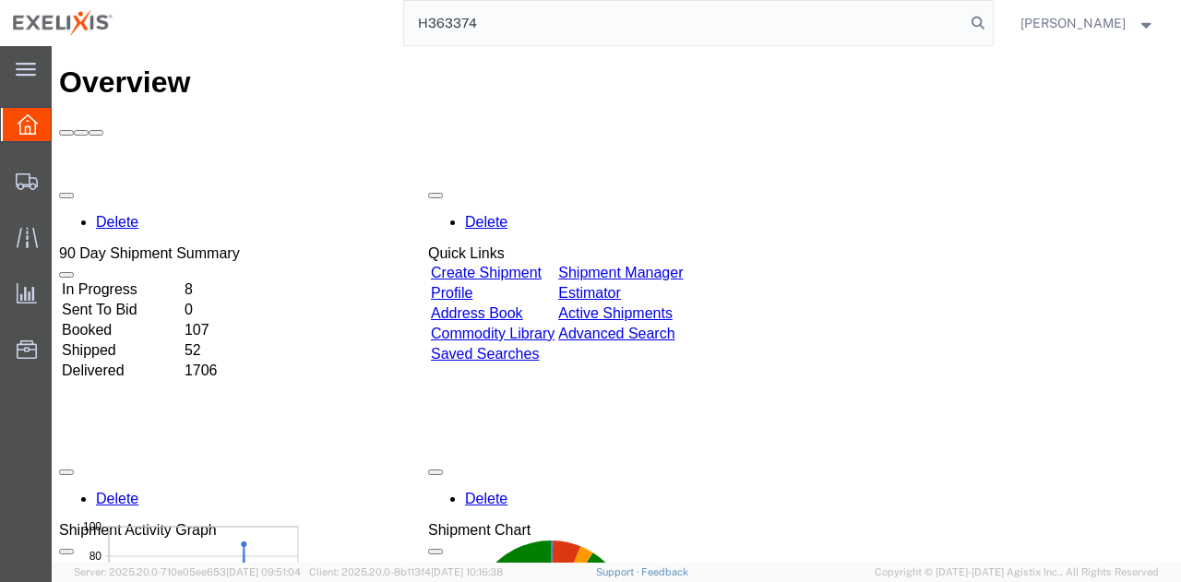
type input "H363374"
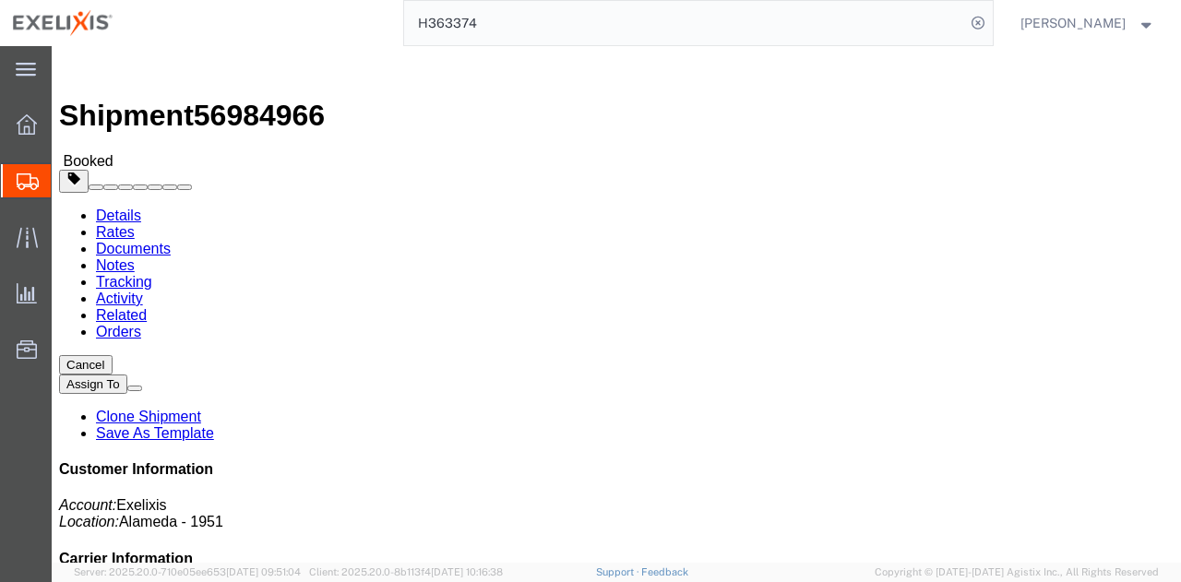
click link "Documents"
